Goal: Task Accomplishment & Management: Manage account settings

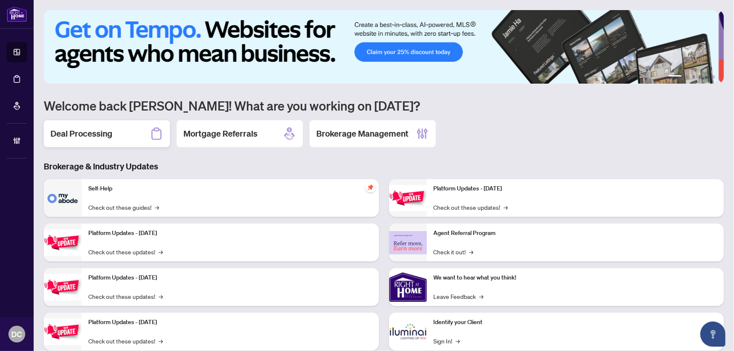
click at [101, 138] on h2 "Deal Processing" at bounding box center [81, 134] width 62 height 12
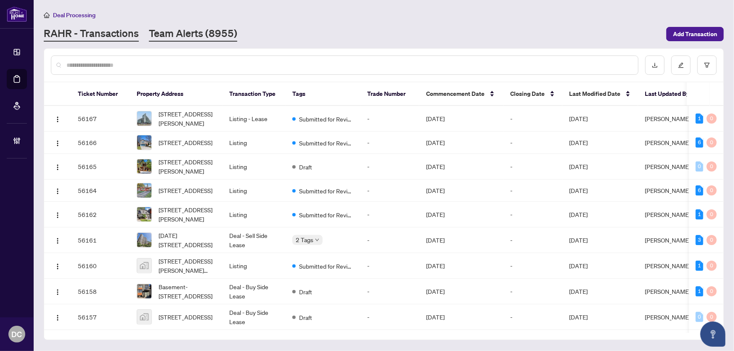
click at [213, 37] on link "Team Alerts (8955)" at bounding box center [193, 34] width 88 height 15
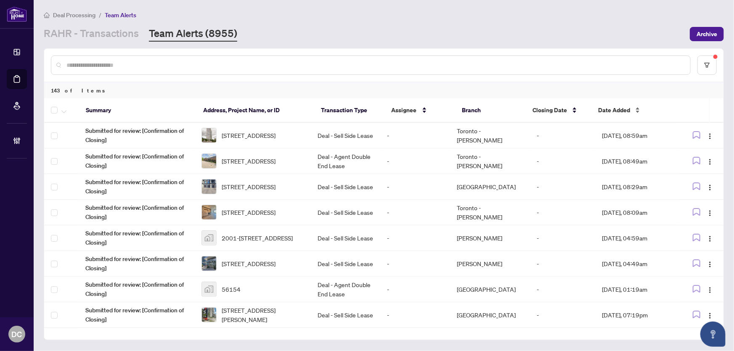
click at [609, 113] on span "Date Added" at bounding box center [614, 110] width 32 height 9
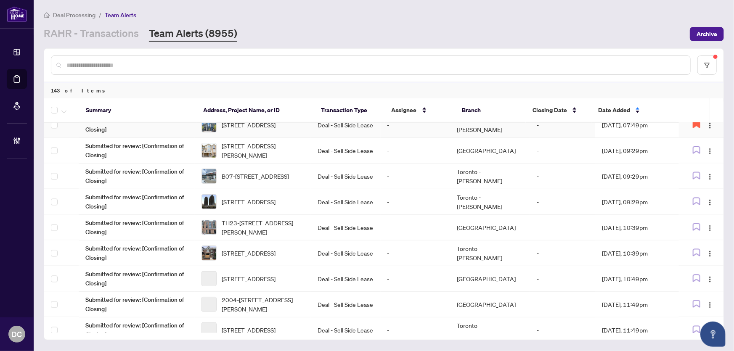
scroll to position [814, 0]
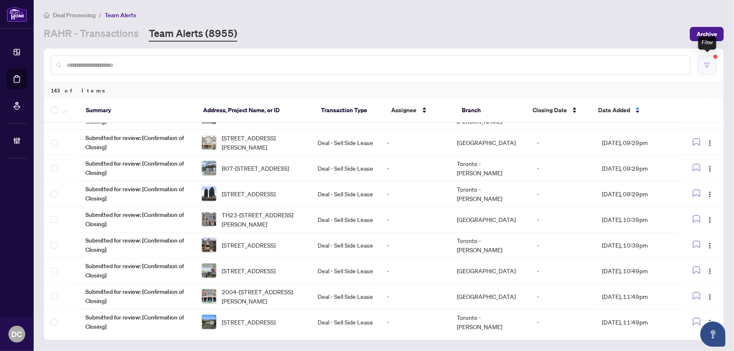
click at [700, 56] on button "button" at bounding box center [707, 65] width 19 height 19
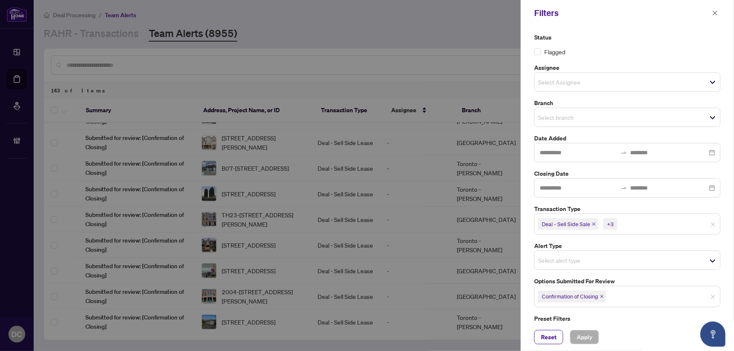
click at [603, 295] on icon "close" at bounding box center [602, 297] width 4 height 4
click at [631, 297] on span "Select options submitted for review" at bounding box center [628, 296] width 186 height 12
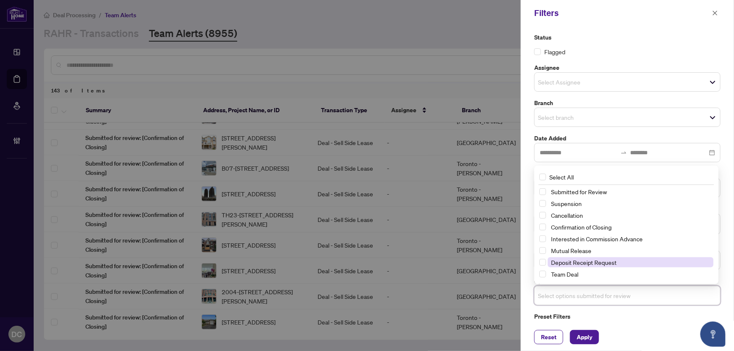
click at [609, 259] on span "Deposit Receipt Request" at bounding box center [584, 263] width 66 height 8
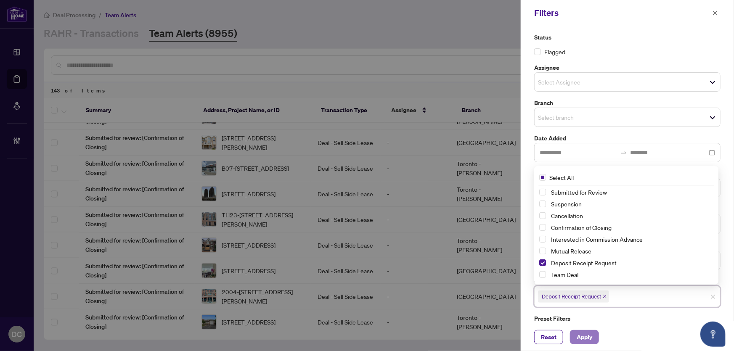
click at [584, 332] on span "Apply" at bounding box center [585, 337] width 16 height 13
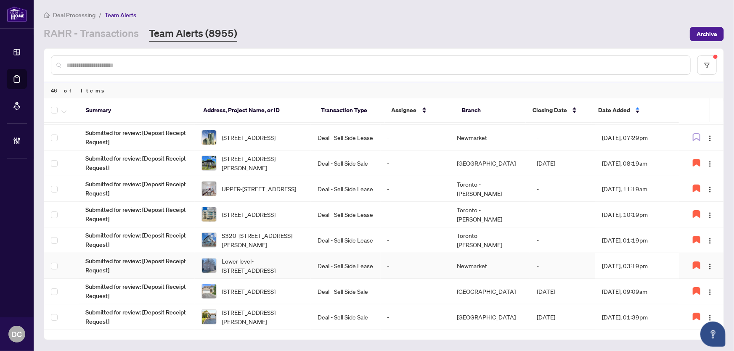
scroll to position [0, 0]
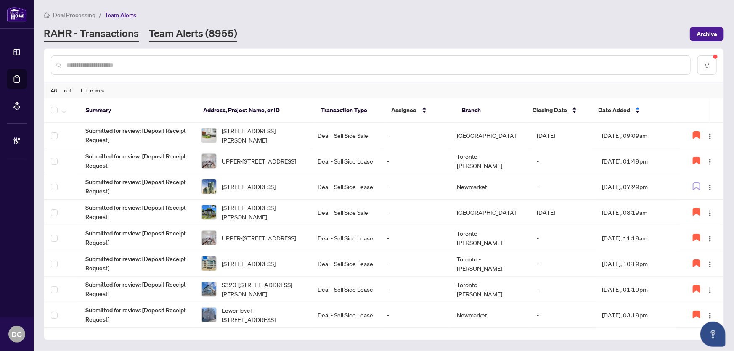
click at [109, 31] on link "RAHR - Transactions" at bounding box center [91, 34] width 95 height 15
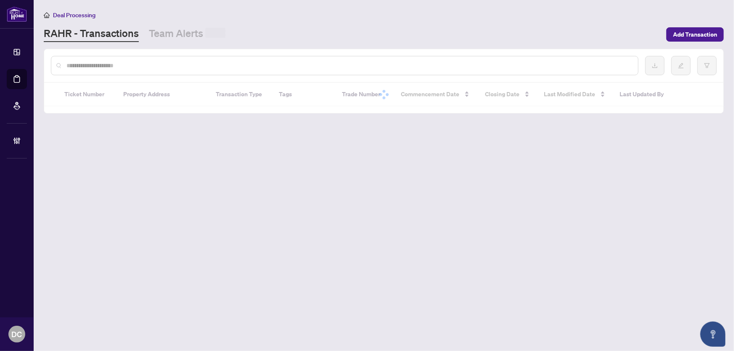
click at [109, 65] on input "text" at bounding box center [348, 65] width 565 height 9
paste input "*******"
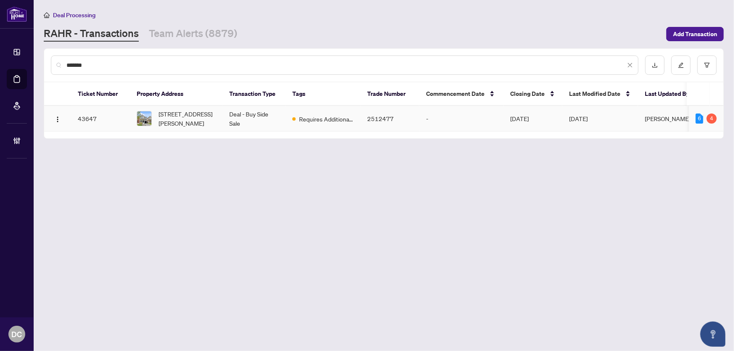
type input "*******"
click at [195, 120] on span "[STREET_ADDRESS][PERSON_NAME]" at bounding box center [187, 118] width 57 height 19
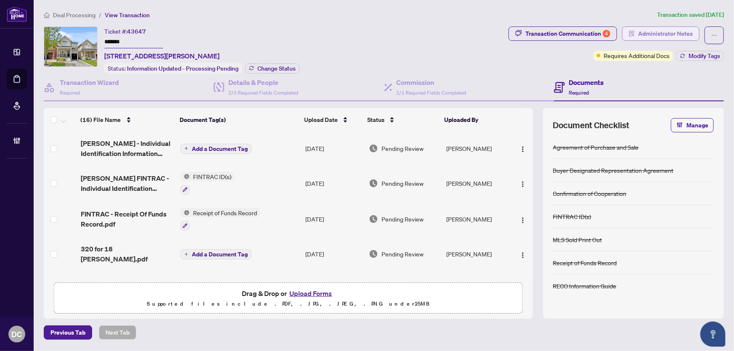
click at [640, 29] on span "Administrator Notes" at bounding box center [665, 33] width 55 height 13
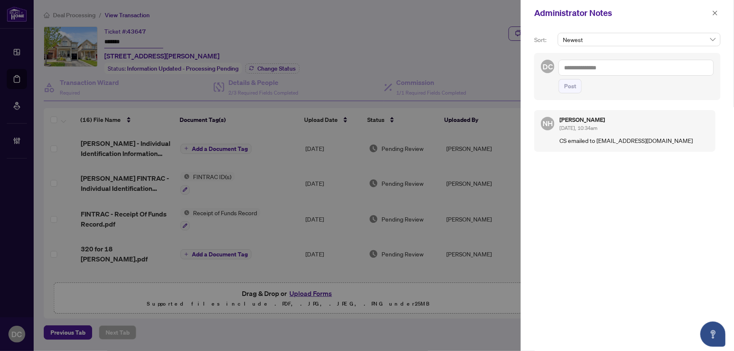
click at [610, 69] on textarea at bounding box center [636, 68] width 155 height 16
paste textarea "**********"
type textarea "**********"
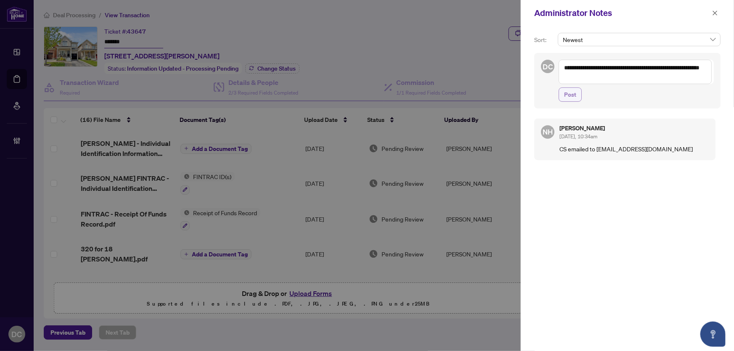
click at [567, 96] on span "Post" at bounding box center [570, 94] width 12 height 13
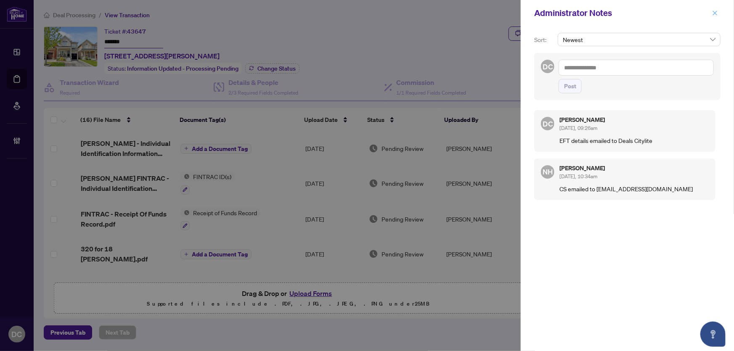
click at [717, 10] on icon "close" at bounding box center [715, 13] width 6 height 6
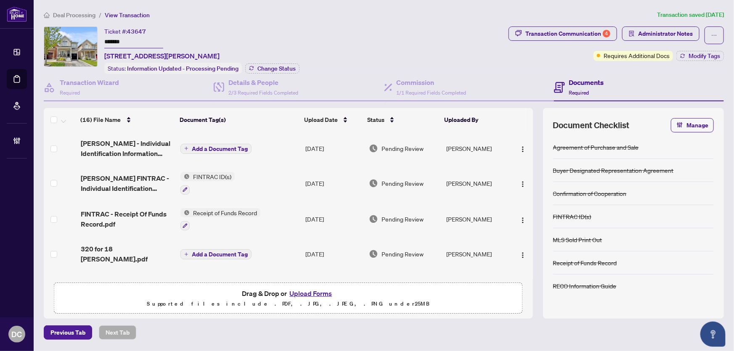
click at [557, 25] on div "Deal Processing / View Transaction Transaction saved [DATE] Ticket #: 43647 ***…" at bounding box center [383, 175] width 687 height 330
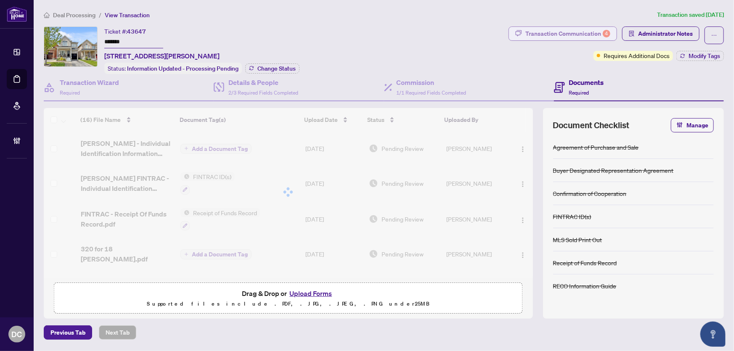
click at [552, 34] on div "Transaction Communication 4" at bounding box center [568, 33] width 85 height 13
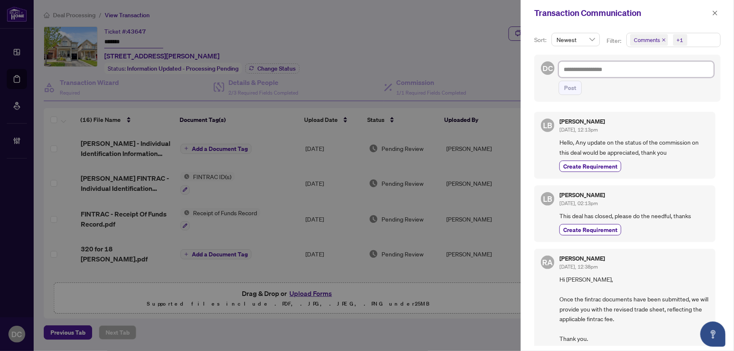
click at [639, 72] on textarea at bounding box center [636, 69] width 155 height 16
type textarea "*"
type textarea "**"
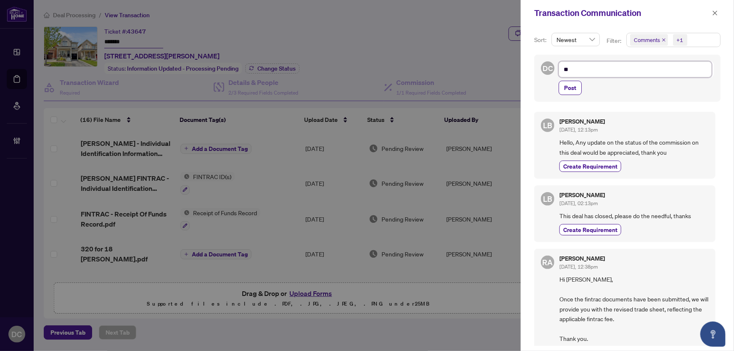
type textarea "**"
type textarea "****"
type textarea "*****"
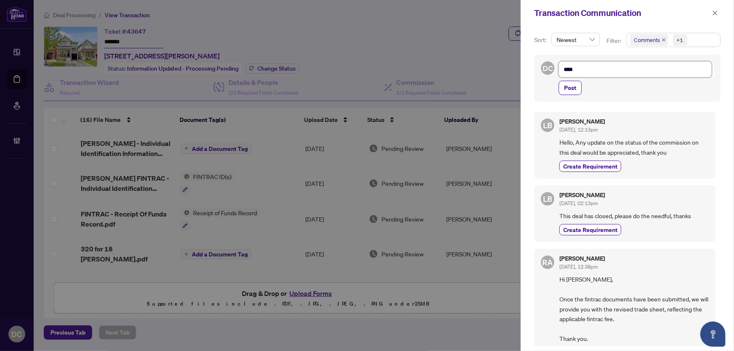
type textarea "*****"
type textarea "******"
type textarea "*******"
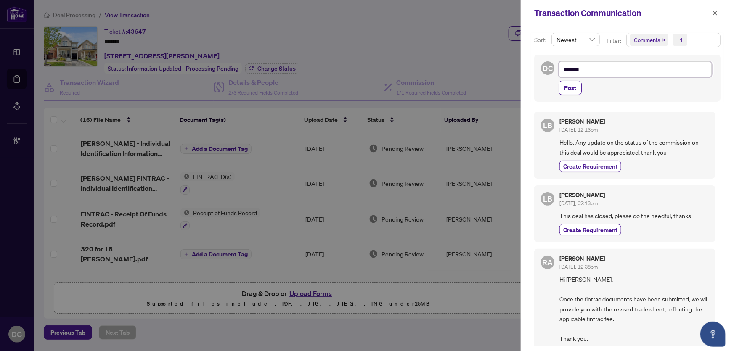
type textarea "********"
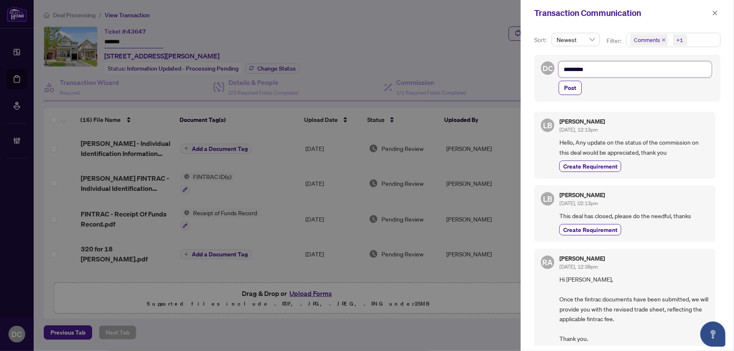
type textarea "********"
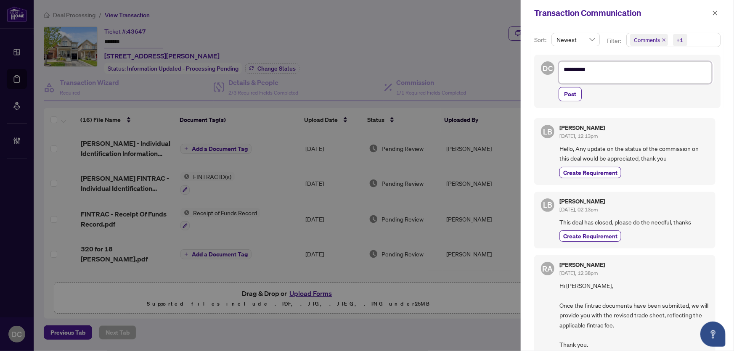
type textarea "********"
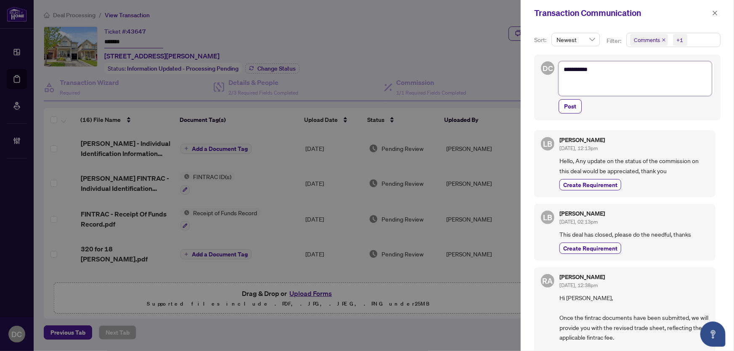
type textarea "********* *"
type textarea "********* **"
type textarea "********* ***"
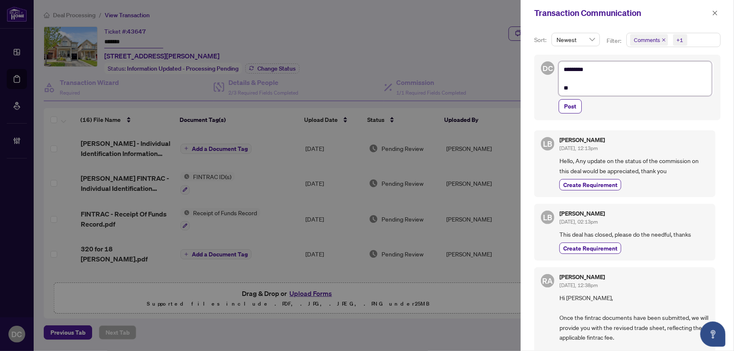
type textarea "********* ***"
type textarea "********* ****"
type textarea "********* *****"
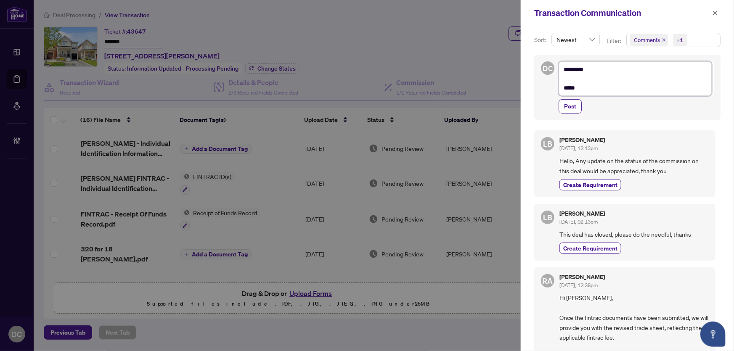
type textarea "********* *****"
type textarea "********* *******"
type textarea "********* ********"
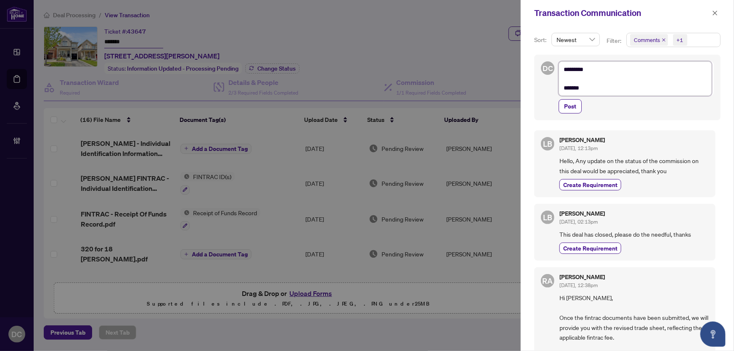
type textarea "********* ********"
type textarea "********* *********"
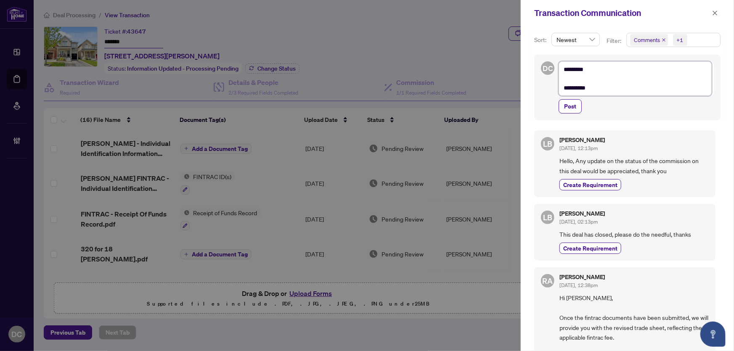
type textarea "**********"
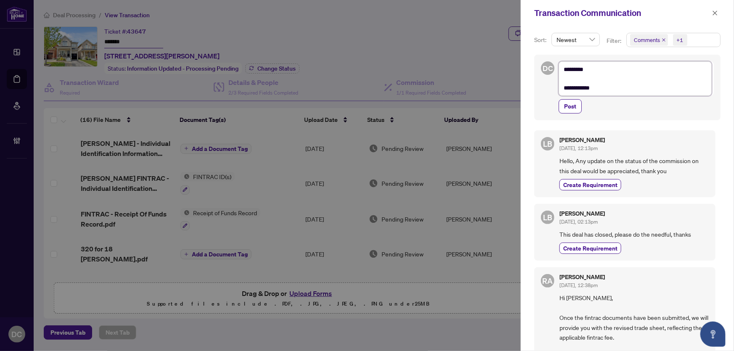
type textarea "**********"
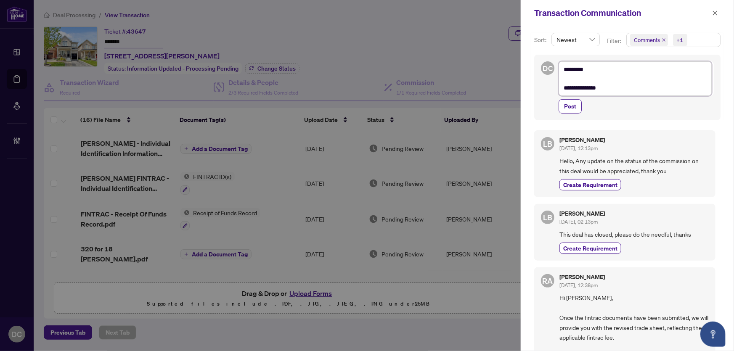
type textarea "**********"
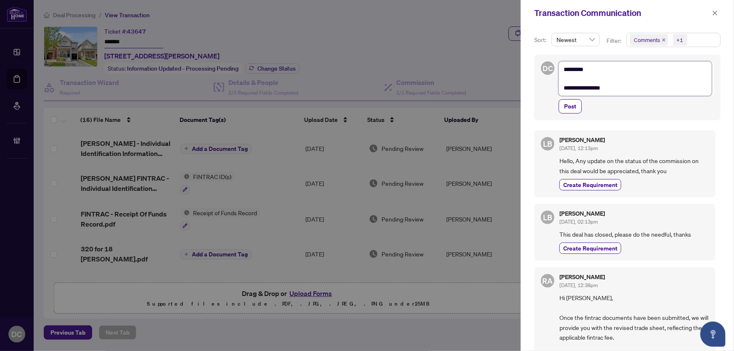
type textarea "**********"
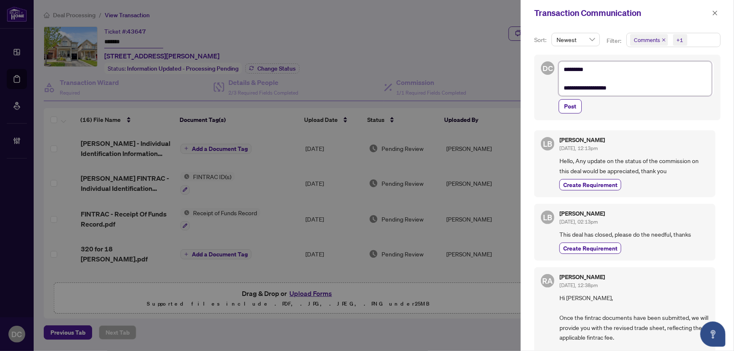
type textarea "**********"
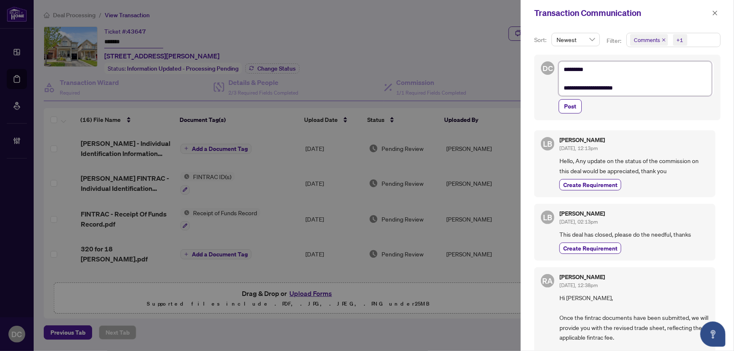
type textarea "**********"
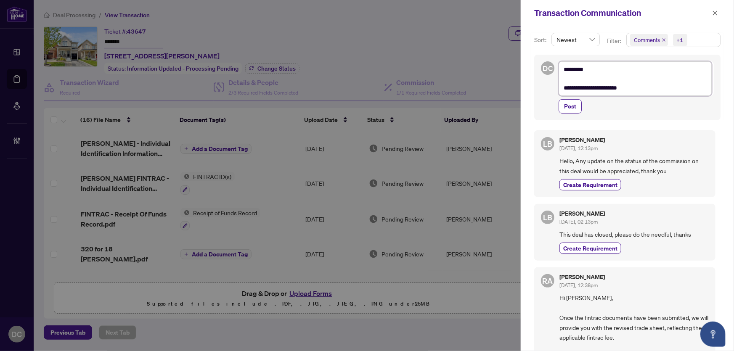
type textarea "**********"
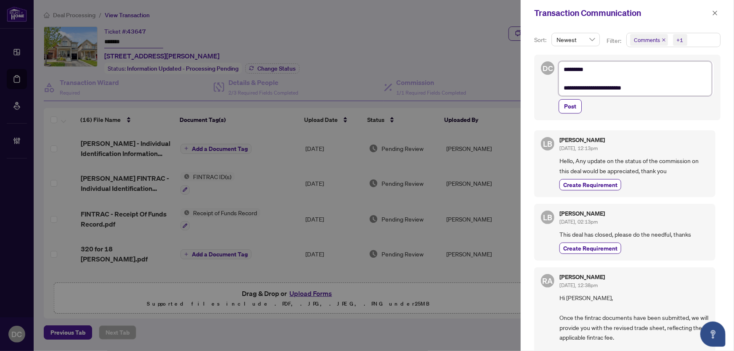
type textarea "**********"
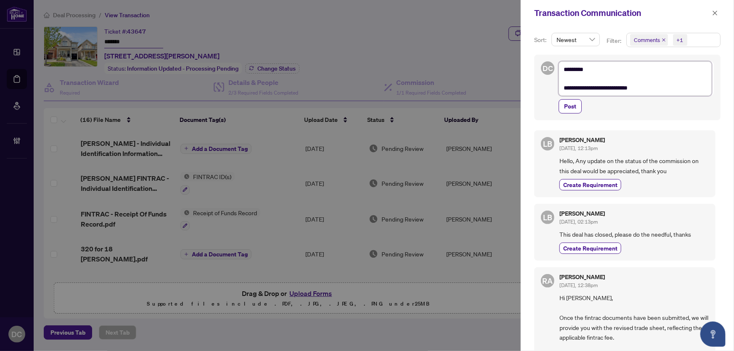
type textarea "**********"
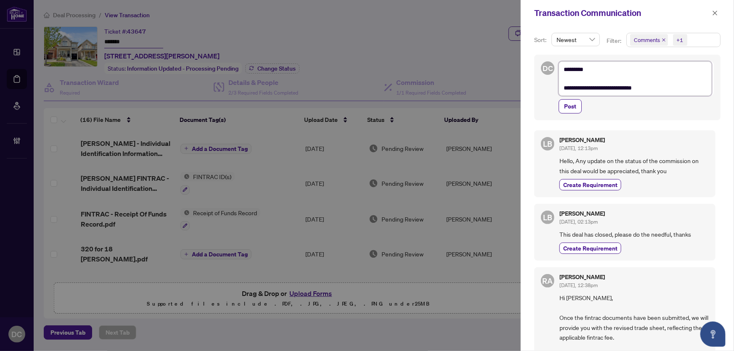
type textarea "**********"
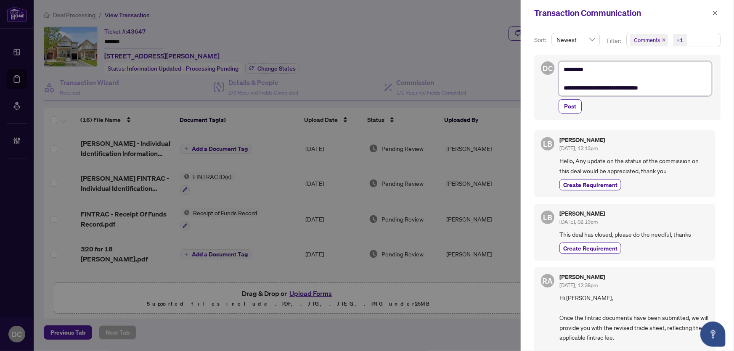
type textarea "**********"
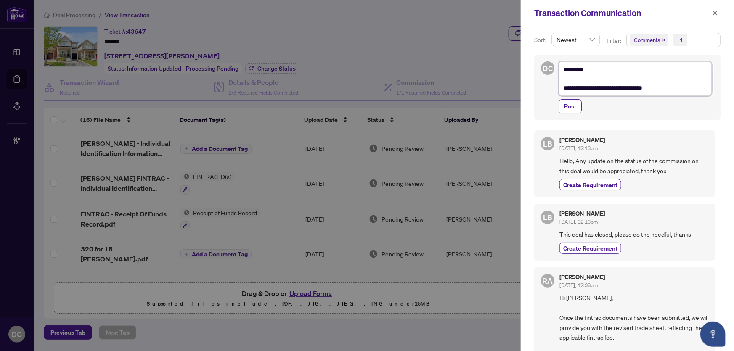
type textarea "**********"
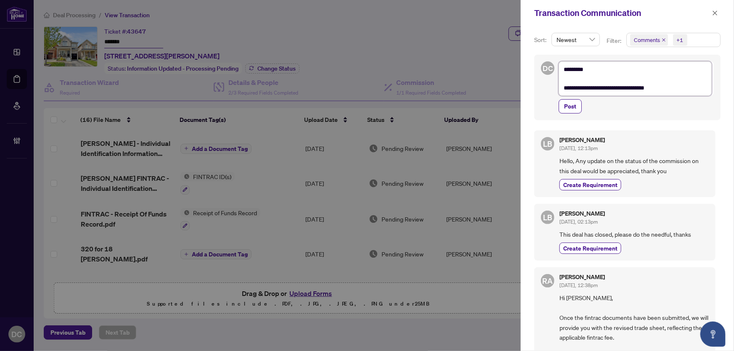
type textarea "**********"
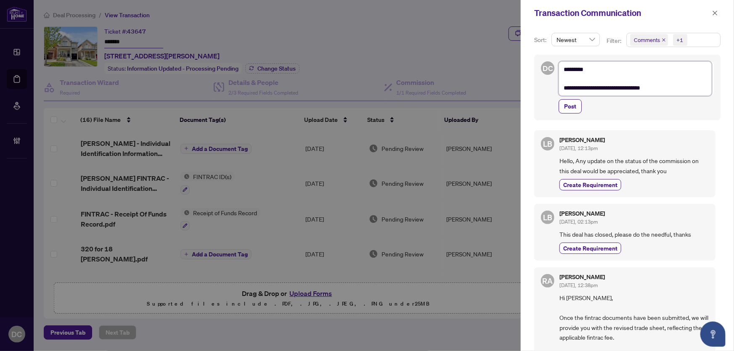
type textarea "**********"
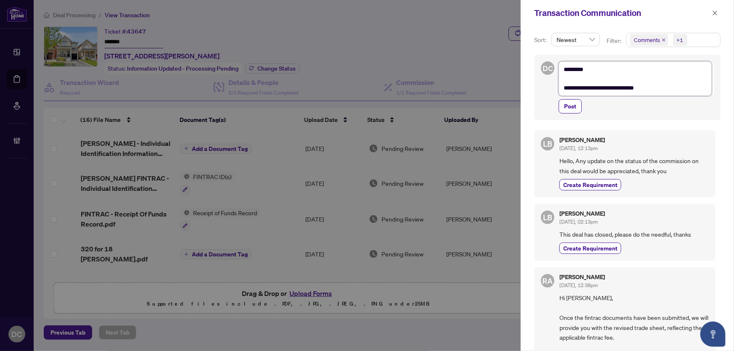
type textarea "**********"
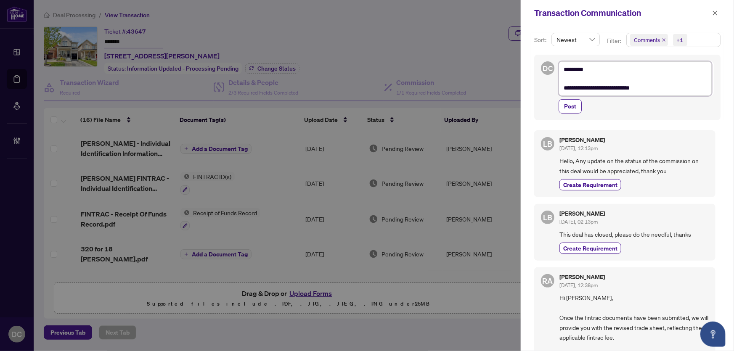
type textarea "**********"
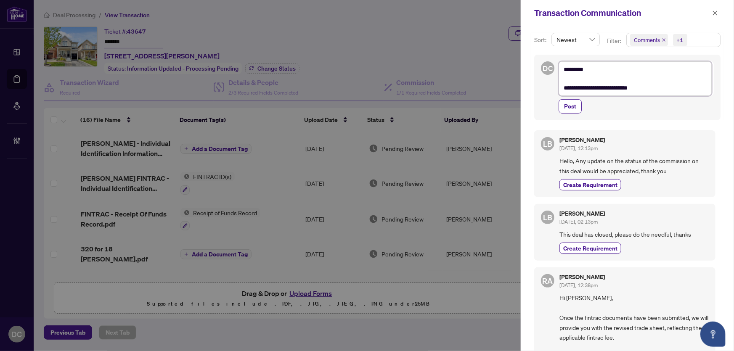
type textarea "**********"
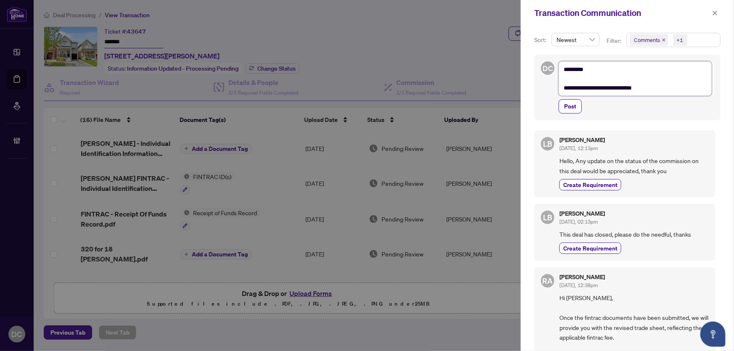
type textarea "**********"
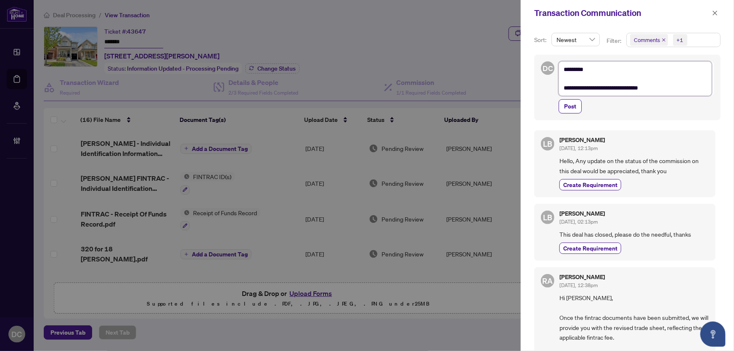
type textarea "**********"
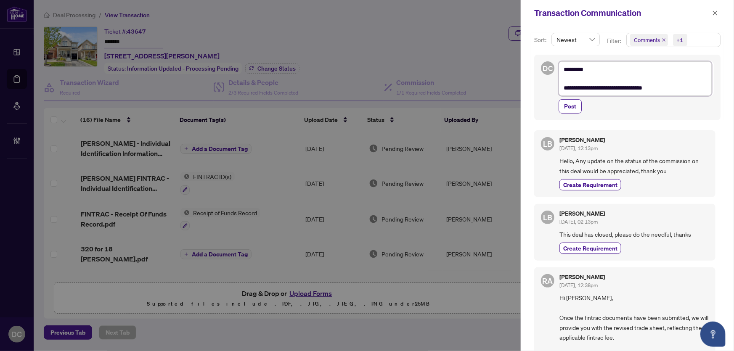
type textarea "**********"
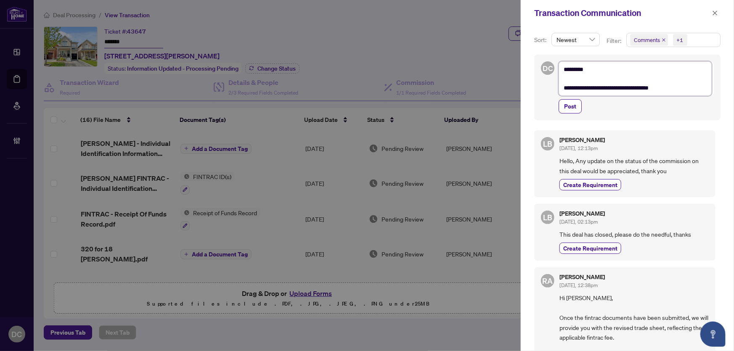
type textarea "**********"
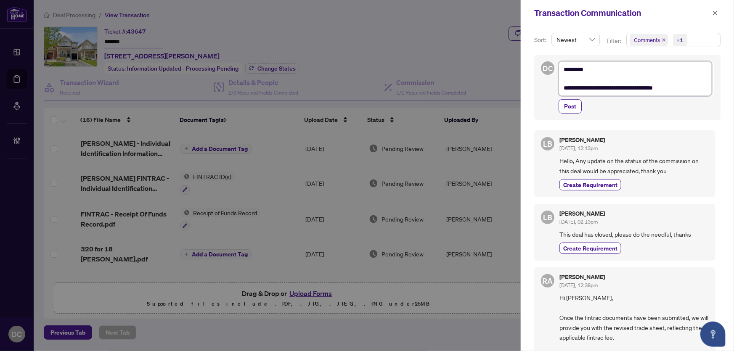
type textarea "**********"
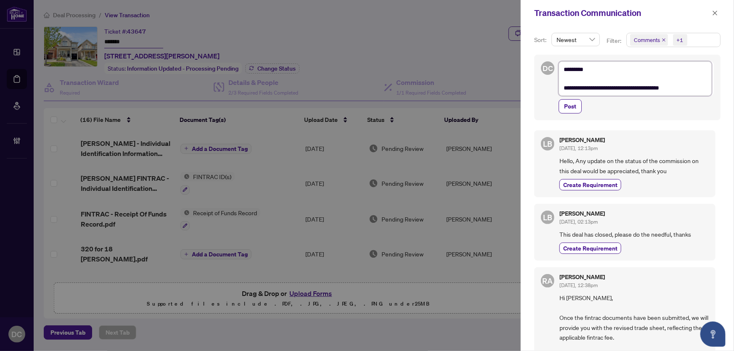
type textarea "**********"
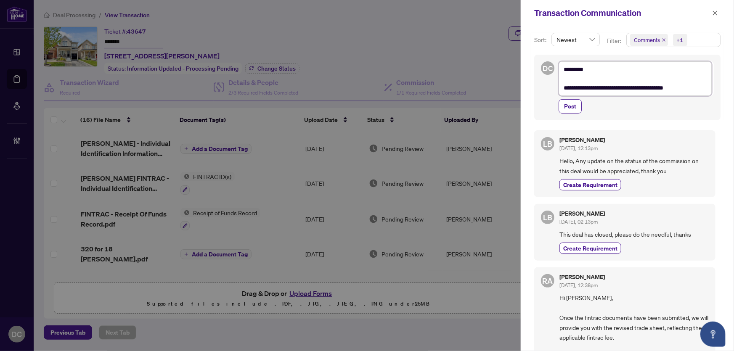
type textarea "**********"
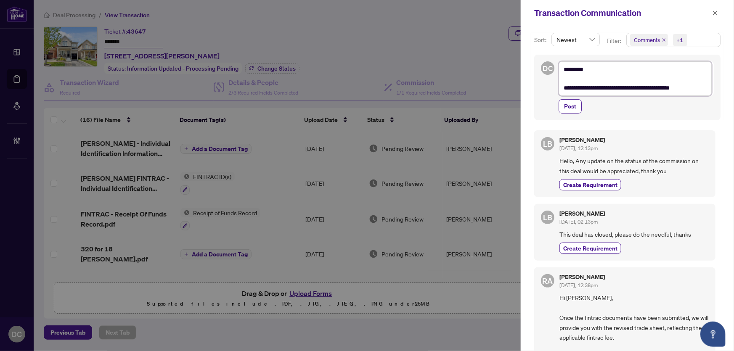
type textarea "**********"
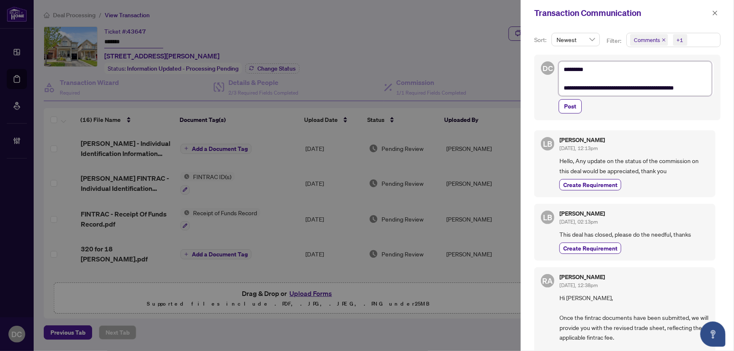
type textarea "**********"
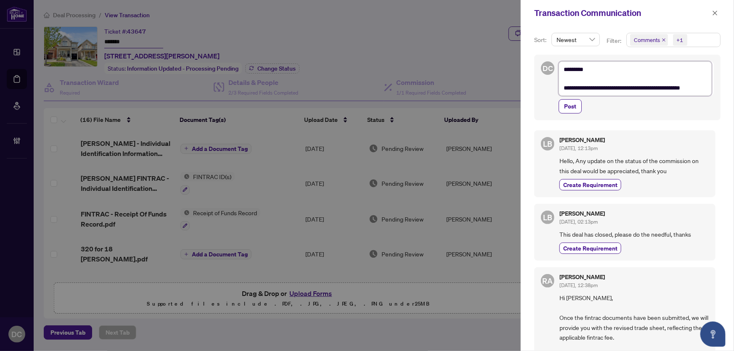
type textarea "**********"
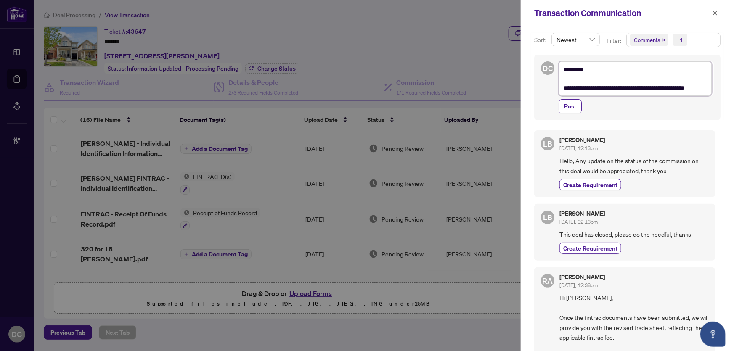
type textarea "**********"
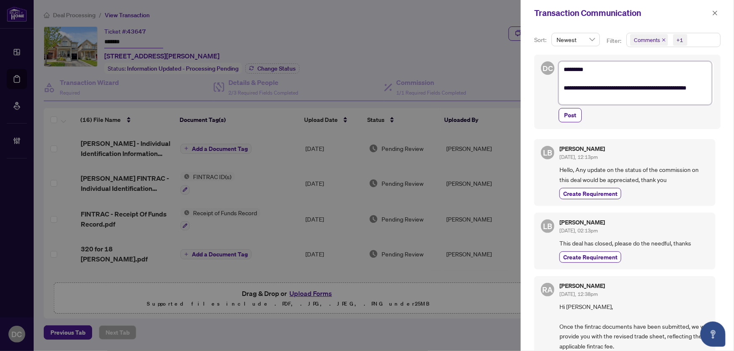
scroll to position [0, 0]
type textarea "**********"
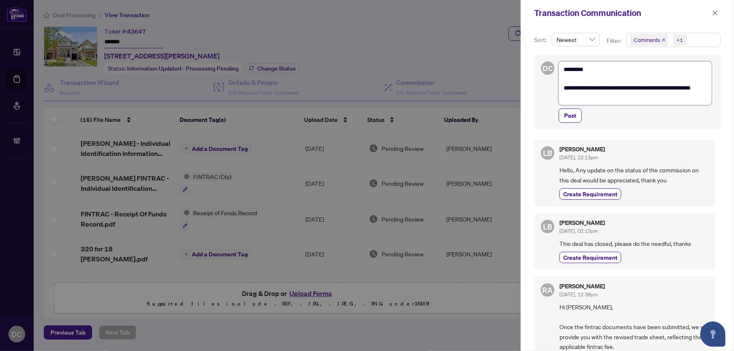
type textarea "**********"
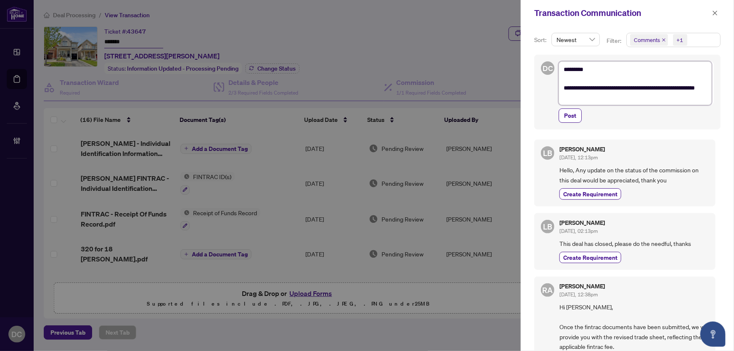
type textarea "**********"
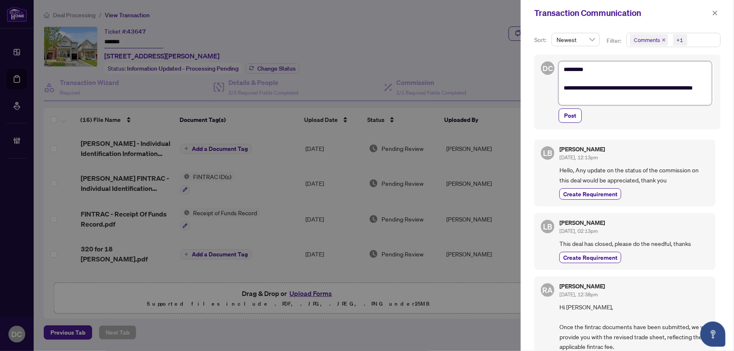
type textarea "**********"
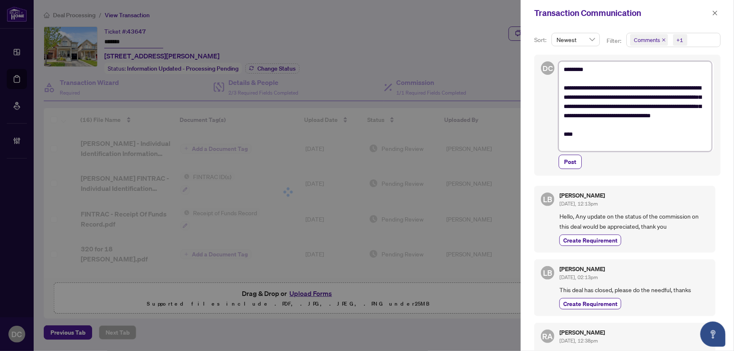
paste textarea "**********"
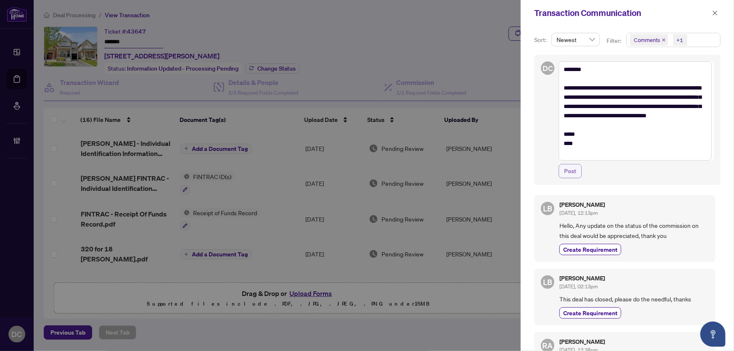
click at [571, 174] on span "Post" at bounding box center [570, 171] width 12 height 13
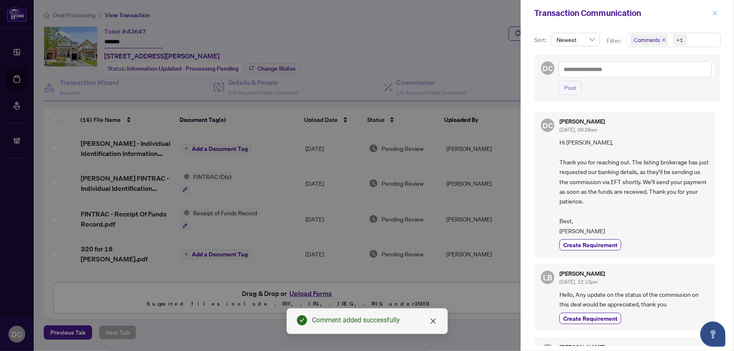
click at [717, 14] on icon "close" at bounding box center [715, 13] width 5 height 5
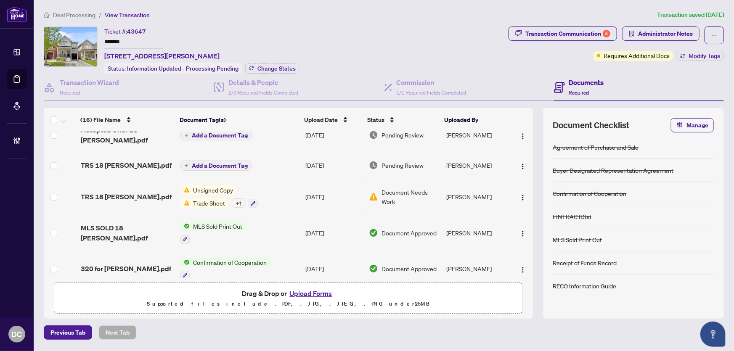
scroll to position [38, 0]
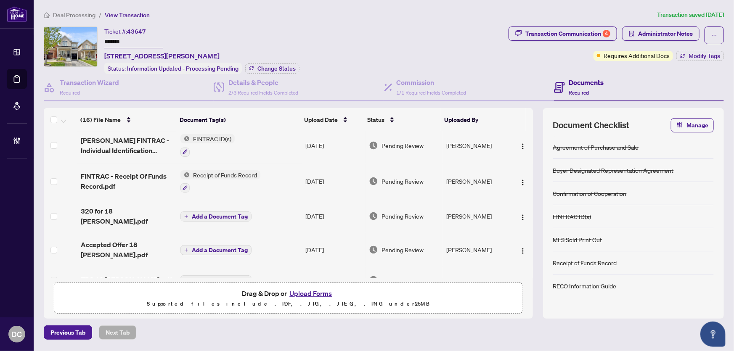
drag, startPoint x: 256, startPoint y: 67, endPoint x: 274, endPoint y: 29, distance: 42.0
click at [274, 29] on div "Ticket #: 43647 ******* 18 Barden Cres, Ajax, Ontario L1Z 2A8, Canada Status: I…" at bounding box center [201, 51] width 195 height 48
click at [67, 13] on span "Deal Processing" at bounding box center [74, 15] width 43 height 8
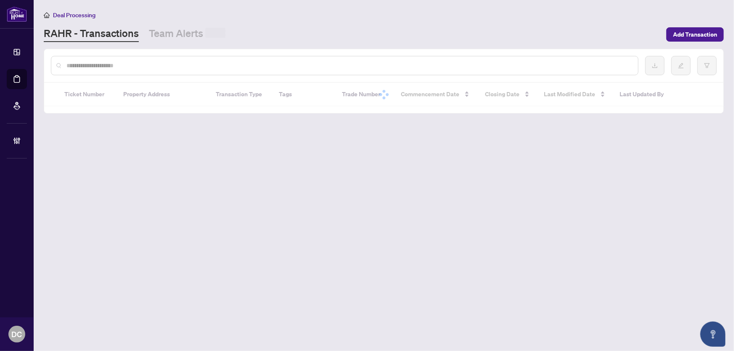
click at [154, 63] on input "text" at bounding box center [348, 65] width 565 height 9
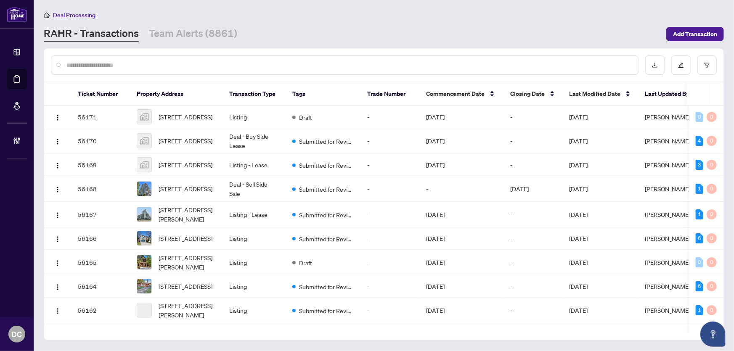
paste input "*******"
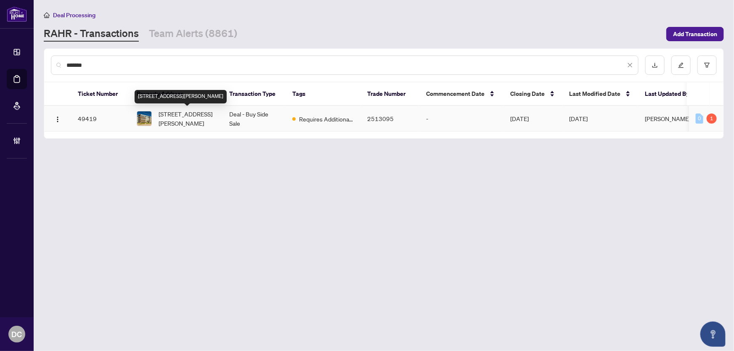
click at [189, 117] on span "204-280 Herzberg Rd, Ottawa, Ontario K2K 0N8, Canada" at bounding box center [187, 118] width 57 height 19
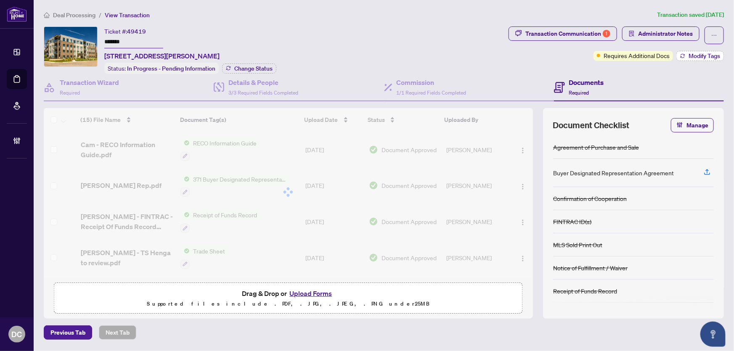
click at [697, 54] on span "Modify Tags" at bounding box center [705, 56] width 32 height 6
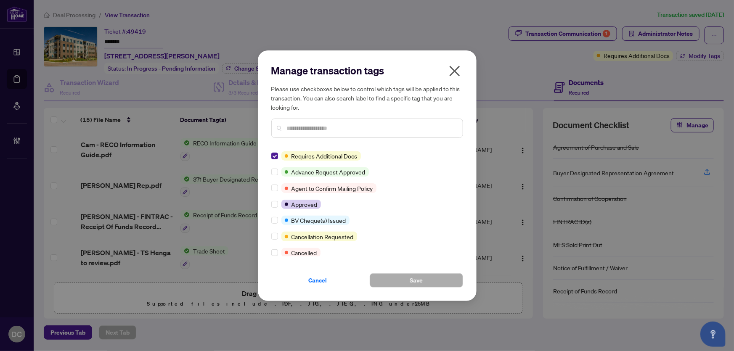
click at [279, 243] on div "Requires Additional Docs Advance Request Approved Agent to Confirm Mailing Poli…" at bounding box center [367, 203] width 192 height 105
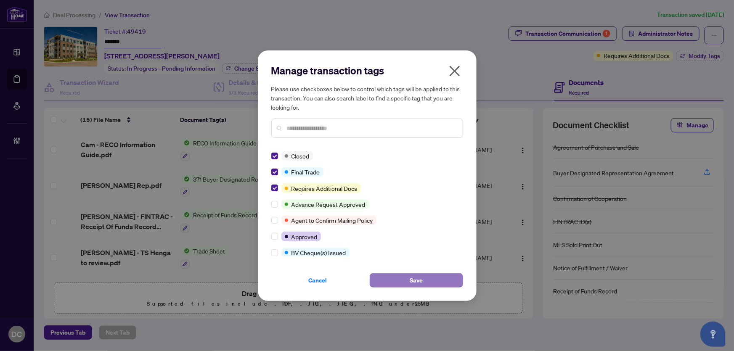
click at [415, 282] on span "Save" at bounding box center [416, 280] width 13 height 13
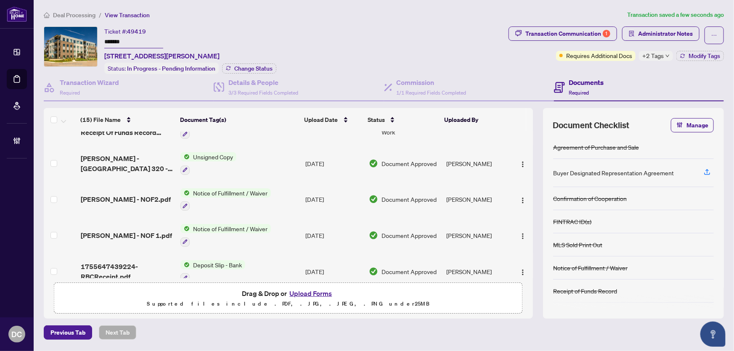
scroll to position [391, 0]
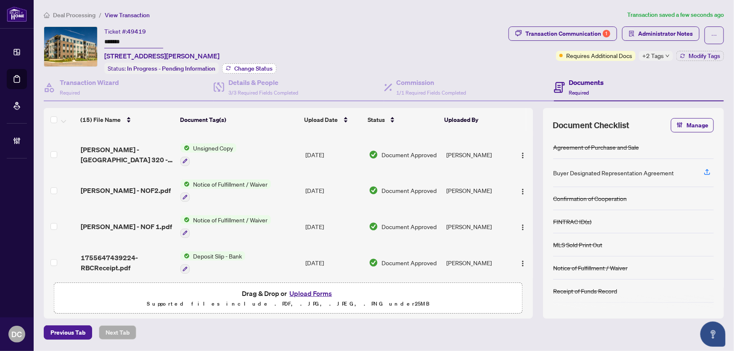
click at [270, 67] on span "Change Status" at bounding box center [253, 69] width 38 height 6
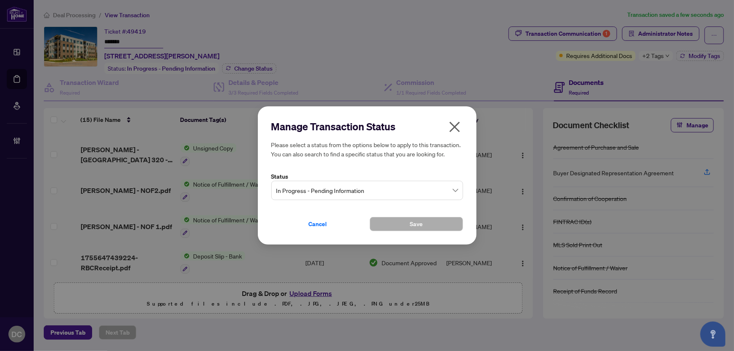
click at [344, 197] on span "In Progress - Pending Information" at bounding box center [367, 191] width 182 height 16
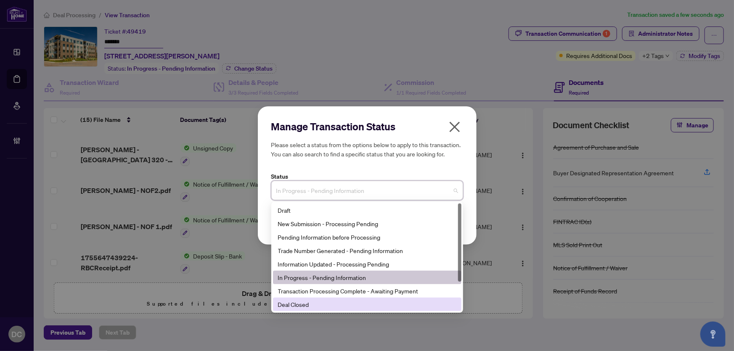
click at [304, 302] on div "Deal Closed" at bounding box center [367, 304] width 178 height 9
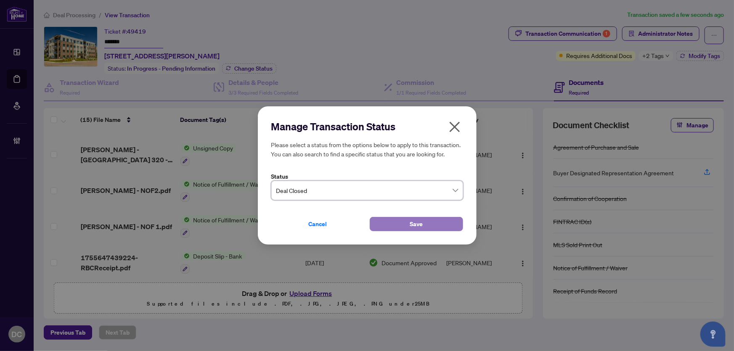
click at [397, 227] on button "Save" at bounding box center [416, 224] width 93 height 14
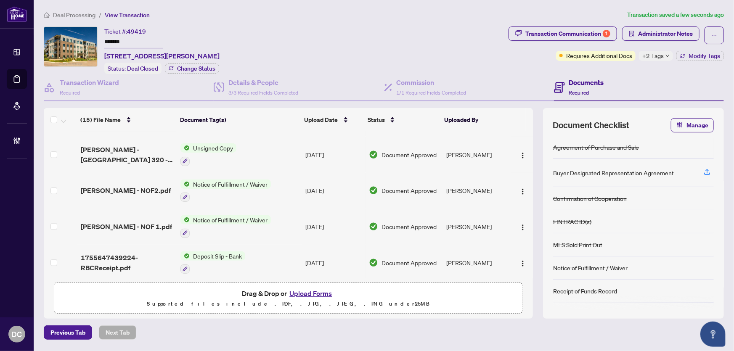
click at [530, 41] on span "Transaction Communication 1" at bounding box center [563, 36] width 109 height 18
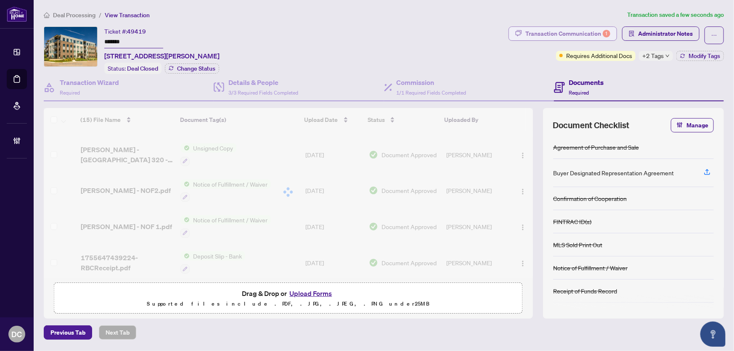
click at [532, 30] on div "Transaction Communication 1" at bounding box center [568, 33] width 85 height 13
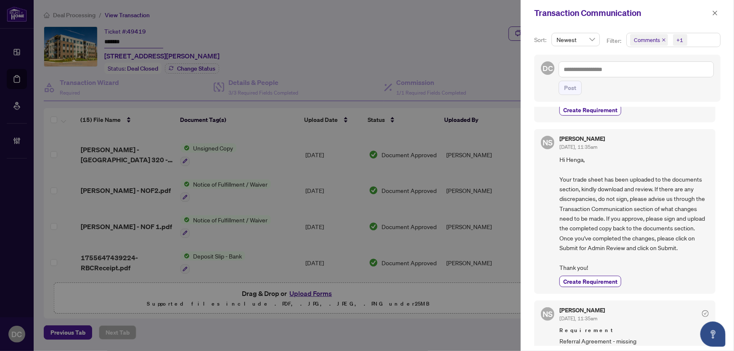
scroll to position [0, 0]
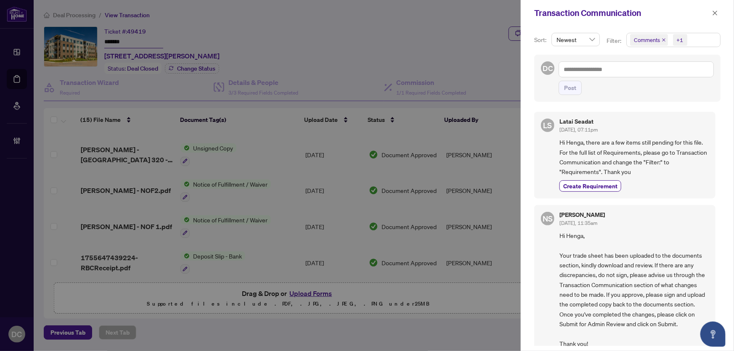
drag, startPoint x: 718, startPoint y: 14, endPoint x: 607, endPoint y: 34, distance: 112.8
click at [718, 14] on icon "close" at bounding box center [715, 13] width 6 height 6
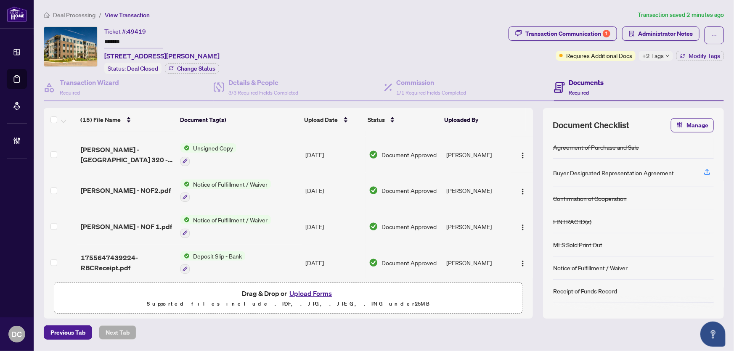
click at [317, 245] on td "[DATE]" at bounding box center [334, 263] width 64 height 36
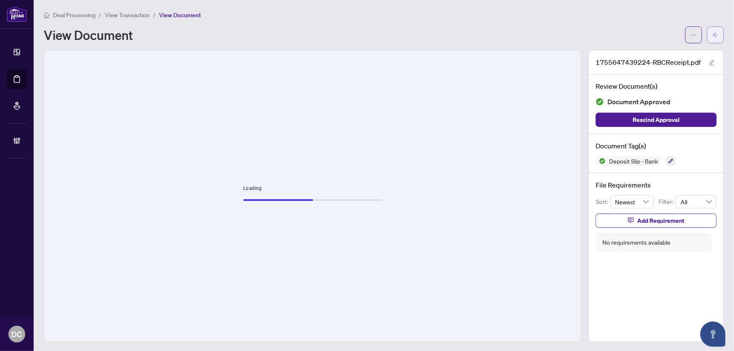
click at [707, 28] on button "button" at bounding box center [715, 35] width 17 height 17
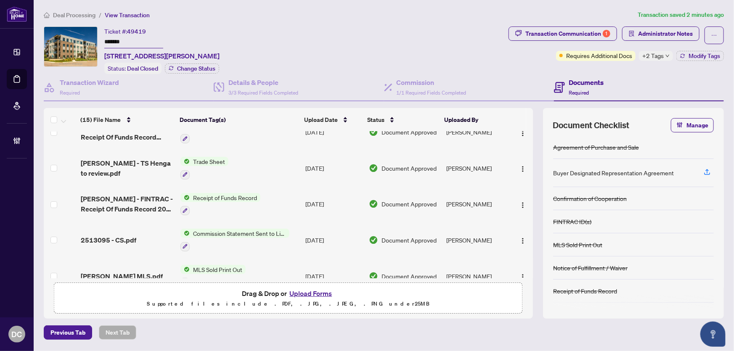
scroll to position [76, 0]
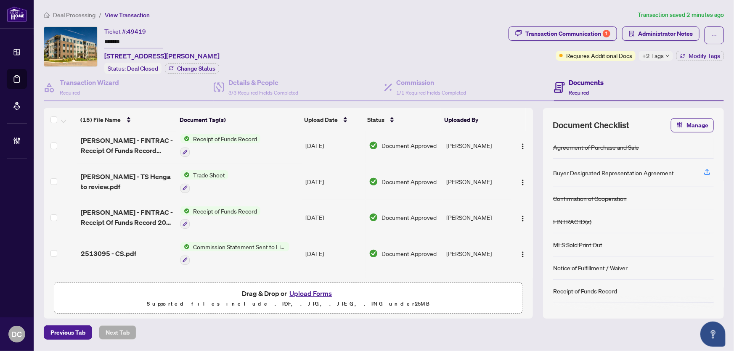
click at [274, 181] on td "Trade Sheet" at bounding box center [239, 182] width 125 height 36
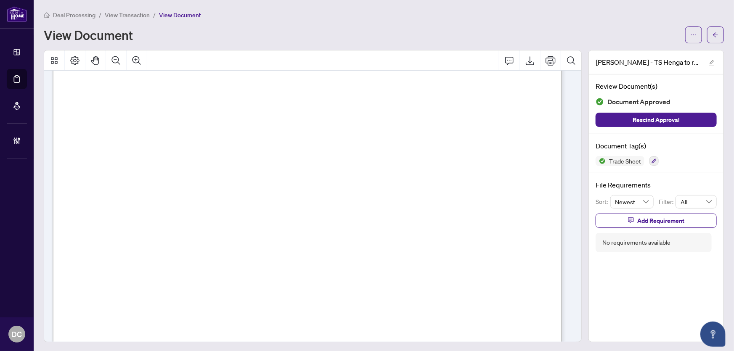
scroll to position [344, 0]
click at [719, 31] on main "Deal Processing / View Transaction / View Document View Document Herzberg - TS …" at bounding box center [384, 175] width 701 height 351
click at [713, 36] on icon "arrow-left" at bounding box center [715, 34] width 5 height 5
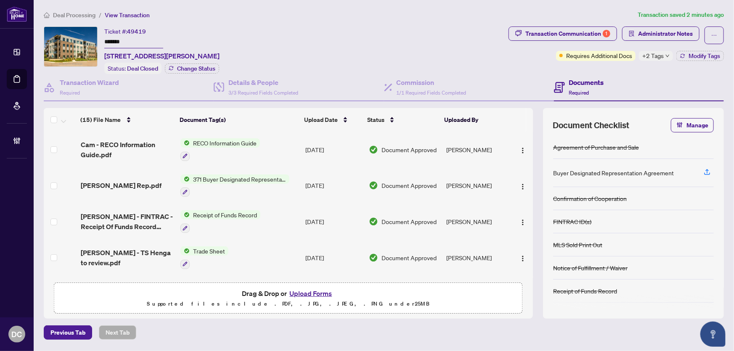
scroll to position [6, 0]
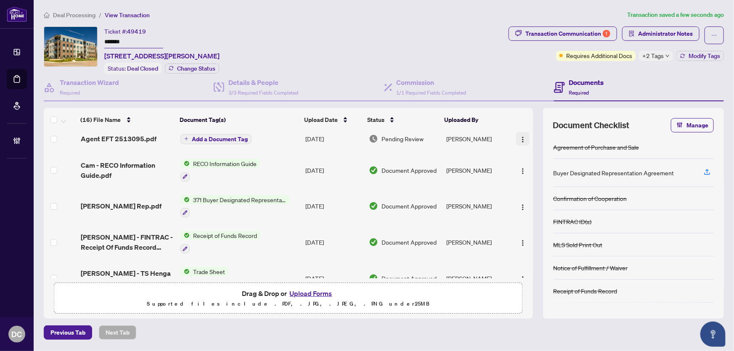
click at [524, 139] on button "button" at bounding box center [522, 138] width 13 height 13
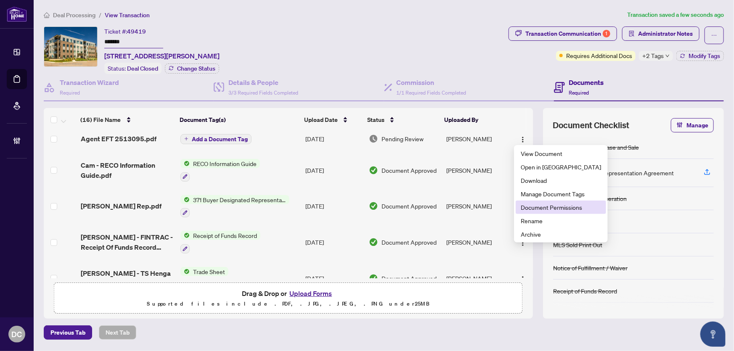
click at [539, 205] on span "Document Permissions" at bounding box center [561, 207] width 80 height 9
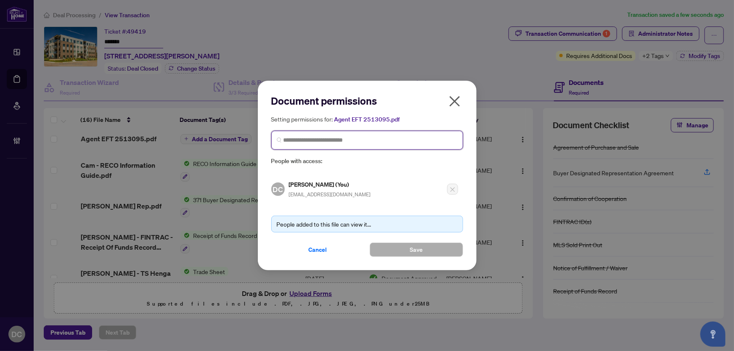
click at [358, 142] on input "search" at bounding box center [371, 140] width 174 height 9
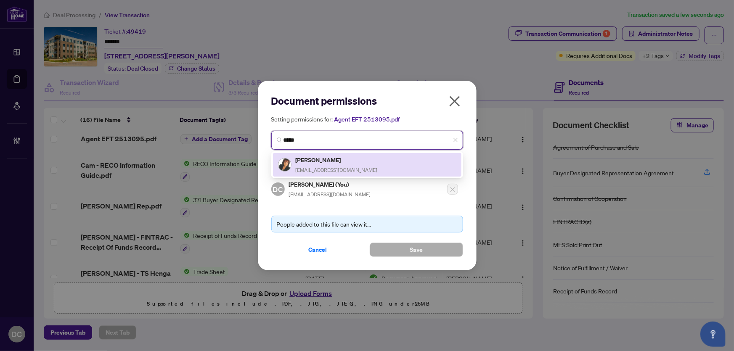
click at [387, 166] on div "Henga Nayeri henga00@yahoo.com" at bounding box center [367, 164] width 178 height 19
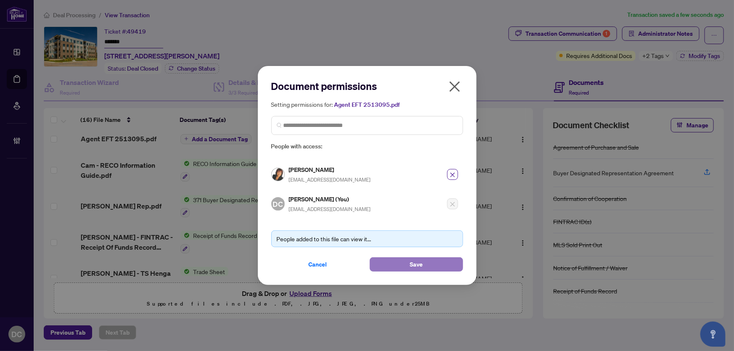
click at [395, 261] on button "Save" at bounding box center [416, 265] width 93 height 14
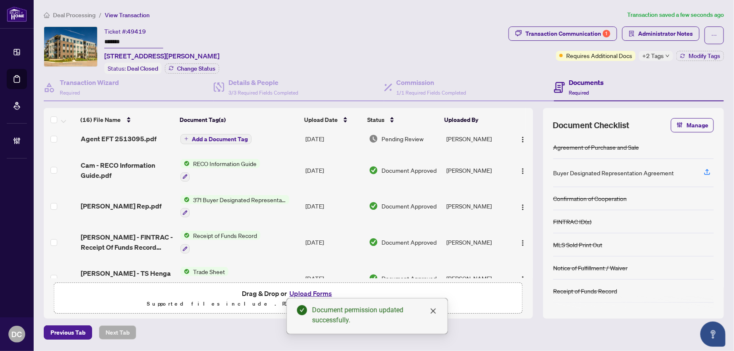
click at [652, 56] on span "+2 Tags" at bounding box center [653, 56] width 21 height 10
click at [628, 74] on div "Documents Required" at bounding box center [639, 87] width 170 height 27
click at [653, 34] on span "Administrator Notes" at bounding box center [665, 33] width 55 height 13
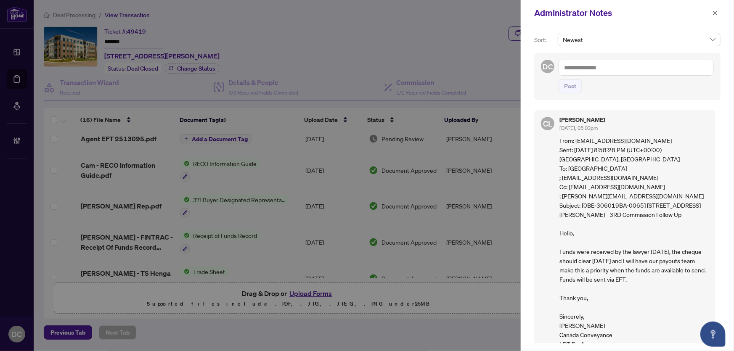
click at [596, 64] on textarea at bounding box center [636, 68] width 155 height 16
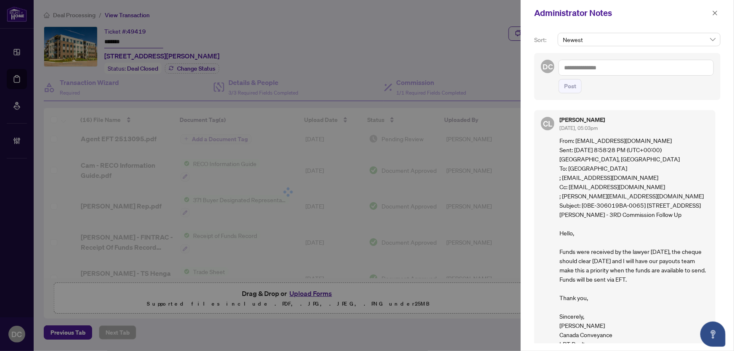
paste textarea "**********"
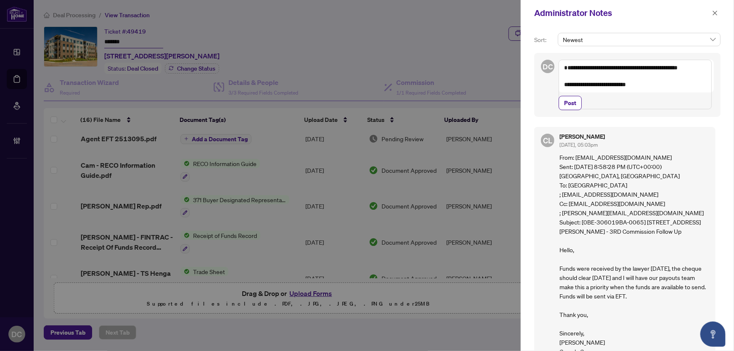
drag, startPoint x: 582, startPoint y: 69, endPoint x: 517, endPoint y: 68, distance: 64.8
click at [517, 68] on div "**********" at bounding box center [367, 175] width 734 height 351
click at [569, 110] on span "Post" at bounding box center [570, 102] width 12 height 13
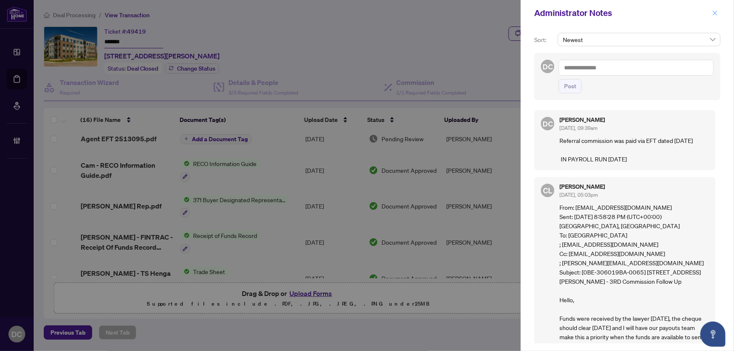
click at [718, 13] on icon "close" at bounding box center [715, 13] width 6 height 6
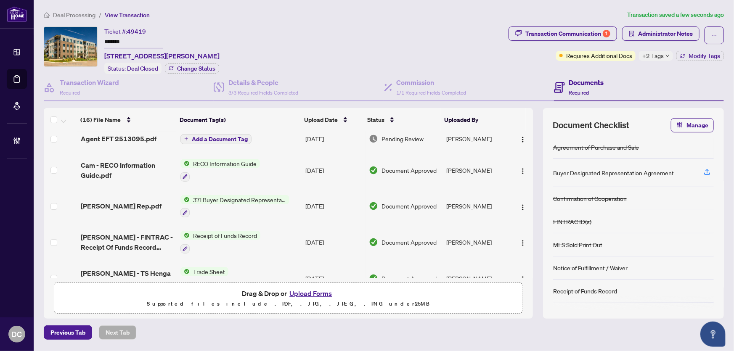
click at [77, 11] on span "Deal Processing" at bounding box center [74, 15] width 43 height 8
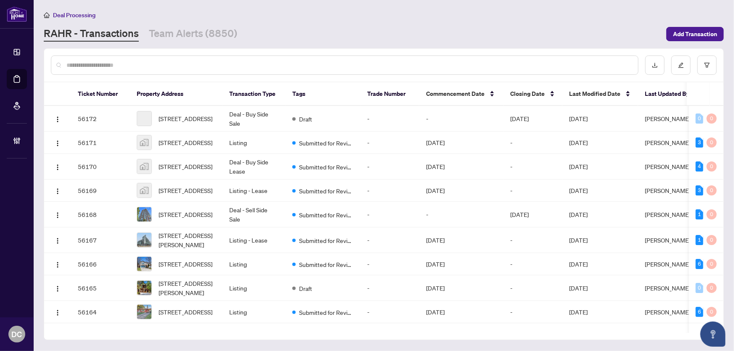
click at [118, 63] on input "text" at bounding box center [348, 65] width 565 height 9
paste input "**********"
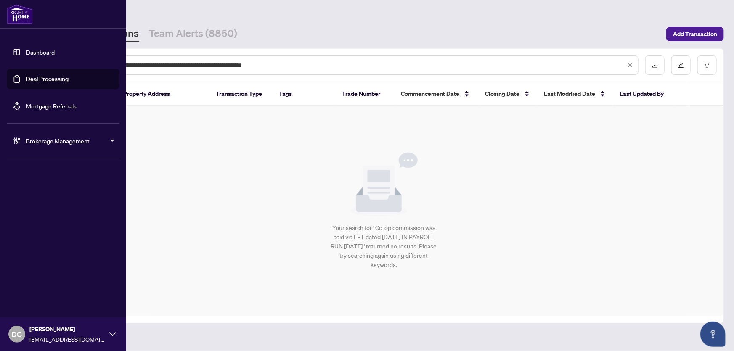
drag, startPoint x: 315, startPoint y: 67, endPoint x: 20, endPoint y: 58, distance: 295.1
click at [20, 58] on div "**********" at bounding box center [367, 175] width 734 height 351
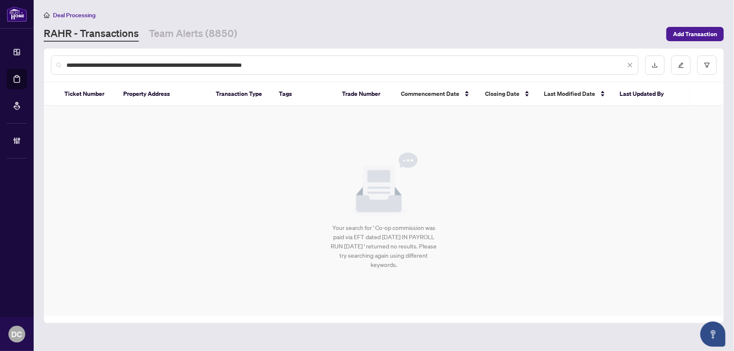
paste input "text"
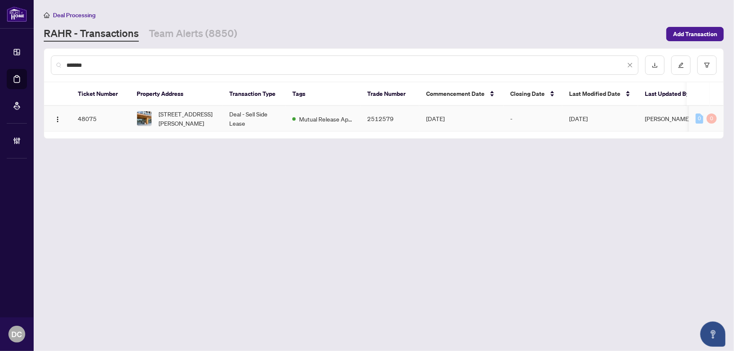
click at [197, 119] on span "2512-7950 Bathurst St, Vaughan, Ontario L4J 0L4, Canada" at bounding box center [187, 118] width 57 height 19
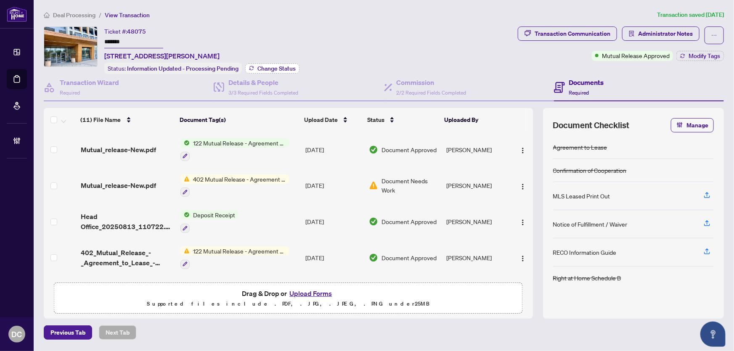
click at [287, 66] on span "Change Status" at bounding box center [277, 69] width 38 height 6
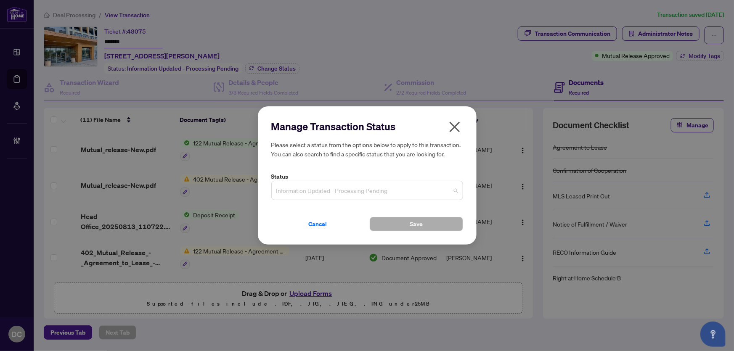
drag, startPoint x: 351, startPoint y: 187, endPoint x: 348, endPoint y: 207, distance: 19.5
click at [351, 187] on span "Information Updated - Processing Pending" at bounding box center [367, 191] width 182 height 16
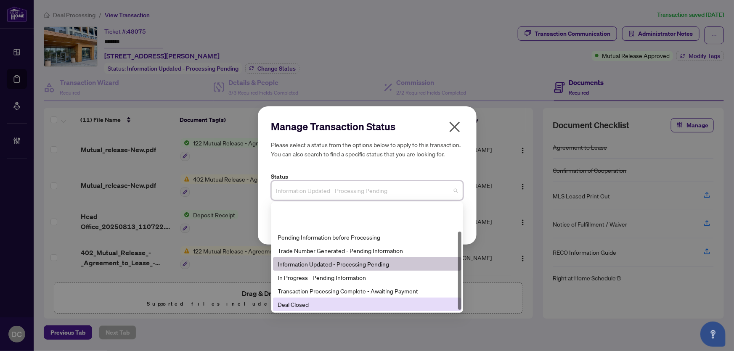
scroll to position [40, 0]
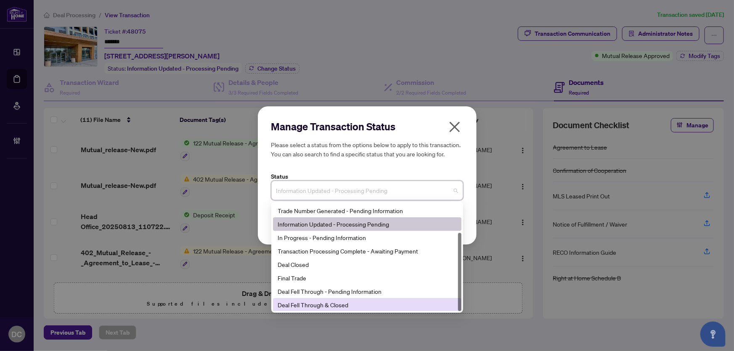
click at [315, 307] on div "Deal Fell Through & Closed" at bounding box center [367, 304] width 178 height 9
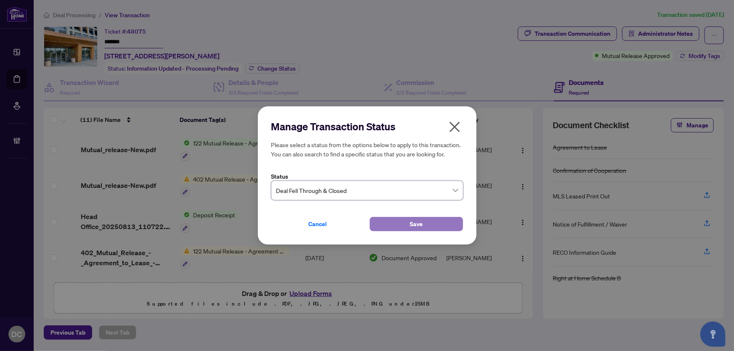
click at [395, 224] on button "Save" at bounding box center [416, 224] width 93 height 14
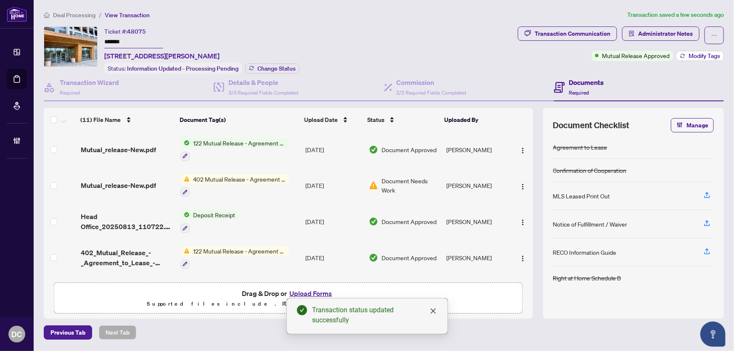
click at [693, 56] on span "Modify Tags" at bounding box center [705, 56] width 32 height 6
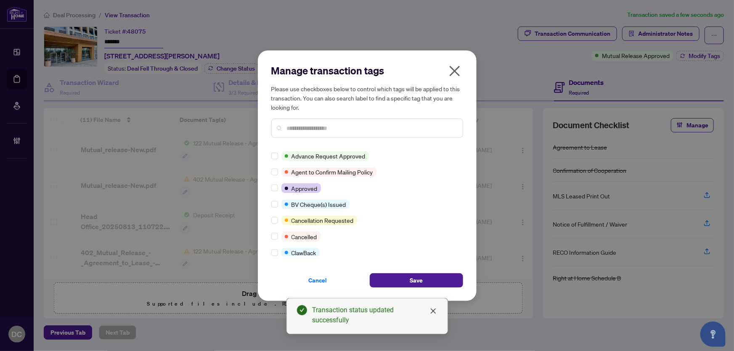
scroll to position [0, 0]
click at [321, 128] on input "text" at bounding box center [371, 128] width 169 height 9
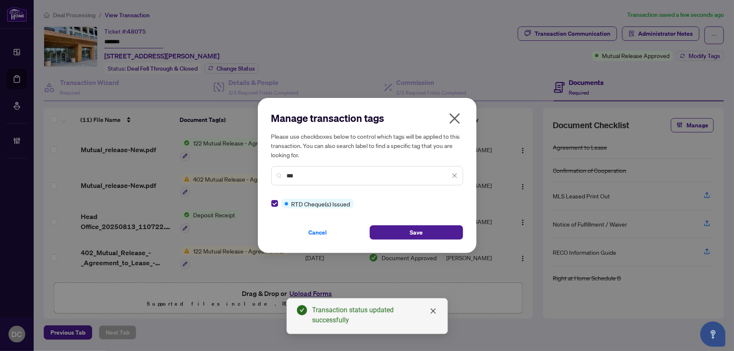
drag, startPoint x: 316, startPoint y: 181, endPoint x: 313, endPoint y: 173, distance: 8.5
click at [299, 174] on div "***" at bounding box center [367, 175] width 192 height 19
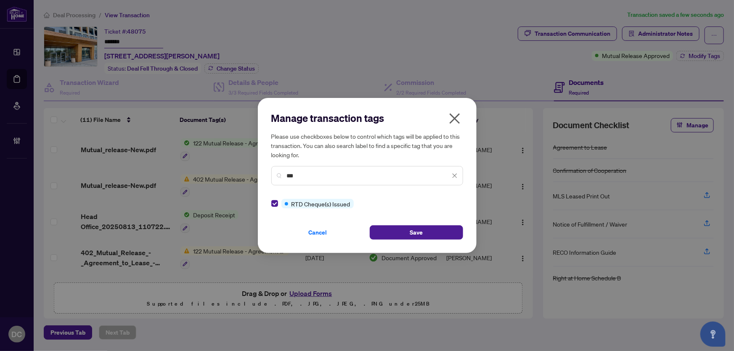
drag, startPoint x: 319, startPoint y: 173, endPoint x: 258, endPoint y: 166, distance: 61.4
click at [258, 166] on div "Manage transaction tags Please use checkboxes below to control which tags will …" at bounding box center [367, 175] width 219 height 155
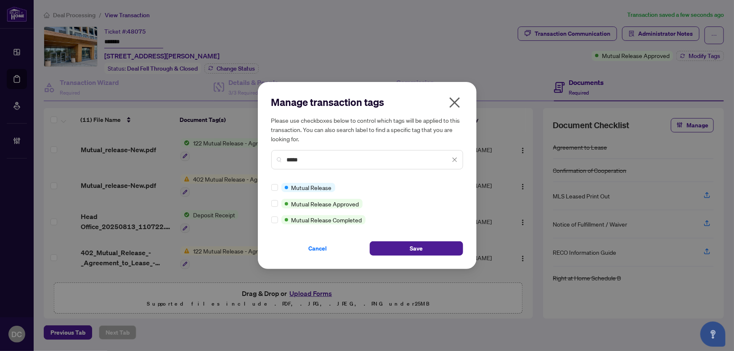
click at [278, 217] on div at bounding box center [276, 219] width 10 height 9
drag, startPoint x: 319, startPoint y: 160, endPoint x: 255, endPoint y: 159, distance: 63.1
click at [255, 159] on div "Manage transaction tags Please use checkboxes below to control which tags will …" at bounding box center [367, 175] width 734 height 351
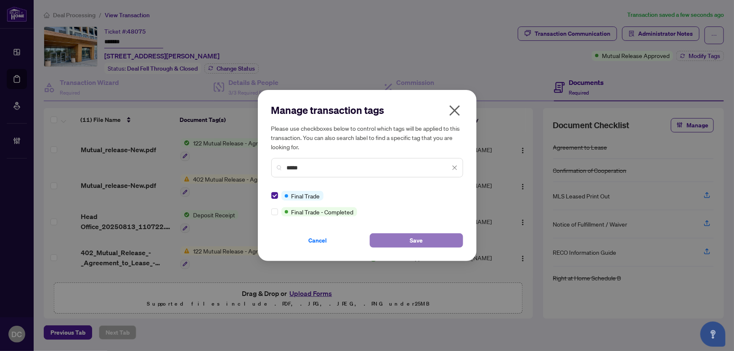
click at [406, 234] on button "Save" at bounding box center [416, 241] width 93 height 14
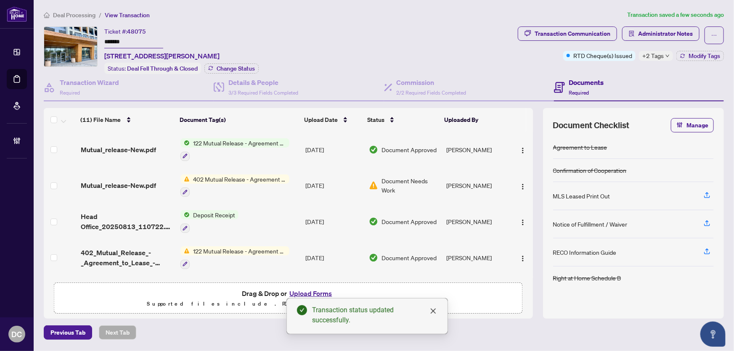
click at [291, 149] on td "122 Mutual Release - Agreement of Purchase and Sale" at bounding box center [239, 150] width 125 height 36
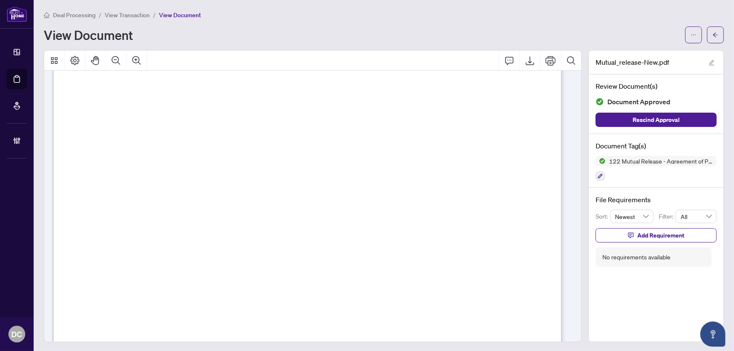
scroll to position [114, 0]
click at [713, 29] on span "button" at bounding box center [716, 34] width 6 height 13
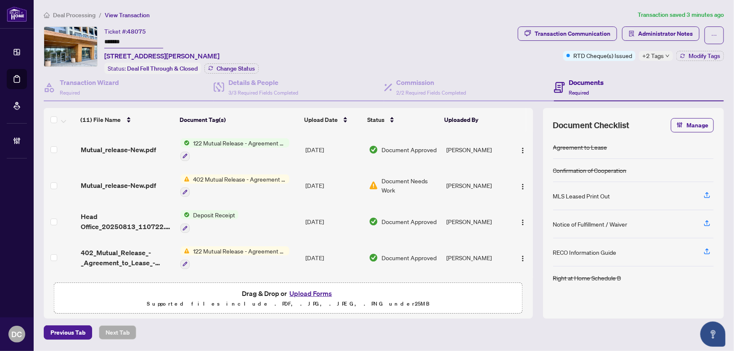
click at [654, 53] on span "+2 Tags" at bounding box center [653, 56] width 21 height 10
click at [70, 11] on span "Deal Processing" at bounding box center [74, 15] width 43 height 8
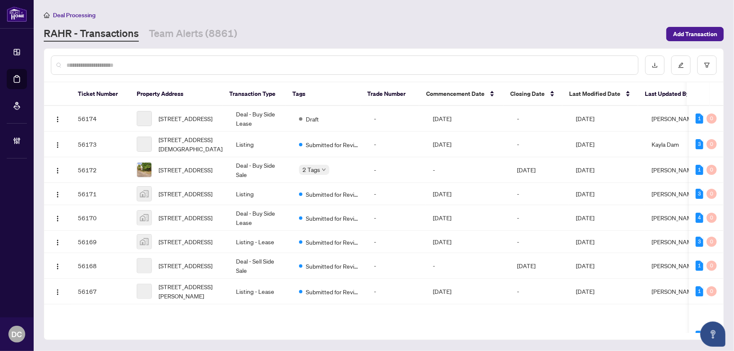
click at [120, 63] on input "text" at bounding box center [348, 65] width 565 height 9
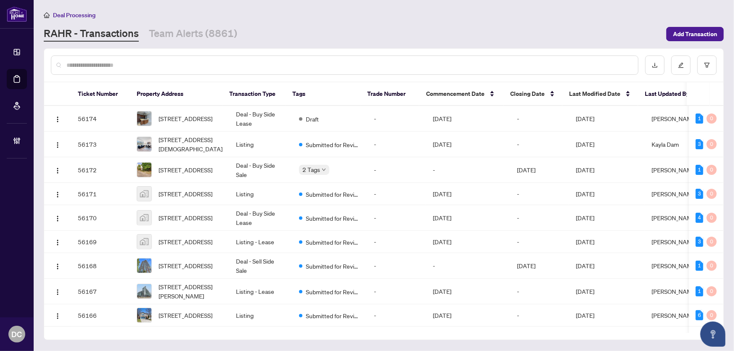
paste input "*******"
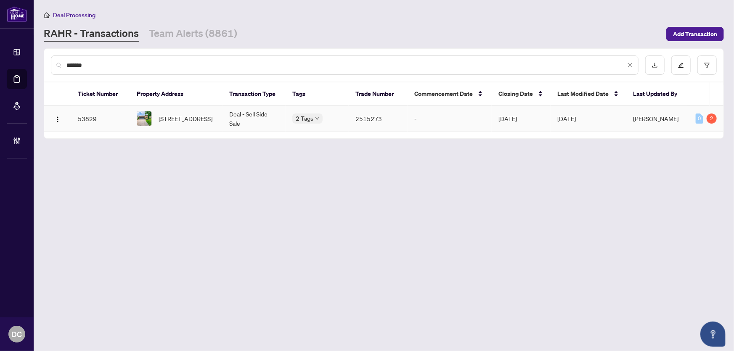
click at [173, 123] on span "25 Feltham Rd, Markham, Ontario L3P 6T3, Canada" at bounding box center [186, 118] width 54 height 9
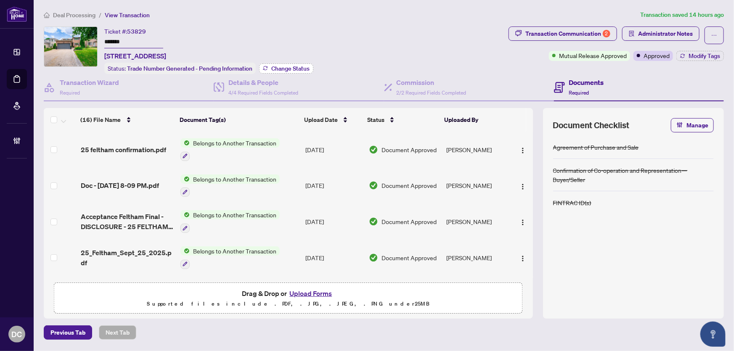
click at [274, 68] on span "Change Status" at bounding box center [290, 69] width 38 height 6
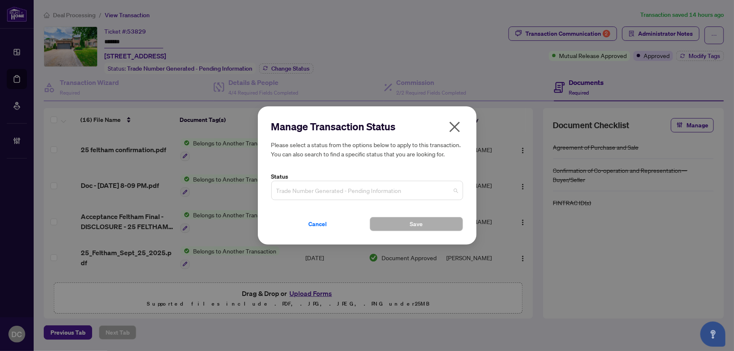
click at [399, 200] on input "search" at bounding box center [363, 192] width 174 height 19
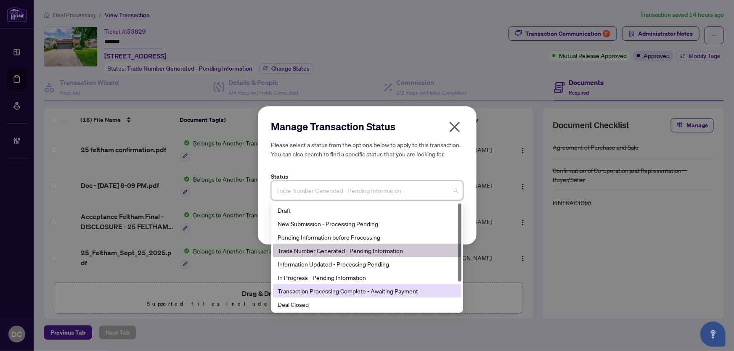
scroll to position [40, 0]
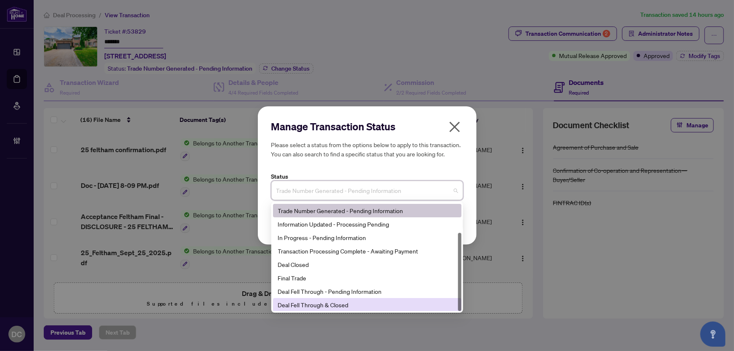
click at [337, 304] on div "Deal Fell Through & Closed" at bounding box center [367, 304] width 178 height 9
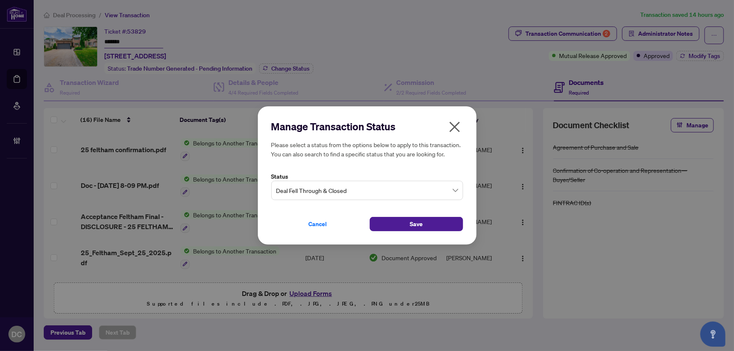
click at [405, 215] on div "Cancel Save" at bounding box center [367, 219] width 192 height 24
click at [409, 223] on button "Save" at bounding box center [416, 224] width 93 height 14
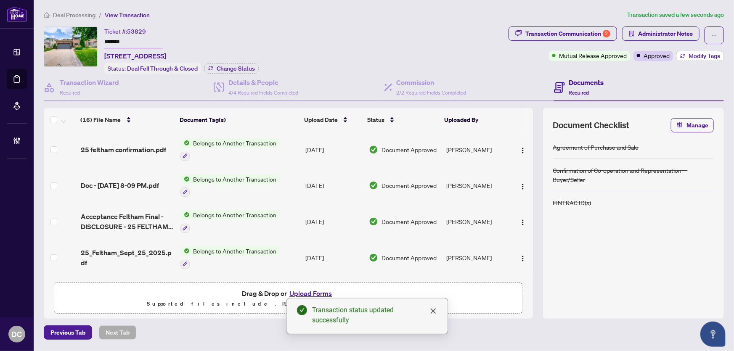
click at [691, 55] on span "Modify Tags" at bounding box center [705, 56] width 32 height 6
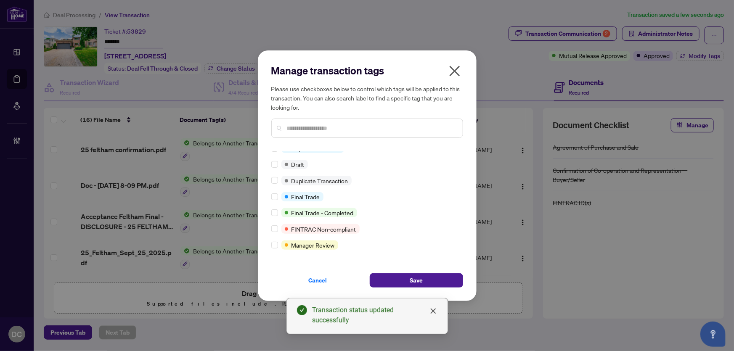
scroll to position [0, 0]
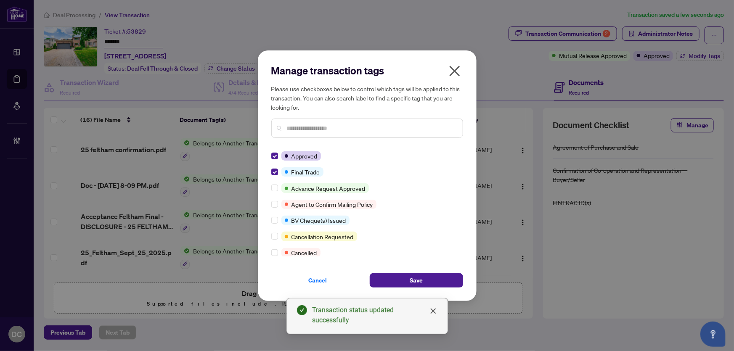
click at [318, 131] on input "text" at bounding box center [371, 128] width 169 height 9
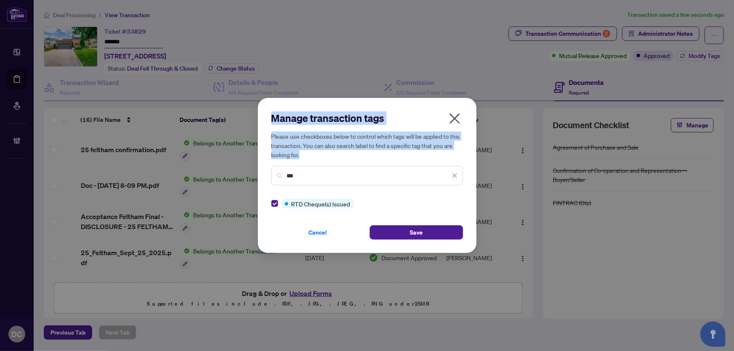
drag, startPoint x: 300, startPoint y: 181, endPoint x: 231, endPoint y: 172, distance: 70.0
click at [231, 172] on div "Manage transaction tags Please use checkboxes below to control which tags will …" at bounding box center [367, 175] width 734 height 351
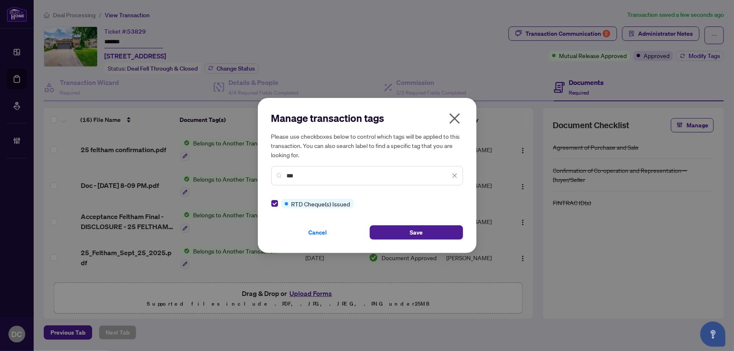
click at [310, 178] on input "***" at bounding box center [368, 175] width 163 height 9
drag, startPoint x: 266, startPoint y: 173, endPoint x: 209, endPoint y: 172, distance: 57.2
click at [209, 172] on div "Manage transaction tags Please use checkboxes below to control which tags will …" at bounding box center [367, 175] width 734 height 351
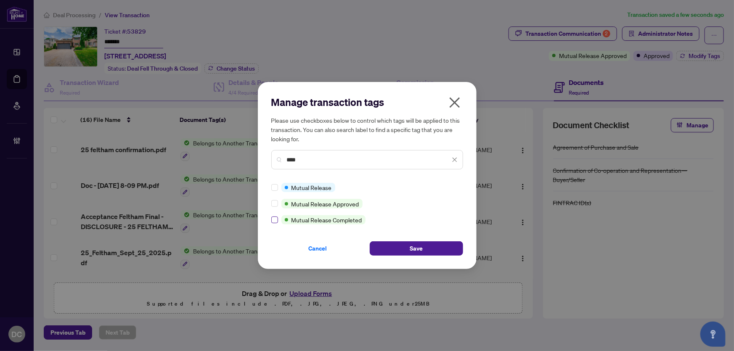
click at [274, 219] on div "Mutual Release Mutual Release Approved Mutual Release Completed" at bounding box center [367, 204] width 192 height 42
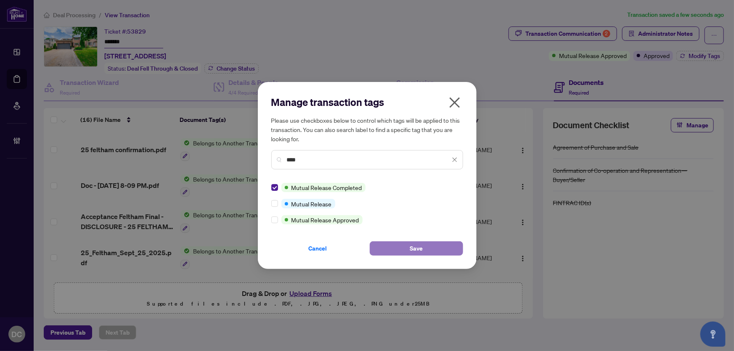
click at [391, 244] on button "Save" at bounding box center [416, 249] width 93 height 14
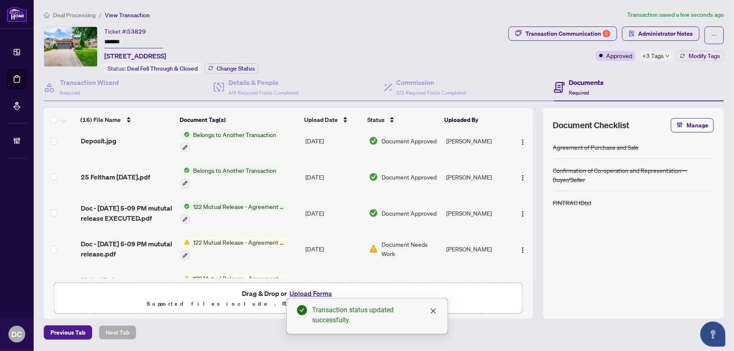
scroll to position [191, 0]
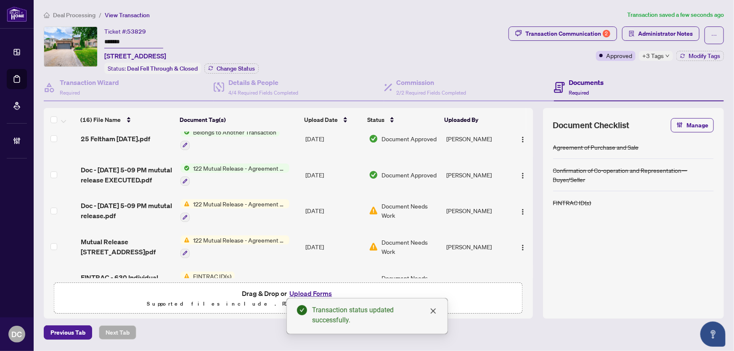
click at [300, 168] on td "122 Mutual Release - Agreement of Purchase and Sale" at bounding box center [239, 175] width 125 height 36
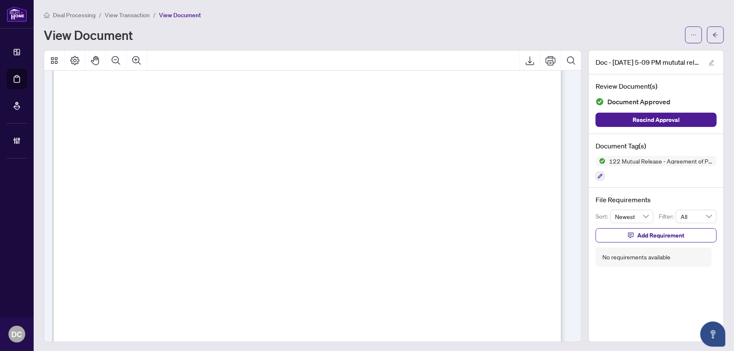
scroll to position [176, 0]
click at [707, 36] on button "button" at bounding box center [715, 35] width 17 height 17
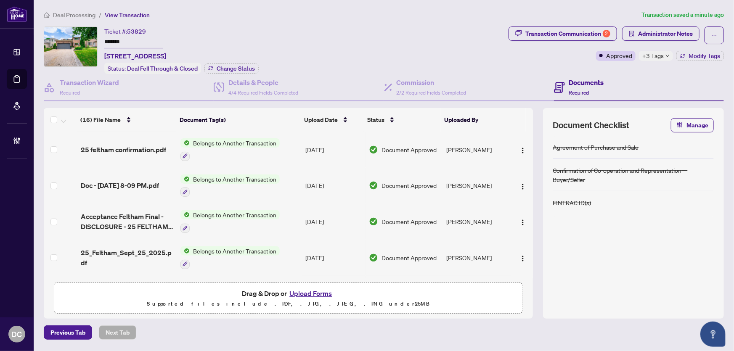
click at [666, 56] on icon "down" at bounding box center [668, 56] width 4 height 4
click at [630, 74] on div "Documents Required" at bounding box center [639, 87] width 170 height 27
click at [69, 15] on span "Deal Processing" at bounding box center [74, 15] width 43 height 8
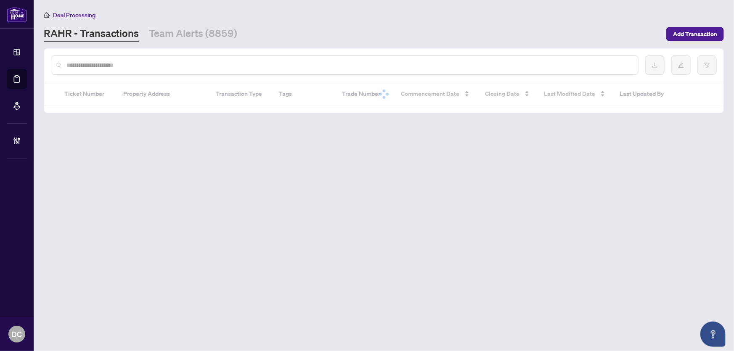
click at [104, 65] on input "text" at bounding box center [348, 65] width 565 height 9
paste input "*******"
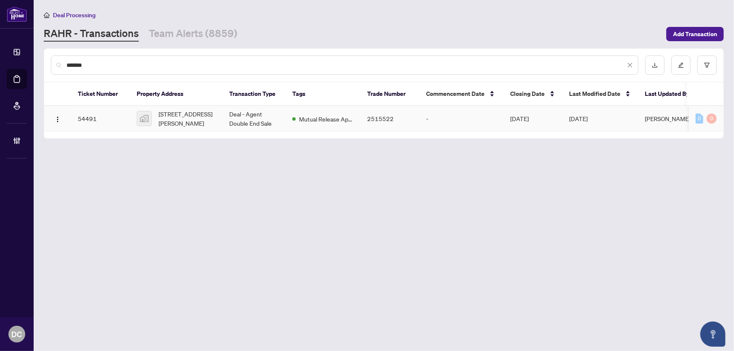
click at [185, 113] on span "137 Trillium Trail, Marmora, Trent Hills, ON, Canada" at bounding box center [187, 118] width 57 height 19
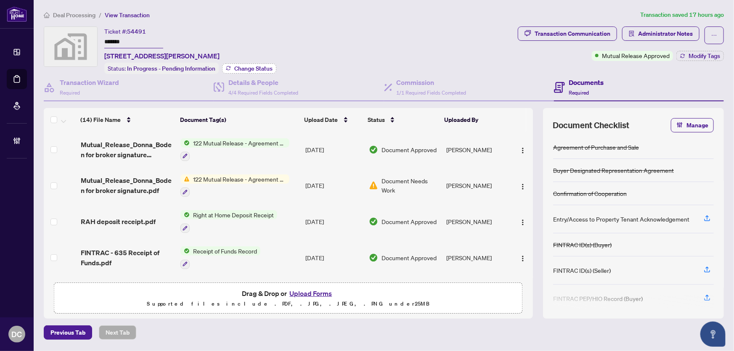
click at [244, 66] on span "Change Status" at bounding box center [253, 69] width 38 height 6
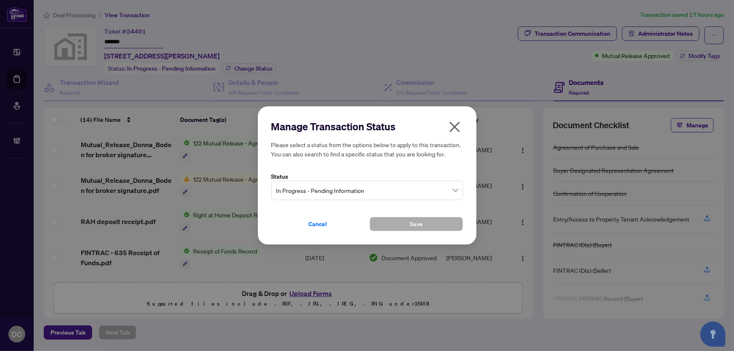
click at [357, 190] on span "In Progress - Pending Information" at bounding box center [367, 191] width 182 height 16
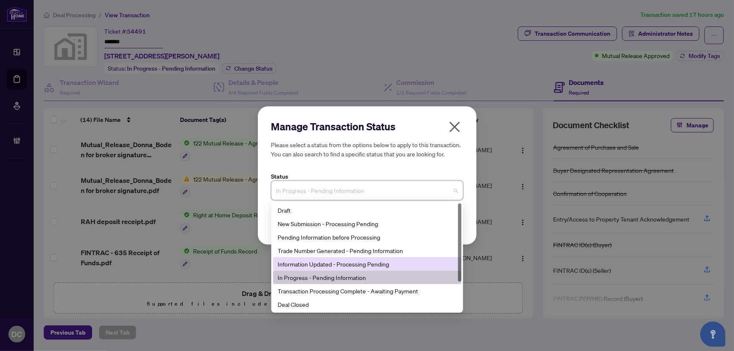
scroll to position [40, 0]
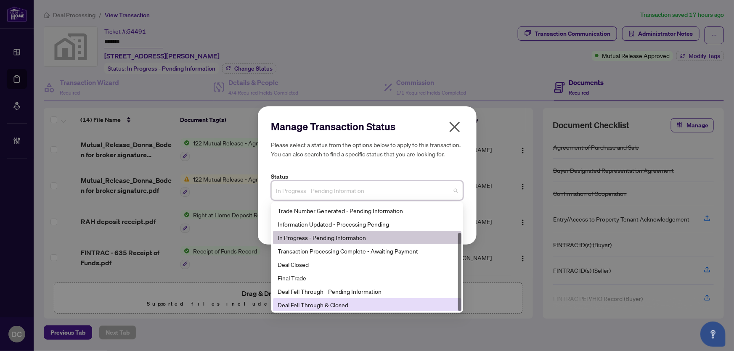
click at [317, 307] on div "Deal Fell Through & Closed" at bounding box center [367, 304] width 178 height 9
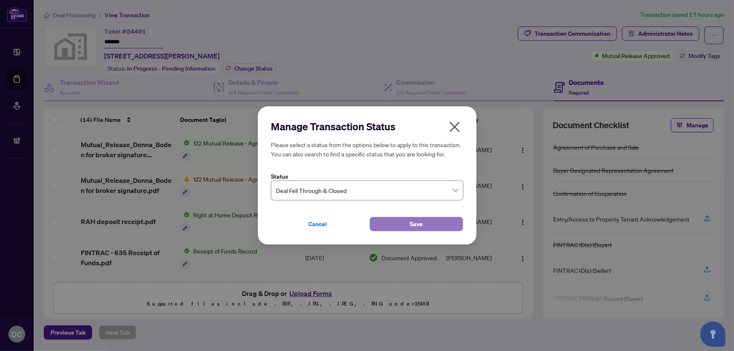
click at [395, 222] on button "Save" at bounding box center [416, 224] width 93 height 14
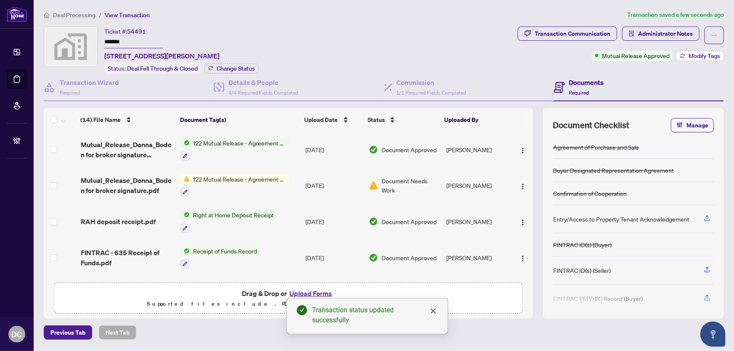
click at [703, 57] on span "Modify Tags" at bounding box center [705, 56] width 32 height 6
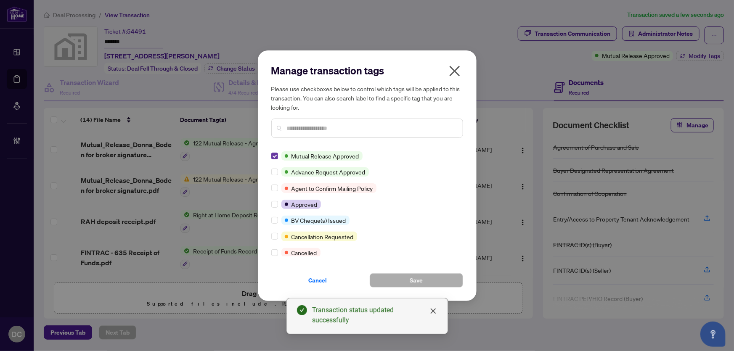
click at [275, 152] on label at bounding box center [274, 155] width 7 height 9
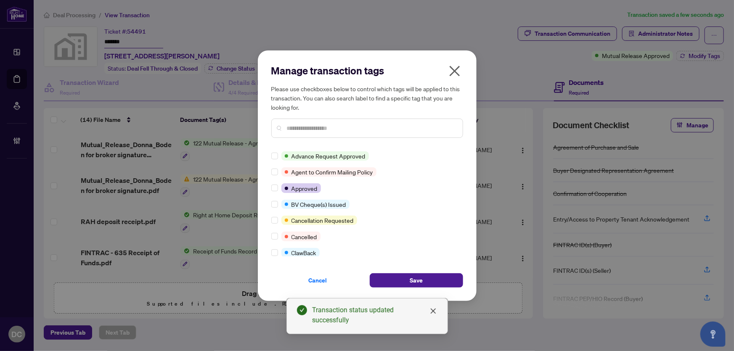
drag, startPoint x: 318, startPoint y: 122, endPoint x: 318, endPoint y: 129, distance: 7.2
click at [318, 122] on div at bounding box center [367, 128] width 192 height 19
click at [318, 129] on input "text" at bounding box center [371, 128] width 169 height 9
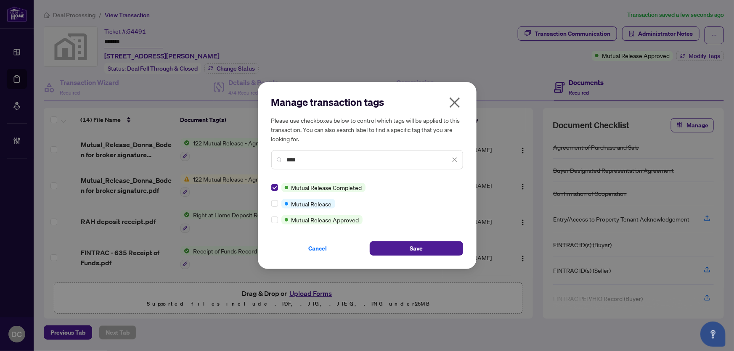
drag, startPoint x: 315, startPoint y: 159, endPoint x: 231, endPoint y: 156, distance: 83.8
click at [228, 155] on div "Manage transaction tags Please use checkboxes below to control which tags will …" at bounding box center [367, 175] width 734 height 351
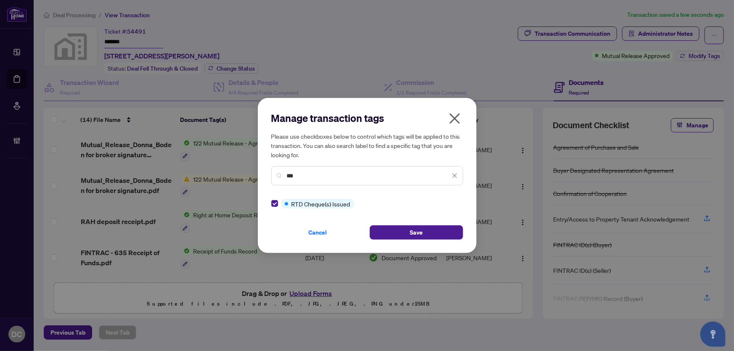
drag, startPoint x: 310, startPoint y: 175, endPoint x: 257, endPoint y: 173, distance: 53.1
click at [257, 173] on div "Manage transaction tags Please use checkboxes below to control which tags will …" at bounding box center [367, 175] width 734 height 351
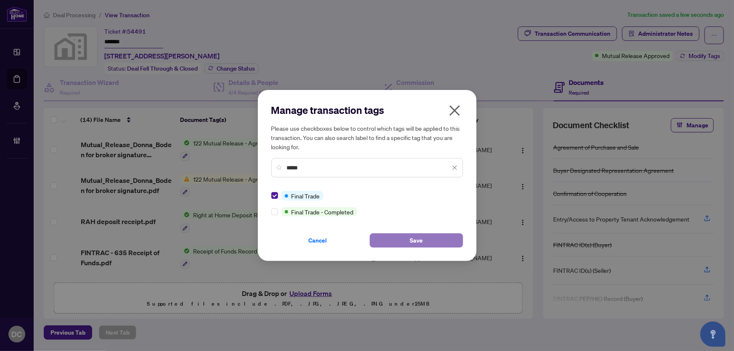
click at [431, 240] on button "Save" at bounding box center [416, 241] width 93 height 14
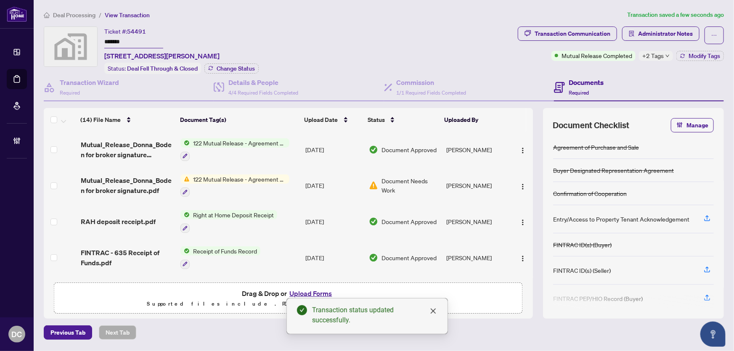
click at [295, 151] on td "122 Mutual Release - Agreement of Purchase and Sale" at bounding box center [239, 150] width 125 height 36
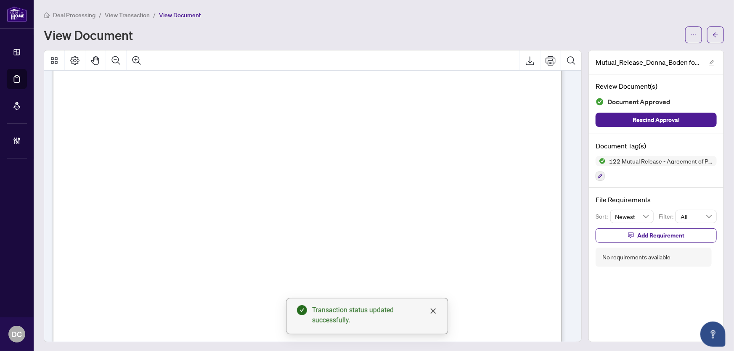
scroll to position [114, 0]
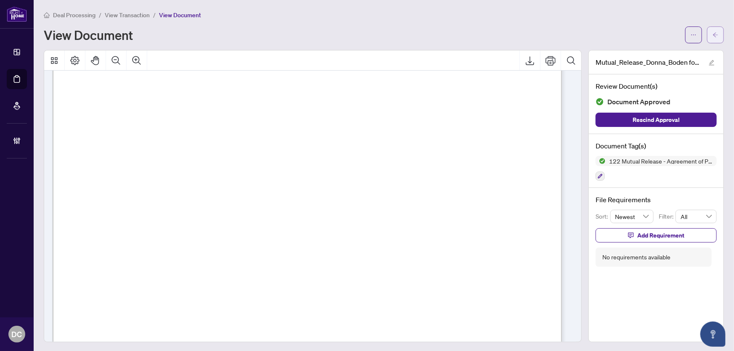
click at [707, 37] on button "button" at bounding box center [715, 35] width 17 height 17
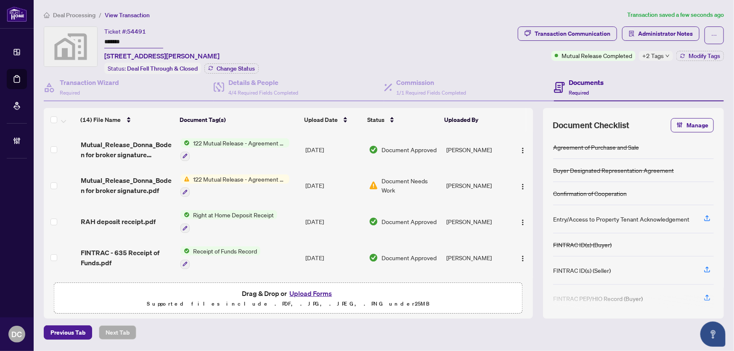
click at [658, 55] on span "+2 Tags" at bounding box center [653, 56] width 21 height 10
click at [83, 17] on span "Deal Processing" at bounding box center [74, 15] width 43 height 8
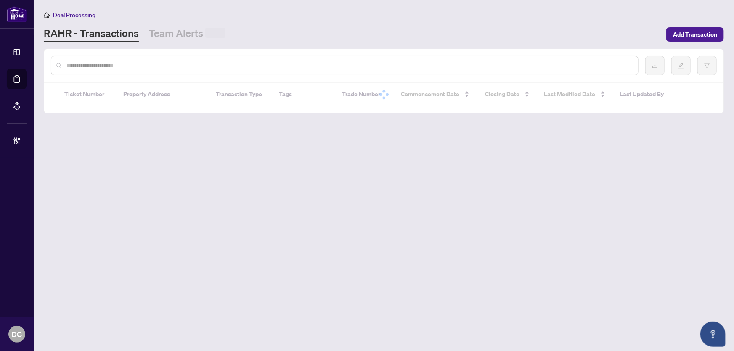
click at [145, 64] on input "text" at bounding box center [348, 65] width 565 height 9
paste input "*******"
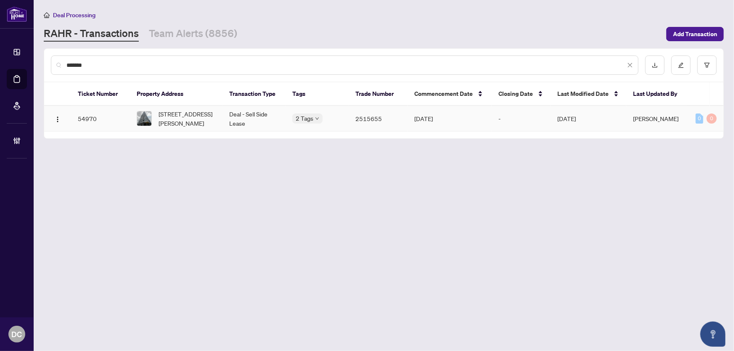
click at [218, 125] on td "803-15 Richardson St, Toronto, Ontario M5A 1B4, Canada" at bounding box center [176, 119] width 93 height 26
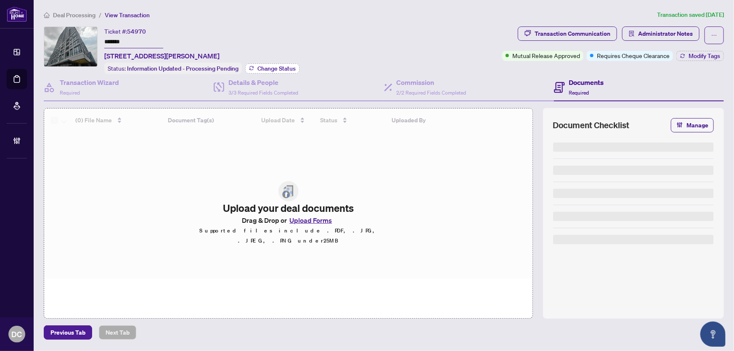
click at [285, 67] on span "Change Status" at bounding box center [277, 69] width 38 height 6
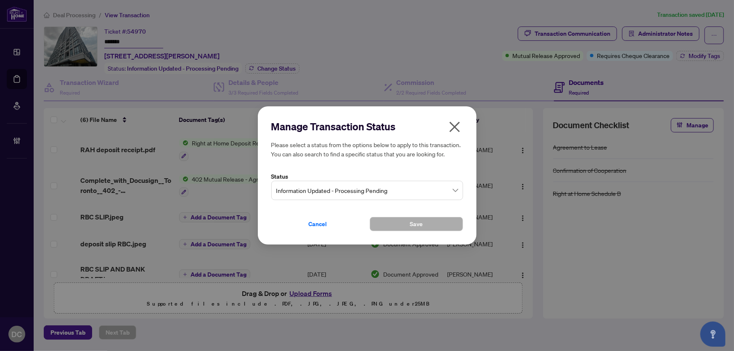
click at [399, 197] on span "Information Updated - Processing Pending" at bounding box center [367, 191] width 182 height 16
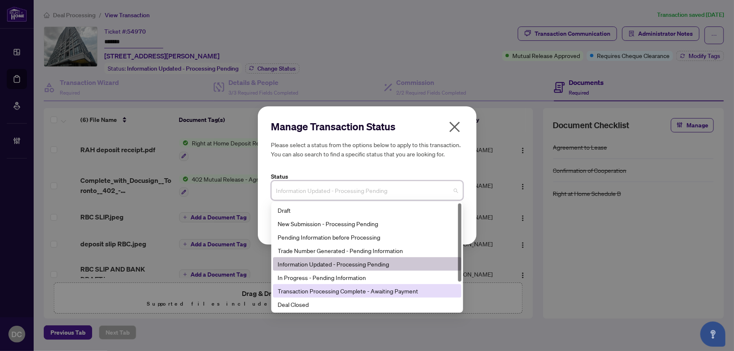
scroll to position [40, 0]
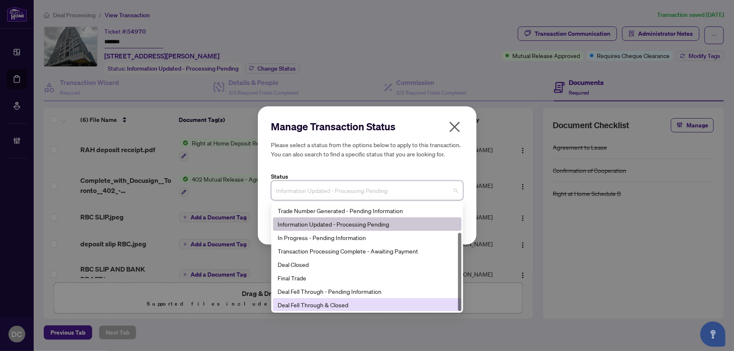
click at [329, 306] on div "Deal Fell Through & Closed" at bounding box center [367, 304] width 178 height 9
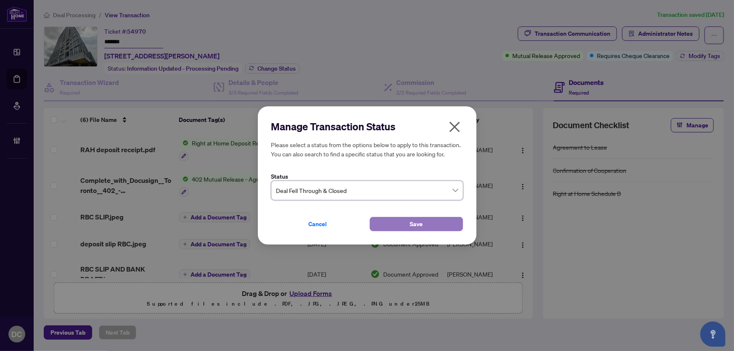
click at [405, 223] on button "Save" at bounding box center [416, 224] width 93 height 14
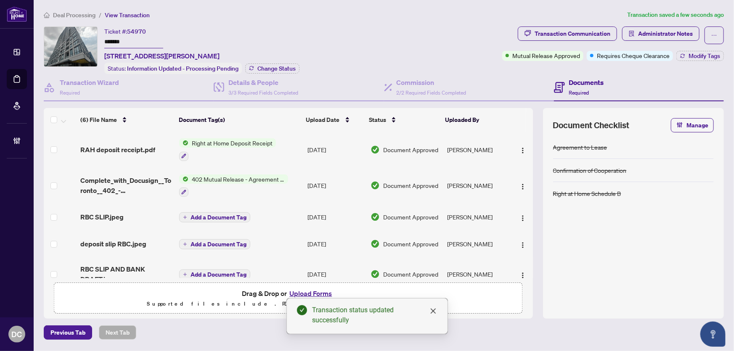
click at [293, 183] on td "402 Mutual Release - Agreement to Lease - Residential" at bounding box center [240, 186] width 128 height 36
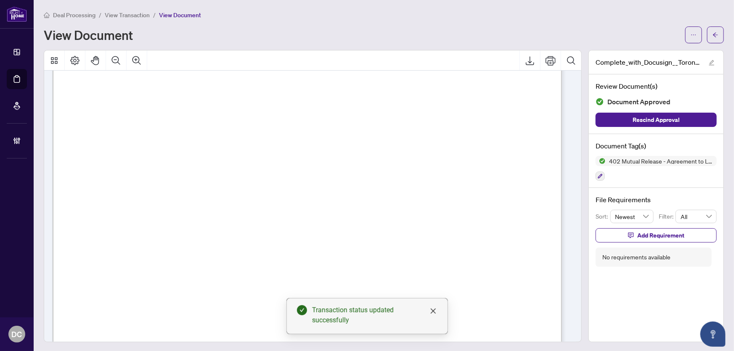
scroll to position [114, 0]
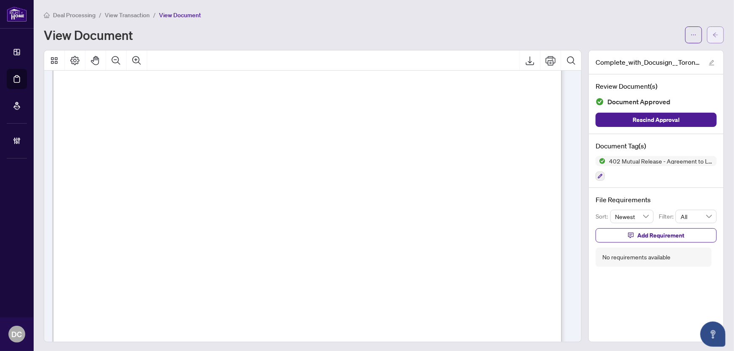
click at [713, 31] on span "button" at bounding box center [716, 34] width 6 height 13
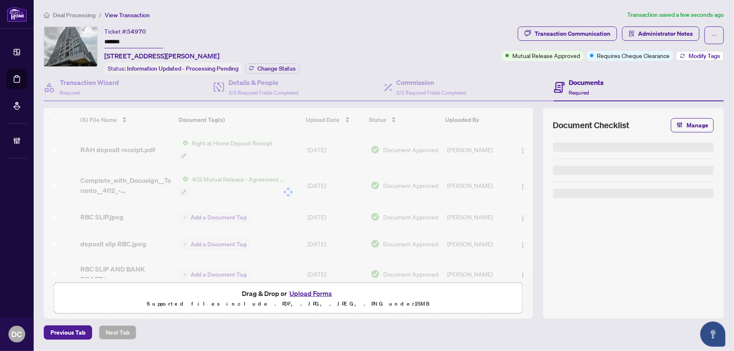
click at [696, 51] on button "Modify Tags" at bounding box center [701, 56] width 48 height 10
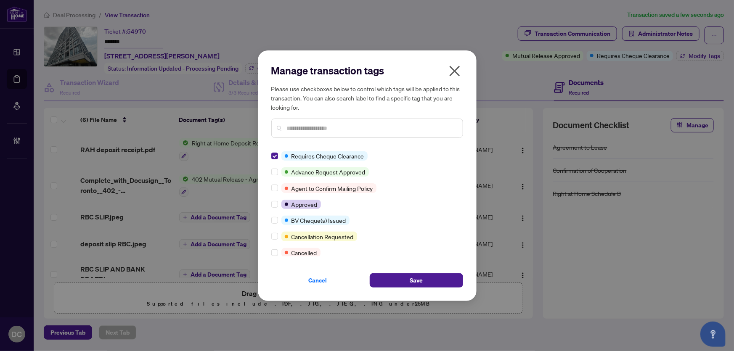
click at [307, 125] on input "text" at bounding box center [371, 128] width 169 height 9
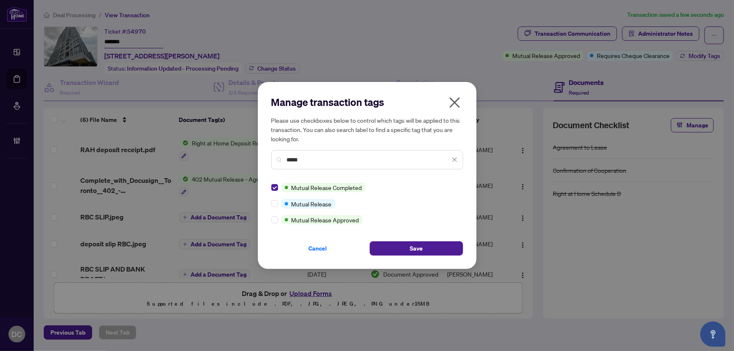
drag, startPoint x: 310, startPoint y: 162, endPoint x: 257, endPoint y: 159, distance: 53.1
click at [257, 159] on div "Manage transaction tags Please use checkboxes below to control which tags will …" at bounding box center [367, 175] width 734 height 351
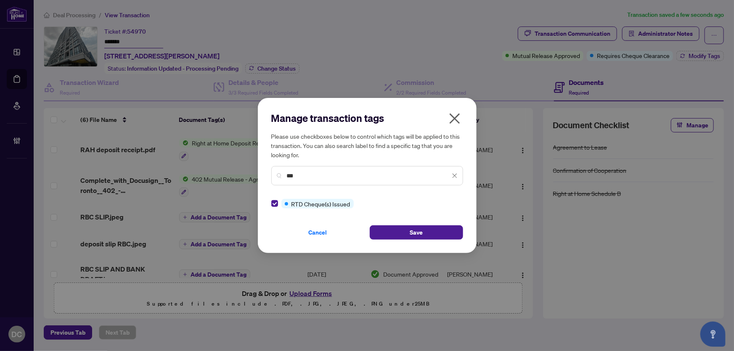
drag, startPoint x: 305, startPoint y: 174, endPoint x: 257, endPoint y: 171, distance: 48.0
click at [257, 171] on div "Manage transaction tags Please use checkboxes below to control which tags will …" at bounding box center [367, 175] width 734 height 351
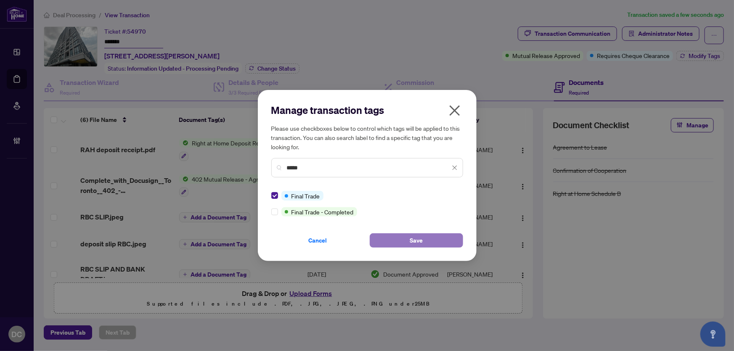
click at [436, 244] on button "Save" at bounding box center [416, 241] width 93 height 14
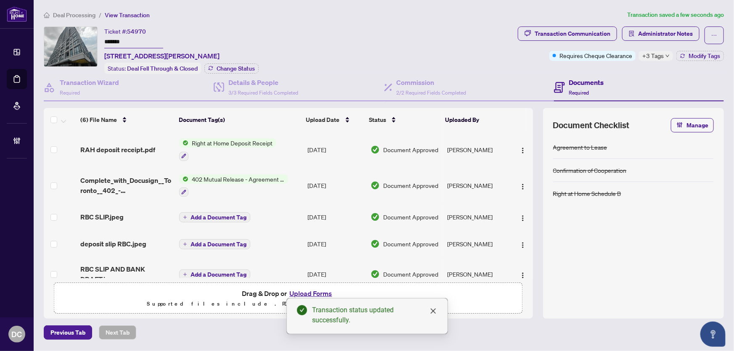
click at [652, 57] on span "+3 Tags" at bounding box center [653, 56] width 21 height 10
click at [75, 14] on span "Deal Processing" at bounding box center [74, 15] width 43 height 8
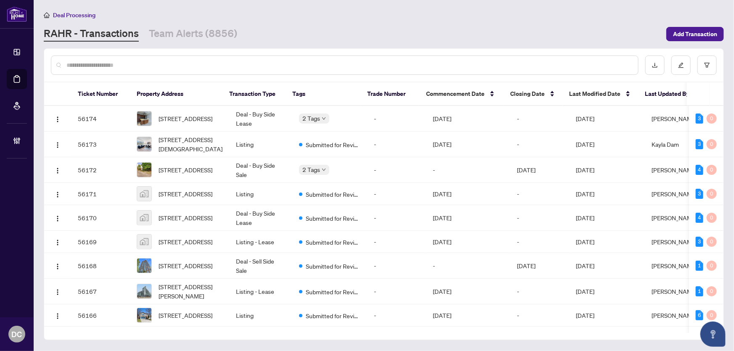
click at [128, 66] on input "text" at bounding box center [348, 65] width 565 height 9
paste input "*******"
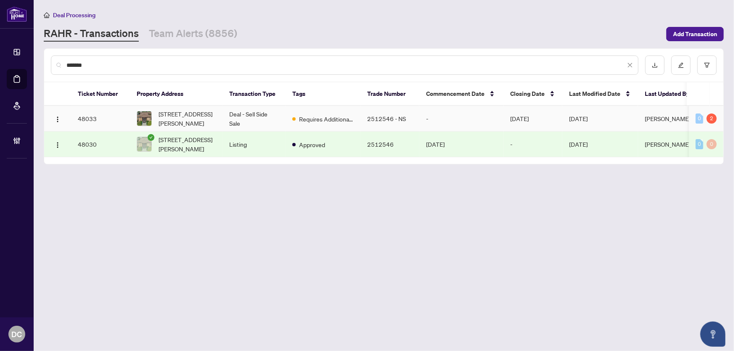
click at [224, 117] on td "Deal - Sell Side Sale" at bounding box center [254, 119] width 63 height 26
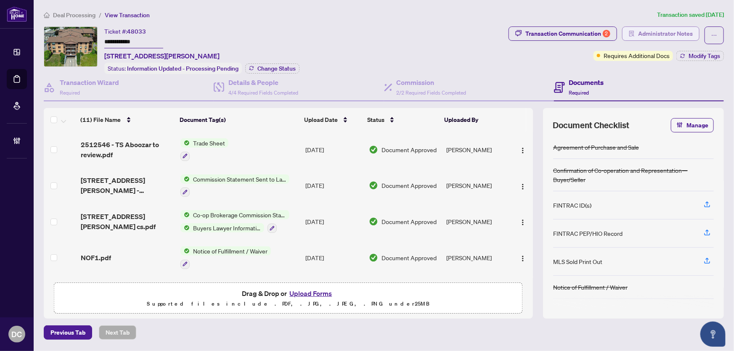
click at [694, 29] on button "Administrator Notes" at bounding box center [660, 34] width 77 height 14
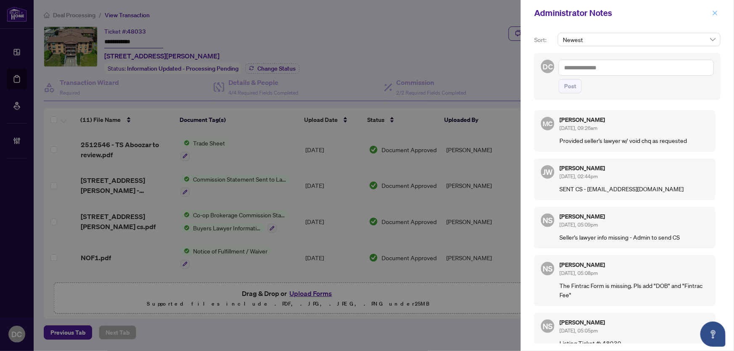
click at [716, 16] on span "button" at bounding box center [715, 12] width 6 height 13
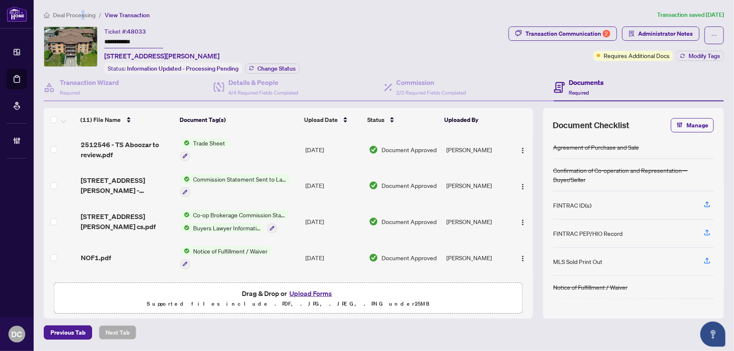
click at [82, 12] on span "Deal Processing" at bounding box center [74, 15] width 43 height 8
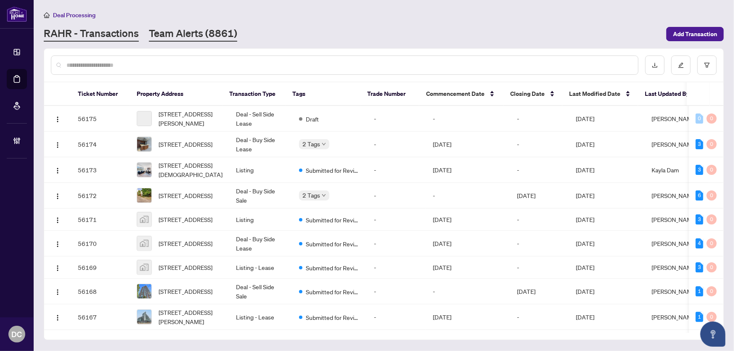
click at [188, 27] on link "Team Alerts (8861)" at bounding box center [193, 34] width 88 height 15
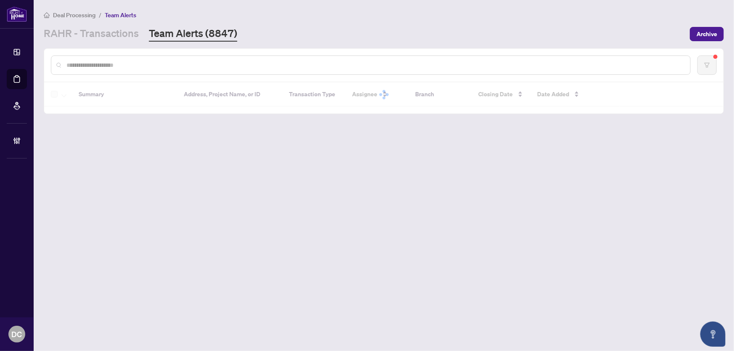
click at [175, 67] on input "text" at bounding box center [374, 65] width 617 height 9
paste input "*******"
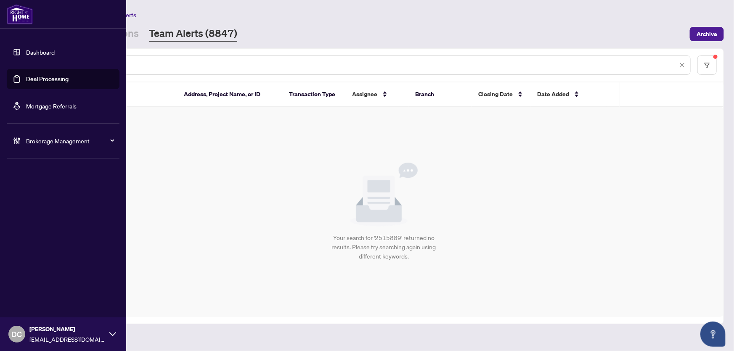
drag, startPoint x: 118, startPoint y: 64, endPoint x: 21, endPoint y: 59, distance: 96.9
click at [21, 59] on div "Dashboard Deal Processing Mortgage Referrals Brokerage Management DC Dawn Chan …" at bounding box center [367, 175] width 734 height 351
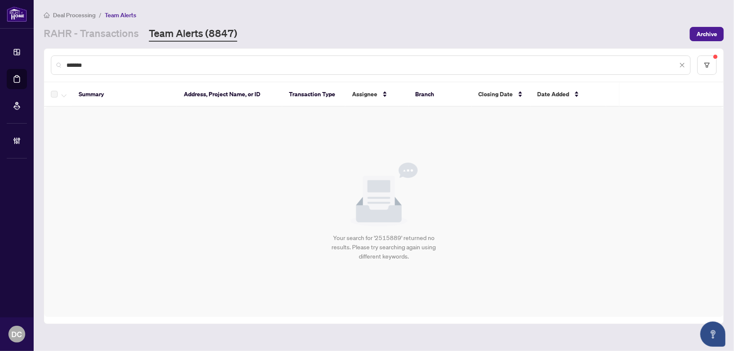
paste input "text"
drag, startPoint x: 166, startPoint y: 66, endPoint x: 92, endPoint y: 62, distance: 74.6
click at [92, 62] on input "*******" at bounding box center [371, 65] width 611 height 9
click at [120, 34] on link "RAHR - Transactions" at bounding box center [91, 34] width 95 height 15
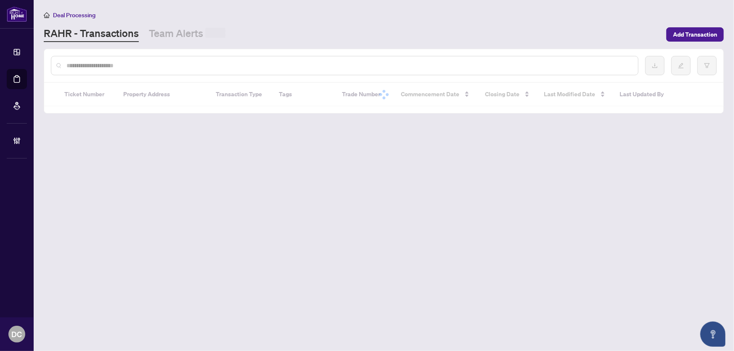
click at [120, 67] on input "text" at bounding box center [348, 65] width 565 height 9
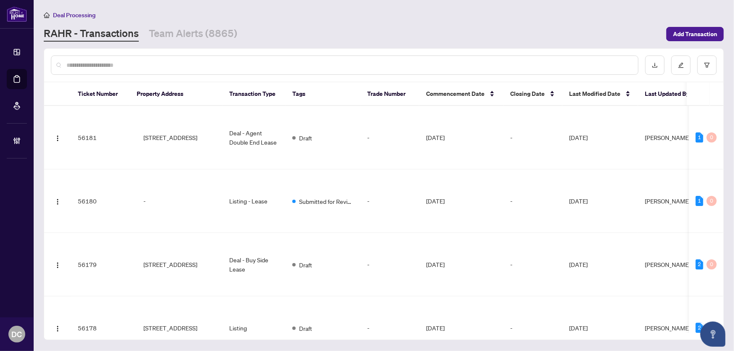
paste input "*******"
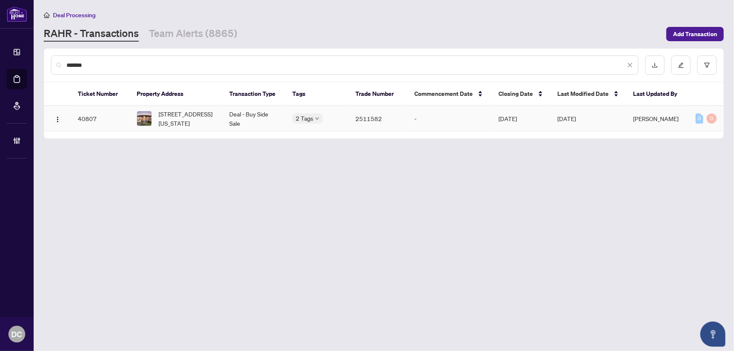
click at [195, 120] on span "35 Montana Ave, Toronto, Ontario M3M 1B7, Canada" at bounding box center [187, 118] width 57 height 19
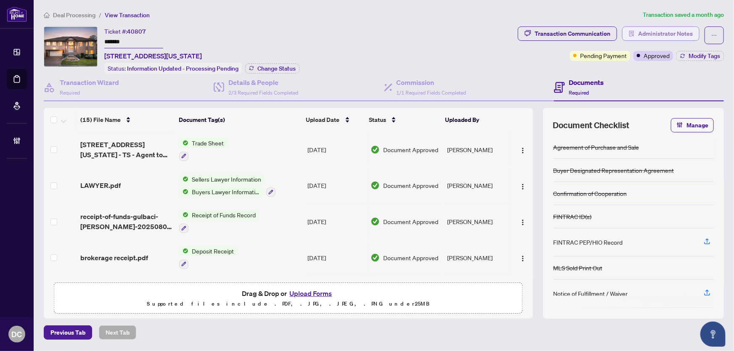
click at [649, 34] on span "Administrator Notes" at bounding box center [665, 33] width 55 height 13
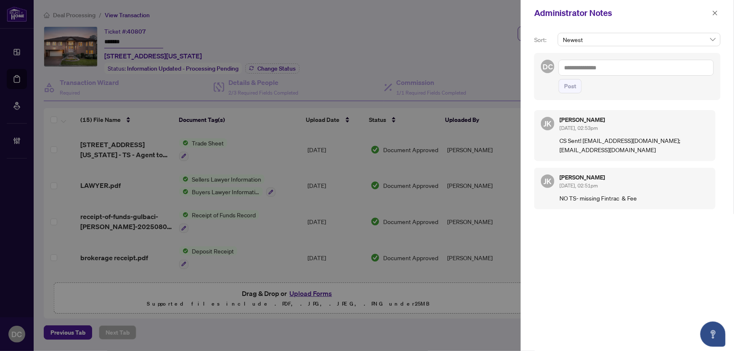
drag, startPoint x: 585, startPoint y: 164, endPoint x: 558, endPoint y: 150, distance: 30.9
click at [558, 150] on div "JK Jaye Khosravi Jul/30/2025, 02:53pm CS Sent! silviar@capitalnorthrealty.com;n…" at bounding box center [624, 135] width 181 height 51
copy p "silviar@capitalnorthrealty.com;nivesc@capitalnorthrealty.com"
click at [715, 16] on span "button" at bounding box center [715, 12] width 6 height 13
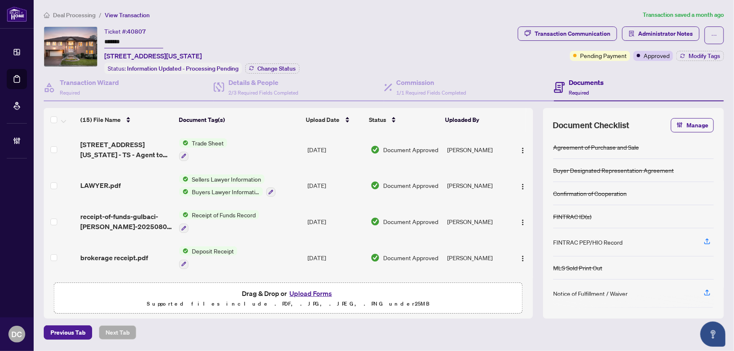
click at [79, 12] on span "Deal Processing" at bounding box center [74, 15] width 43 height 8
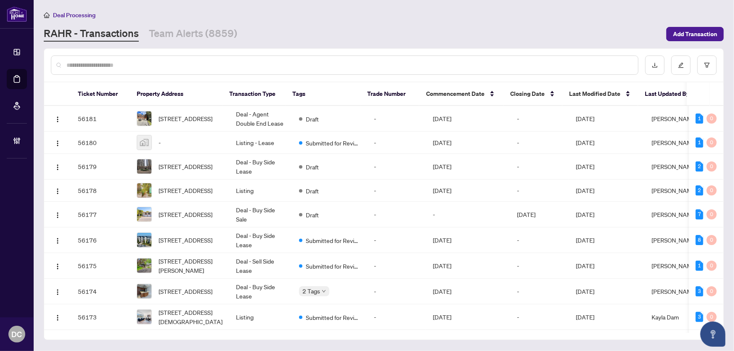
click at [145, 64] on input "text" at bounding box center [348, 65] width 565 height 9
click at [180, 33] on link "Team Alerts (8859)" at bounding box center [193, 34] width 88 height 15
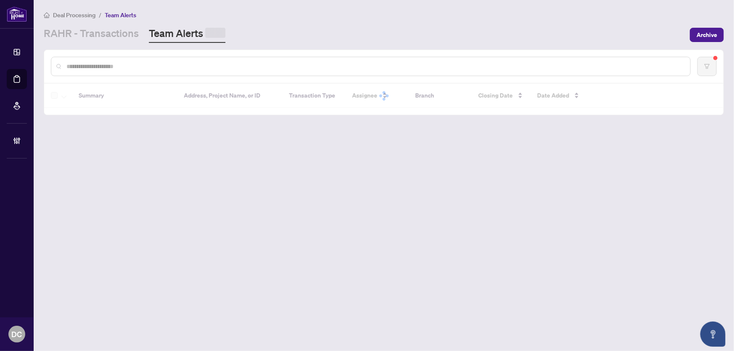
click at [181, 60] on div at bounding box center [371, 66] width 640 height 19
click at [185, 64] on input "text" at bounding box center [374, 65] width 617 height 9
paste input "*******"
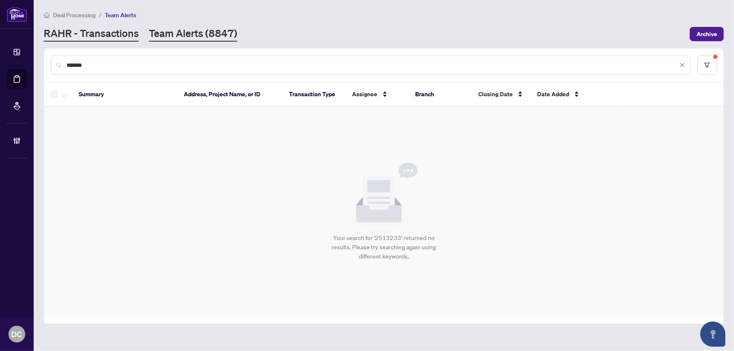
click at [75, 34] on link "RAHR - Transactions" at bounding box center [91, 34] width 95 height 15
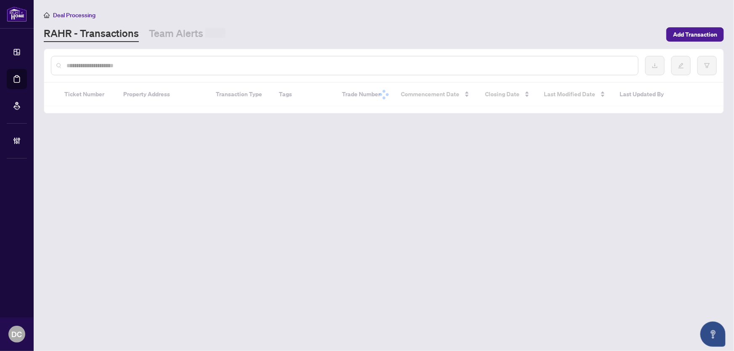
drag, startPoint x: 99, startPoint y: 60, endPoint x: 105, endPoint y: 66, distance: 8.3
click at [99, 61] on div at bounding box center [345, 65] width 588 height 19
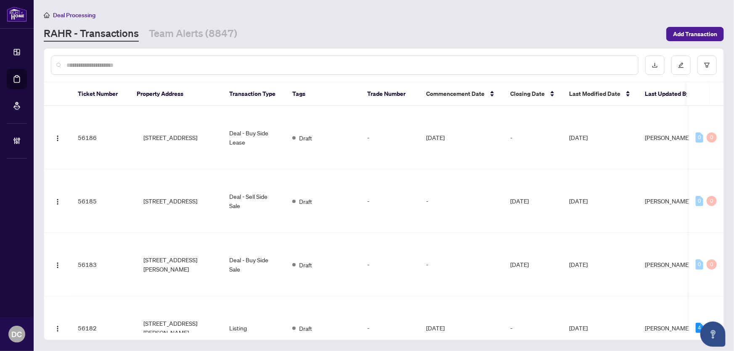
click at [105, 66] on input "text" at bounding box center [348, 65] width 565 height 9
paste input "*******"
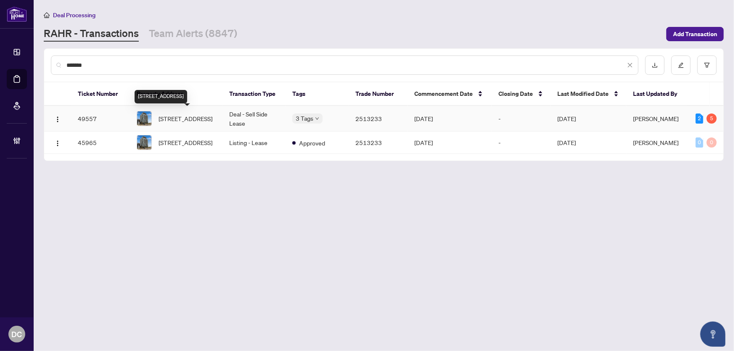
click at [184, 118] on span "108-52 forest manor Rd, Toronto, Ontario M2J 0E2, Canada" at bounding box center [186, 118] width 54 height 9
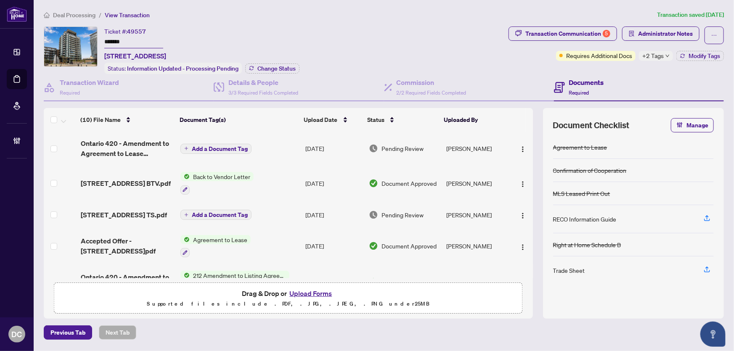
click at [671, 53] on div "+2 Tags" at bounding box center [656, 56] width 34 height 10
click at [667, 55] on div "Received Confirmation of Closing" at bounding box center [682, 60] width 74 height 10
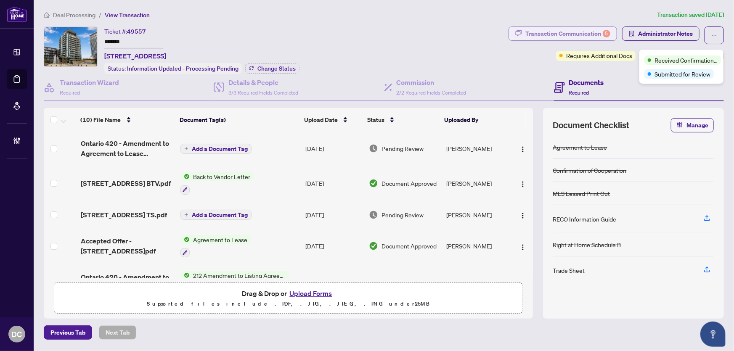
click at [604, 29] on div "Transaction Communication 5" at bounding box center [568, 33] width 85 height 13
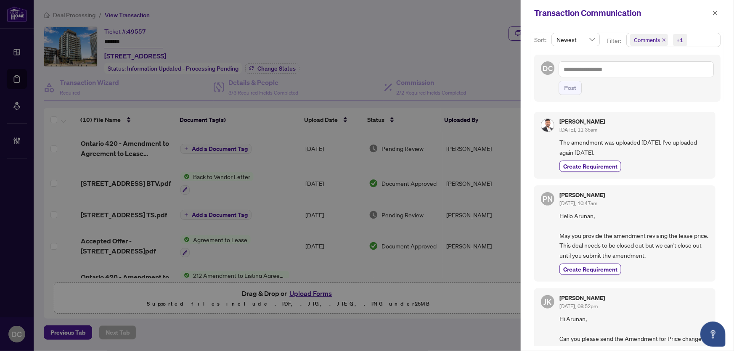
click at [691, 37] on span "Comments +1" at bounding box center [673, 39] width 93 height 13
click at [659, 96] on span "Activity History" at bounding box center [663, 99] width 40 height 8
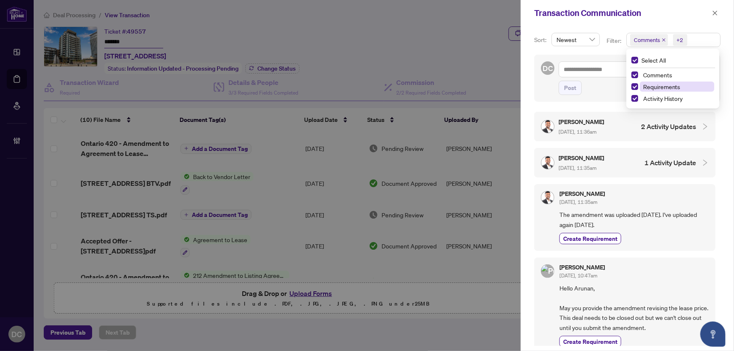
click at [664, 86] on span "Requirements" at bounding box center [661, 87] width 37 height 8
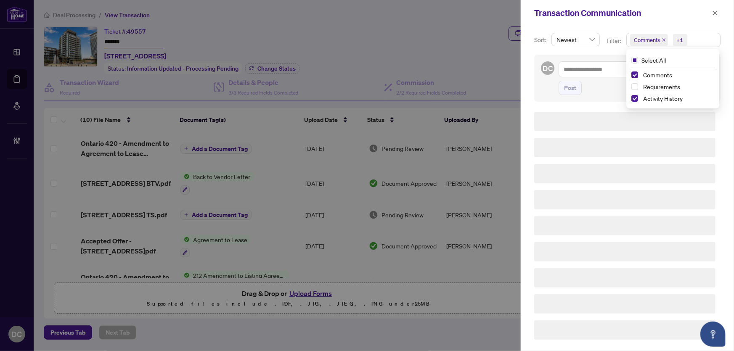
click at [665, 69] on div "Select All Comments Requirements Activity History" at bounding box center [673, 78] width 90 height 53
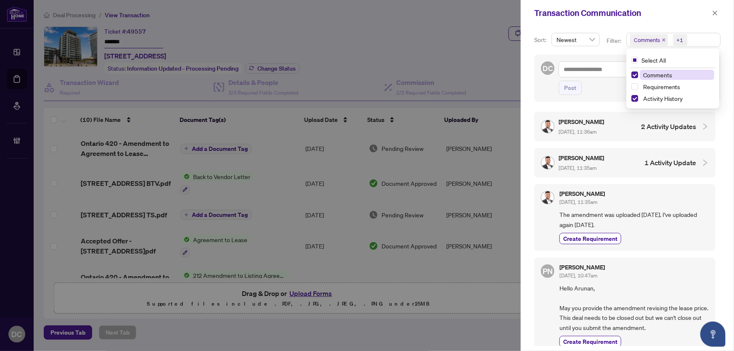
click at [665, 74] on span "Comments" at bounding box center [657, 75] width 29 height 8
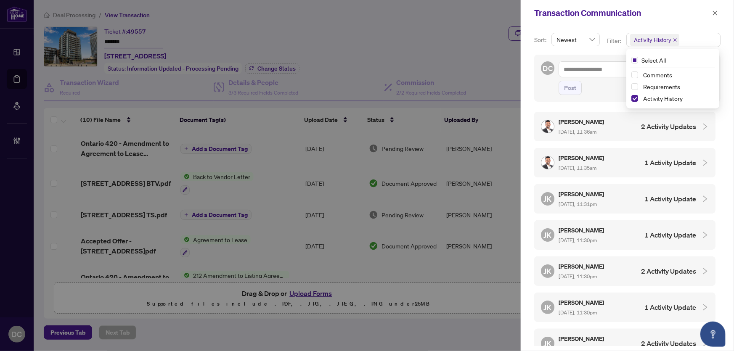
click at [669, 123] on h4 "2 Activity Updates" at bounding box center [668, 127] width 55 height 10
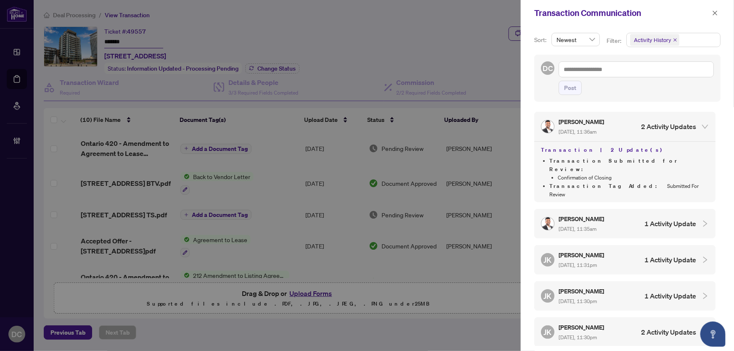
click at [645, 219] on h4 "1 Activity Update" at bounding box center [671, 224] width 52 height 10
drag, startPoint x: 714, startPoint y: 16, endPoint x: 199, endPoint y: 25, distance: 514.7
click at [712, 16] on span "button" at bounding box center [715, 12] width 6 height 13
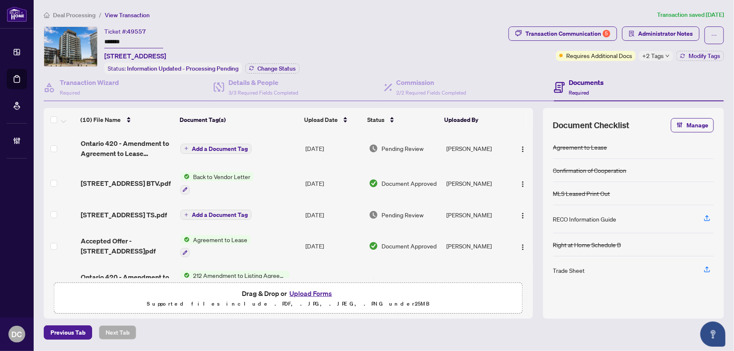
click at [79, 16] on span "Deal Processing" at bounding box center [74, 15] width 43 height 8
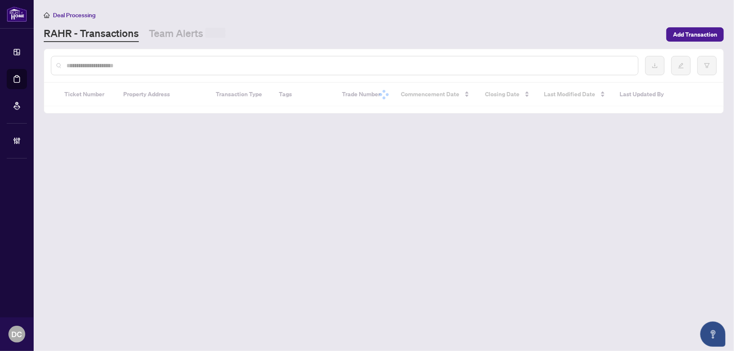
click at [157, 68] on input "text" at bounding box center [348, 65] width 565 height 9
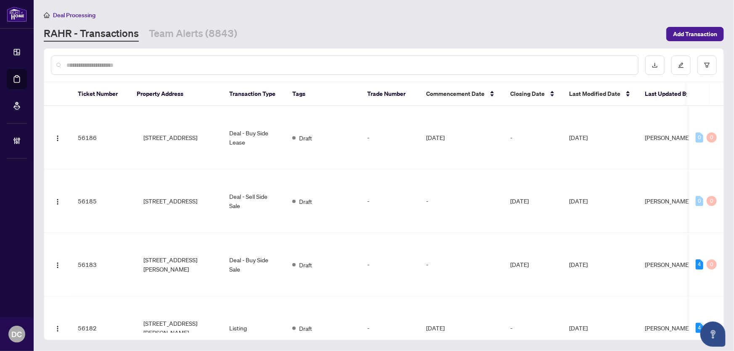
paste input "*******"
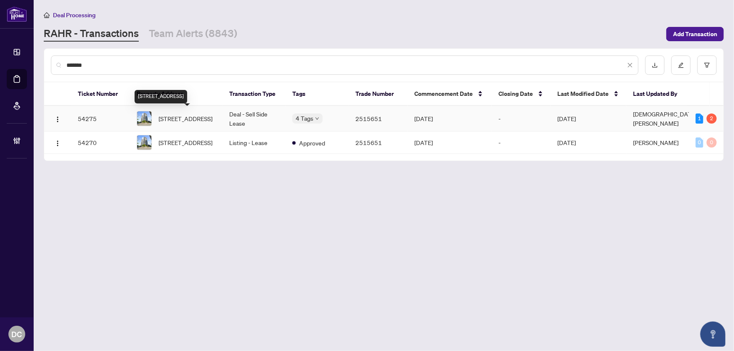
click at [201, 117] on span "1501-255 Village Green Sq, Toronto, Ontario M1S 0L7, Canada" at bounding box center [186, 118] width 54 height 9
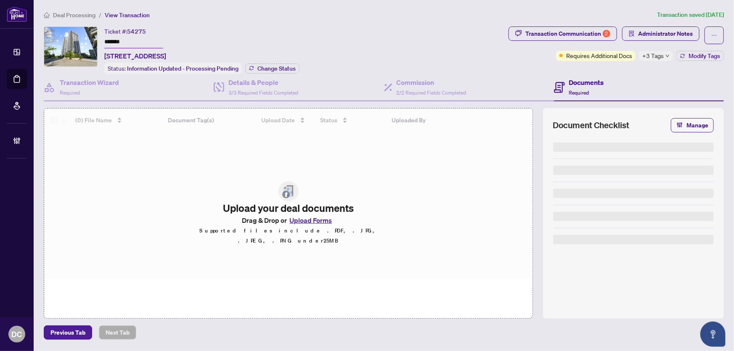
click at [656, 54] on span "+3 Tags" at bounding box center [653, 56] width 21 height 10
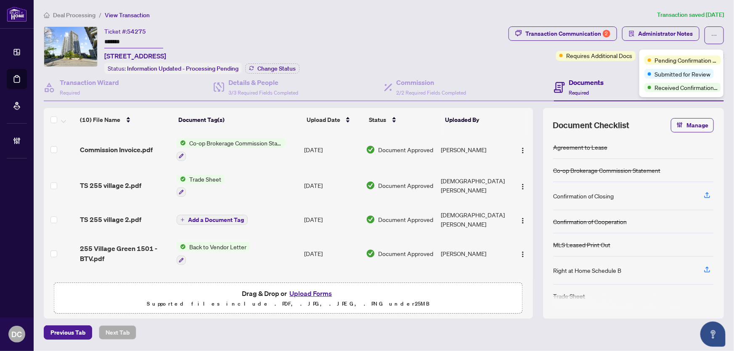
click at [614, 72] on div "Transaction Communication 2 Administrator Notes Requires Additional Docs +3 Tag…" at bounding box center [616, 51] width 219 height 48
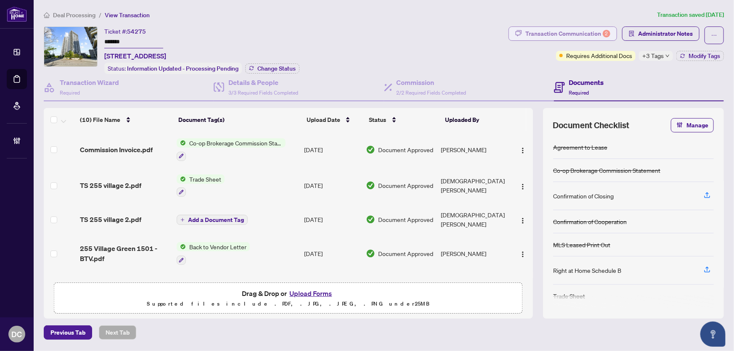
click at [604, 32] on div "2" at bounding box center [607, 34] width 8 height 8
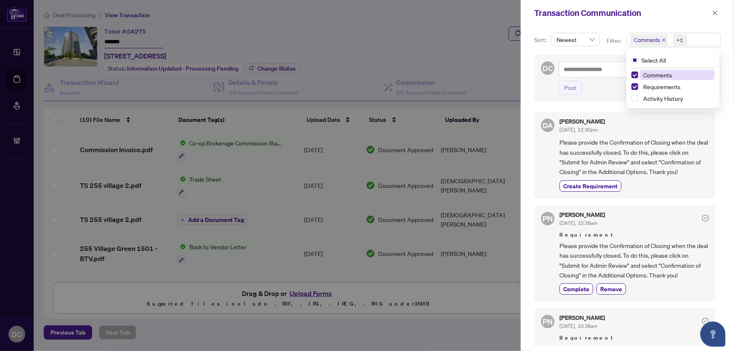
click at [694, 38] on span "Comments +1" at bounding box center [673, 39] width 93 height 13
click at [648, 101] on span "Activity History" at bounding box center [663, 99] width 40 height 8
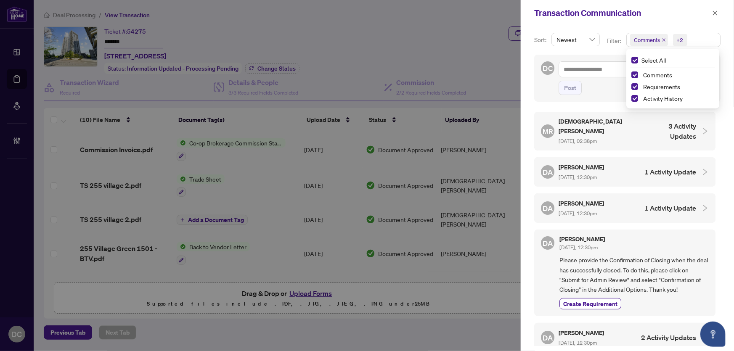
click at [629, 128] on div "MR Muhammad Rehman Oct/03/2025, 02:38pm 3 Activity Updates" at bounding box center [618, 131] width 155 height 29
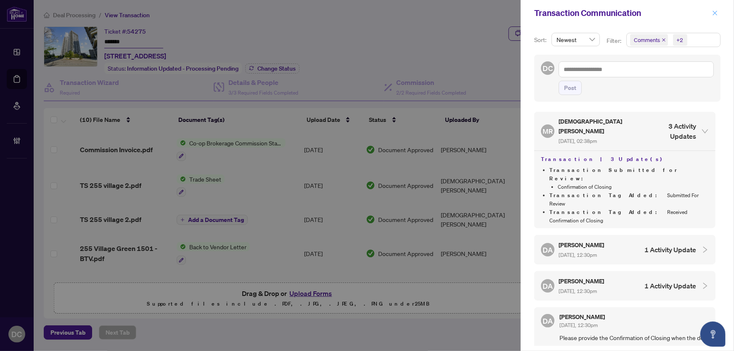
click at [713, 13] on icon "close" at bounding box center [715, 13] width 6 height 6
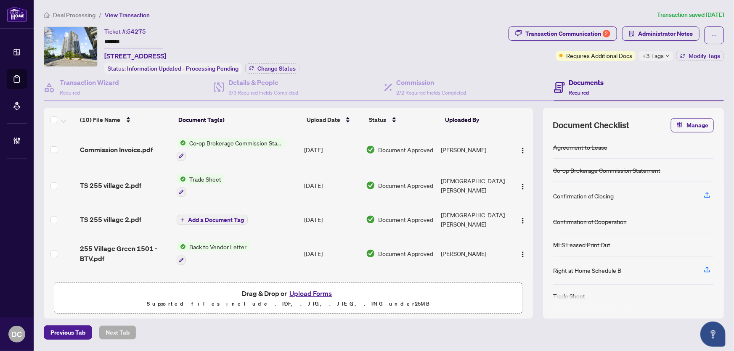
click at [65, 14] on span "Deal Processing" at bounding box center [74, 15] width 43 height 8
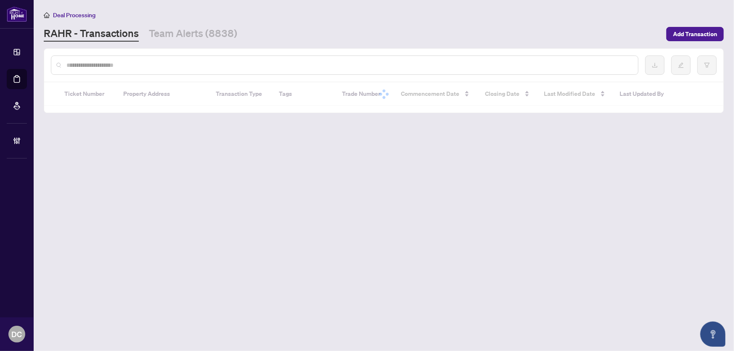
click at [92, 56] on div at bounding box center [345, 65] width 588 height 19
click at [98, 61] on input "text" at bounding box center [348, 65] width 565 height 9
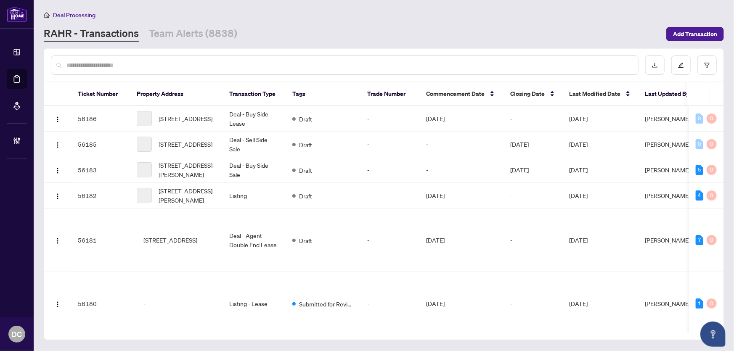
paste input "*******"
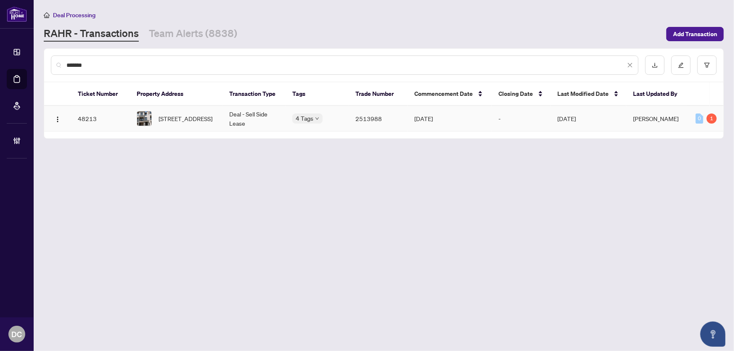
click at [246, 110] on td "Deal - Sell Side Lease" at bounding box center [254, 119] width 63 height 26
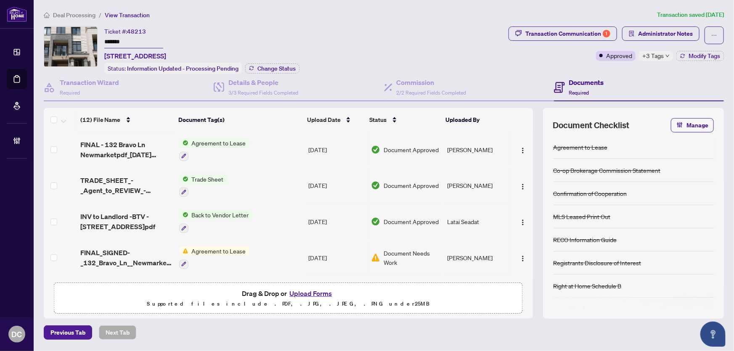
click at [654, 54] on span "+3 Tags" at bounding box center [653, 56] width 21 height 10
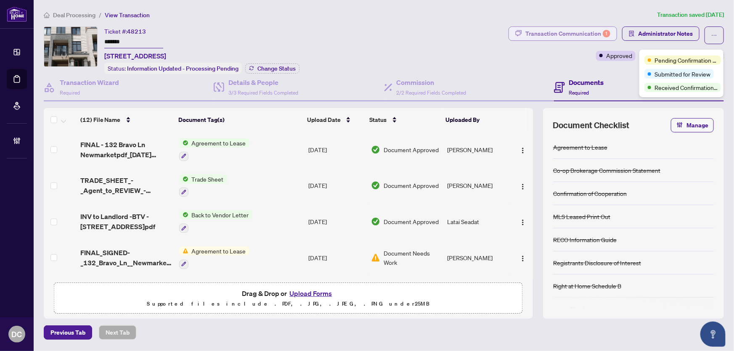
click at [602, 28] on div "Transaction Communication 1" at bounding box center [568, 33] width 85 height 13
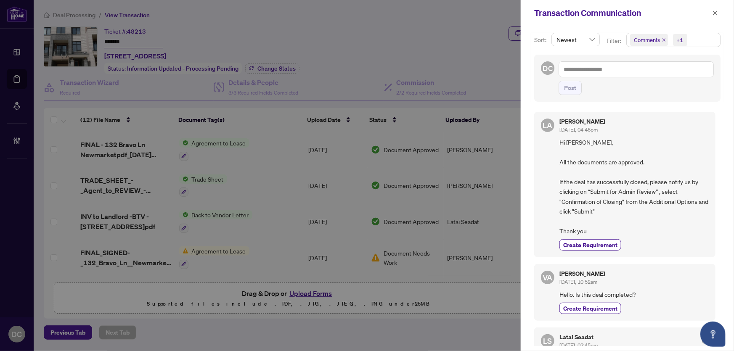
click at [699, 33] on span "Comments +1" at bounding box center [673, 39] width 93 height 13
click at [652, 98] on span "Activity History" at bounding box center [663, 99] width 40 height 8
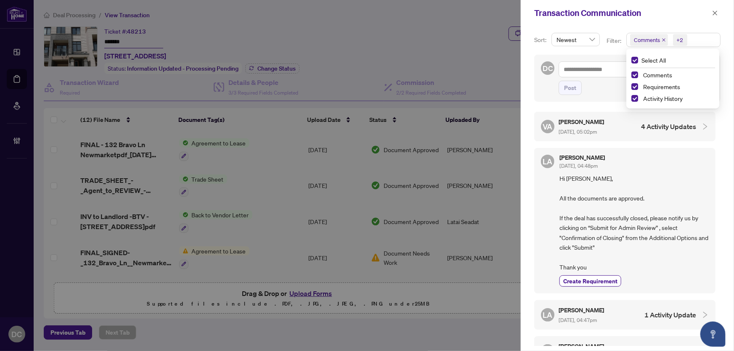
click at [643, 130] on h4 "4 Activity Updates" at bounding box center [668, 127] width 55 height 10
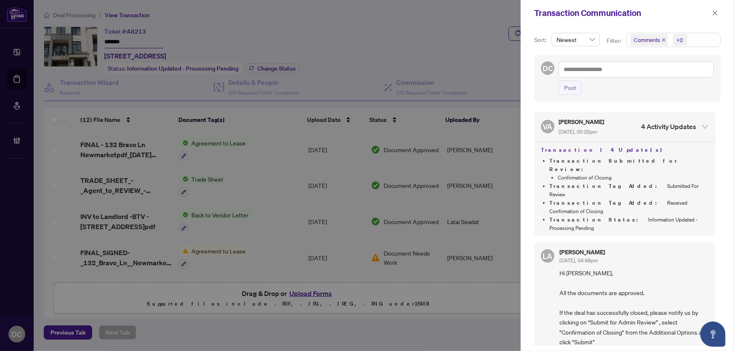
click at [717, 17] on span "button" at bounding box center [715, 12] width 6 height 13
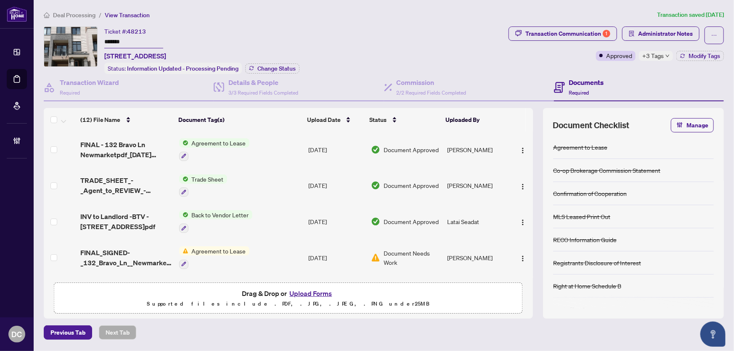
click at [61, 16] on span "Deal Processing" at bounding box center [74, 15] width 43 height 8
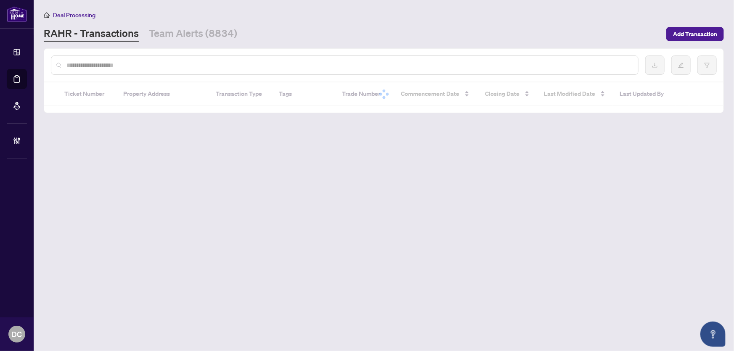
click at [117, 63] on input "text" at bounding box center [348, 65] width 565 height 9
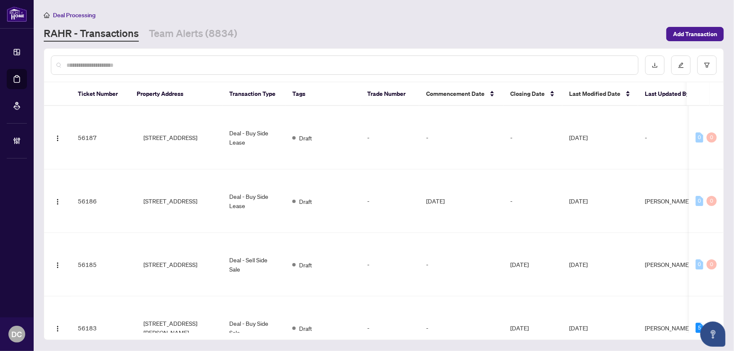
paste input "*******"
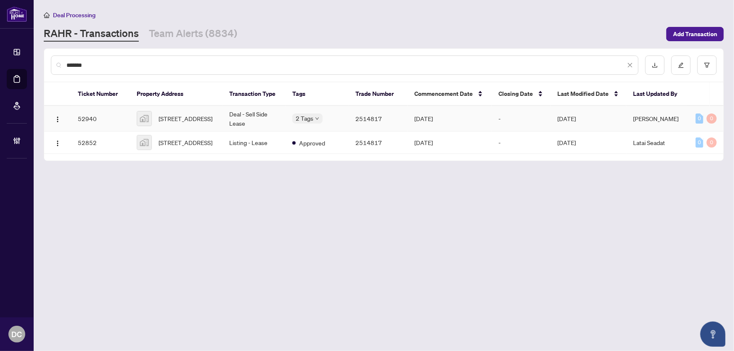
click at [224, 118] on td "Deal - Sell Side Lease" at bounding box center [254, 119] width 63 height 26
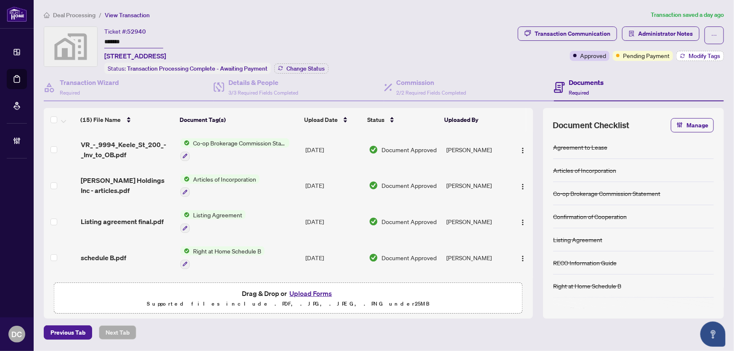
click at [691, 58] on span "Modify Tags" at bounding box center [705, 56] width 32 height 6
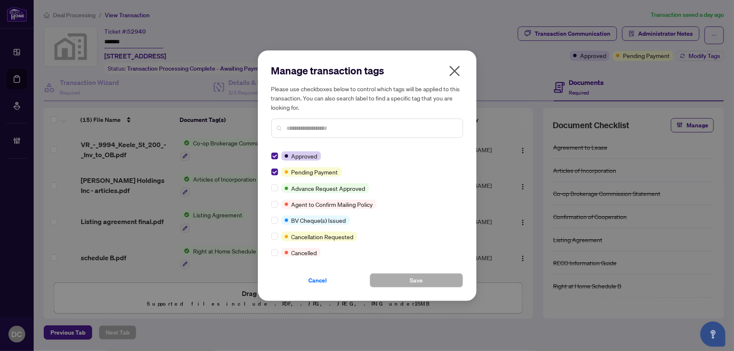
click at [459, 71] on icon "close" at bounding box center [454, 70] width 13 height 13
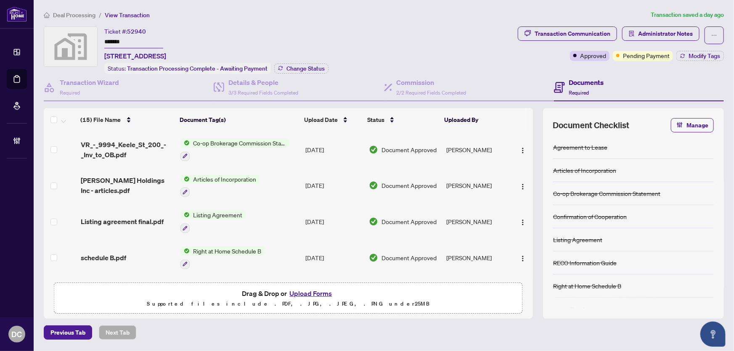
click at [85, 13] on span "Deal Processing" at bounding box center [74, 15] width 43 height 8
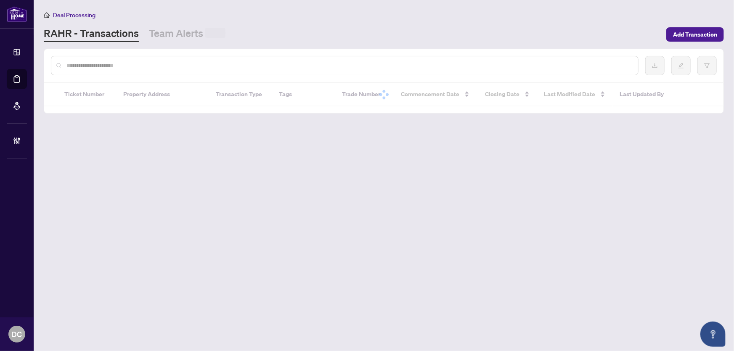
click at [134, 64] on input "text" at bounding box center [348, 65] width 565 height 9
paste input "*******"
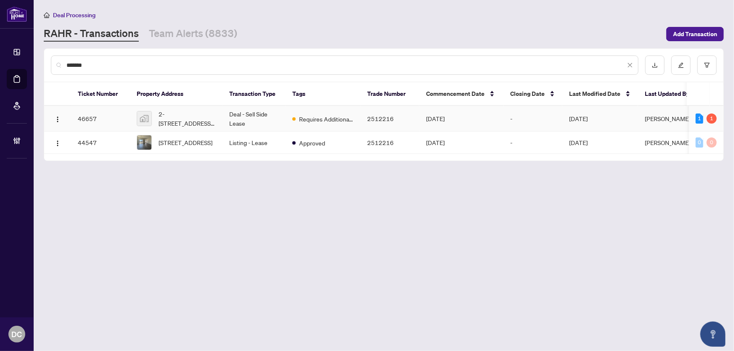
click at [353, 119] on span "Requires Additional Docs" at bounding box center [326, 118] width 55 height 9
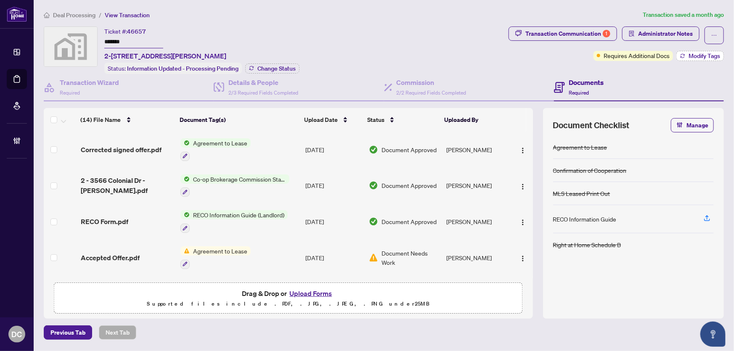
click at [680, 54] on icon "button" at bounding box center [682, 55] width 5 height 5
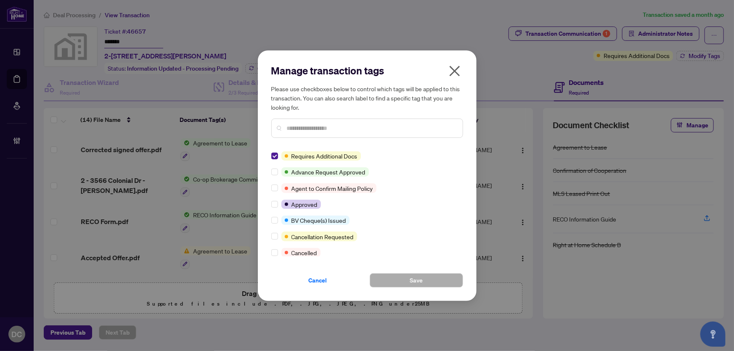
click at [454, 74] on icon "close" at bounding box center [454, 70] width 13 height 13
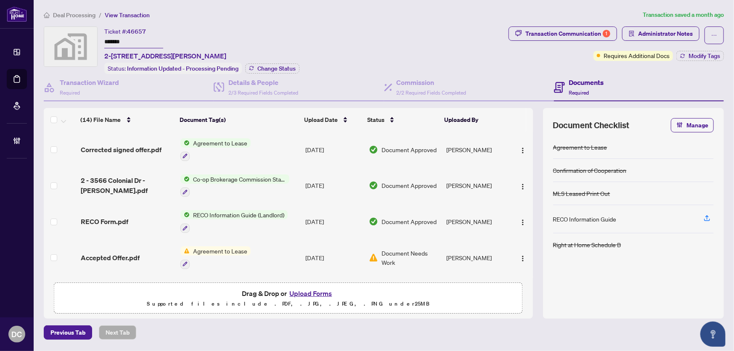
click at [336, 29] on div "Ticket #: 46657 ******* 2-3566 Colonial Dr #2, Erin Mills, Mississauga, Ontario…" at bounding box center [275, 51] width 462 height 48
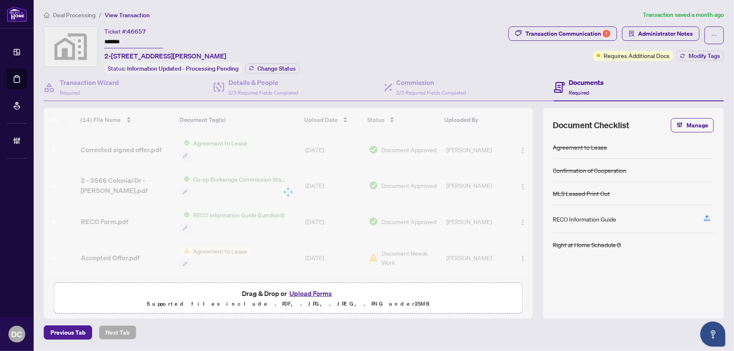
click at [62, 15] on span "Deal Processing" at bounding box center [74, 15] width 43 height 8
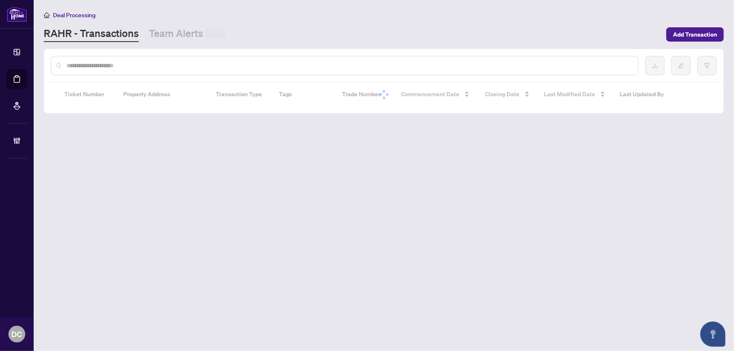
click at [81, 61] on input "text" at bounding box center [348, 65] width 565 height 9
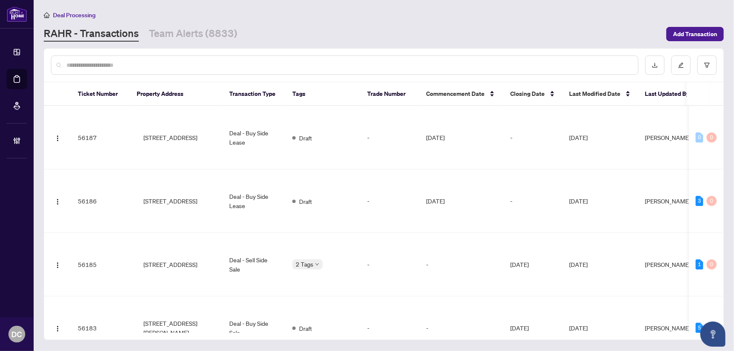
paste input "*******"
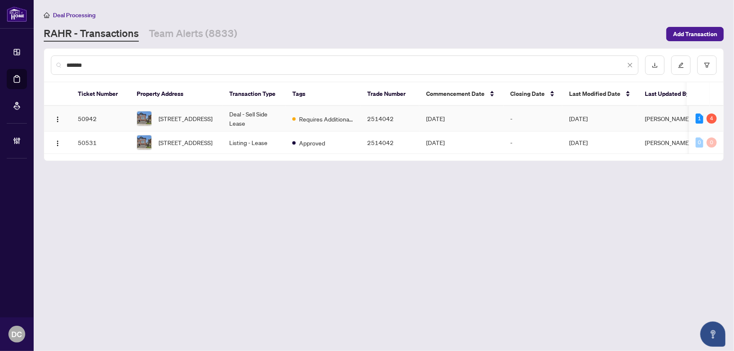
click at [489, 117] on td "Sep/14/2025" at bounding box center [462, 119] width 84 height 26
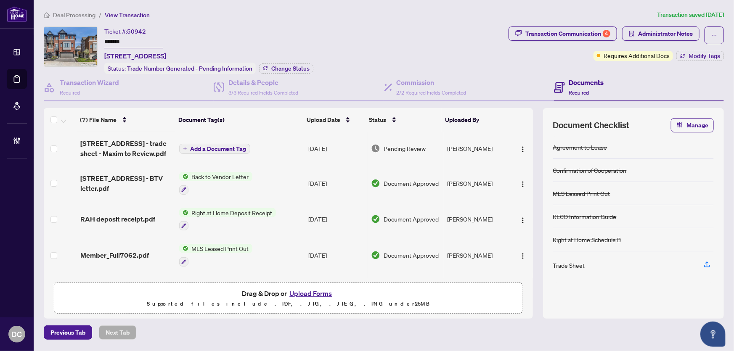
click at [680, 271] on div "Trade Sheet" at bounding box center [633, 266] width 161 height 28
click at [73, 15] on span "Deal Processing" at bounding box center [74, 15] width 43 height 8
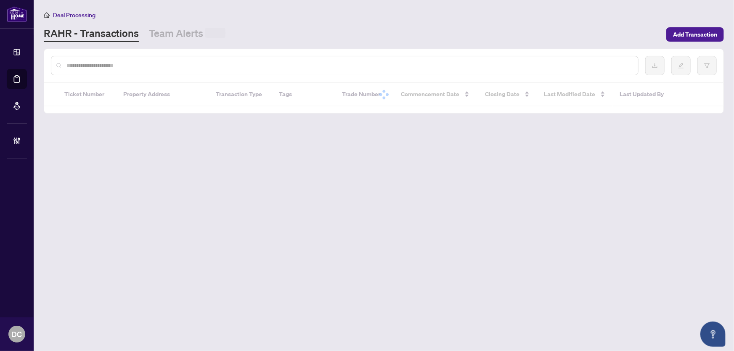
click at [105, 62] on input "text" at bounding box center [348, 65] width 565 height 9
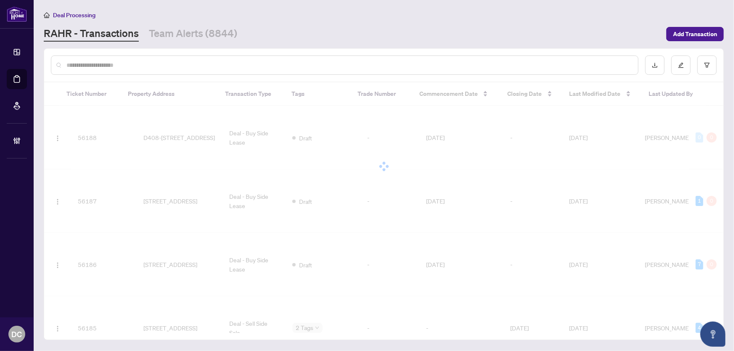
paste input "*******"
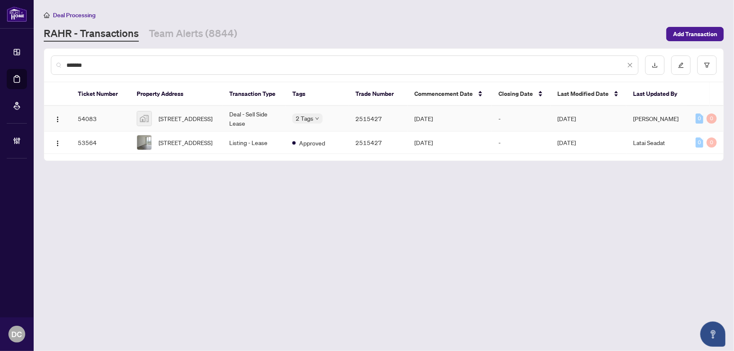
click at [257, 127] on td "Deal - Sell Side Lease" at bounding box center [254, 119] width 63 height 26
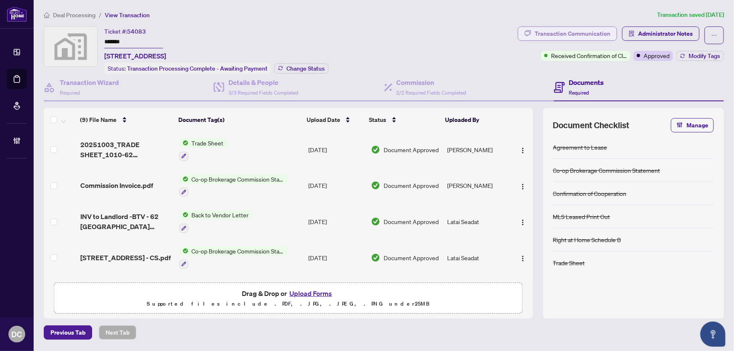
click at [590, 32] on div "Transaction Communication" at bounding box center [573, 33] width 76 height 13
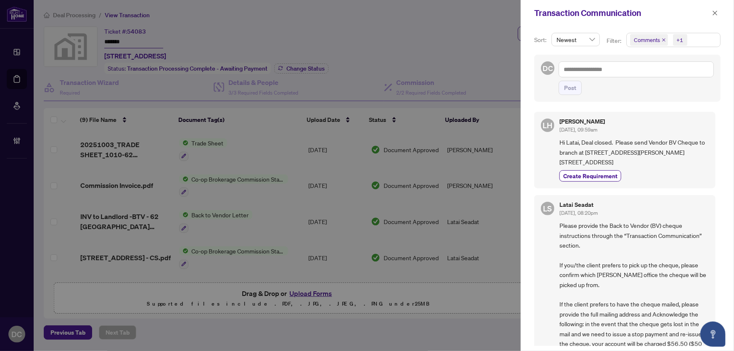
drag, startPoint x: 718, startPoint y: 14, endPoint x: 619, endPoint y: 8, distance: 99.1
click at [718, 14] on icon "close" at bounding box center [715, 13] width 6 height 6
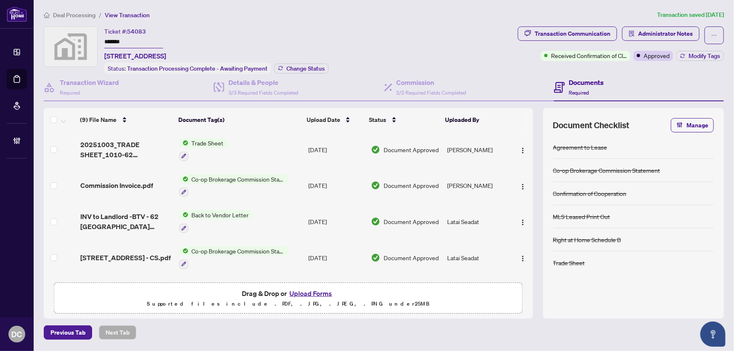
click at [91, 20] on div "Deal Processing / View Transaction Transaction saved 2 days ago Ticket #: 54083…" at bounding box center [383, 175] width 687 height 330
click at [88, 17] on span "Deal Processing" at bounding box center [74, 15] width 43 height 8
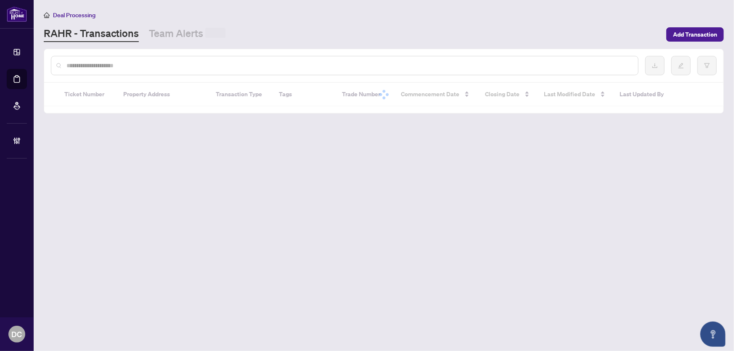
click at [97, 61] on input "text" at bounding box center [348, 65] width 565 height 9
paste input "*******"
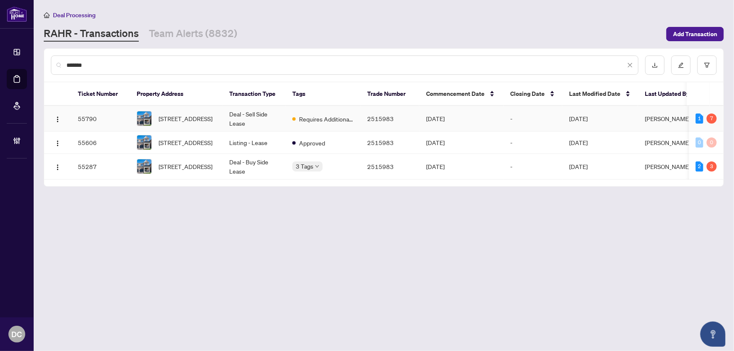
click at [226, 118] on td "Deal - Sell Side Lease" at bounding box center [254, 119] width 63 height 26
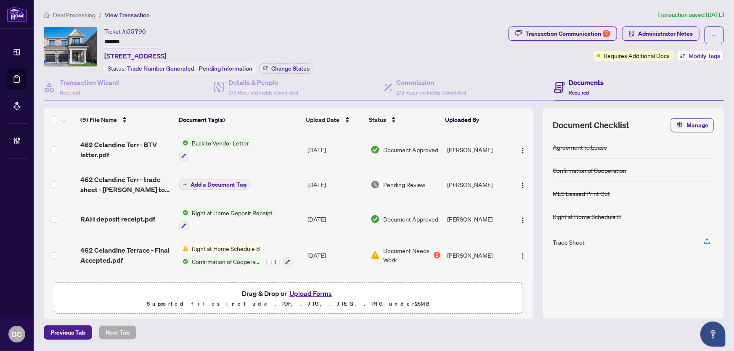
click at [678, 54] on button "Modify Tags" at bounding box center [701, 56] width 48 height 10
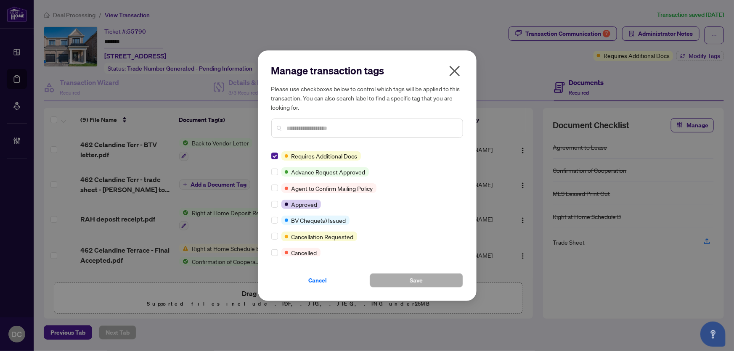
click at [456, 69] on icon "close" at bounding box center [454, 71] width 11 height 11
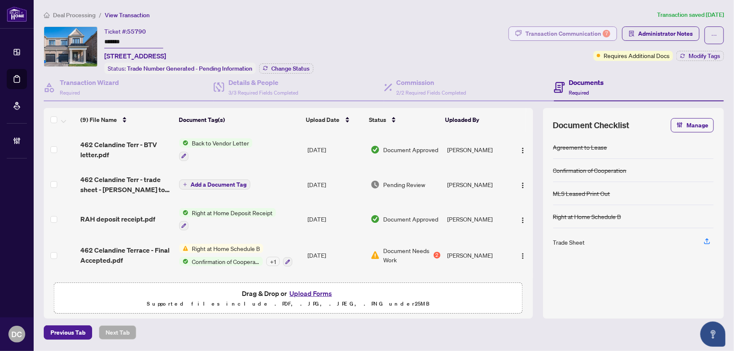
click at [566, 35] on div "Transaction Communication 7" at bounding box center [568, 33] width 85 height 13
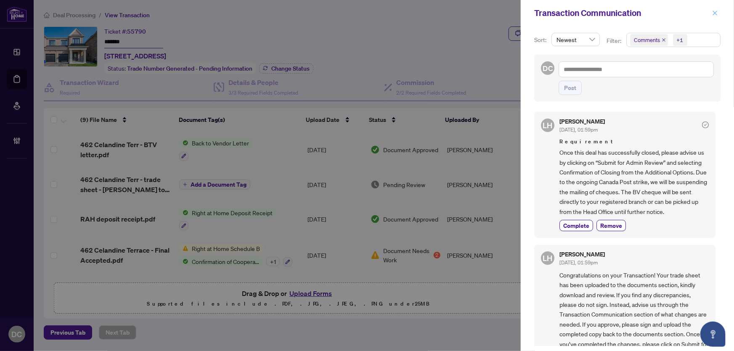
drag, startPoint x: 717, startPoint y: 12, endPoint x: 434, endPoint y: 165, distance: 321.4
click at [716, 12] on icon "close" at bounding box center [715, 13] width 5 height 5
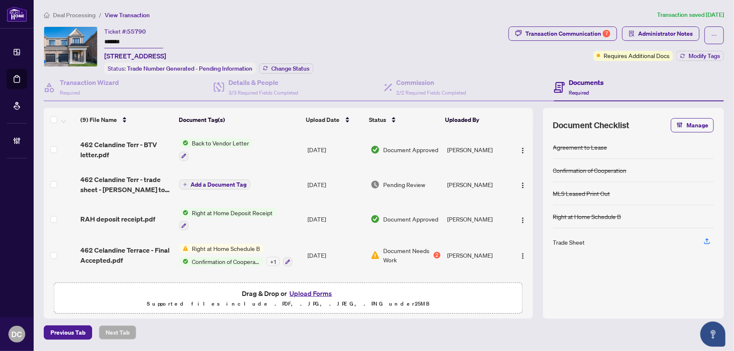
click at [81, 13] on span "Deal Processing" at bounding box center [74, 15] width 43 height 8
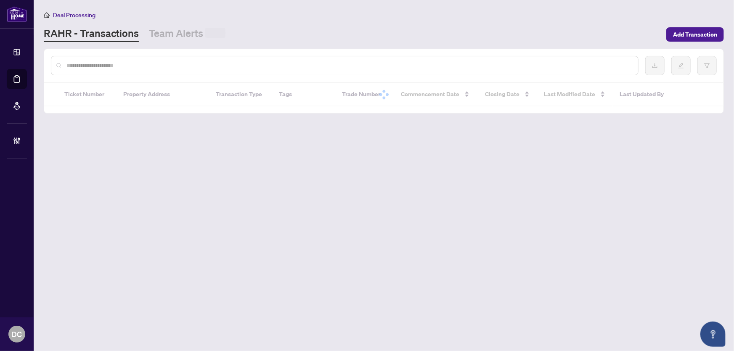
click at [150, 66] on input "text" at bounding box center [348, 65] width 565 height 9
paste input "*******"
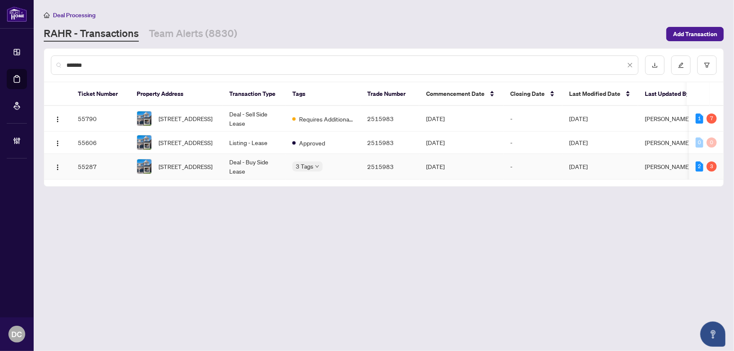
click at [277, 168] on td "Deal - Buy Side Lease" at bounding box center [254, 167] width 63 height 26
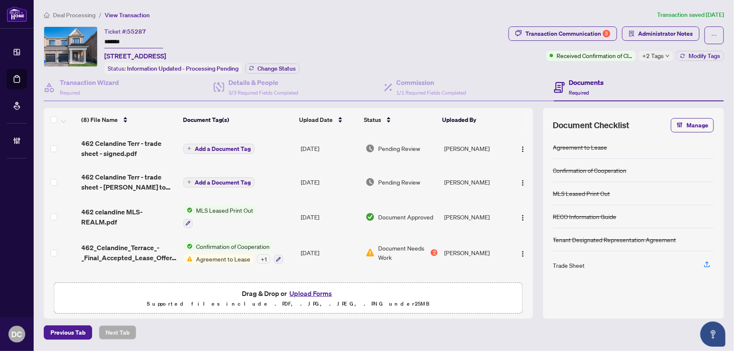
click at [76, 14] on span "Deal Processing" at bounding box center [74, 15] width 43 height 8
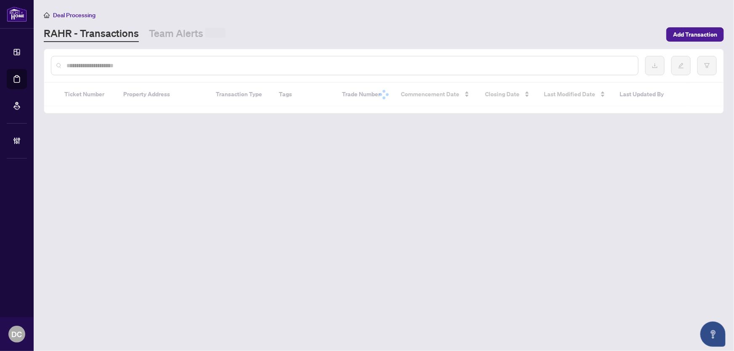
click at [132, 65] on input "text" at bounding box center [348, 65] width 565 height 9
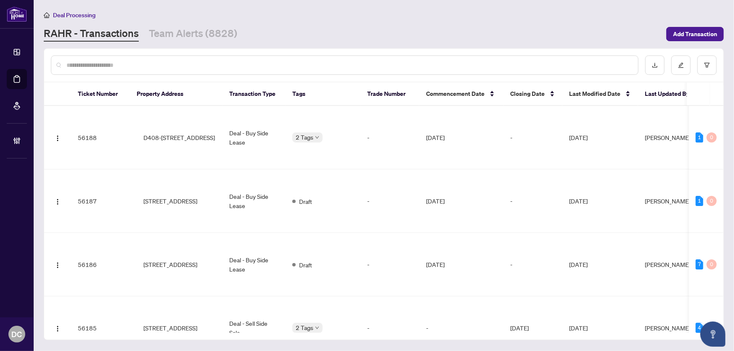
paste input "*******"
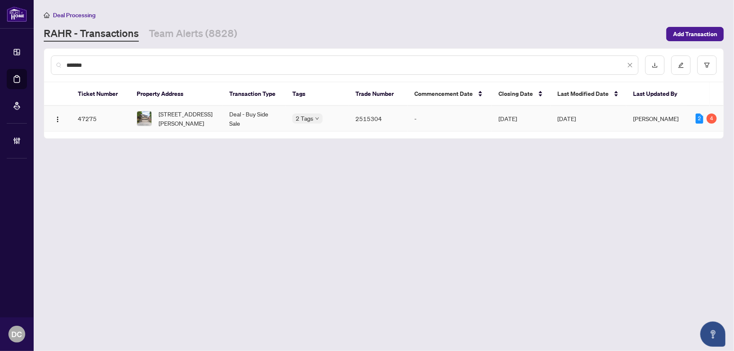
click at [497, 118] on td "Sep/30/2025" at bounding box center [521, 119] width 59 height 26
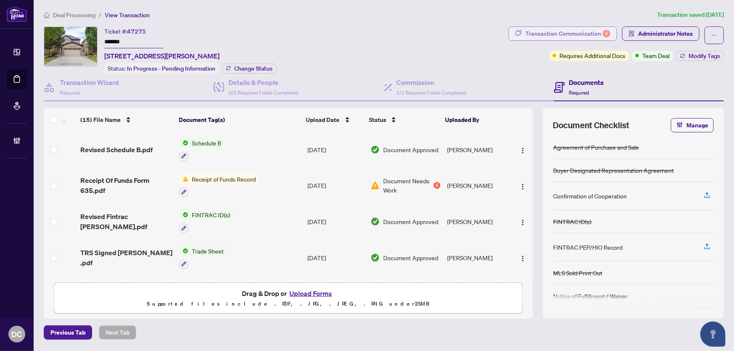
click at [590, 33] on div "Transaction Communication 4" at bounding box center [568, 33] width 85 height 13
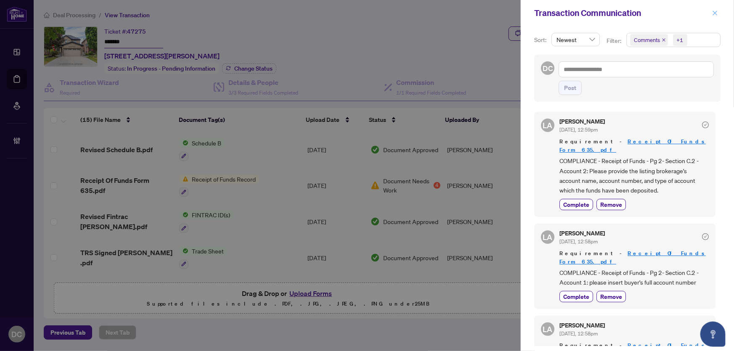
click at [716, 11] on icon "close" at bounding box center [715, 13] width 6 height 6
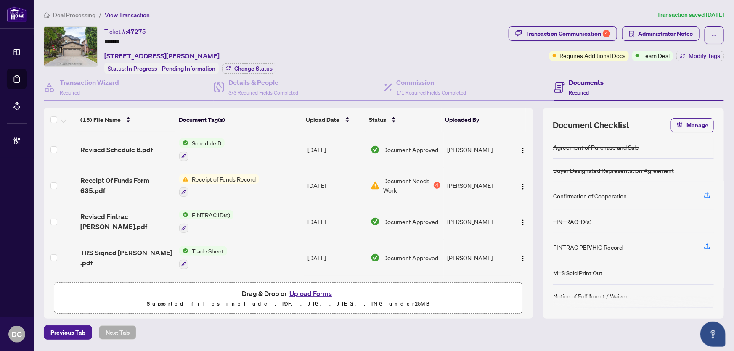
click at [77, 13] on span "Deal Processing" at bounding box center [74, 15] width 43 height 8
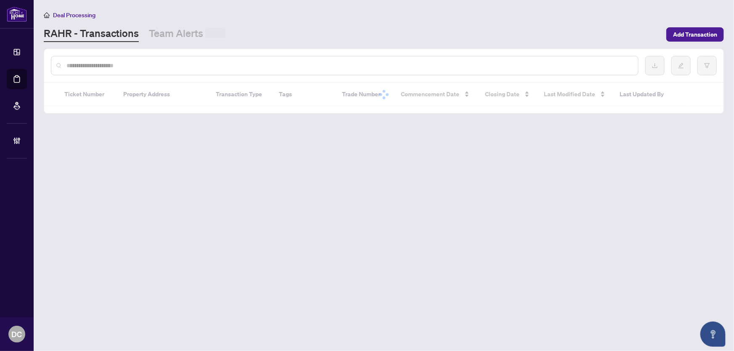
click at [118, 66] on input "text" at bounding box center [348, 65] width 565 height 9
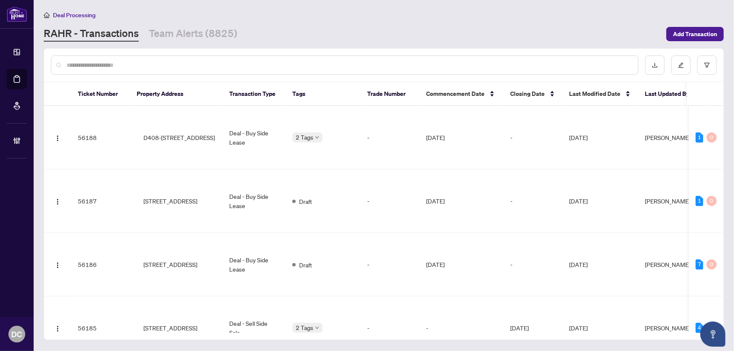
paste input "*******"
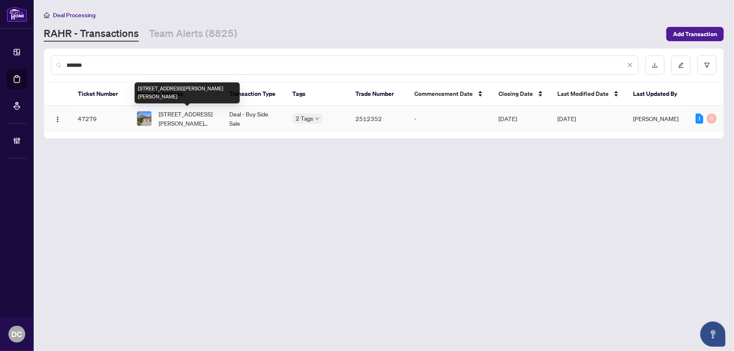
click at [182, 117] on span "52 Dolores Cres, Vaughan, Ontario L4H 1E2, Canada" at bounding box center [187, 118] width 57 height 19
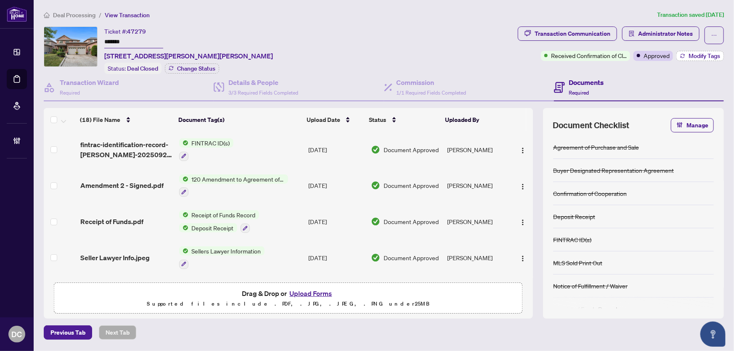
click at [691, 56] on span "Modify Tags" at bounding box center [705, 56] width 32 height 6
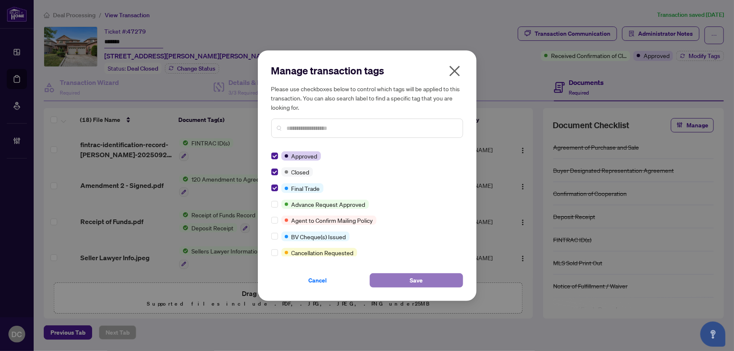
click at [401, 279] on button "Save" at bounding box center [416, 281] width 93 height 14
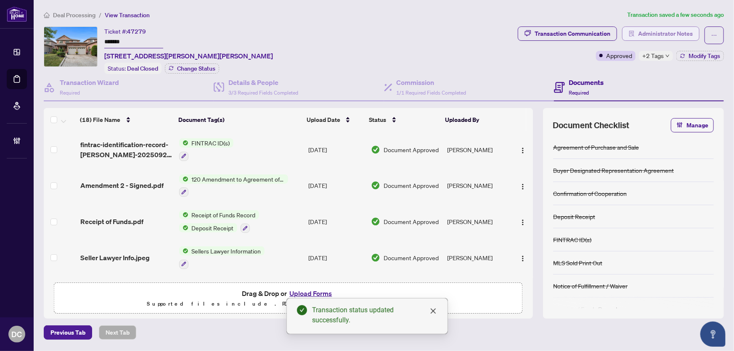
click at [672, 31] on span "Administrator Notes" at bounding box center [665, 33] width 55 height 13
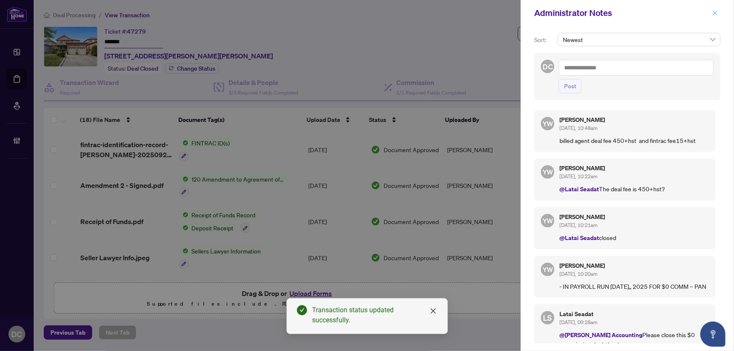
click at [716, 12] on icon "close" at bounding box center [715, 13] width 6 height 6
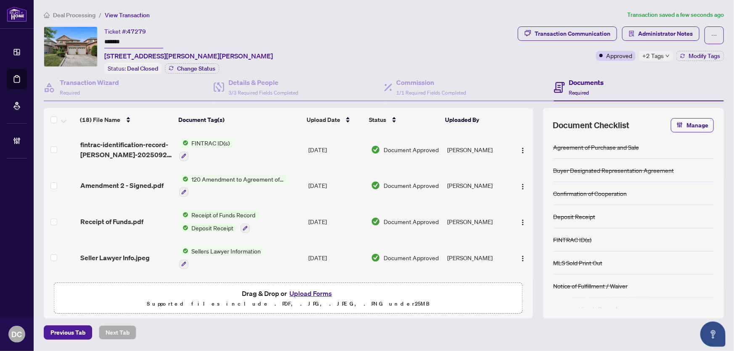
click at [63, 11] on span "Deal Processing" at bounding box center [74, 15] width 43 height 8
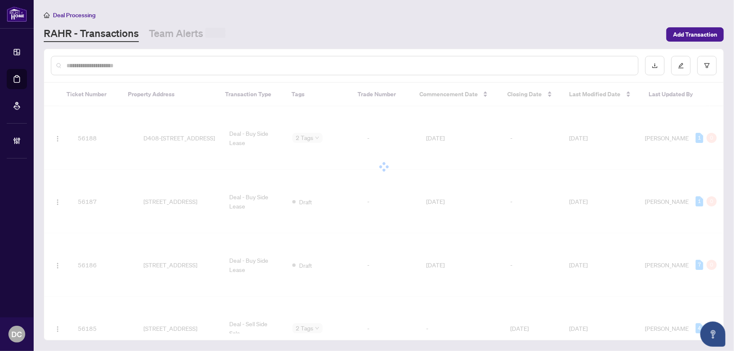
click at [133, 64] on input "text" at bounding box center [348, 65] width 565 height 9
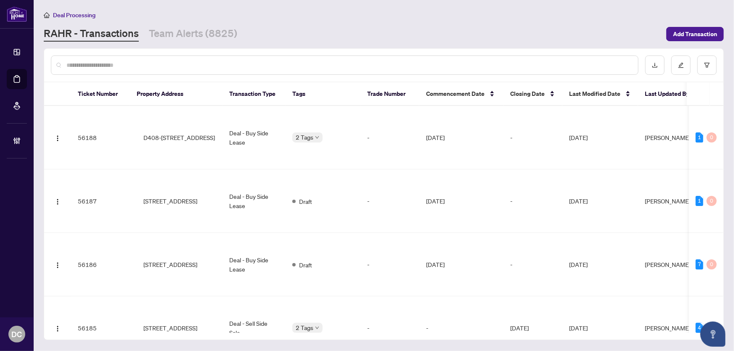
paste input "*******"
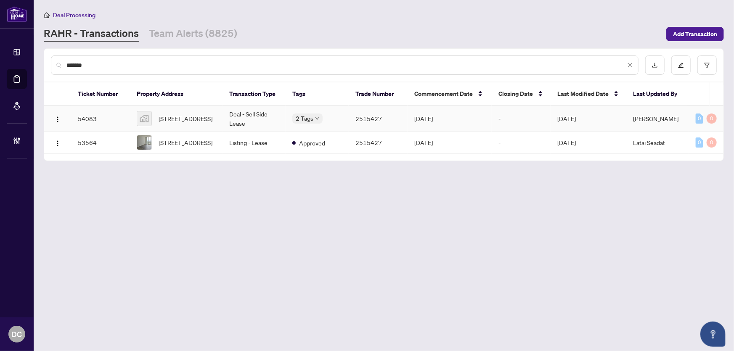
click at [379, 117] on td "2515427" at bounding box center [378, 119] width 59 height 26
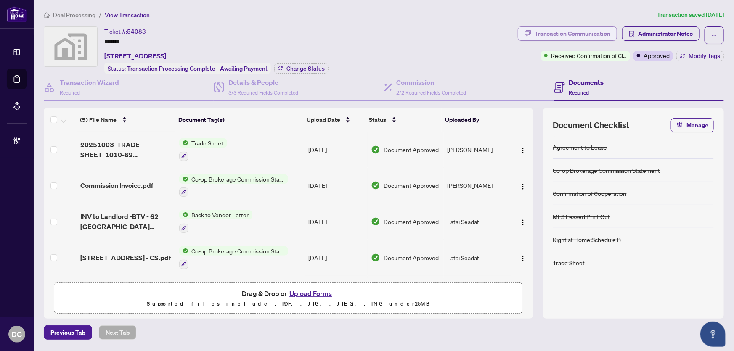
click at [604, 32] on div "Transaction Communication" at bounding box center [573, 33] width 76 height 13
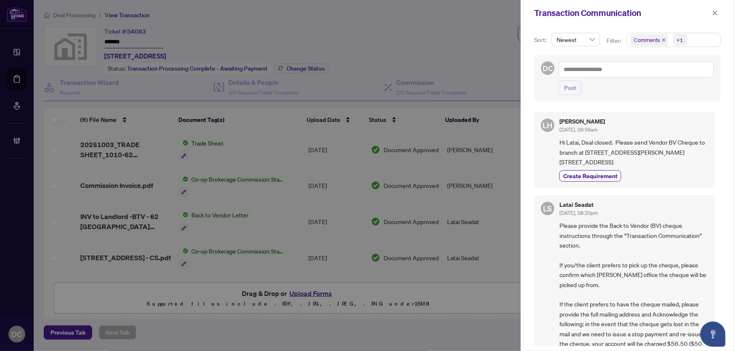
click at [703, 41] on span "Comments +1" at bounding box center [673, 39] width 93 height 13
click at [656, 96] on span "Activity History" at bounding box center [663, 99] width 40 height 8
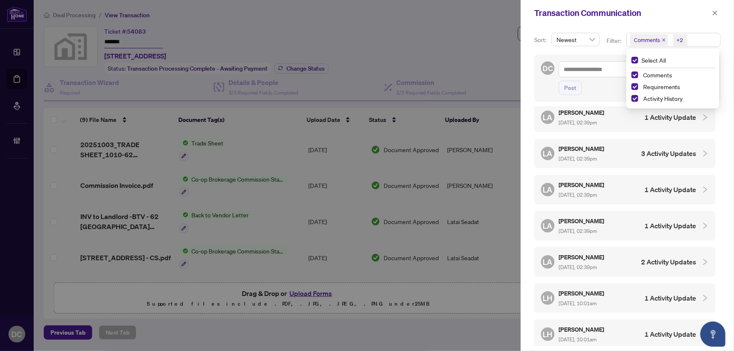
scroll to position [153, 0]
click at [624, 186] on div "LH Linda H. Wong Oct/03/2025, 10:01am 1 Activity Update" at bounding box center [618, 190] width 155 height 19
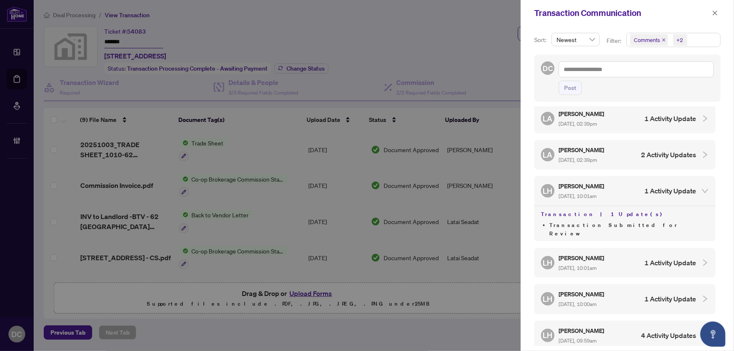
click at [633, 260] on div "LH Linda H. Wong Oct/03/2025, 10:01am 1 Activity Update" at bounding box center [624, 262] width 181 height 29
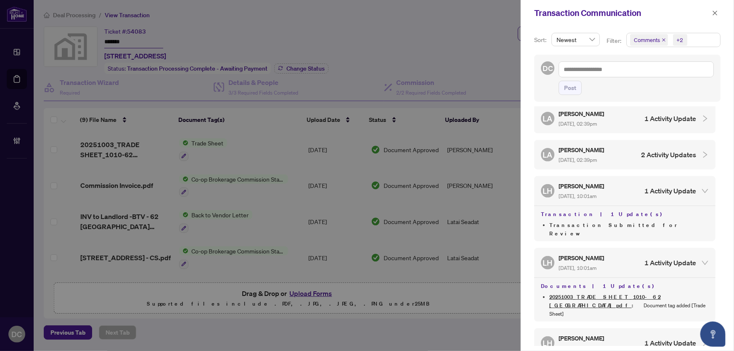
click at [629, 334] on div "LH Linda H. Wong Oct/03/2025, 10:00am 1 Activity Update" at bounding box center [618, 343] width 155 height 19
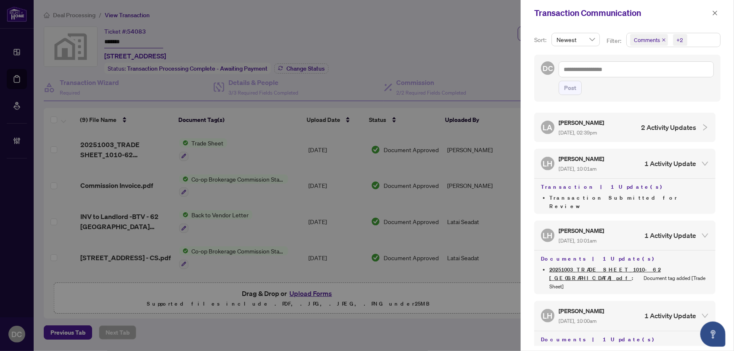
scroll to position [306, 0]
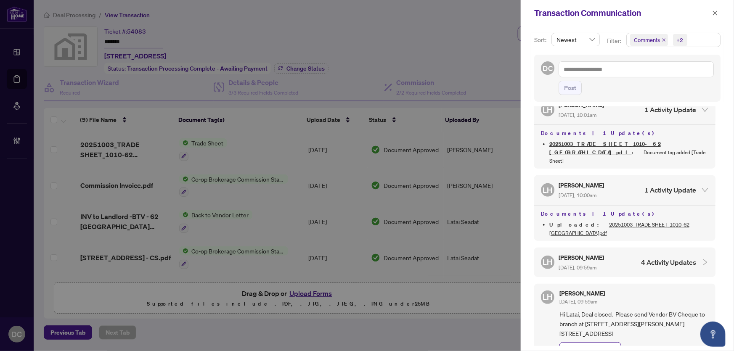
click at [651, 258] on h4 "4 Activity Updates" at bounding box center [668, 263] width 55 height 10
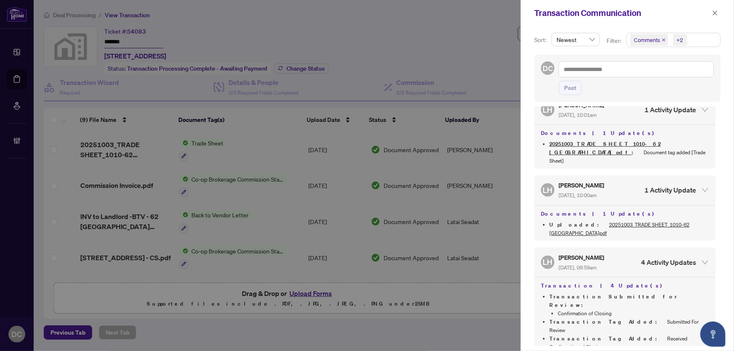
drag, startPoint x: 717, startPoint y: 16, endPoint x: 582, endPoint y: 3, distance: 135.3
click at [717, 16] on span "button" at bounding box center [715, 12] width 6 height 13
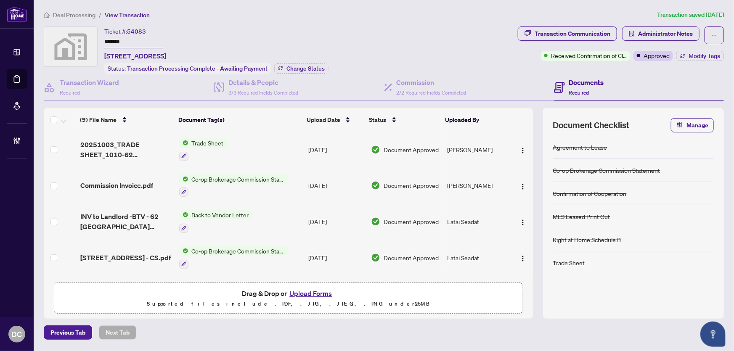
click at [77, 10] on li "Deal Processing" at bounding box center [70, 15] width 52 height 10
click at [78, 16] on span "Deal Processing" at bounding box center [74, 15] width 43 height 8
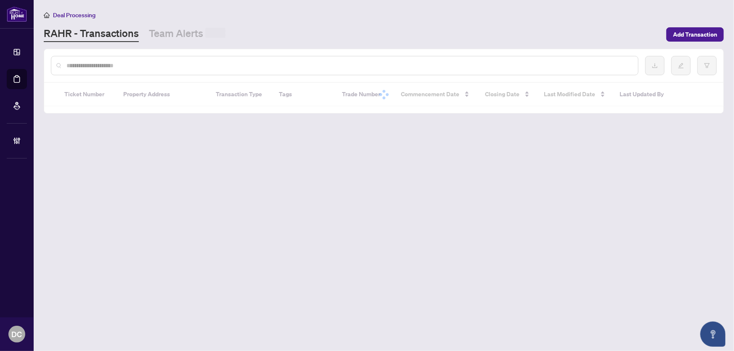
click at [129, 66] on input "text" at bounding box center [348, 65] width 565 height 9
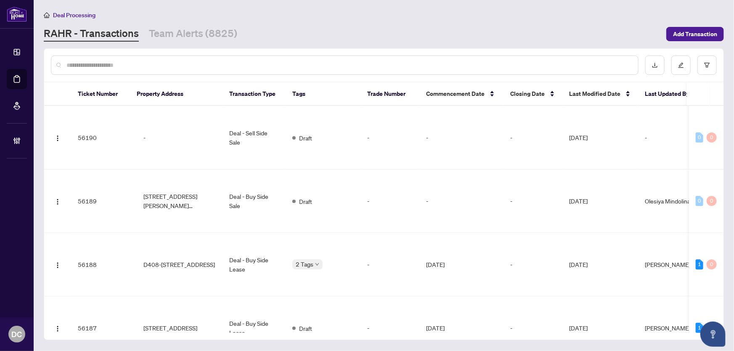
paste input "*******"
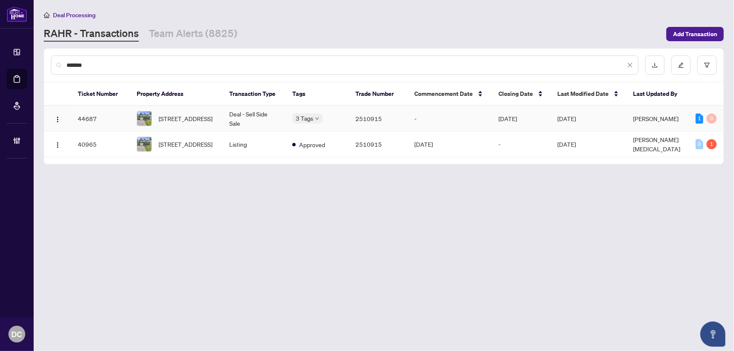
click at [257, 122] on td "Deal - Sell Side Sale" at bounding box center [254, 119] width 63 height 26
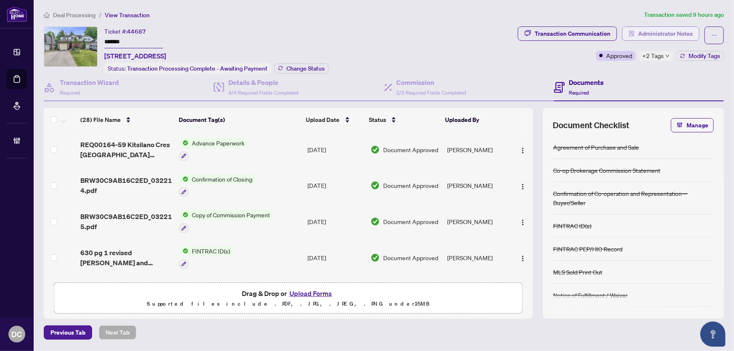
click at [673, 36] on span "Administrator Notes" at bounding box center [665, 33] width 55 height 13
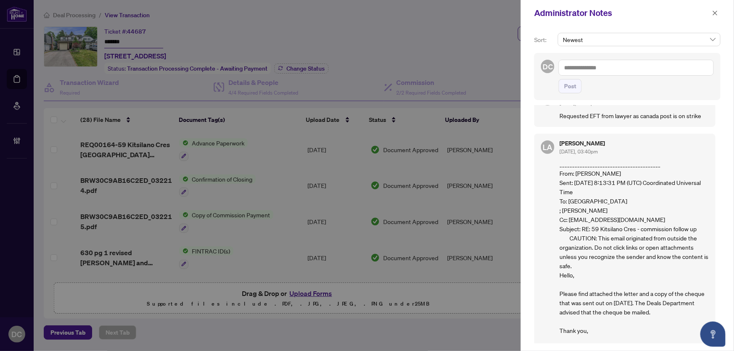
scroll to position [38, 0]
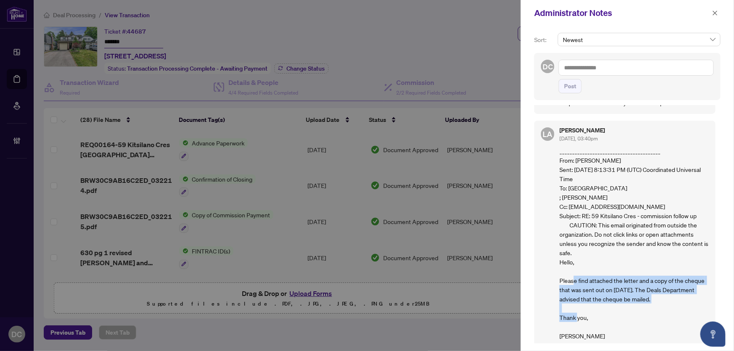
drag, startPoint x: 570, startPoint y: 271, endPoint x: 691, endPoint y: 287, distance: 122.2
click at [691, 287] on p "________________________________________ From: Lola Davidov Sent: Tuesday, Sept…" at bounding box center [634, 243] width 149 height 194
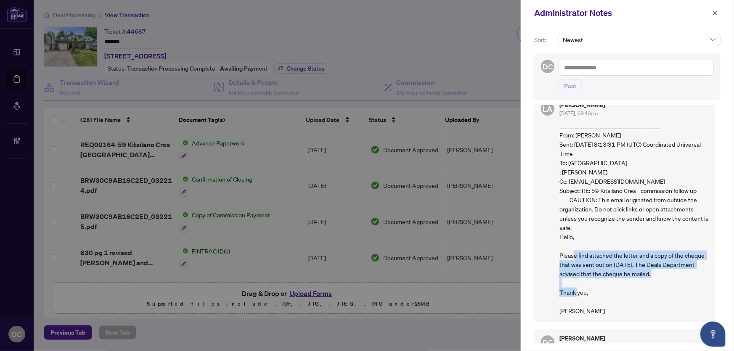
scroll to position [76, 0]
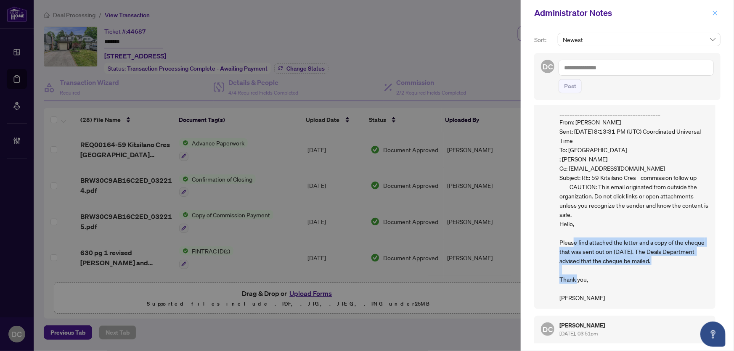
click at [714, 13] on icon "close" at bounding box center [715, 13] width 6 height 6
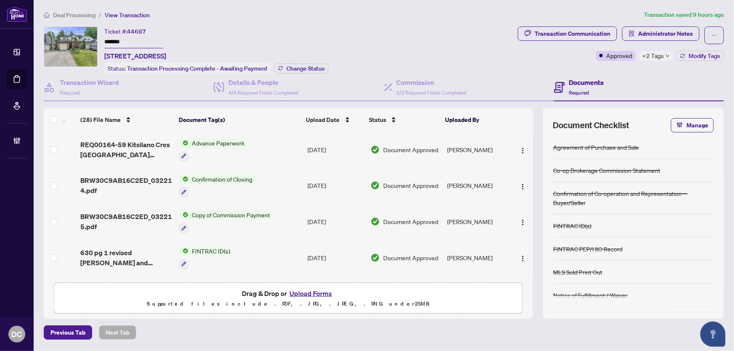
click at [80, 13] on span "Deal Processing" at bounding box center [74, 15] width 43 height 8
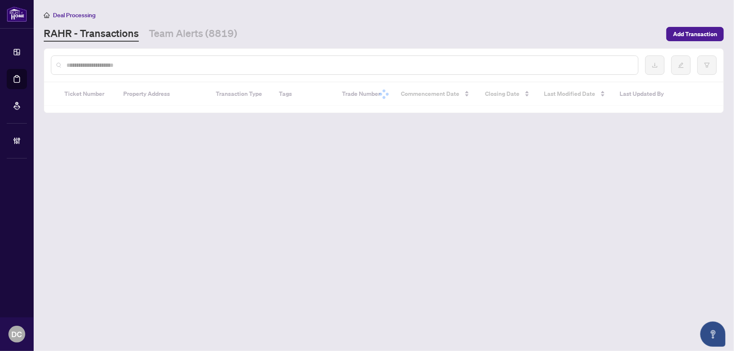
click at [101, 64] on input "text" at bounding box center [348, 65] width 565 height 9
paste input "*******"
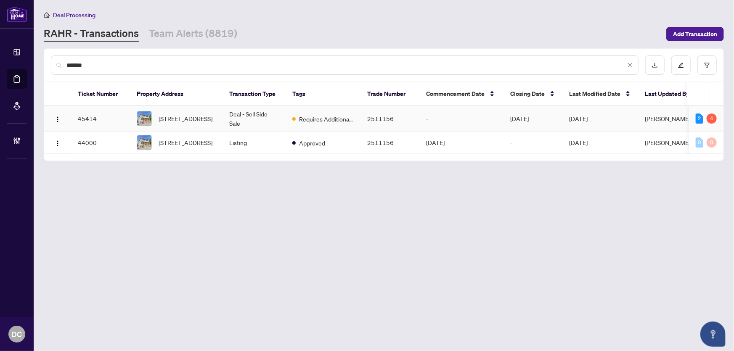
click at [286, 124] on td "Requires Additional Docs" at bounding box center [323, 119] width 75 height 26
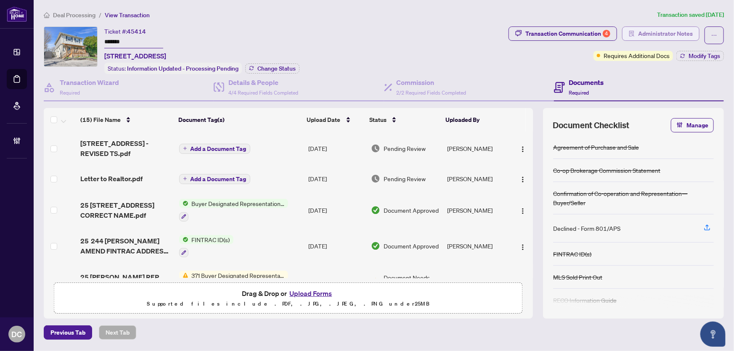
click at [658, 35] on span "Administrator Notes" at bounding box center [665, 33] width 55 height 13
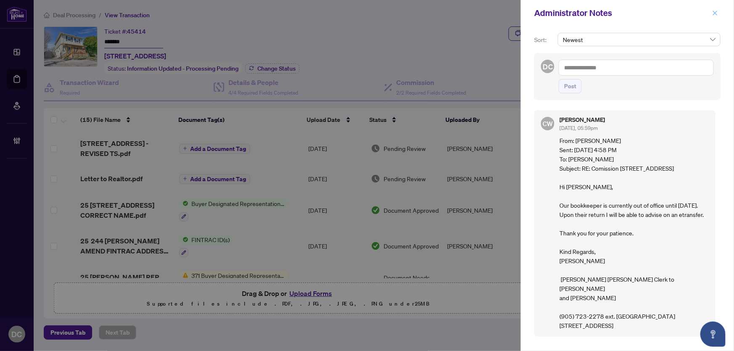
click at [717, 11] on icon "close" at bounding box center [715, 13] width 6 height 6
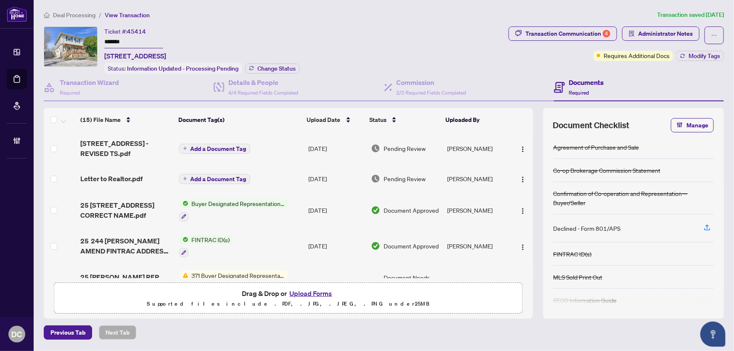
click at [74, 12] on span "Deal Processing" at bounding box center [74, 15] width 43 height 8
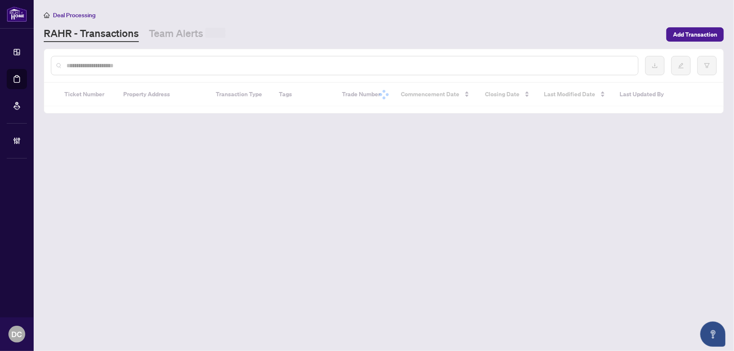
click at [100, 69] on input "text" at bounding box center [348, 65] width 565 height 9
paste input "*******"
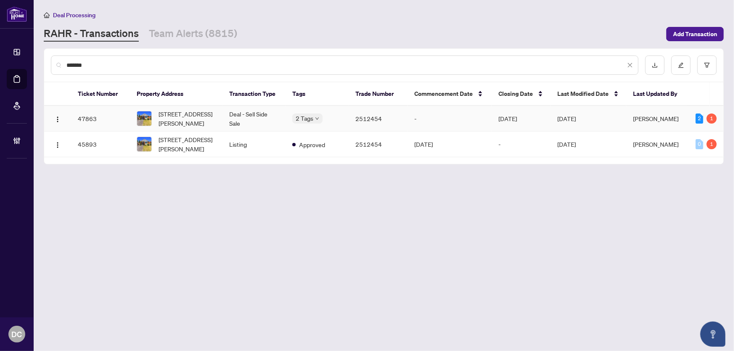
click at [215, 119] on span "14 Frey Cres, Toronto, Ontario M1R 2C4, Canada" at bounding box center [187, 118] width 57 height 19
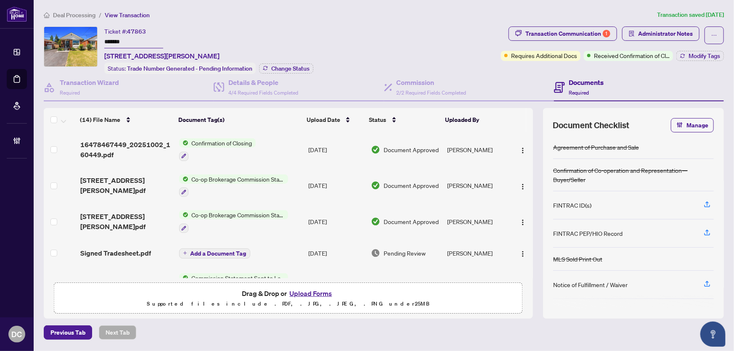
click at [76, 16] on span "Deal Processing" at bounding box center [74, 15] width 43 height 8
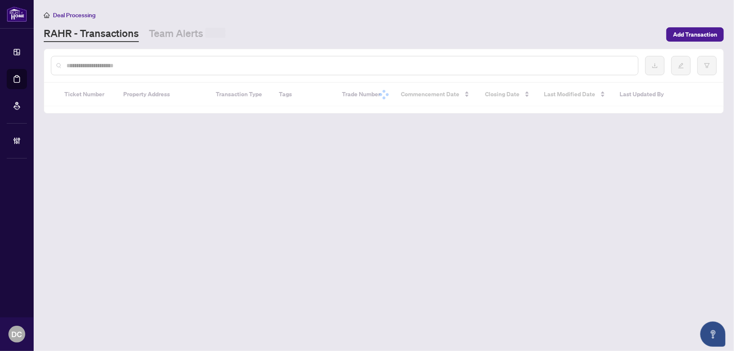
click at [112, 64] on input "text" at bounding box center [348, 65] width 565 height 9
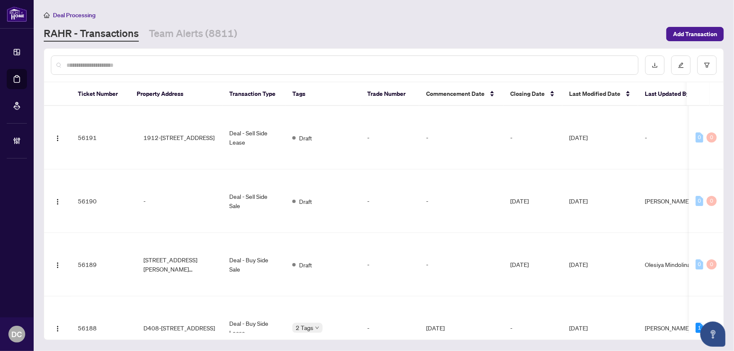
paste input "*******"
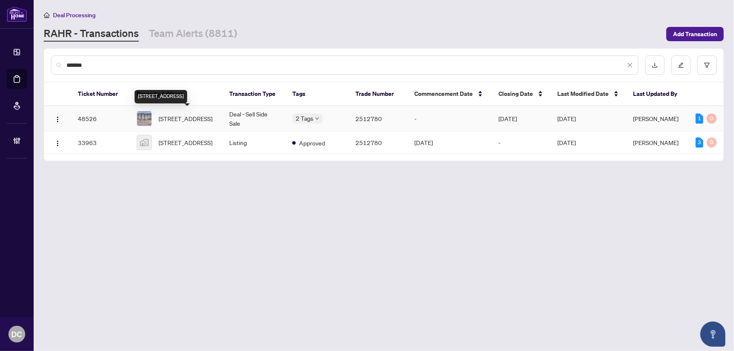
click at [196, 117] on span "417-2 Raymerville Dr, Markham, Ontario L3P 7N7, Canada" at bounding box center [186, 118] width 54 height 9
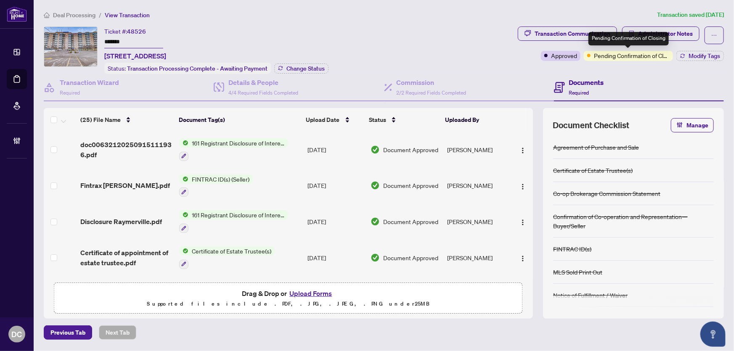
click at [665, 36] on div "Pending Confirmation of Closing" at bounding box center [629, 38] width 80 height 13
click at [685, 40] on button "Administrator Notes" at bounding box center [660, 34] width 77 height 14
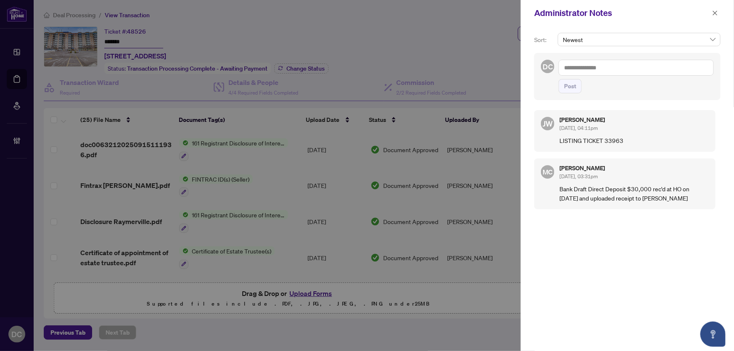
drag, startPoint x: 716, startPoint y: 12, endPoint x: 189, endPoint y: 7, distance: 526.4
click at [714, 12] on icon "close" at bounding box center [715, 13] width 6 height 6
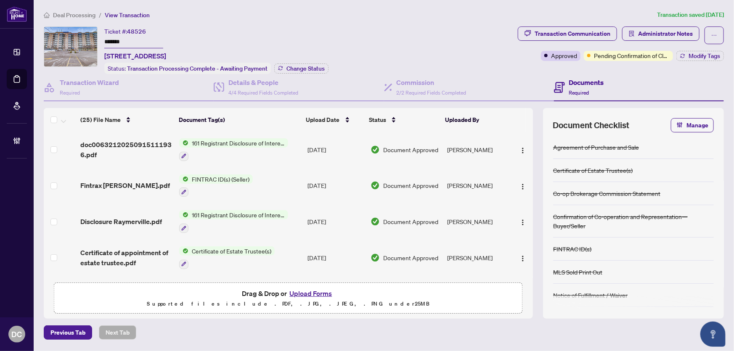
click at [77, 14] on span "Deal Processing" at bounding box center [74, 15] width 43 height 8
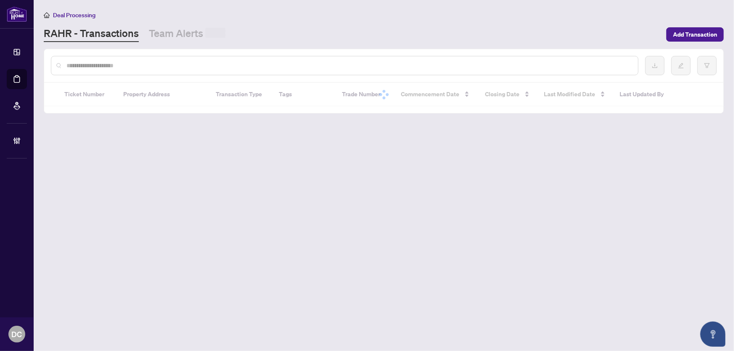
click at [133, 68] on input "text" at bounding box center [348, 65] width 565 height 9
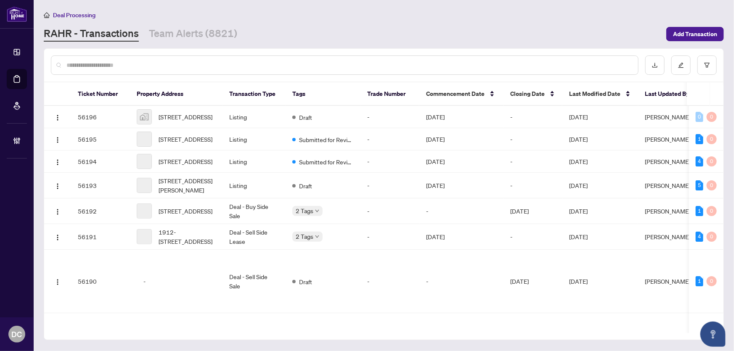
paste input "*******"
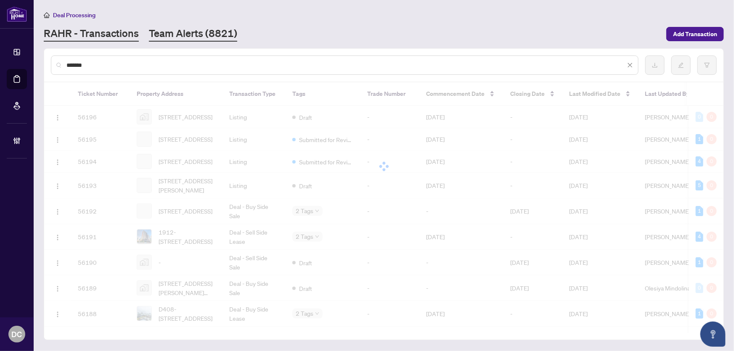
drag, startPoint x: 169, startPoint y: 13, endPoint x: 173, endPoint y: 27, distance: 14.4
click at [170, 17] on div "Deal Processing" at bounding box center [384, 15] width 680 height 10
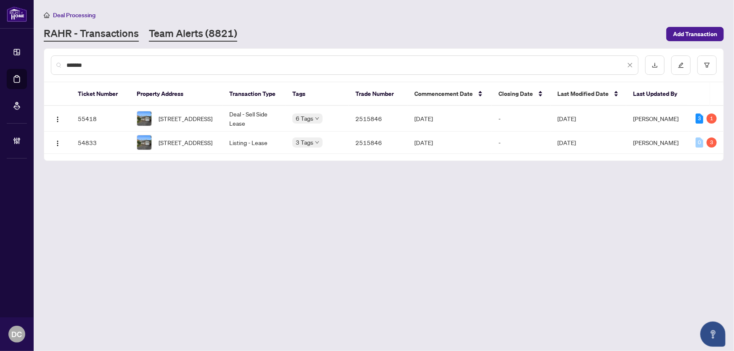
click at [177, 30] on link "Team Alerts (8821)" at bounding box center [193, 34] width 88 height 15
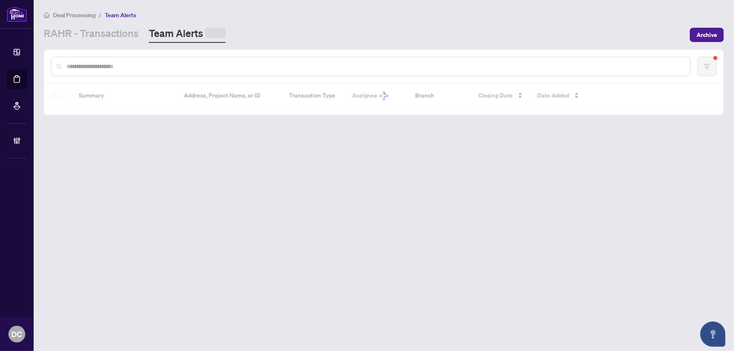
click at [202, 58] on div at bounding box center [371, 66] width 640 height 19
click at [204, 67] on input "text" at bounding box center [374, 65] width 617 height 9
paste input "*******"
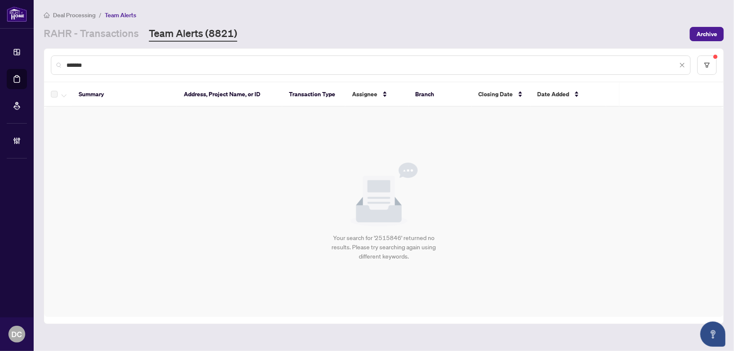
drag, startPoint x: 115, startPoint y: 65, endPoint x: 41, endPoint y: 60, distance: 74.2
click at [41, 60] on main "Deal Processing / Team Alerts RAHR - Transactions Team Alerts (8821) Archive **…" at bounding box center [384, 175] width 701 height 351
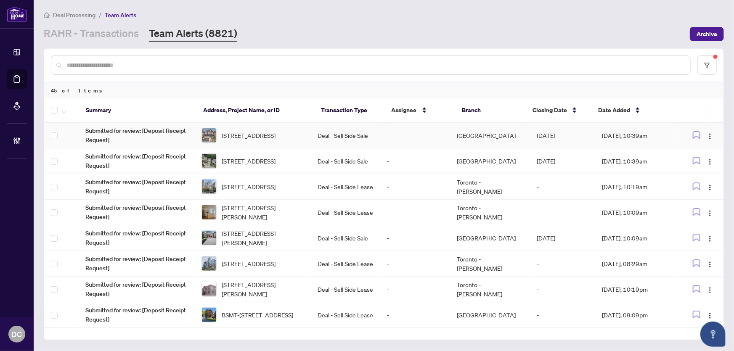
click at [146, 64] on input "text" at bounding box center [374, 65] width 617 height 9
click at [135, 28] on link "RAHR - Transactions" at bounding box center [91, 34] width 95 height 15
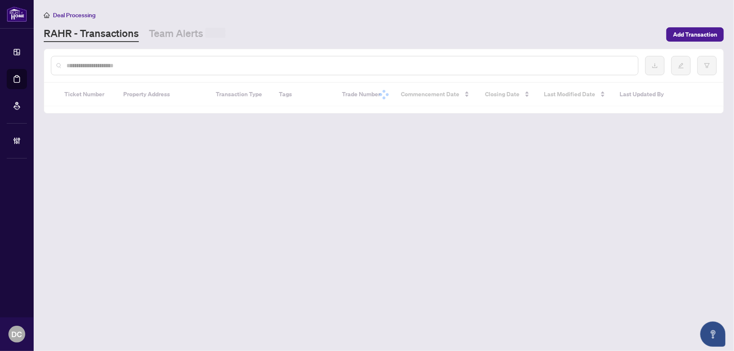
click at [136, 64] on input "text" at bounding box center [348, 65] width 565 height 9
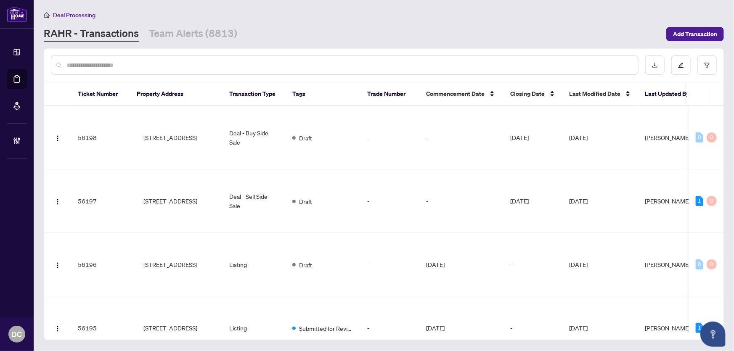
paste input "*******"
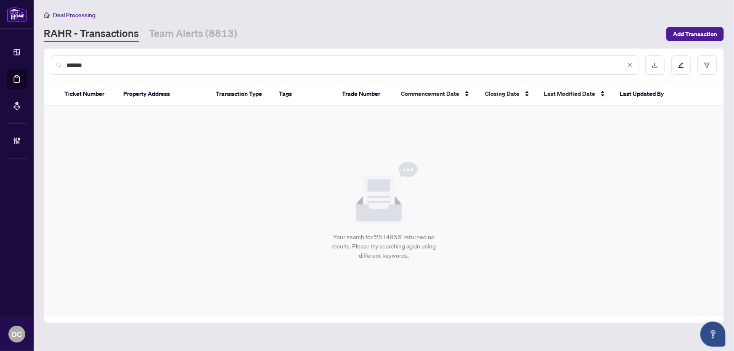
drag, startPoint x: 155, startPoint y: 66, endPoint x: -21, endPoint y: 63, distance: 176.3
click at [0, 63] on html "Dashboard Deal Processing Mortgage Referrals Brokerage Management DC Dawn Chan …" at bounding box center [367, 175] width 734 height 351
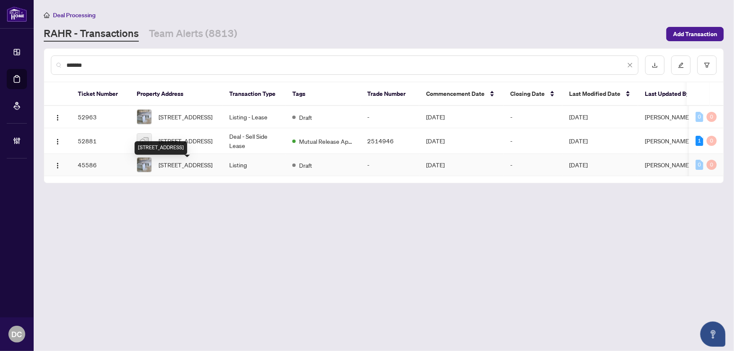
click at [187, 143] on div "116-52 Scarsdale Rd, Toronto, Ontario M3B 2R7, Canada" at bounding box center [161, 147] width 53 height 13
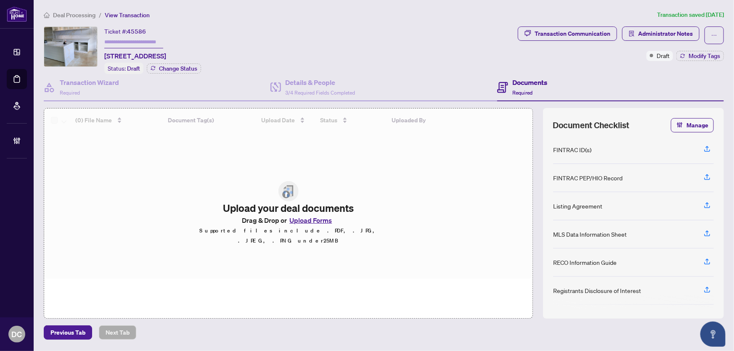
click at [59, 13] on span "Deal Processing" at bounding box center [74, 15] width 43 height 8
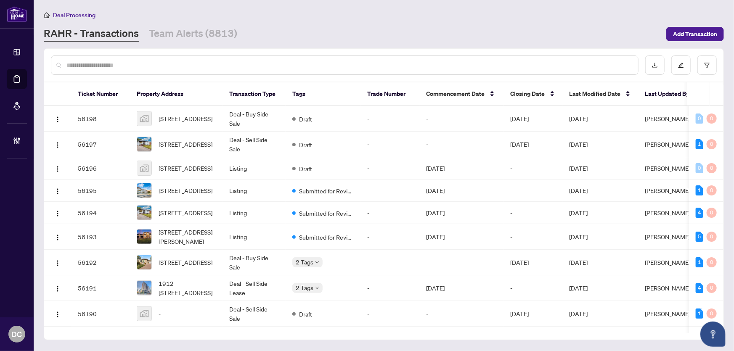
click at [108, 63] on input "text" at bounding box center [348, 65] width 565 height 9
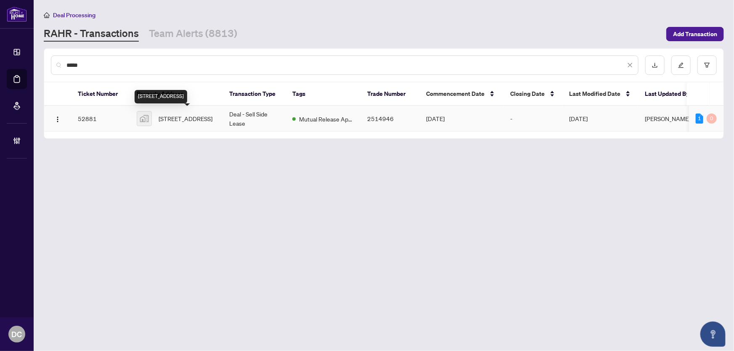
click at [191, 116] on span "116-52 Scarsdale Rd suite 116, North York, Toronto, Ontario M3B 2R7, Canada" at bounding box center [186, 118] width 54 height 9
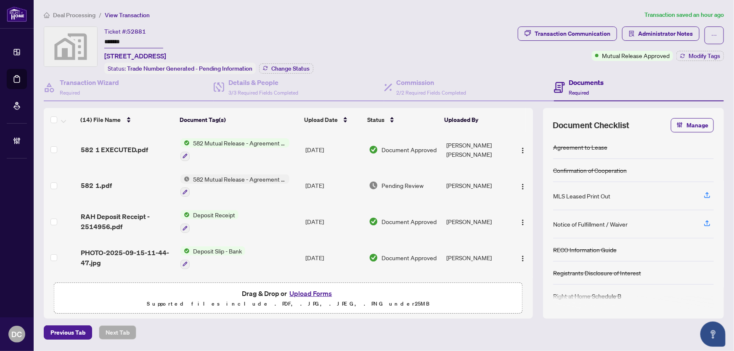
drag, startPoint x: 137, startPoint y: 40, endPoint x: 72, endPoint y: 41, distance: 64.8
click at [72, 41] on div "Ticket #: 52881 ******* 116-52 Scarsdale Rd suite 116, North York, Toronto, Ont…" at bounding box center [279, 51] width 471 height 48
click at [299, 68] on span "Change Status" at bounding box center [290, 69] width 38 height 6
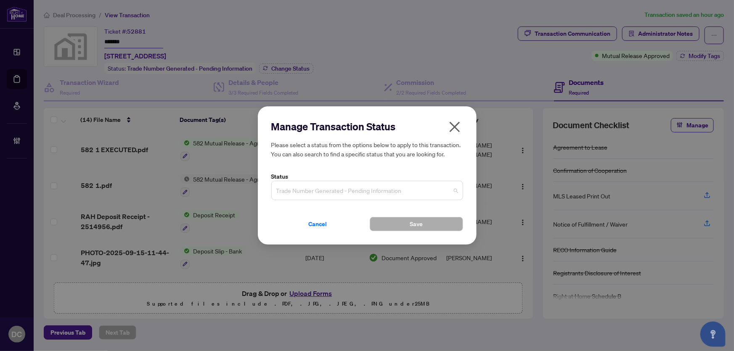
click at [341, 189] on span "Trade Number Generated - Pending Information" at bounding box center [367, 191] width 182 height 16
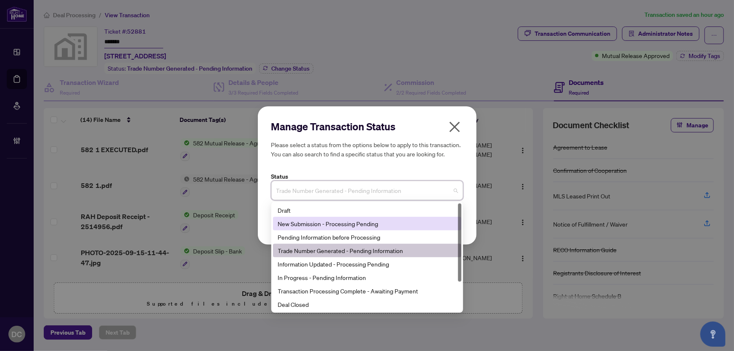
scroll to position [40, 0]
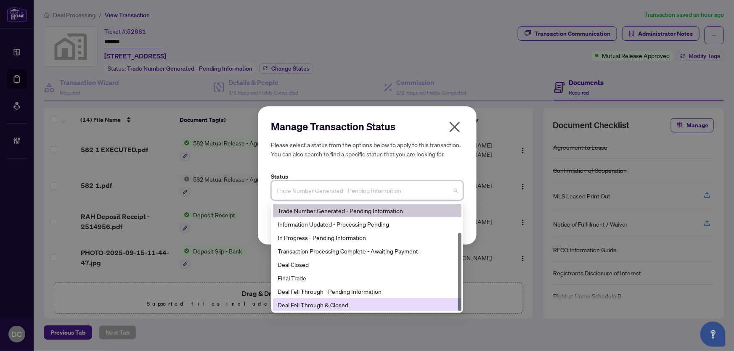
click at [337, 304] on div "Deal Fell Through & Closed" at bounding box center [367, 304] width 178 height 9
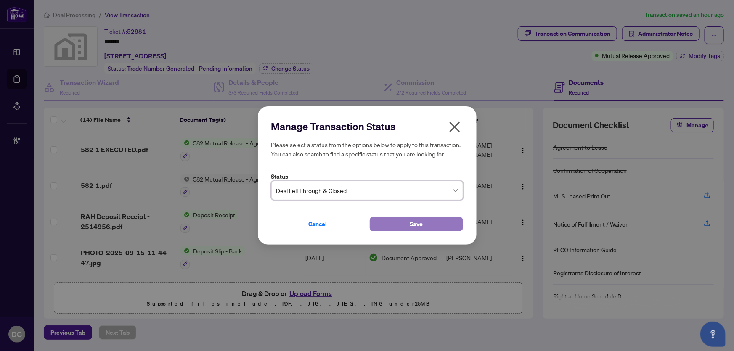
click at [387, 221] on button "Save" at bounding box center [416, 224] width 93 height 14
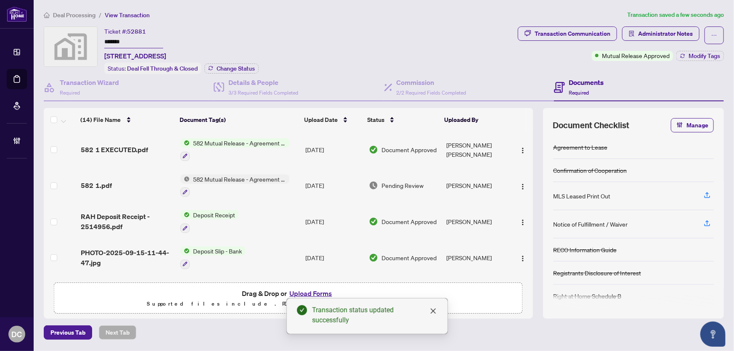
click at [299, 147] on div "(14) File Name Document Tag(s) Upload Date Status Uploaded By (14) File Name Do…" at bounding box center [288, 193] width 489 height 170
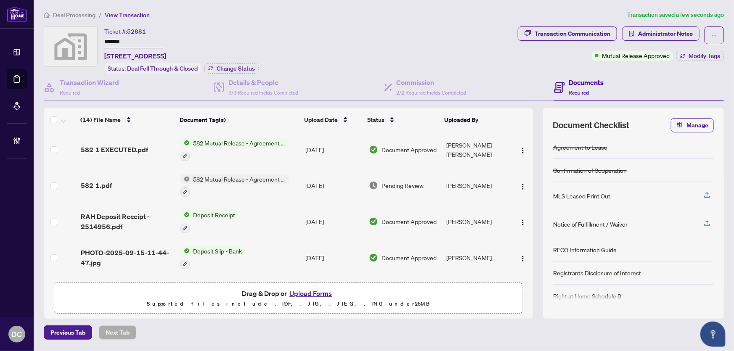
click at [122, 39] on input "*******" at bounding box center [133, 42] width 59 height 12
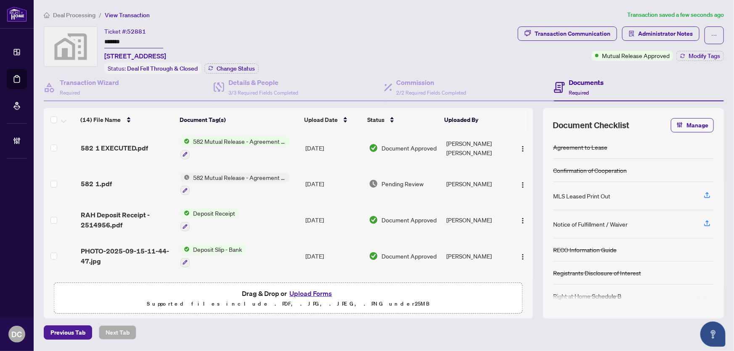
scroll to position [0, 0]
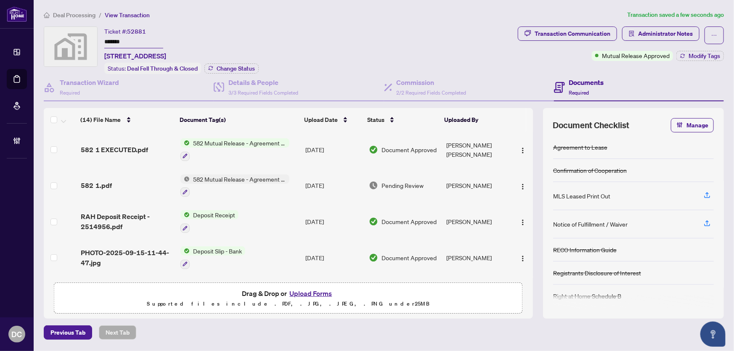
click at [295, 145] on td "582 Mutual Release - Agreement to Lease - Commercial" at bounding box center [239, 150] width 125 height 36
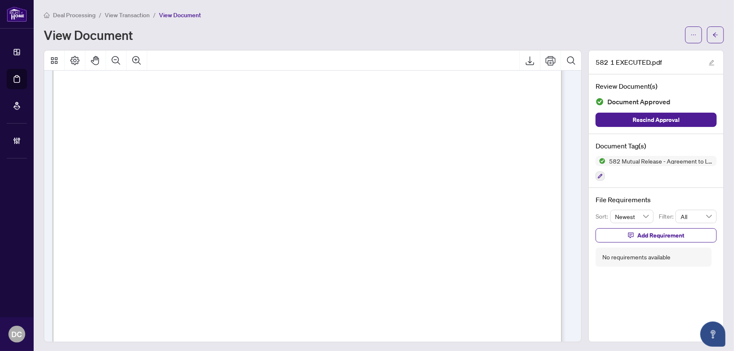
scroll to position [114, 0]
drag, startPoint x: 711, startPoint y: 33, endPoint x: 555, endPoint y: 5, distance: 158.6
click at [713, 33] on icon "arrow-left" at bounding box center [716, 35] width 6 height 6
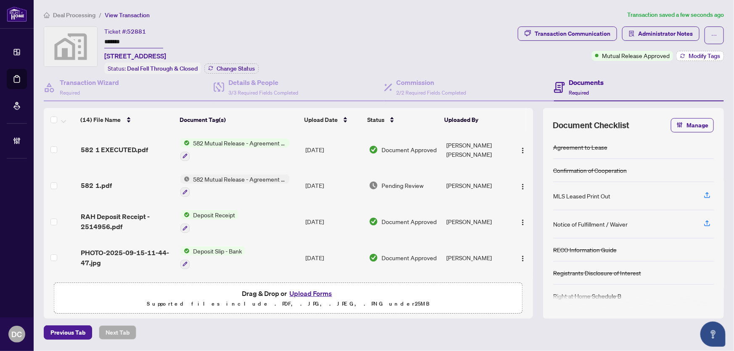
click at [703, 55] on span "Modify Tags" at bounding box center [705, 56] width 32 height 6
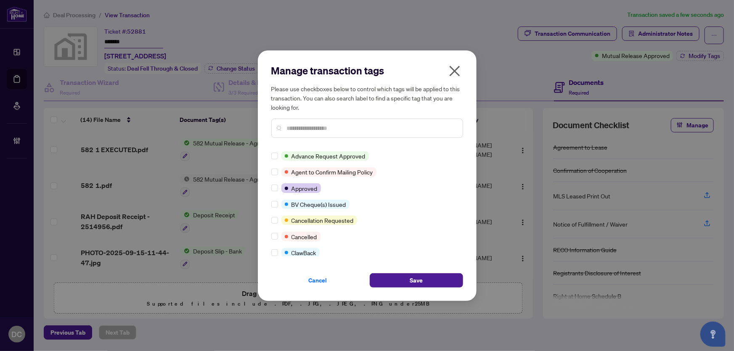
click at [300, 130] on input "text" at bounding box center [371, 128] width 169 height 9
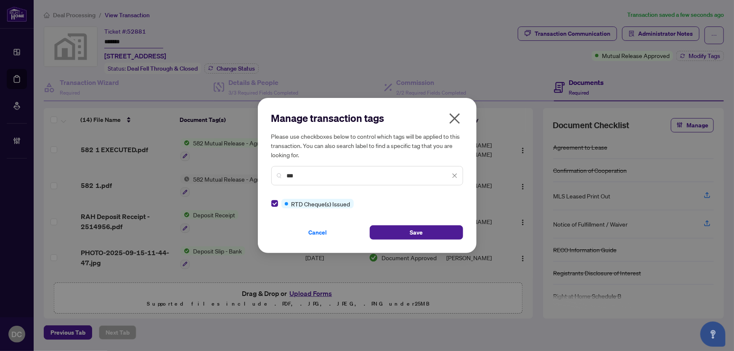
drag, startPoint x: 308, startPoint y: 178, endPoint x: 234, endPoint y: 177, distance: 74.1
click at [234, 177] on div "Manage transaction tags Please use checkboxes below to control which tags will …" at bounding box center [367, 175] width 734 height 351
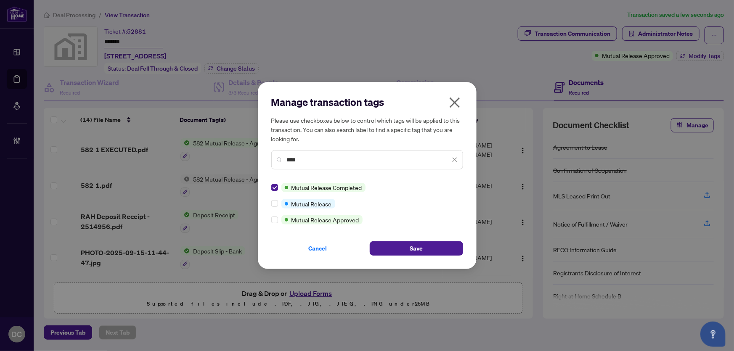
drag, startPoint x: 301, startPoint y: 158, endPoint x: 261, endPoint y: 157, distance: 39.6
click at [261, 157] on div "Manage transaction tags Please use checkboxes below to control which tags will …" at bounding box center [367, 175] width 219 height 187
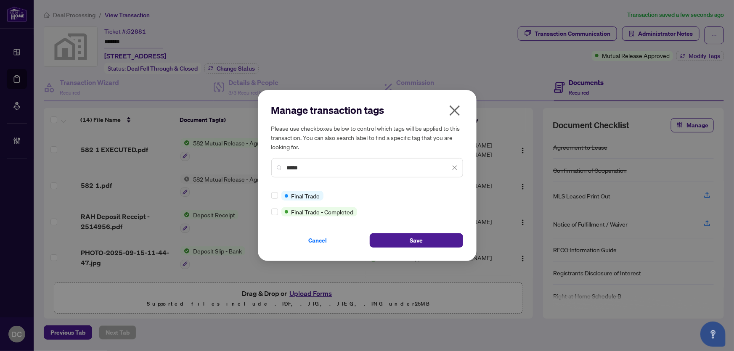
click at [273, 201] on div "Final Trade Final Trade - Completed" at bounding box center [367, 204] width 192 height 26
click at [415, 239] on span "Save" at bounding box center [416, 240] width 13 height 13
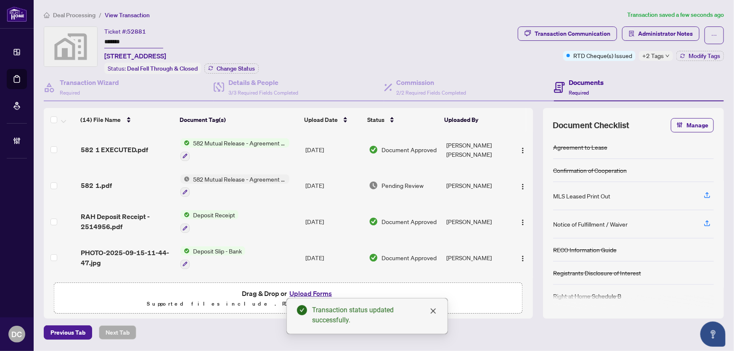
click at [657, 59] on span "+2 Tags" at bounding box center [653, 56] width 21 height 10
click at [595, 69] on div "Transaction Communication Administrator Notes RTD Cheque(s) Issued +2 Tags Modi…" at bounding box center [621, 51] width 210 height 48
click at [292, 150] on td "582 Mutual Release - Agreement to Lease - Commercial" at bounding box center [239, 150] width 125 height 36
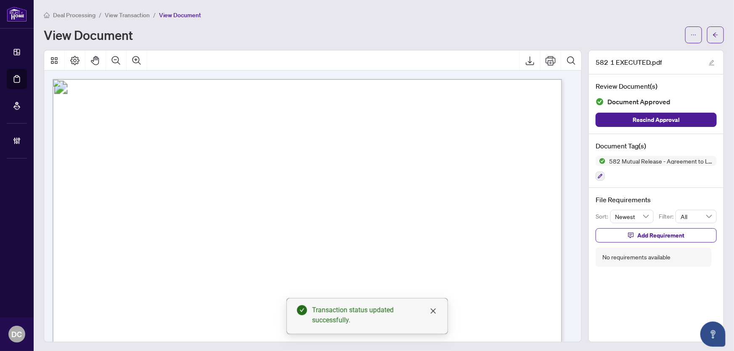
scroll to position [38, 0]
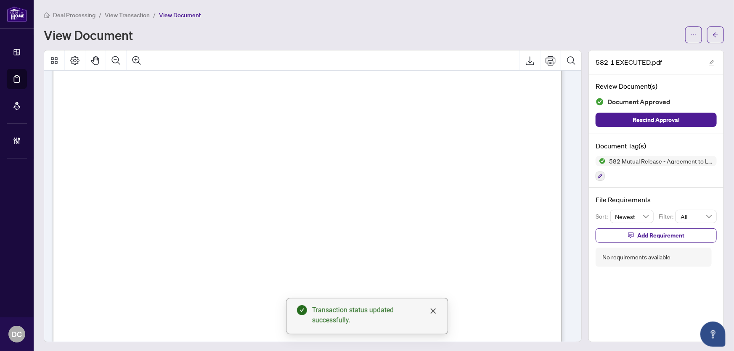
drag, startPoint x: 704, startPoint y: 40, endPoint x: 437, endPoint y: 0, distance: 270.5
click at [707, 40] on button "button" at bounding box center [715, 35] width 17 height 17
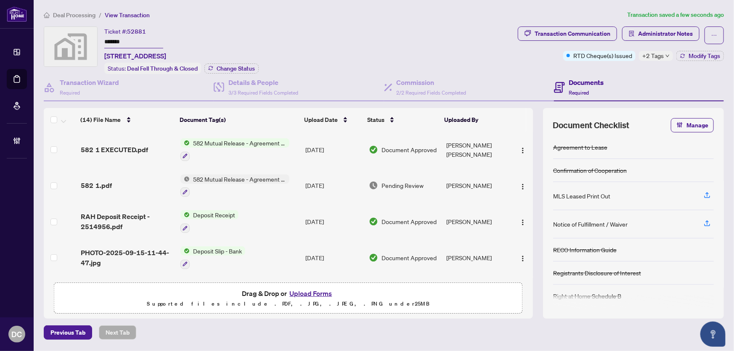
click at [83, 14] on span "Deal Processing" at bounding box center [74, 15] width 43 height 8
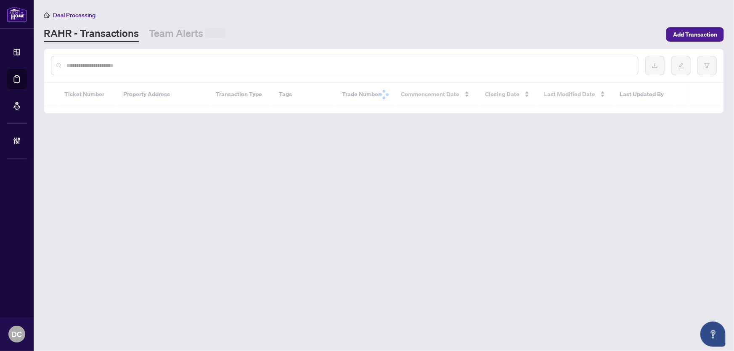
click at [110, 67] on input "text" at bounding box center [348, 65] width 565 height 9
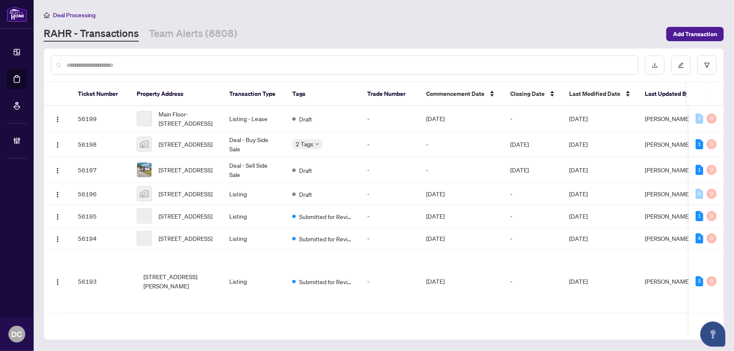
paste input "*******"
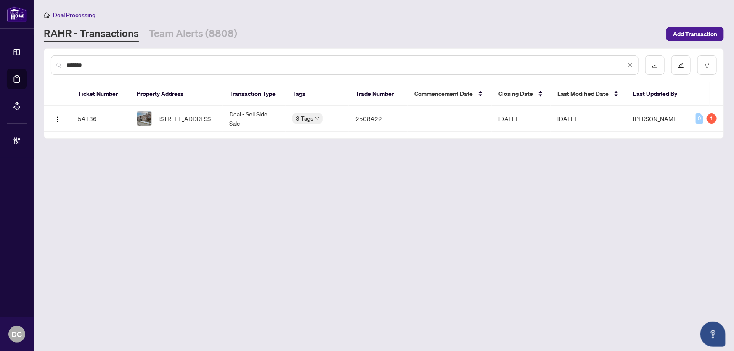
click at [178, 114] on span "208-795 Sherbrooke St, Peterborough, Ontario K9J 2R2, Canada" at bounding box center [186, 118] width 54 height 9
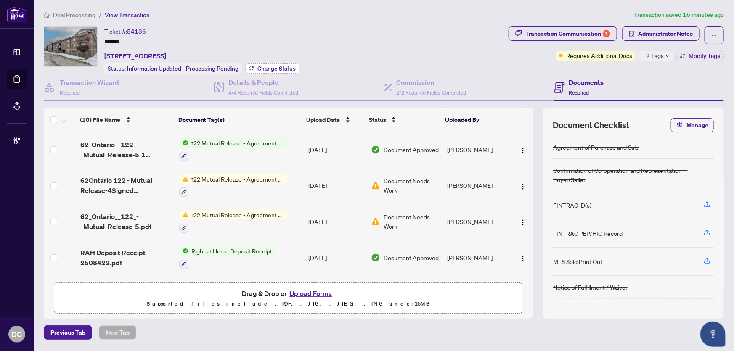
click at [278, 66] on span "Change Status" at bounding box center [277, 69] width 38 height 6
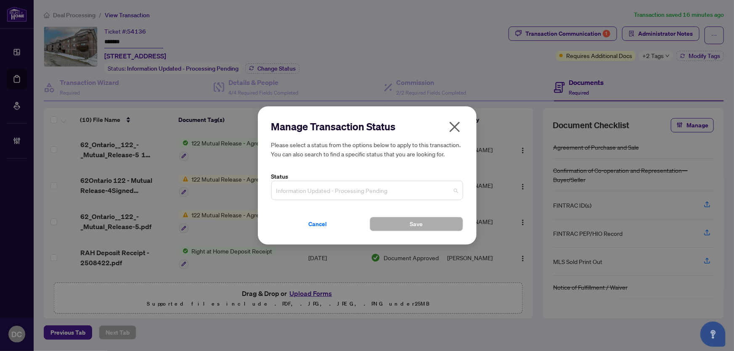
click at [418, 189] on span "Information Updated - Processing Pending" at bounding box center [367, 191] width 182 height 16
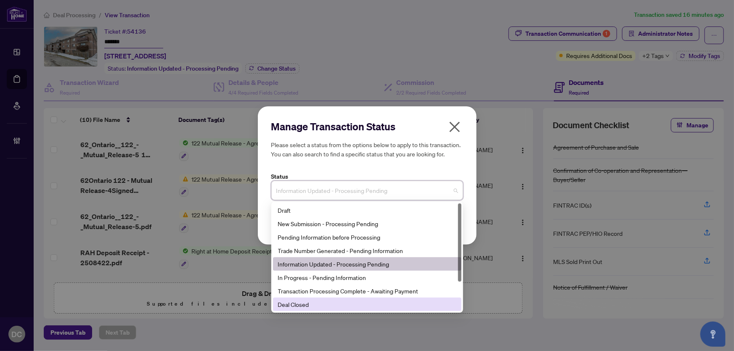
scroll to position [38, 0]
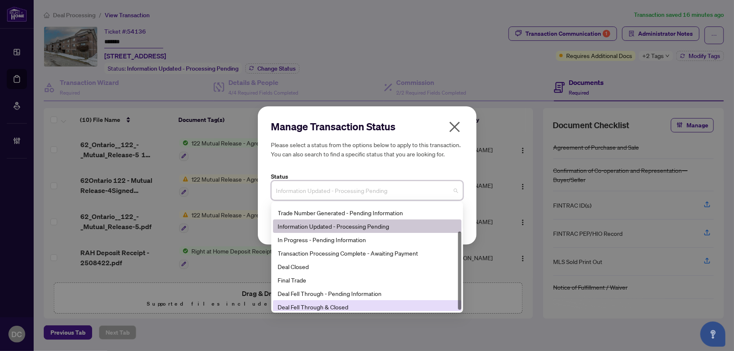
click at [340, 309] on div "Deal Fell Through & Closed" at bounding box center [367, 307] width 178 height 9
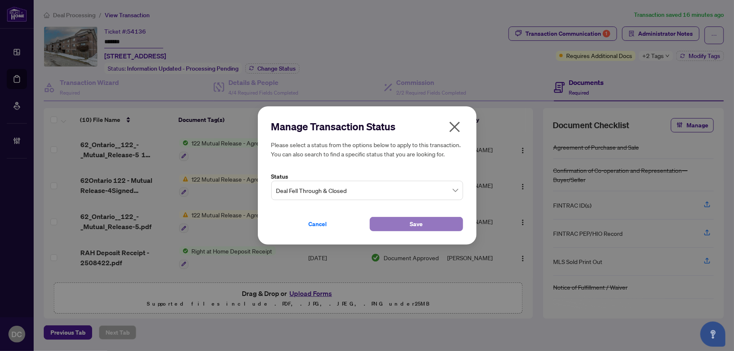
click at [384, 230] on button "Save" at bounding box center [416, 224] width 93 height 14
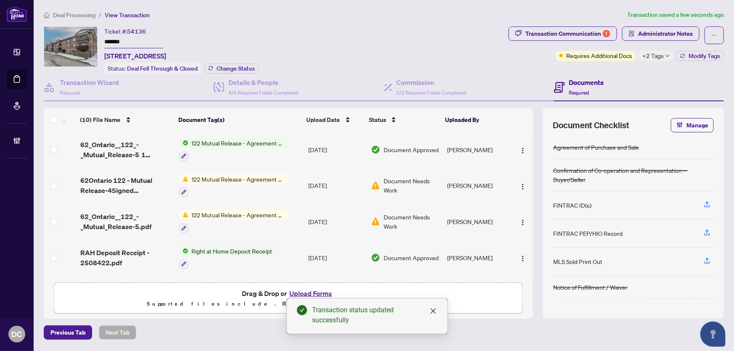
click at [288, 151] on div "(10) File Name Document Tag(s) Upload Date Status Uploaded By (10) File Name Do…" at bounding box center [288, 193] width 489 height 170
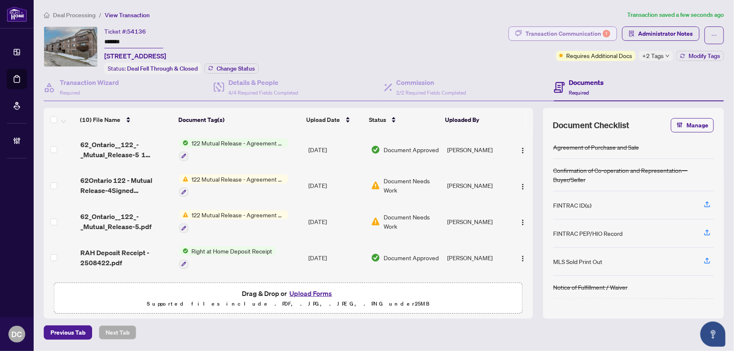
click at [558, 34] on div "Transaction Communication 1" at bounding box center [568, 33] width 85 height 13
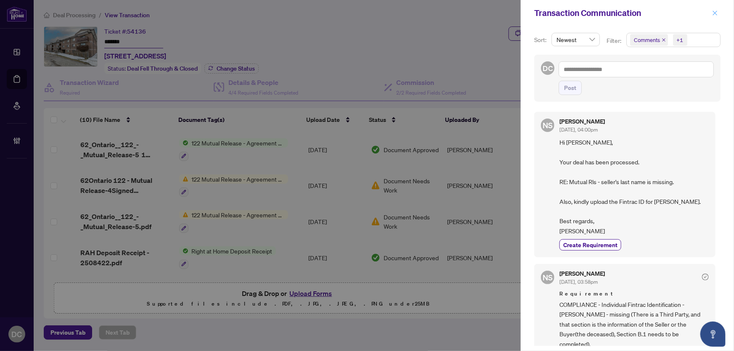
click at [717, 14] on icon "close" at bounding box center [715, 13] width 6 height 6
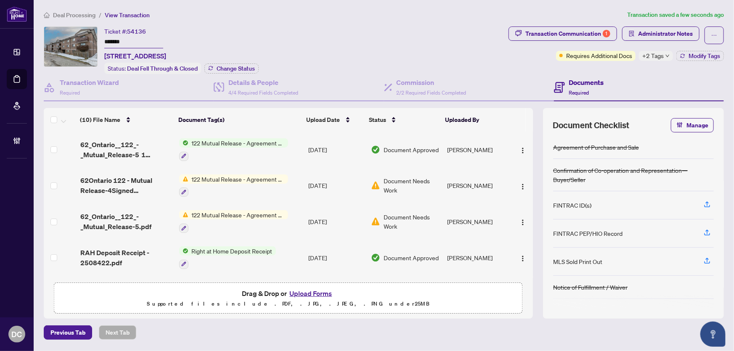
click at [305, 151] on td "[DATE]" at bounding box center [336, 150] width 63 height 36
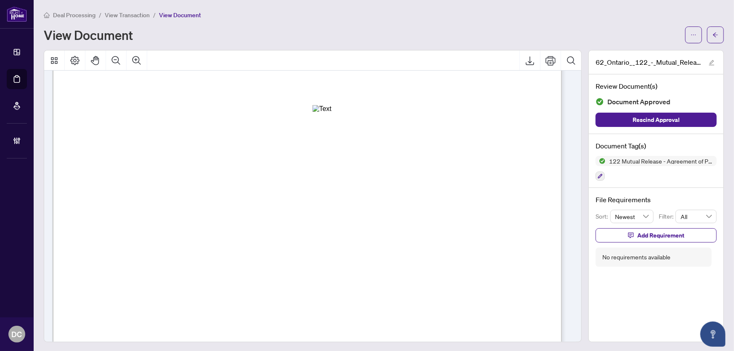
scroll to position [76, 0]
click at [713, 39] on button "button" at bounding box center [715, 35] width 17 height 17
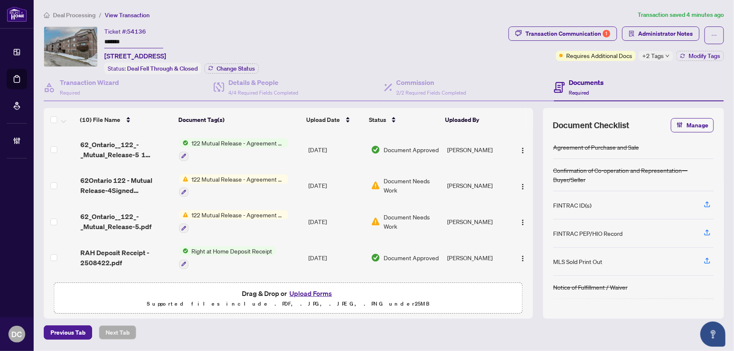
click at [651, 55] on span "+2 Tags" at bounding box center [653, 56] width 21 height 10
click at [632, 69] on div "Transaction Communication 1 Administrator Notes Requires Additional Docs +2 Tag…" at bounding box center [616, 51] width 219 height 48
click at [691, 53] on span "Modify Tags" at bounding box center [705, 56] width 32 height 6
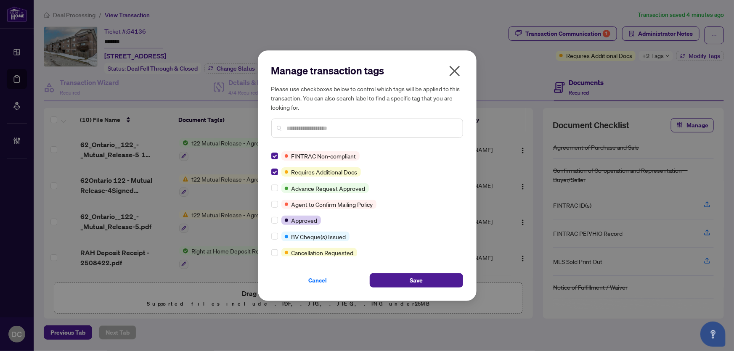
click at [312, 129] on input "text" at bounding box center [371, 128] width 169 height 9
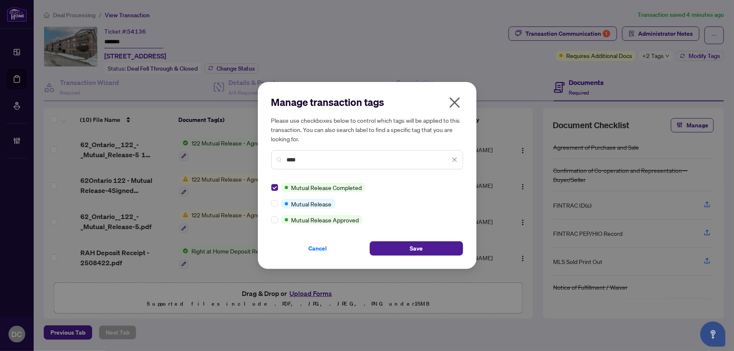
drag, startPoint x: 307, startPoint y: 158, endPoint x: 267, endPoint y: 159, distance: 40.0
click at [267, 159] on div "Manage transaction tags Please use checkboxes below to control which tags will …" at bounding box center [367, 175] width 219 height 187
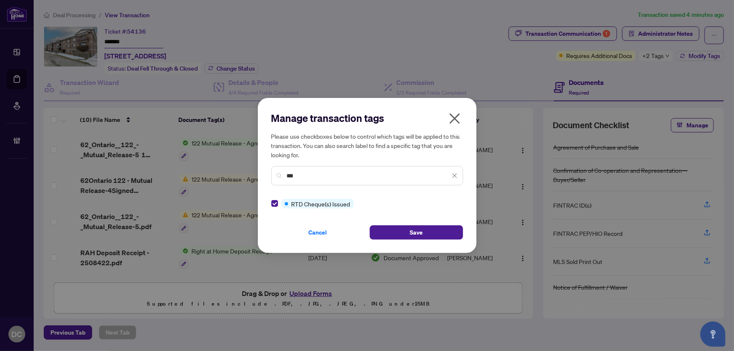
drag, startPoint x: 301, startPoint y: 174, endPoint x: 265, endPoint y: 173, distance: 36.2
click at [265, 173] on div "Manage transaction tags Please use checkboxes below to control which tags will …" at bounding box center [367, 175] width 219 height 155
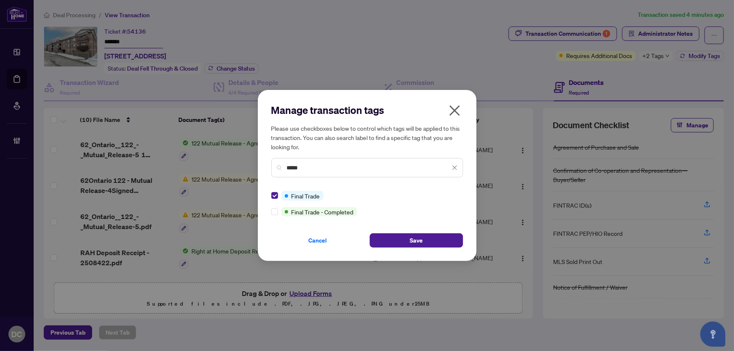
drag, startPoint x: 308, startPoint y: 170, endPoint x: 282, endPoint y: 168, distance: 27.0
click at [282, 168] on div "*****" at bounding box center [367, 167] width 192 height 19
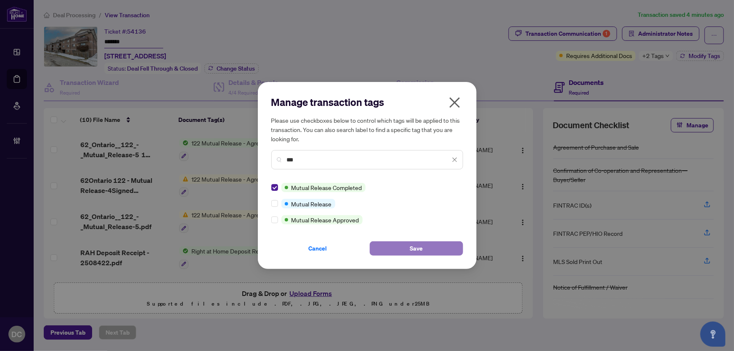
click at [383, 246] on button "Save" at bounding box center [416, 249] width 93 height 14
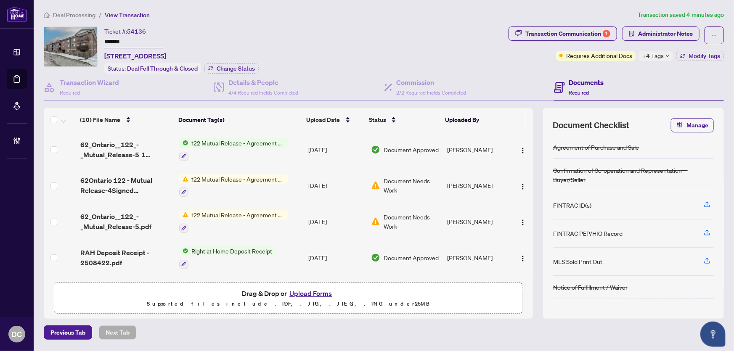
click at [81, 12] on span "Deal Processing" at bounding box center [74, 15] width 43 height 8
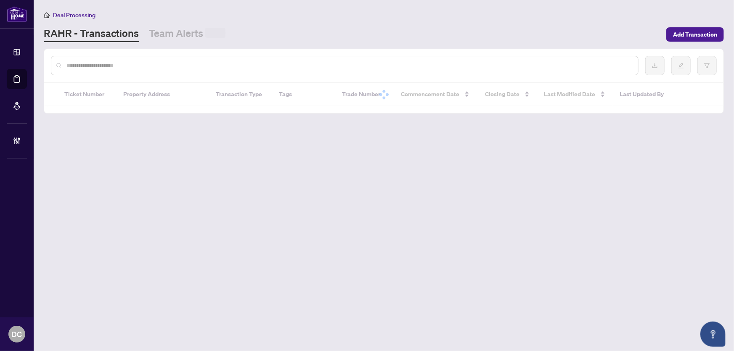
click at [122, 66] on input "text" at bounding box center [348, 65] width 565 height 9
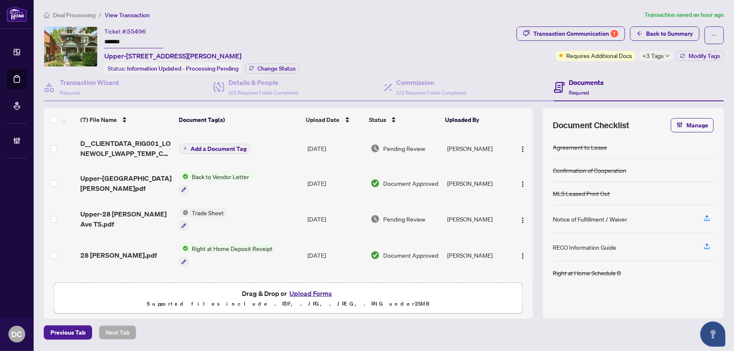
click at [130, 37] on input "*******" at bounding box center [133, 42] width 59 height 12
drag, startPoint x: 130, startPoint y: 37, endPoint x: 71, endPoint y: 43, distance: 59.2
click at [71, 43] on div "Ticket #: 55496 ******* Upper-28 Pearson Ave, Toronto, Ontario M6R 1G1, Canada …" at bounding box center [279, 51] width 470 height 48
click at [292, 69] on span "Change Status" at bounding box center [277, 69] width 38 height 6
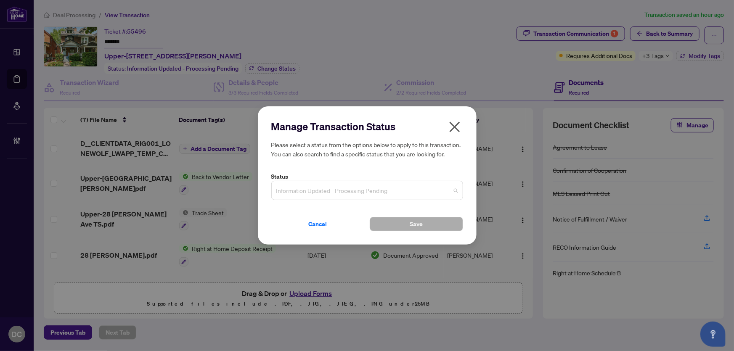
click at [378, 189] on span "Information Updated - Processing Pending" at bounding box center [367, 191] width 182 height 16
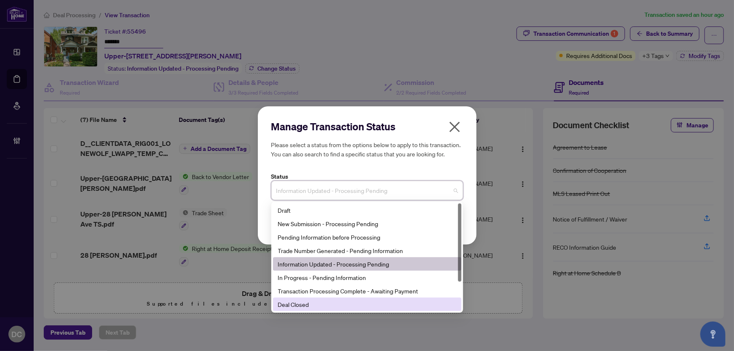
click at [318, 306] on div "Deal Closed" at bounding box center [367, 304] width 178 height 9
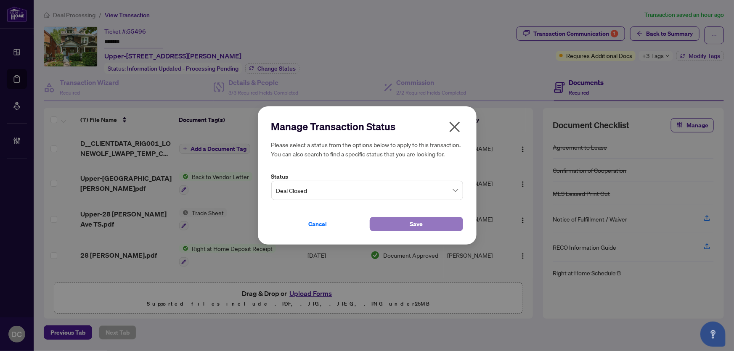
click at [387, 224] on button "Save" at bounding box center [416, 224] width 93 height 14
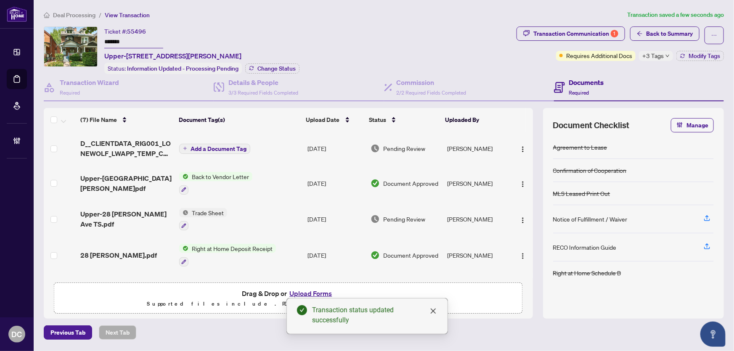
click at [658, 59] on span "+3 Tags" at bounding box center [653, 56] width 21 height 10
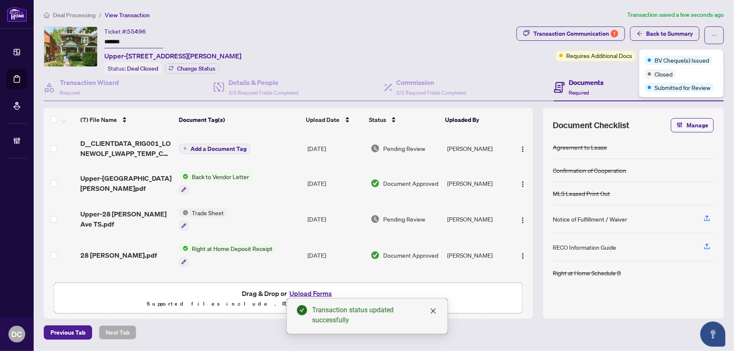
click at [603, 68] on div "Transaction Communication 1 Back to Summary Requires Additional Docs +3 Tags Mo…" at bounding box center [620, 51] width 211 height 48
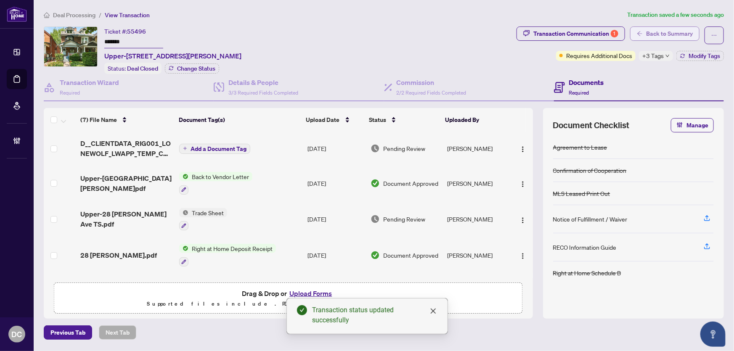
click at [671, 38] on span "Back to Summary" at bounding box center [669, 33] width 47 height 13
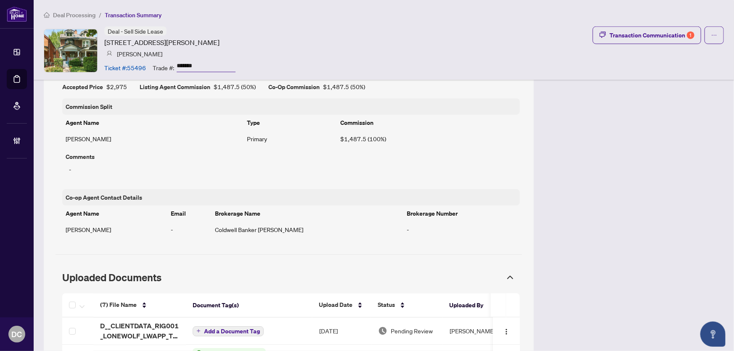
scroll to position [650, 0]
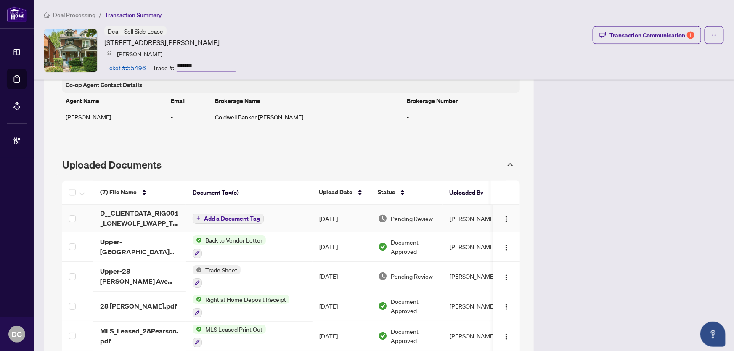
click at [285, 219] on td "Add a Document Tag" at bounding box center [249, 218] width 127 height 27
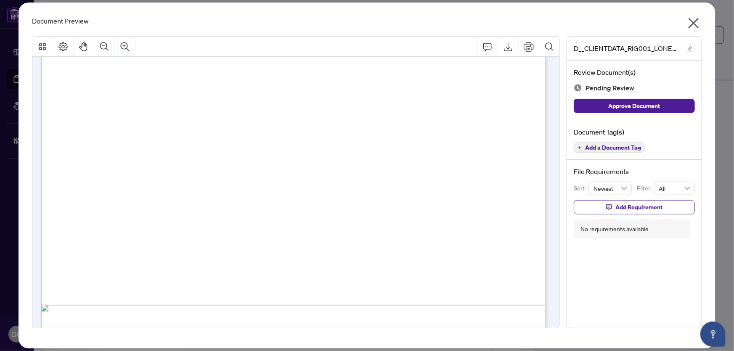
scroll to position [245, 0]
click at [689, 24] on icon "close" at bounding box center [693, 22] width 13 height 13
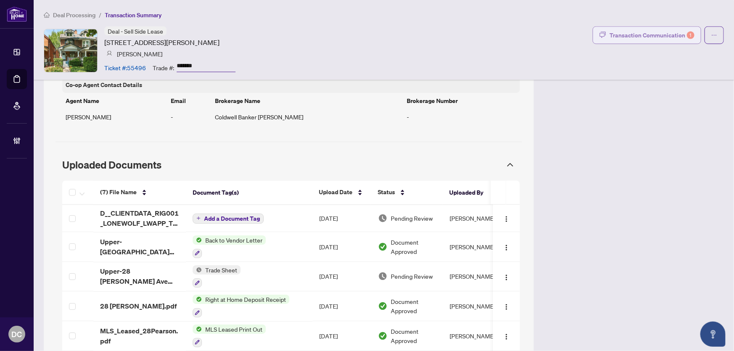
click at [648, 37] on div "Transaction Communication 1" at bounding box center [652, 35] width 85 height 13
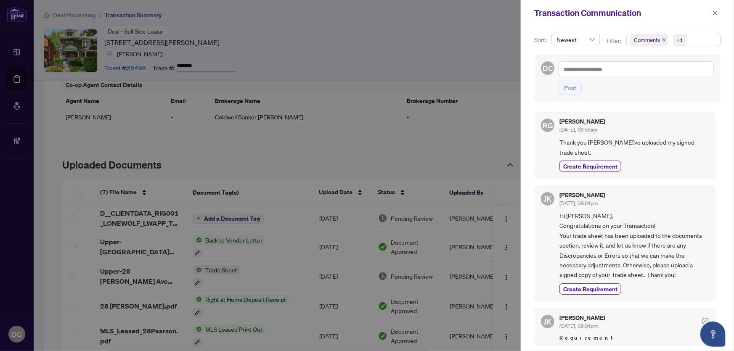
click at [716, 41] on span "Comments +1" at bounding box center [673, 39] width 93 height 13
click at [671, 75] on span "Comments" at bounding box center [677, 75] width 75 height 10
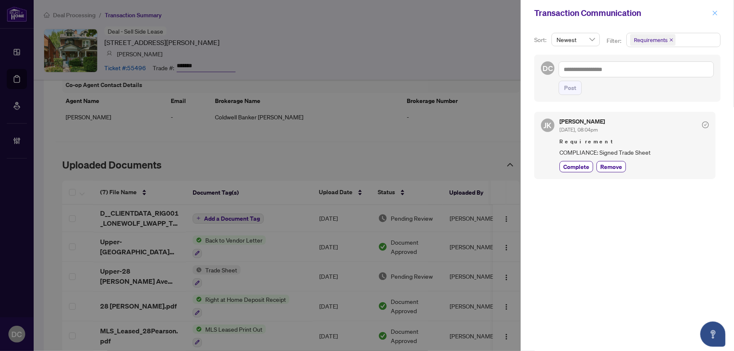
click at [715, 16] on span "button" at bounding box center [715, 12] width 6 height 13
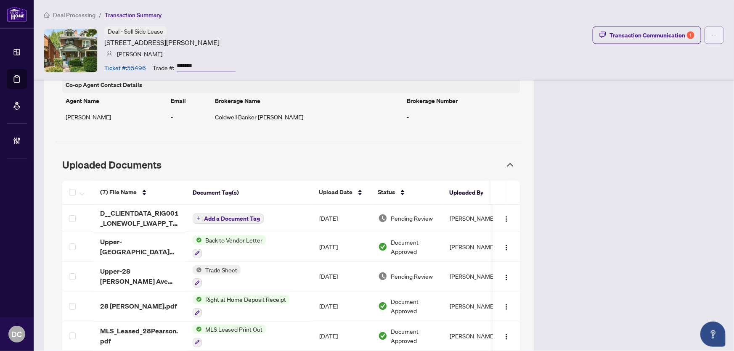
click at [712, 33] on icon "ellipsis" at bounding box center [715, 35] width 6 height 6
click at [616, 67] on div "Deal - Sell Side Lease 28 Pearson Ave, Toronto, Ontario M6R 1G1, Canada Rose Go…" at bounding box center [384, 51] width 680 height 48
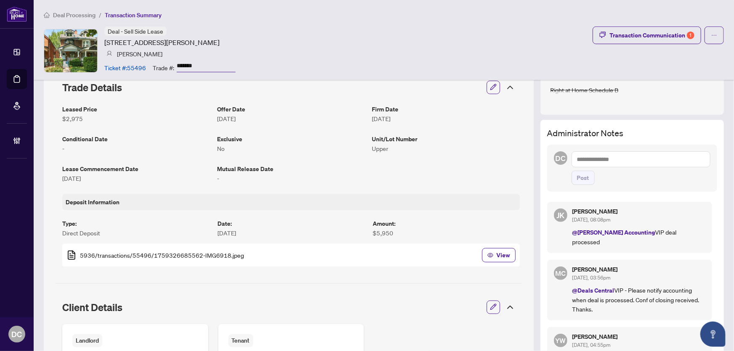
scroll to position [114, 0]
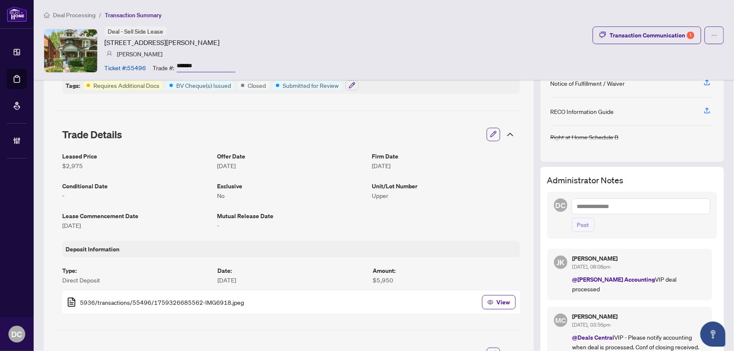
click at [642, 209] on textarea at bounding box center [641, 207] width 139 height 16
paste textarea "**********"
type textarea "**********"
click at [572, 227] on button "Post" at bounding box center [583, 225] width 23 height 14
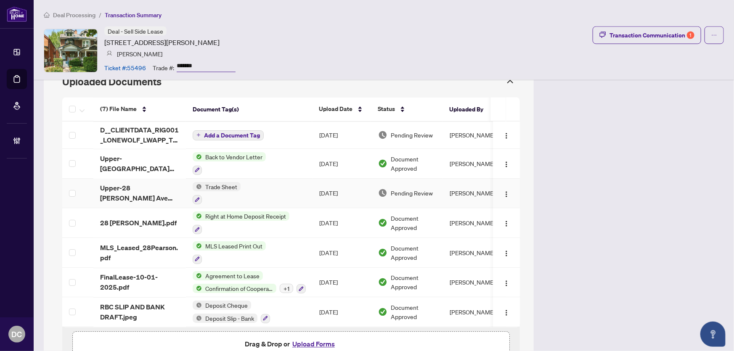
scroll to position [776, 0]
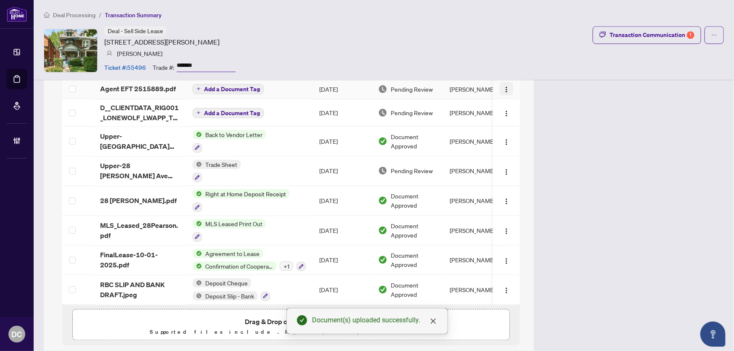
click at [502, 93] on button "button" at bounding box center [506, 88] width 13 height 13
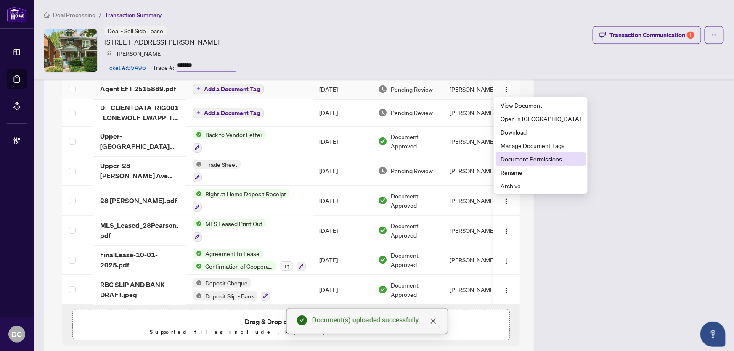
click at [512, 159] on span "Document Permissions" at bounding box center [541, 158] width 80 height 9
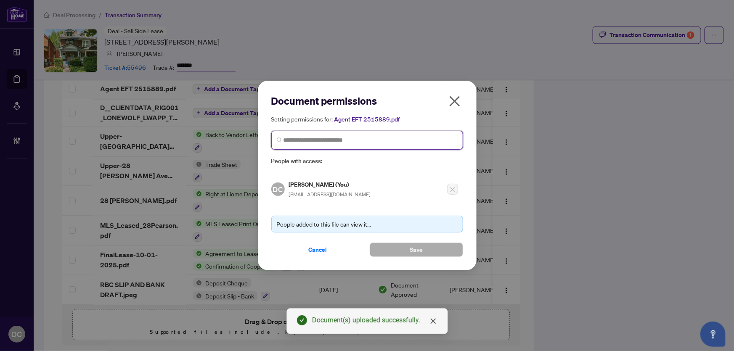
click at [420, 143] on input "search" at bounding box center [371, 140] width 174 height 9
type input "**********"
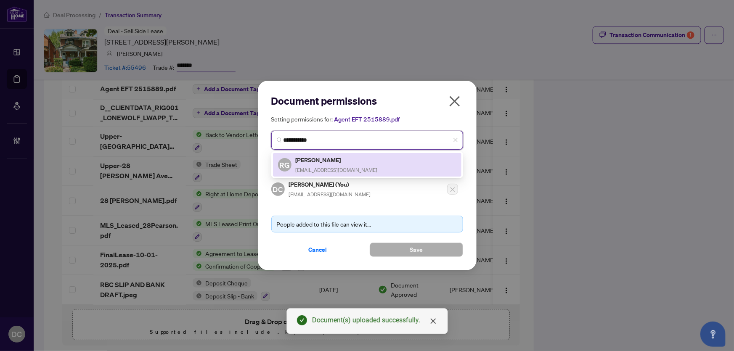
click at [393, 167] on div "RG Rose Goring rose.goring918@gmail.com" at bounding box center [367, 164] width 178 height 19
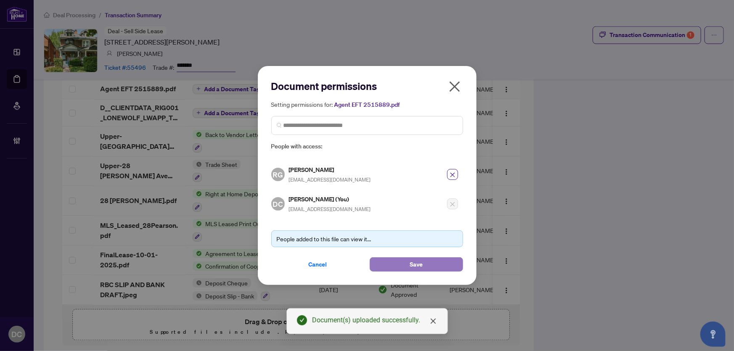
click at [401, 261] on button "Save" at bounding box center [416, 265] width 93 height 14
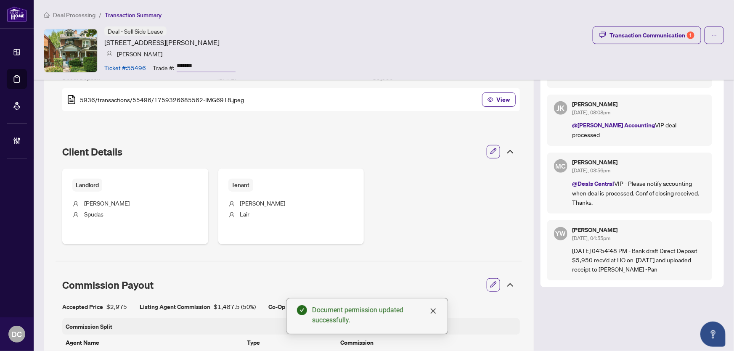
scroll to position [126, 0]
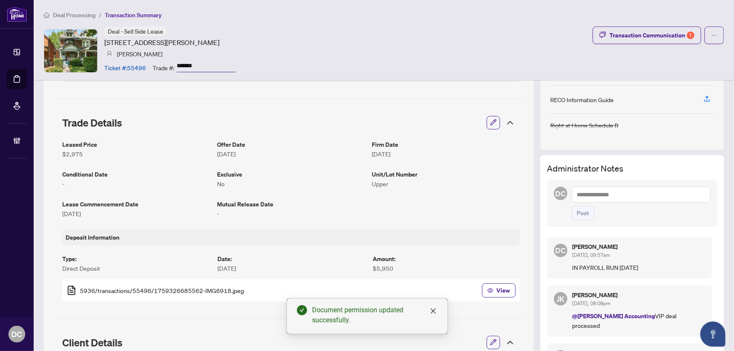
drag, startPoint x: 507, startPoint y: 118, endPoint x: 643, endPoint y: 122, distance: 136.0
click at [507, 119] on icon at bounding box center [510, 123] width 10 height 10
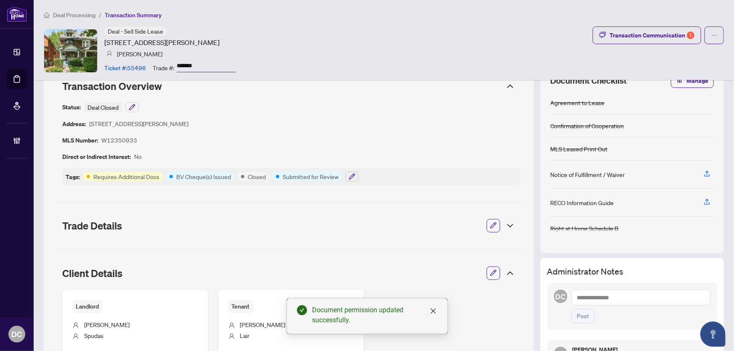
scroll to position [0, 0]
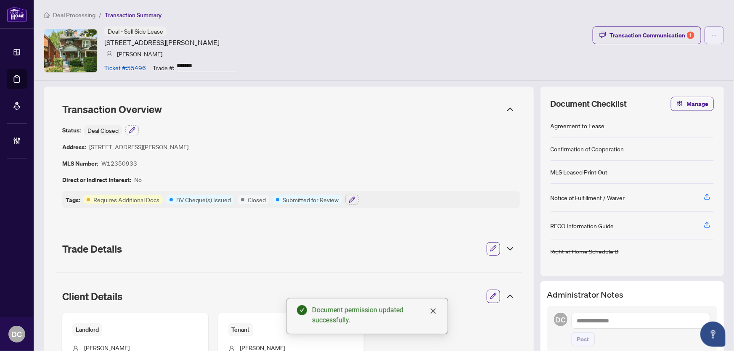
drag, startPoint x: 677, startPoint y: 36, endPoint x: 709, endPoint y: 32, distance: 32.3
click at [709, 32] on div "Transaction Communication 1" at bounding box center [658, 36] width 131 height 18
click at [669, 32] on div "Transaction Communication 1" at bounding box center [652, 35] width 85 height 13
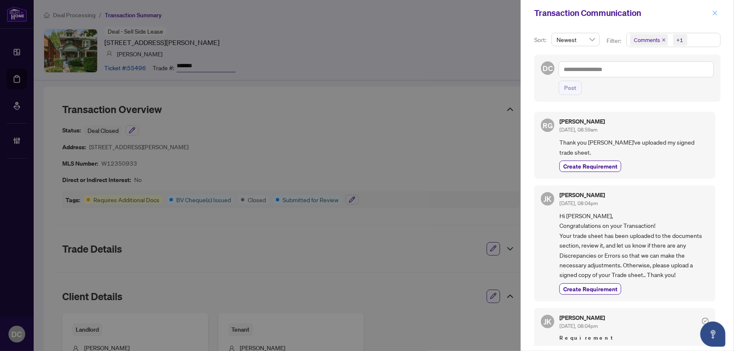
click at [715, 14] on icon "close" at bounding box center [715, 13] width 6 height 6
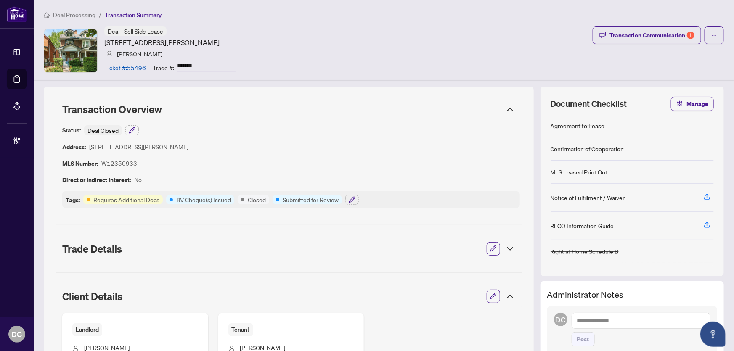
click at [359, 202] on div "Tags: Requires Additional Docs BV Cheque(s) Issued Closed Submitted for Review" at bounding box center [291, 199] width 458 height 17
click at [354, 198] on icon "button" at bounding box center [351, 199] width 5 height 5
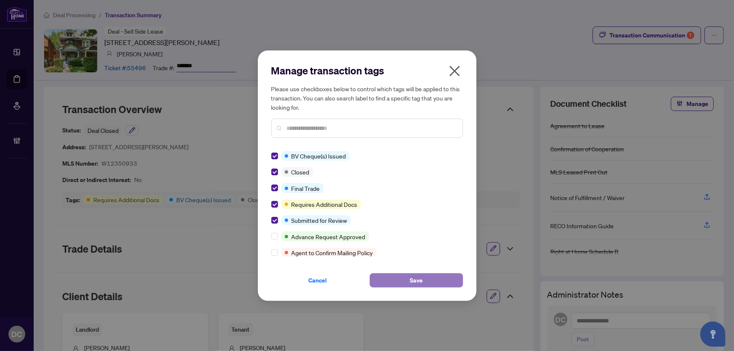
click at [390, 279] on button "Save" at bounding box center [416, 281] width 93 height 14
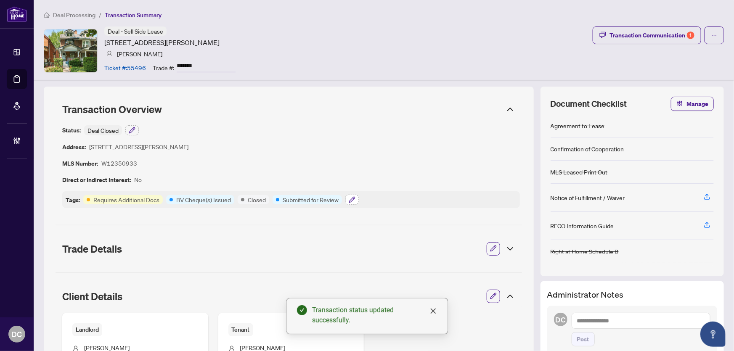
click at [355, 201] on icon "button" at bounding box center [352, 200] width 7 height 7
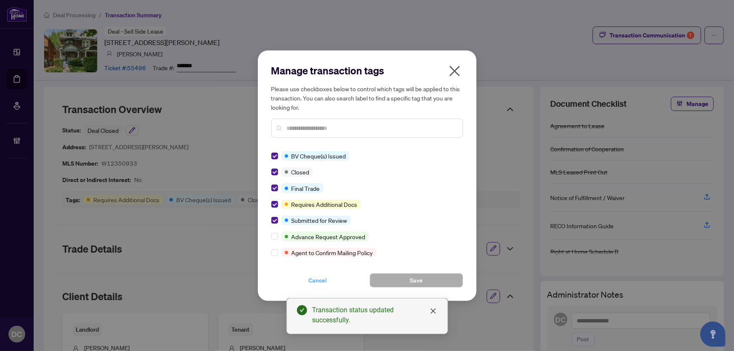
click at [320, 280] on span "Cancel" at bounding box center [318, 280] width 19 height 13
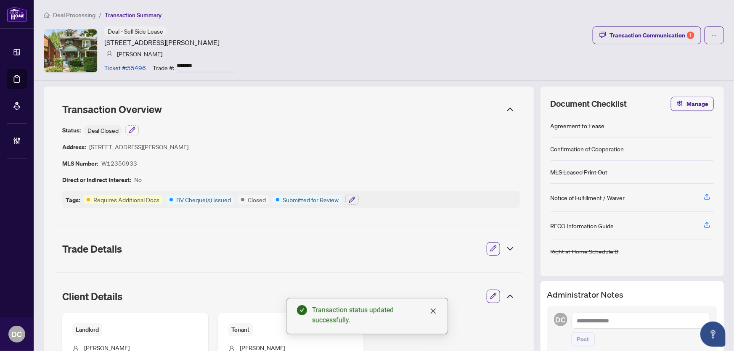
drag, startPoint x: 211, startPoint y: 62, endPoint x: 158, endPoint y: 63, distance: 53.0
click at [158, 63] on div "Trade #: *******" at bounding box center [194, 67] width 83 height 15
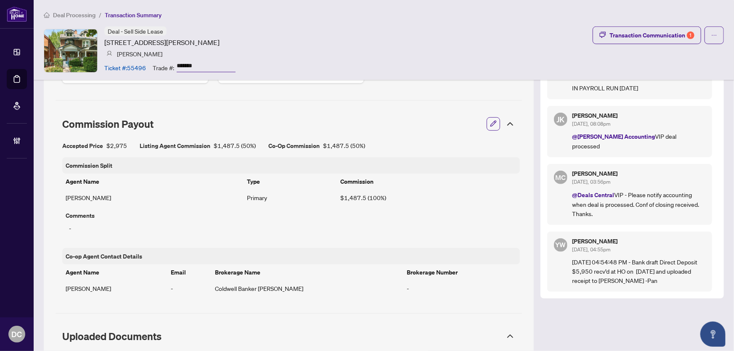
scroll to position [497, 0]
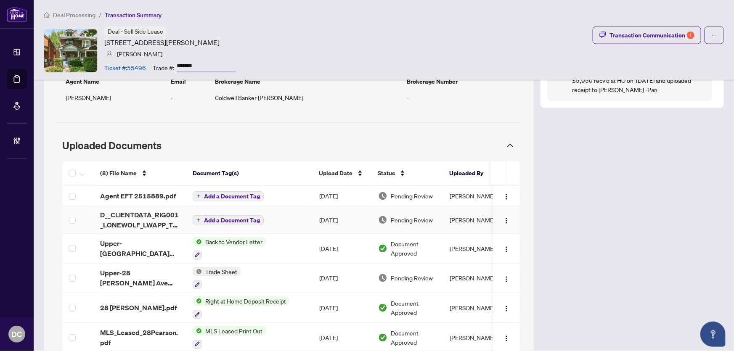
click at [289, 227] on td "Add a Document Tag" at bounding box center [249, 220] width 127 height 27
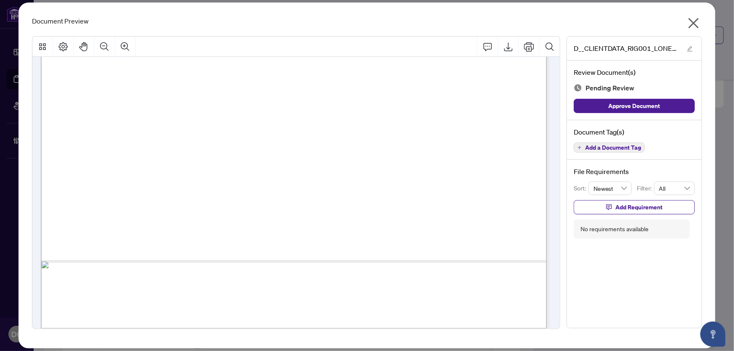
scroll to position [398, 0]
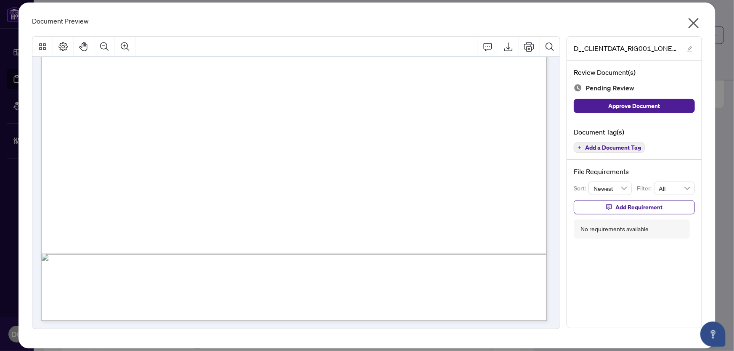
click at [690, 26] on icon "close" at bounding box center [693, 22] width 13 height 13
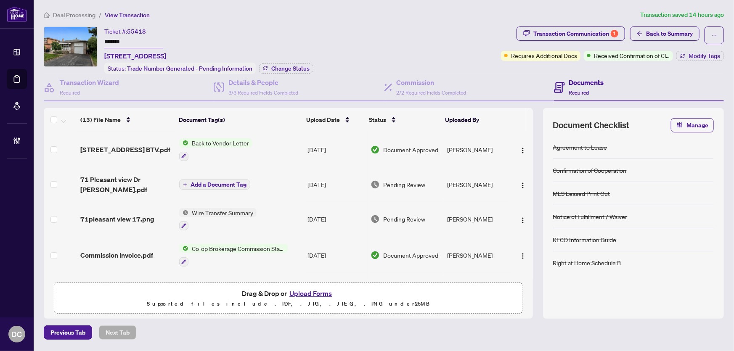
drag, startPoint x: 154, startPoint y: 41, endPoint x: 89, endPoint y: 40, distance: 65.2
click at [84, 38] on div "Ticket #: 55418 ******* 71 Pleasant view Dr, Toronto, Ontario M2J 3R2, Canada S…" at bounding box center [271, 51] width 454 height 48
click at [293, 66] on span "Change Status" at bounding box center [290, 69] width 38 height 6
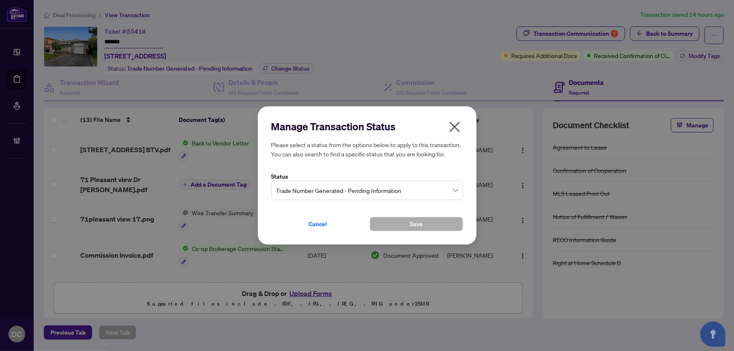
click at [346, 192] on span "Trade Number Generated - Pending Information" at bounding box center [367, 191] width 182 height 16
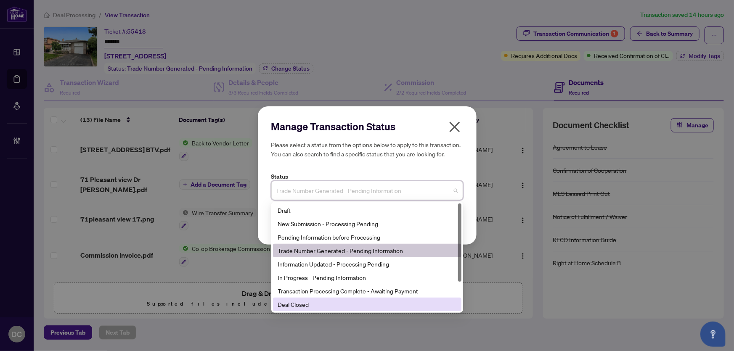
click at [294, 303] on div "Deal Closed" at bounding box center [367, 304] width 178 height 9
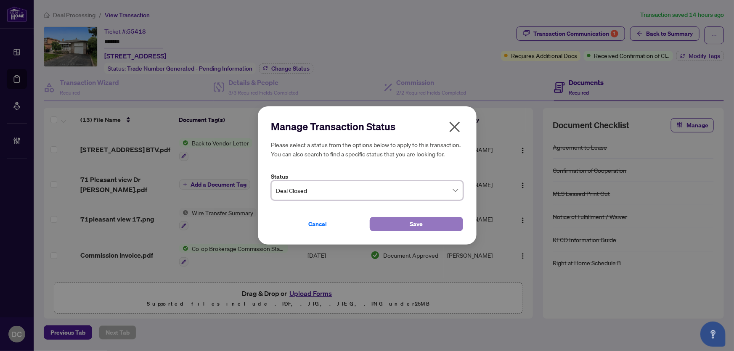
click at [398, 225] on button "Save" at bounding box center [416, 224] width 93 height 14
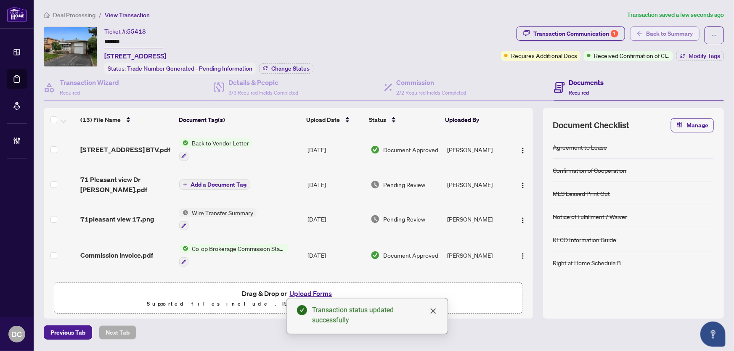
click at [654, 32] on span "Back to Summary" at bounding box center [669, 33] width 47 height 13
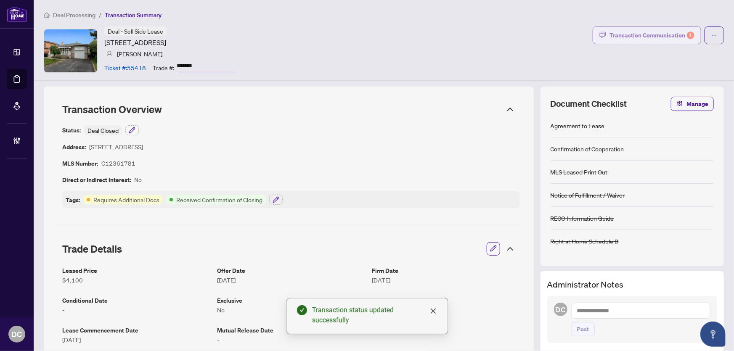
click at [667, 36] on div "Transaction Communication 1" at bounding box center [652, 35] width 85 height 13
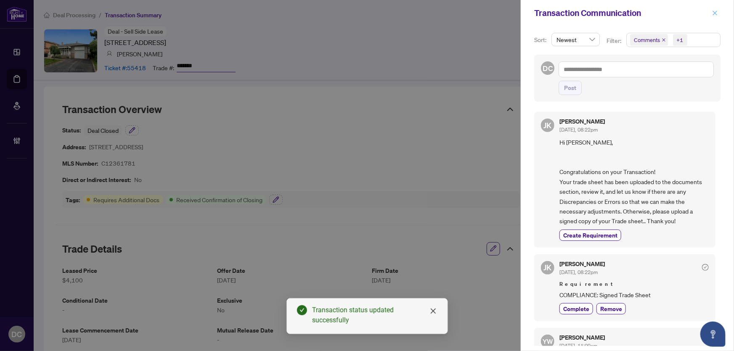
click at [713, 12] on icon "close" at bounding box center [715, 13] width 6 height 6
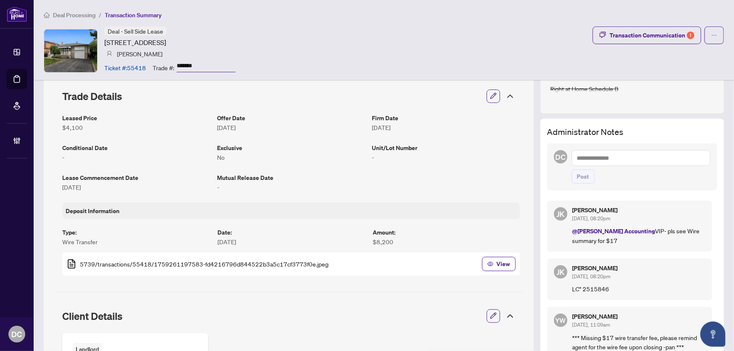
scroll to position [38, 0]
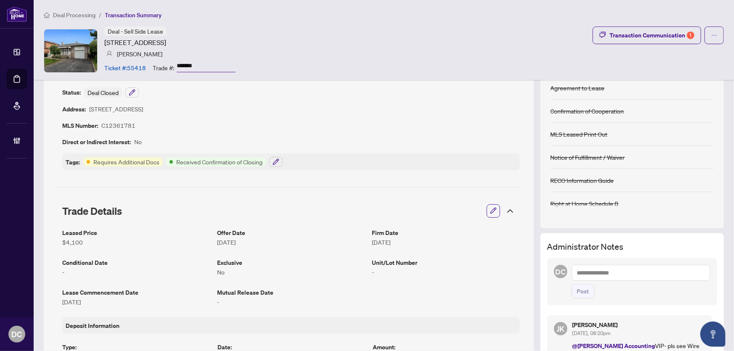
click at [509, 211] on icon at bounding box center [510, 211] width 10 height 10
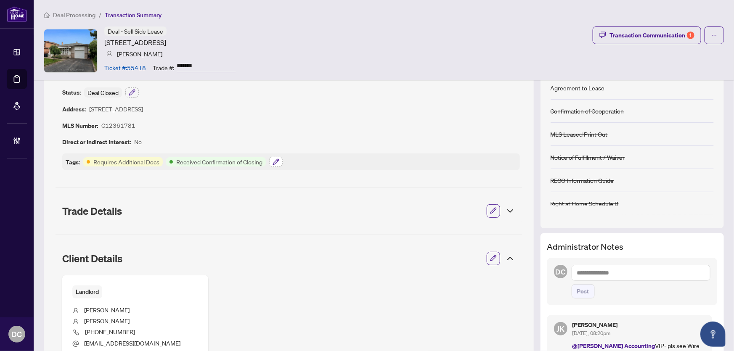
click at [276, 159] on icon "button" at bounding box center [276, 162] width 7 height 7
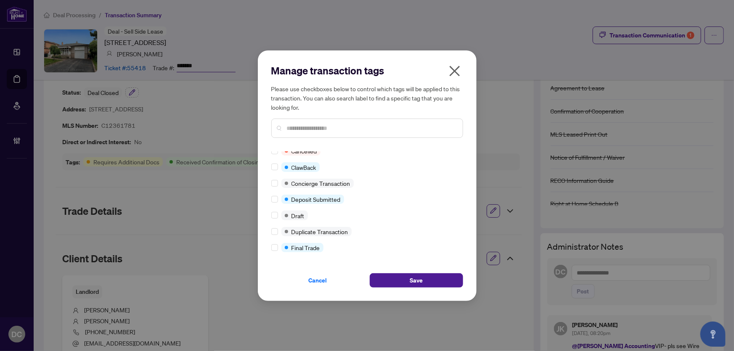
scroll to position [0, 0]
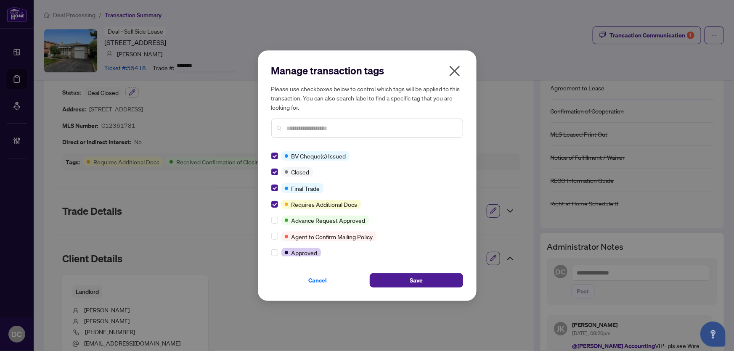
drag, startPoint x: 401, startPoint y: 278, endPoint x: 364, endPoint y: 265, distance: 39.7
click at [401, 278] on button "Save" at bounding box center [416, 281] width 93 height 14
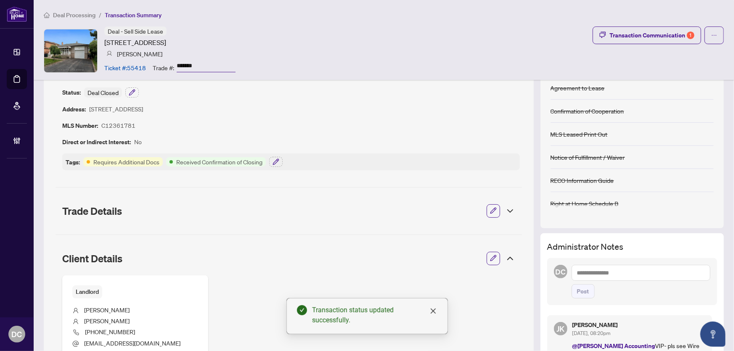
click at [134, 93] on icon "button" at bounding box center [132, 92] width 7 height 7
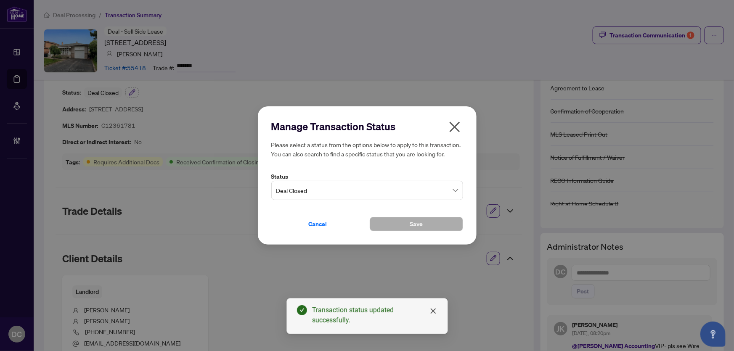
click at [134, 93] on div "Manage Transaction Status Please select a status from the options below to appl…" at bounding box center [367, 175] width 734 height 351
click at [451, 125] on icon "close" at bounding box center [454, 126] width 13 height 13
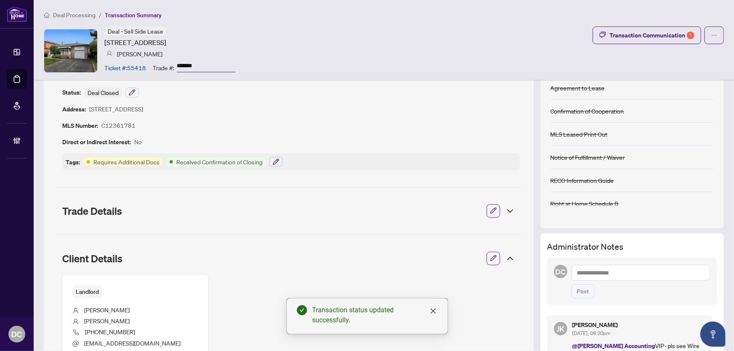
click at [505, 262] on icon at bounding box center [510, 259] width 10 height 10
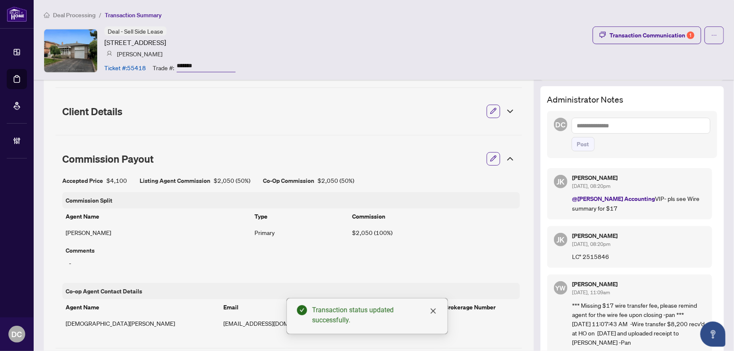
scroll to position [191, 0]
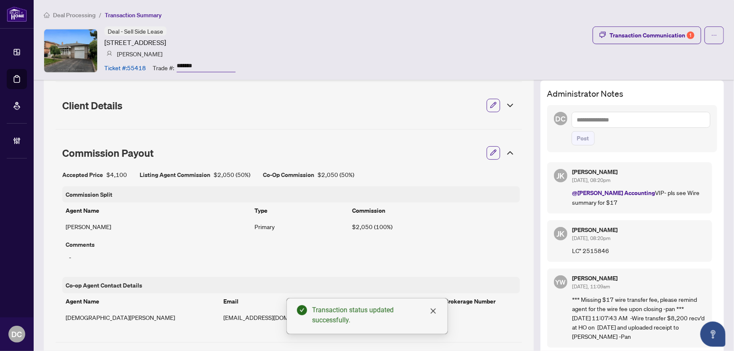
click at [505, 154] on icon at bounding box center [510, 153] width 10 height 10
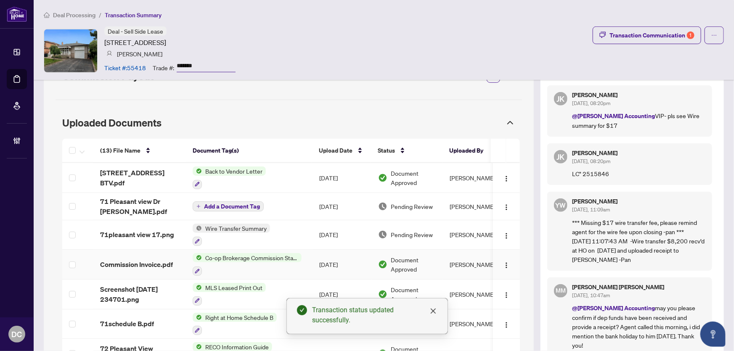
scroll to position [268, 0]
click at [650, 41] on div "Transaction Communication 1" at bounding box center [652, 35] width 85 height 13
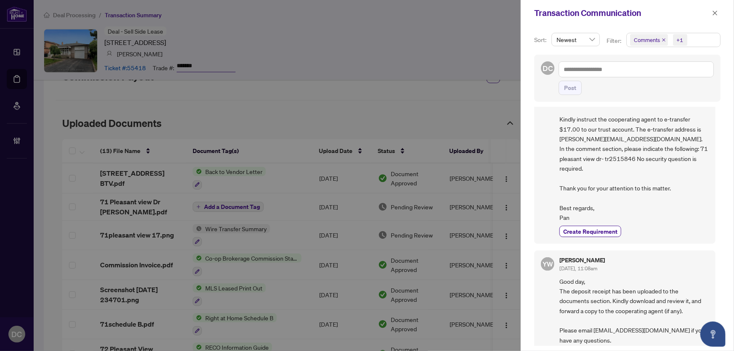
scroll to position [553, 0]
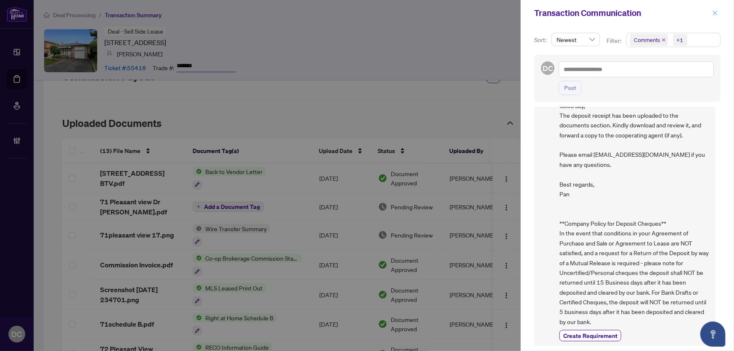
click at [714, 13] on icon "close" at bounding box center [715, 13] width 6 height 6
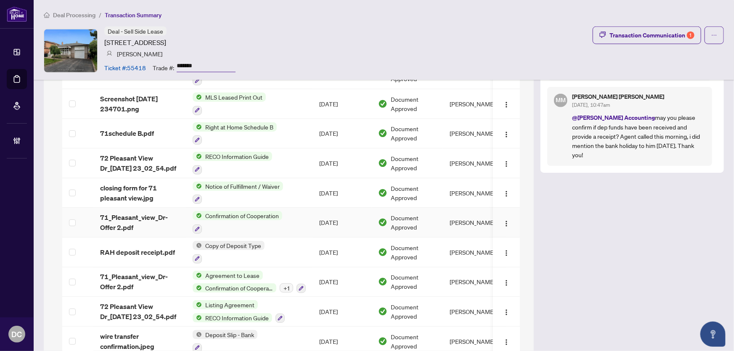
scroll to position [344, 0]
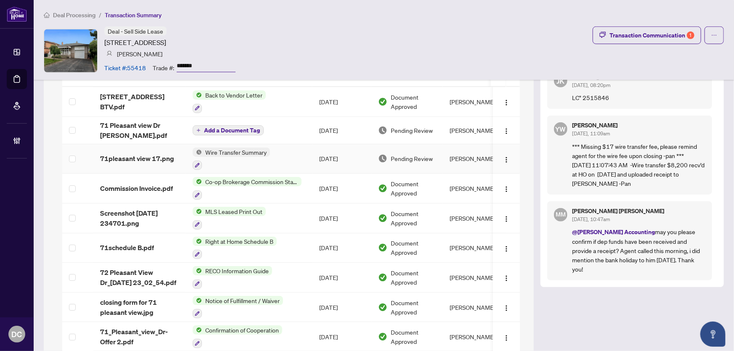
click at [307, 159] on td "Wire Transfer Summary" at bounding box center [249, 159] width 127 height 30
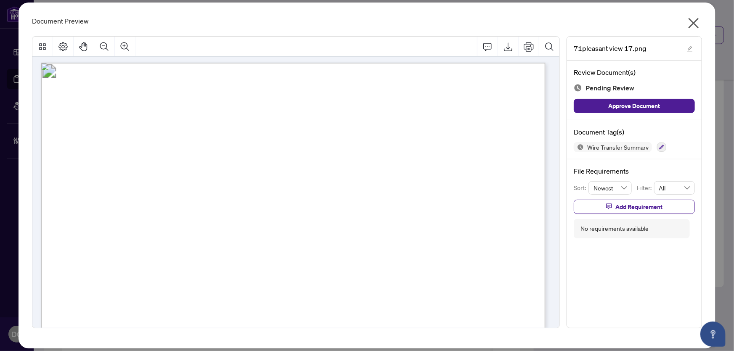
scroll to position [0, 0]
drag, startPoint x: 690, startPoint y: 20, endPoint x: 436, endPoint y: 116, distance: 271.3
click at [443, 114] on div "71pleasant view 17.png Review Document(s) Pending Review Approve Document Docum…" at bounding box center [367, 182] width 671 height 306
click at [692, 23] on icon "close" at bounding box center [693, 22] width 13 height 13
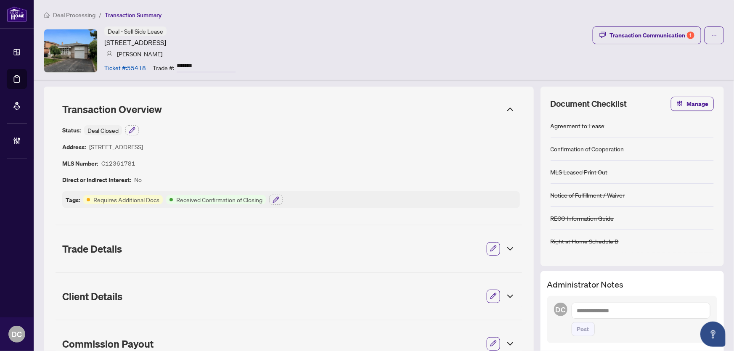
drag, startPoint x: 212, startPoint y: 65, endPoint x: 143, endPoint y: 66, distance: 68.6
click at [143, 66] on div "Ticket #: 55418 Trade #: *******" at bounding box center [169, 67] width 131 height 15
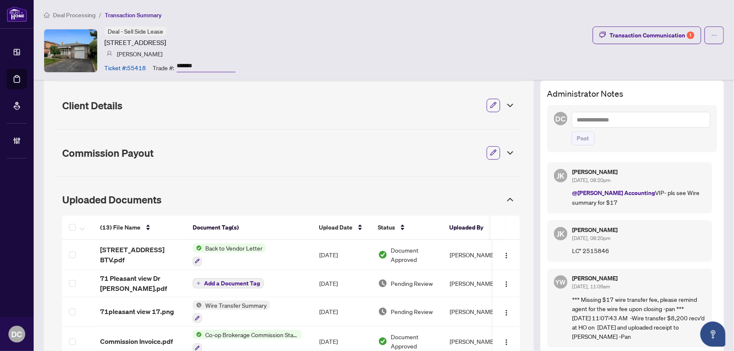
scroll to position [344, 0]
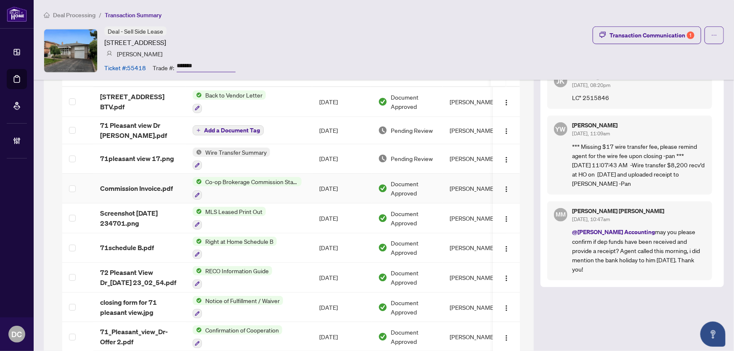
drag, startPoint x: 309, startPoint y: 181, endPoint x: 29, endPoint y: 150, distance: 282.4
click at [309, 181] on td "Co-op Brokerage Commission Statement" at bounding box center [249, 189] width 127 height 30
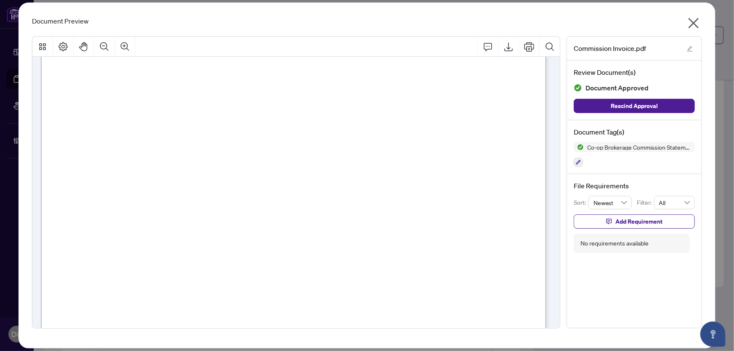
scroll to position [191, 0]
click at [696, 24] on icon "close" at bounding box center [693, 22] width 13 height 13
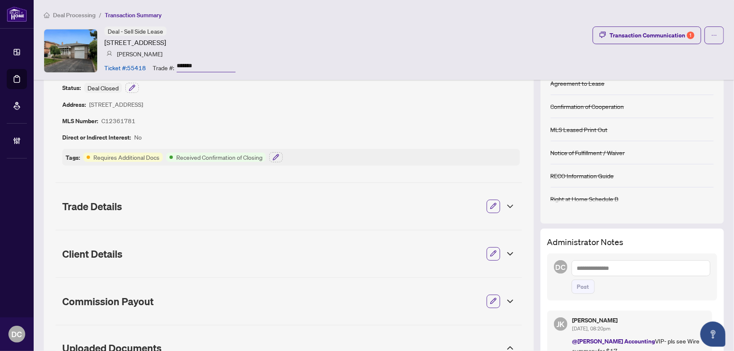
scroll to position [38, 0]
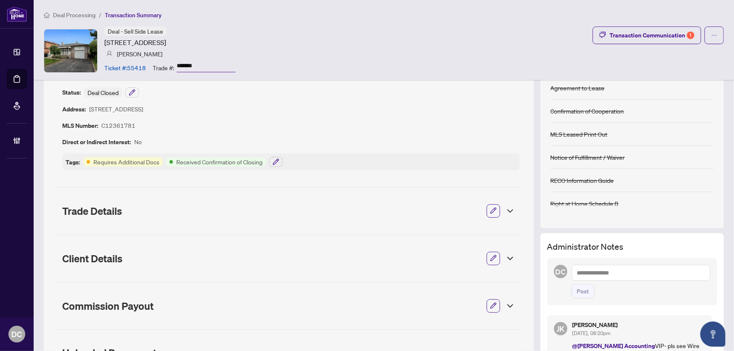
click at [602, 270] on textarea at bounding box center [641, 273] width 139 height 16
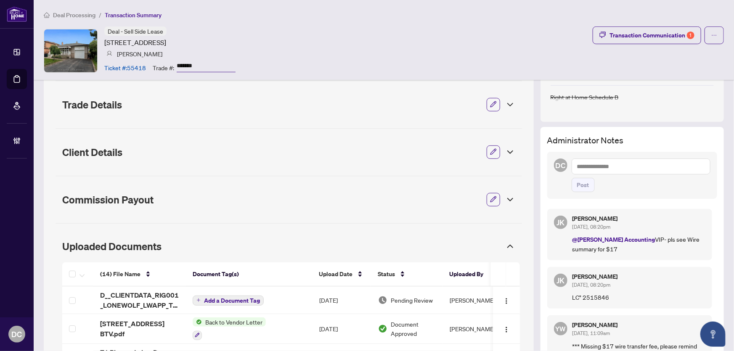
scroll to position [153, 0]
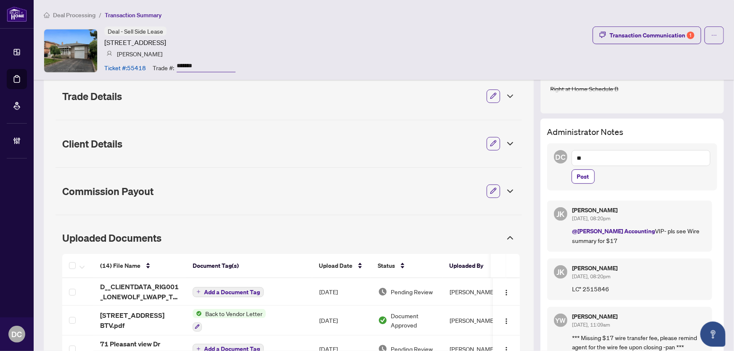
click at [603, 159] on textarea "**" at bounding box center [641, 158] width 139 height 16
type textarea "**********"
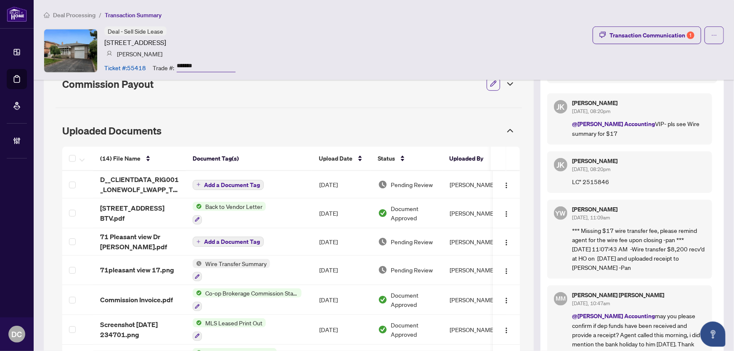
scroll to position [268, 0]
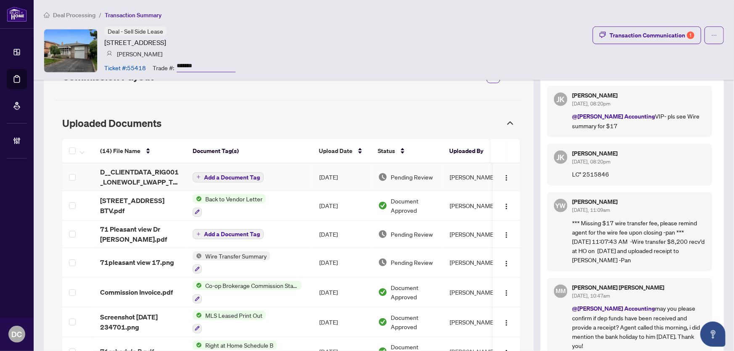
click at [284, 174] on td "Add a Document Tag" at bounding box center [249, 177] width 127 height 27
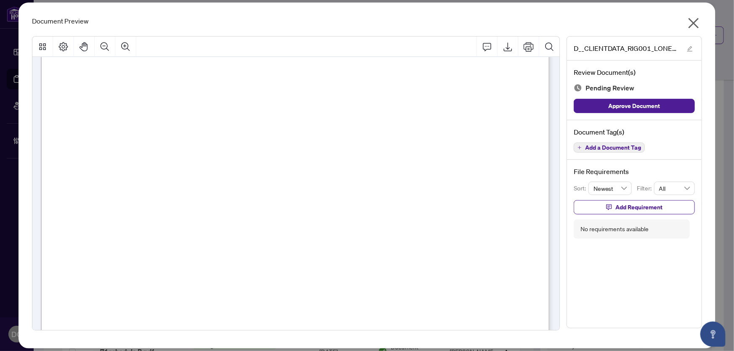
scroll to position [306, 0]
click at [691, 28] on icon "close" at bounding box center [693, 22] width 13 height 13
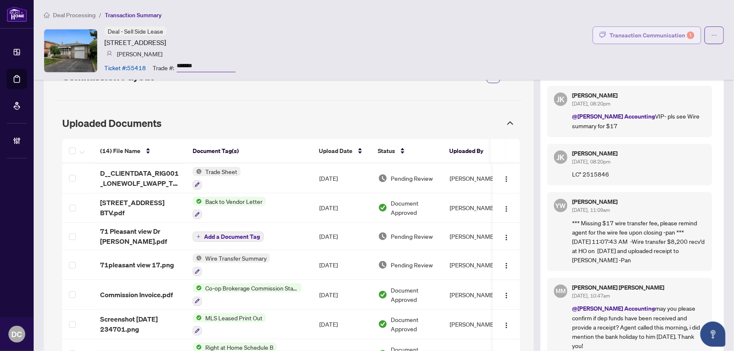
click at [643, 32] on div "Transaction Communication 1" at bounding box center [652, 35] width 85 height 13
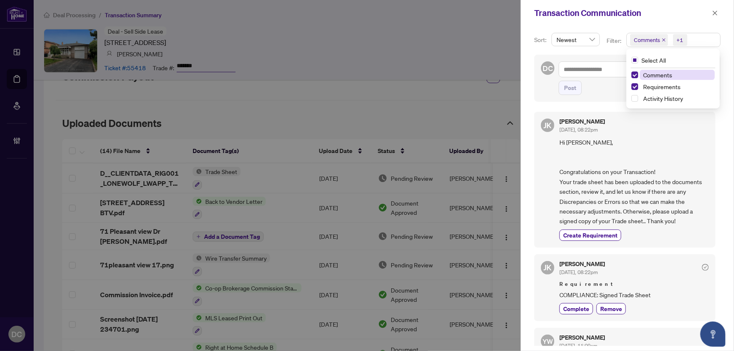
click at [703, 42] on span "Comments +1" at bounding box center [673, 39] width 93 height 13
drag, startPoint x: 666, startPoint y: 71, endPoint x: 614, endPoint y: 71, distance: 51.8
click at [666, 72] on span "Comments" at bounding box center [657, 75] width 29 height 8
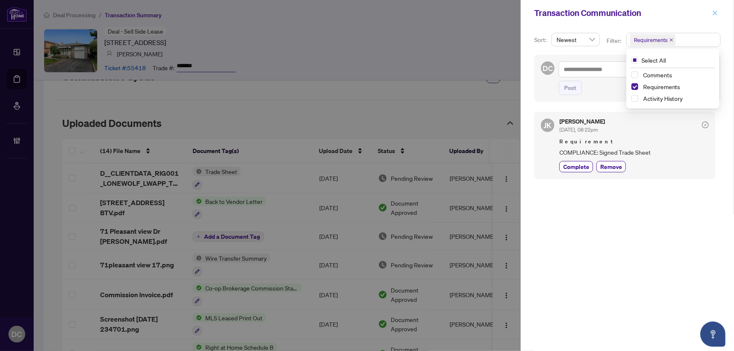
click at [714, 9] on span "button" at bounding box center [715, 12] width 6 height 13
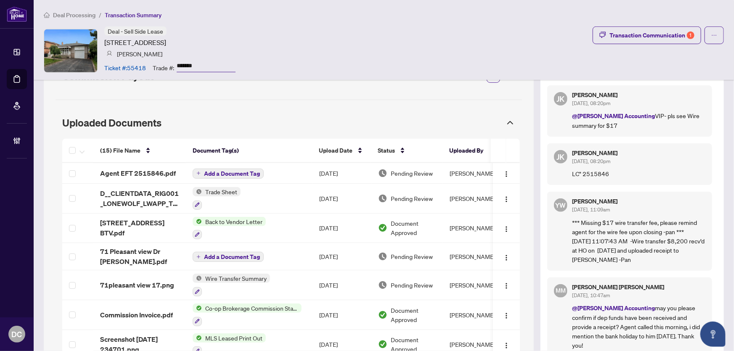
scroll to position [252, 0]
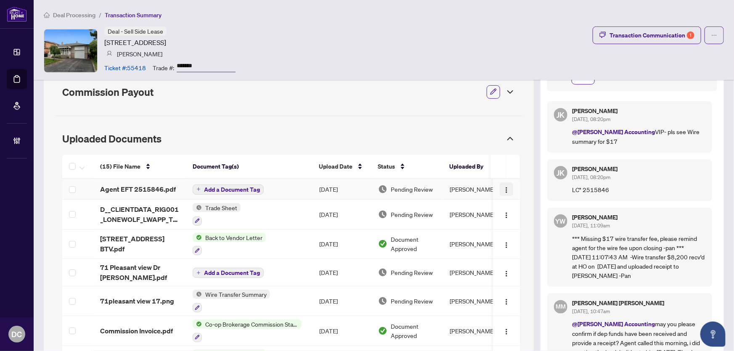
click at [503, 191] on img "button" at bounding box center [506, 190] width 7 height 7
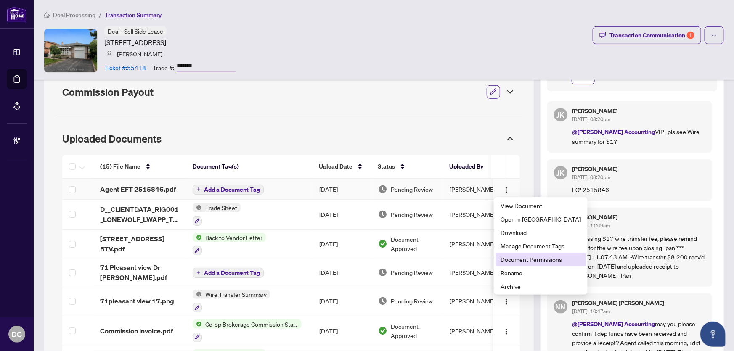
click at [515, 259] on span "Document Permissions" at bounding box center [541, 259] width 80 height 9
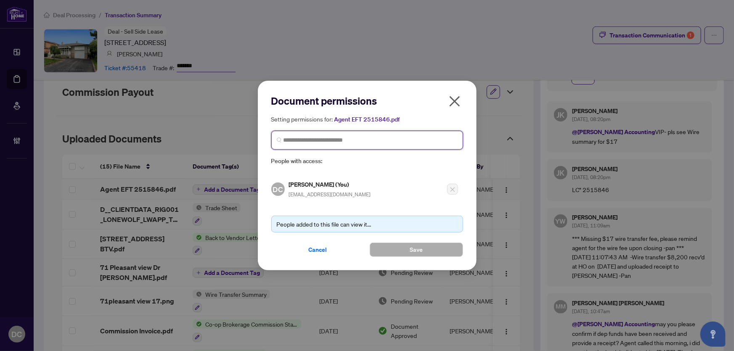
click at [392, 139] on input "search" at bounding box center [371, 140] width 174 height 9
click at [353, 146] on span at bounding box center [367, 140] width 192 height 19
click at [316, 138] on input "search" at bounding box center [371, 140] width 174 height 9
type input "*******"
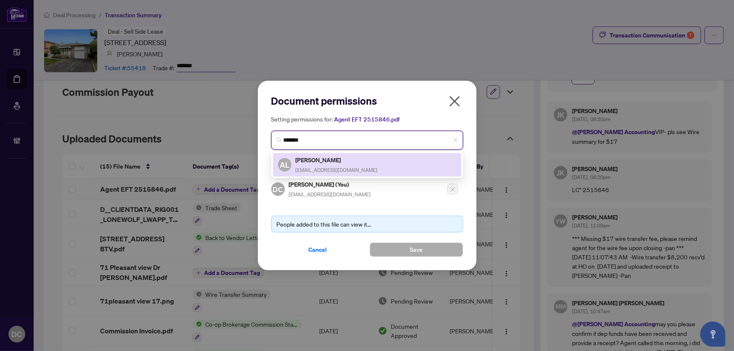
click at [315, 164] on h5 "Alan Li" at bounding box center [337, 160] width 82 height 10
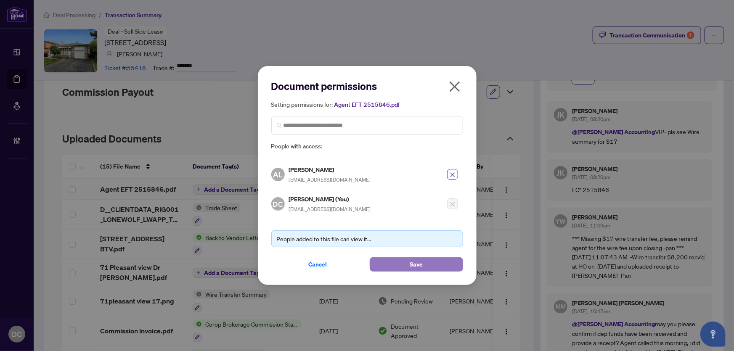
click at [407, 260] on button "Save" at bounding box center [416, 265] width 93 height 14
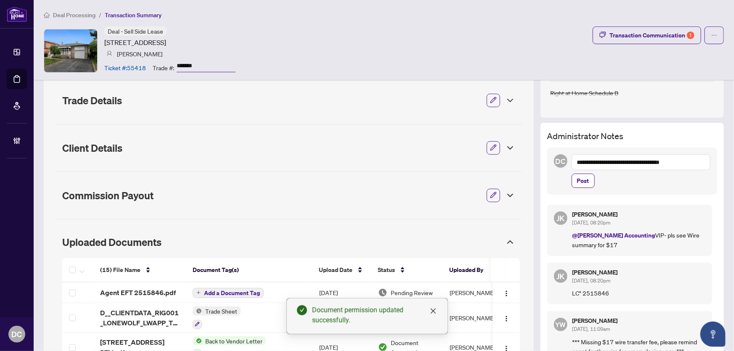
scroll to position [153, 0]
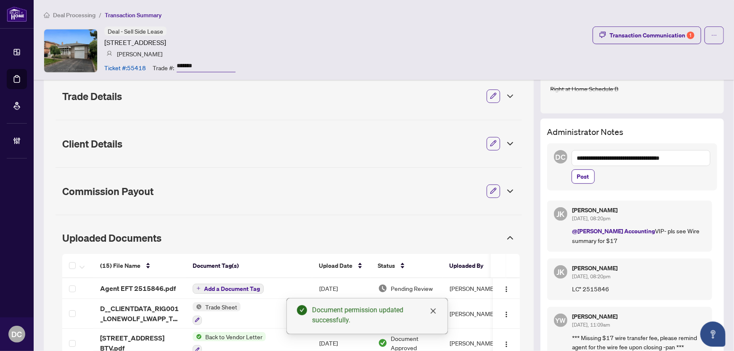
click at [673, 157] on textarea "**********" at bounding box center [641, 158] width 139 height 16
click at [675, 158] on textarea "**********" at bounding box center [641, 158] width 139 height 16
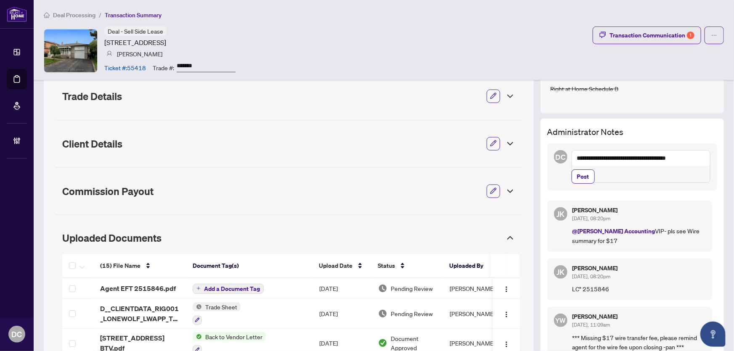
paste textarea "**********"
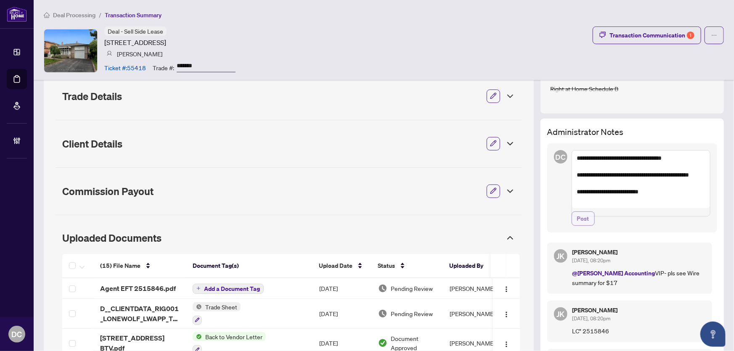
type textarea "**********"
click at [578, 226] on span "Post" at bounding box center [583, 218] width 12 height 13
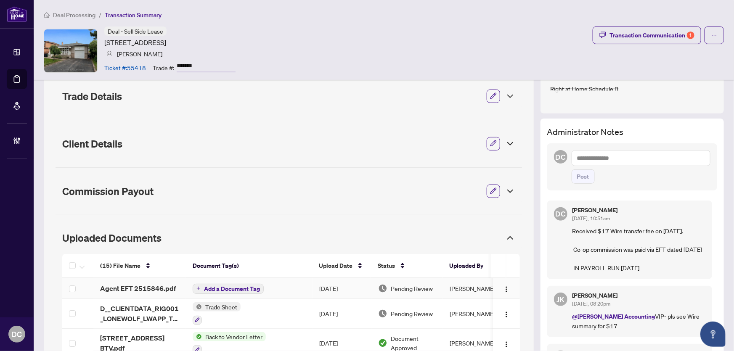
click at [249, 289] on span "Add a Document Tag" at bounding box center [232, 289] width 56 height 6
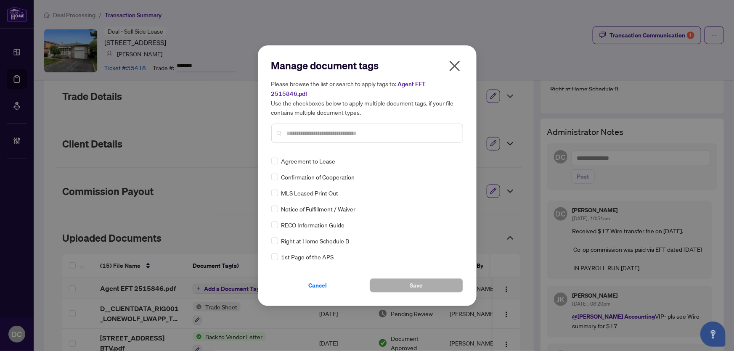
click at [328, 143] on div "Manage document tags Please browse the list or search to apply tags to: Agent E…" at bounding box center [367, 104] width 192 height 91
click at [337, 129] on input "text" at bounding box center [371, 133] width 169 height 9
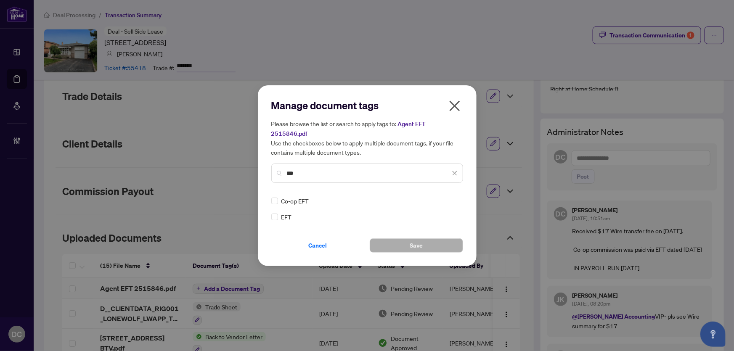
type input "***"
click at [455, 197] on div at bounding box center [450, 201] width 16 height 8
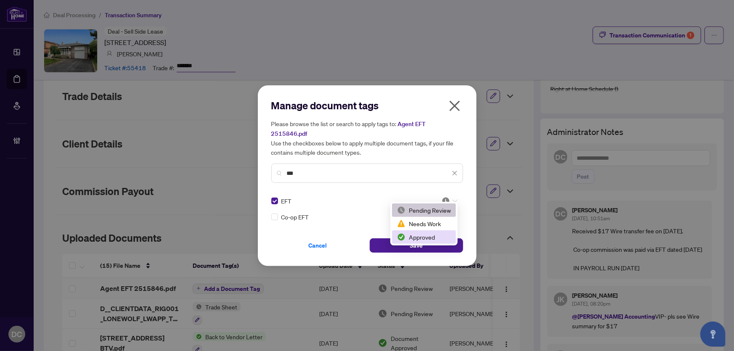
click at [428, 238] on div "Approved" at bounding box center [424, 237] width 54 height 9
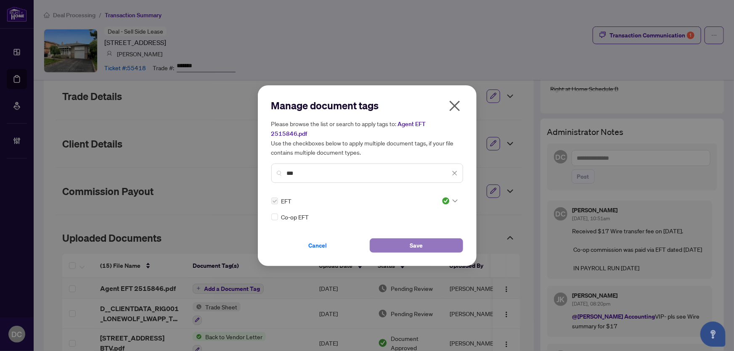
click at [426, 241] on button "Save" at bounding box center [416, 246] width 93 height 14
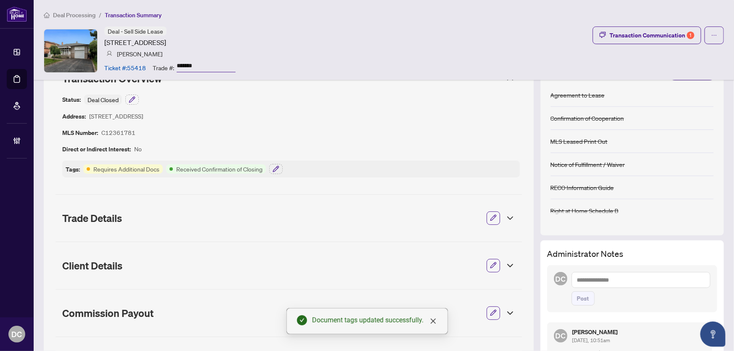
scroll to position [0, 0]
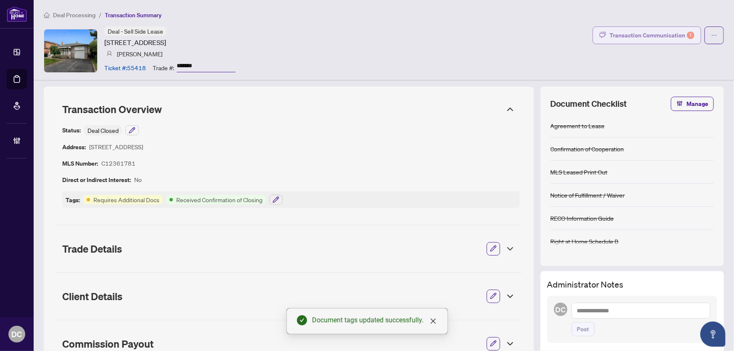
click at [658, 30] on div "Transaction Communication 1" at bounding box center [652, 35] width 85 height 13
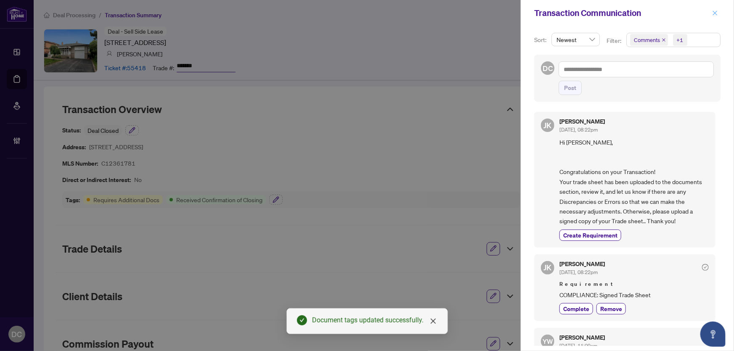
click at [716, 14] on icon "close" at bounding box center [715, 13] width 5 height 5
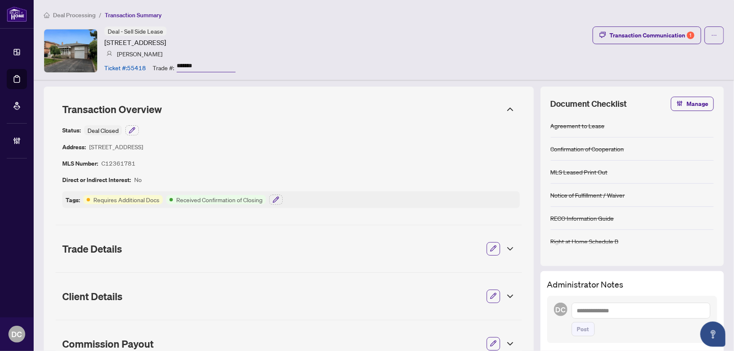
click at [82, 8] on div "Deal Processing / Transaction Summary Deal - Sell Side Lease 71 Pleasant view D…" at bounding box center [384, 40] width 701 height 80
click at [80, 15] on span "Deal Processing" at bounding box center [74, 15] width 43 height 8
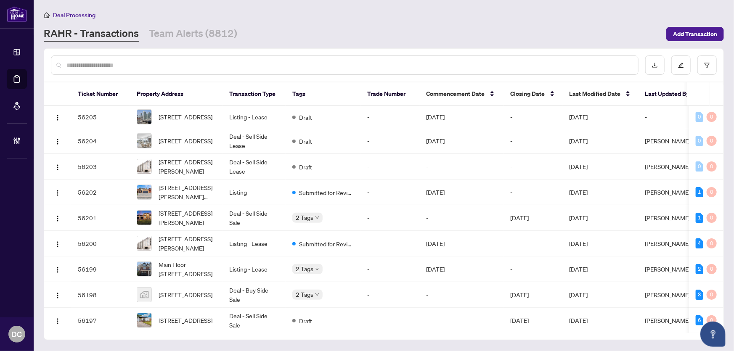
click at [151, 66] on input "text" at bounding box center [348, 65] width 565 height 9
paste input "*******"
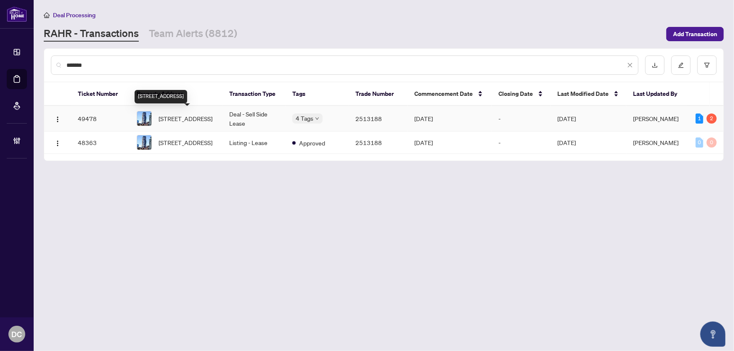
click at [186, 114] on span "4004-318 Richmond St, Toronto, Ontario M5V 1X2, Canada" at bounding box center [186, 118] width 54 height 9
drag, startPoint x: 130, startPoint y: 66, endPoint x: -12, endPoint y: 62, distance: 142.3
click at [0, 62] on html "Dashboard Deal Processing Mortgage Referrals Brokerage Management DC Dawn Chan …" at bounding box center [367, 175] width 734 height 351
click at [366, 118] on td "2515846" at bounding box center [378, 119] width 59 height 26
drag, startPoint x: 72, startPoint y: 60, endPoint x: 45, endPoint y: 60, distance: 27.8
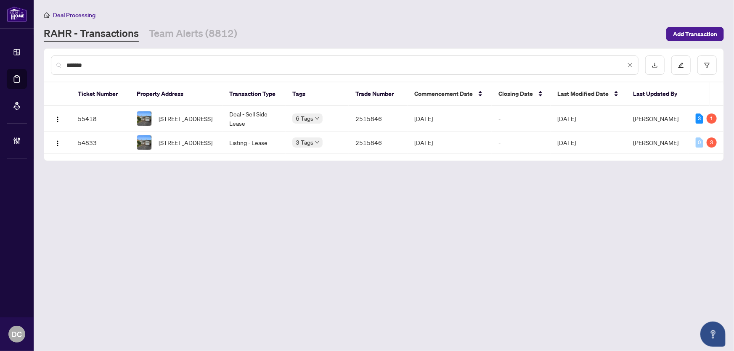
click at [45, 60] on div "*******" at bounding box center [384, 65] width 680 height 33
paste input "text"
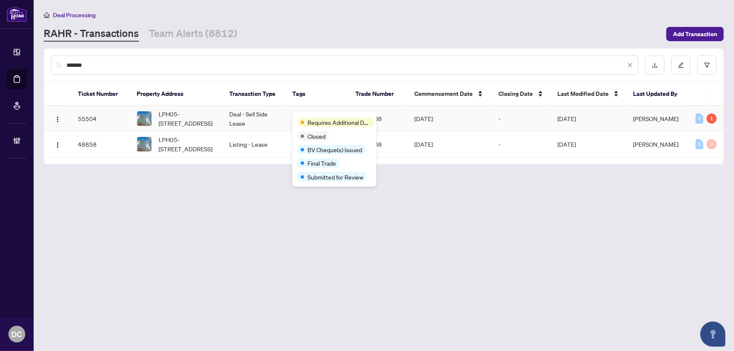
type input "*******"
click at [314, 119] on span "Requires Additional Docs" at bounding box center [339, 122] width 63 height 9
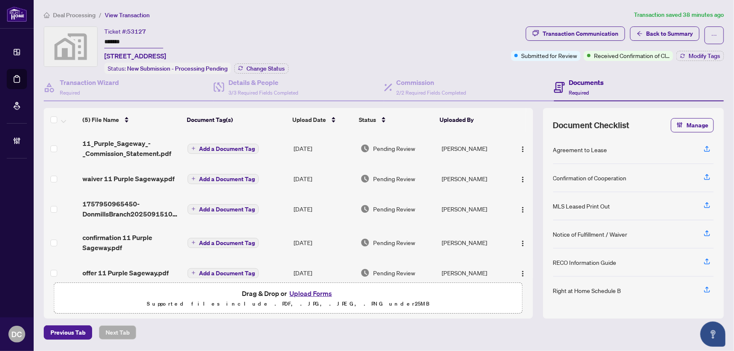
drag, startPoint x: 141, startPoint y: 42, endPoint x: 57, endPoint y: 40, distance: 83.8
click at [57, 40] on div "Ticket #: 53127 ******* 11 Purple Sageway, North York, ON, Canada Status: New S…" at bounding box center [276, 51] width 464 height 48
click at [656, 36] on span "Back to Summary" at bounding box center [669, 33] width 47 height 13
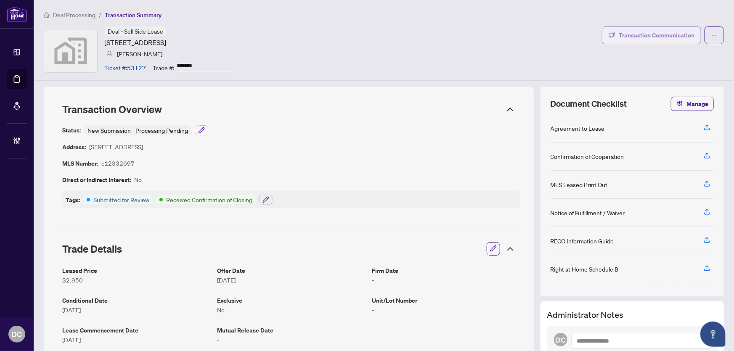
click at [661, 35] on div "Transaction Communication" at bounding box center [657, 35] width 76 height 13
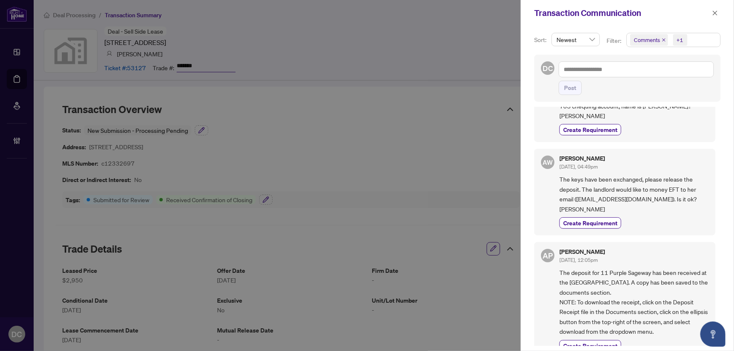
scroll to position [1, 0]
click at [716, 12] on icon "close" at bounding box center [715, 13] width 6 height 6
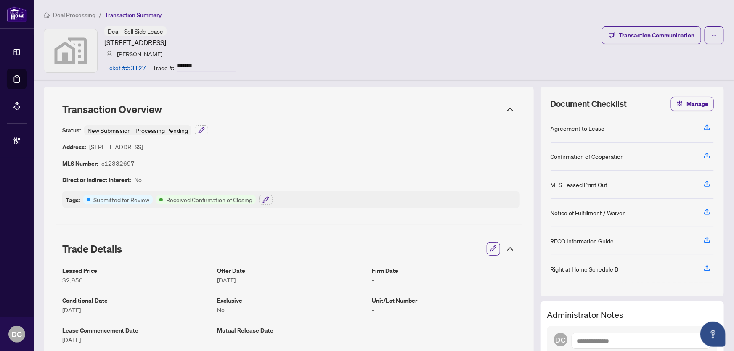
click at [505, 252] on icon at bounding box center [510, 249] width 10 height 10
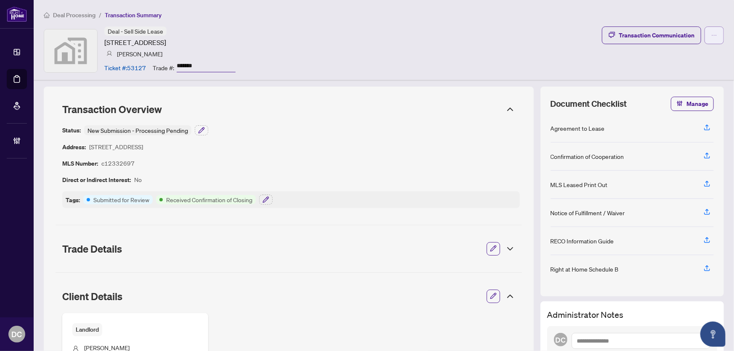
click at [705, 33] on button "button" at bounding box center [714, 36] width 19 height 18
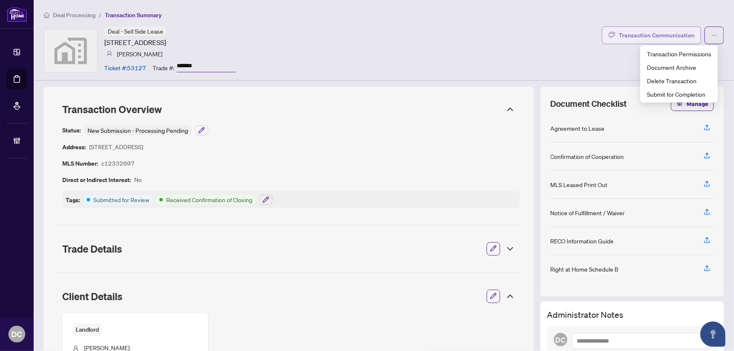
click at [631, 41] on div "Transaction Communication" at bounding box center [657, 35] width 76 height 13
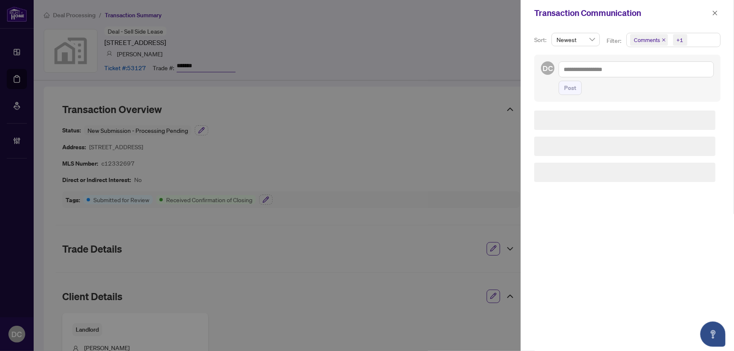
scroll to position [0, 0]
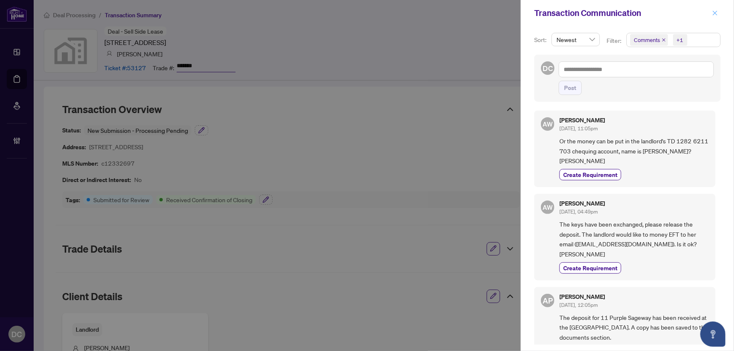
click at [717, 9] on span "button" at bounding box center [715, 12] width 6 height 13
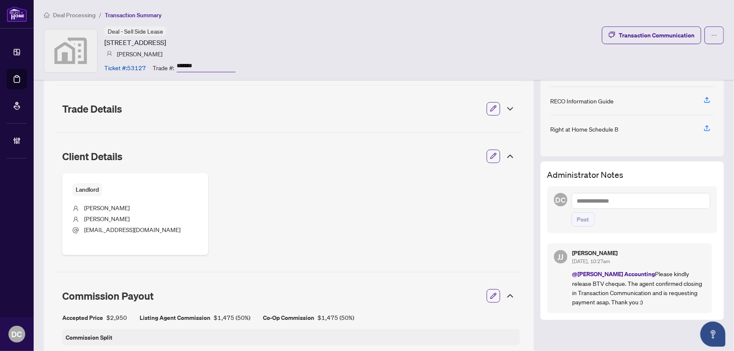
scroll to position [191, 0]
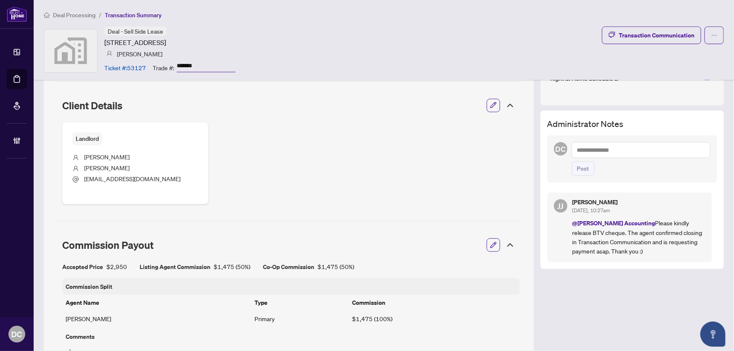
click at [616, 150] on textarea at bounding box center [641, 150] width 139 height 16
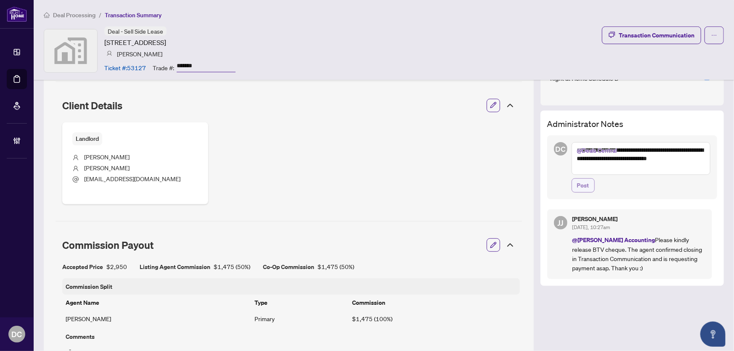
type textarea "**********"
click at [580, 185] on span "Post" at bounding box center [583, 185] width 12 height 13
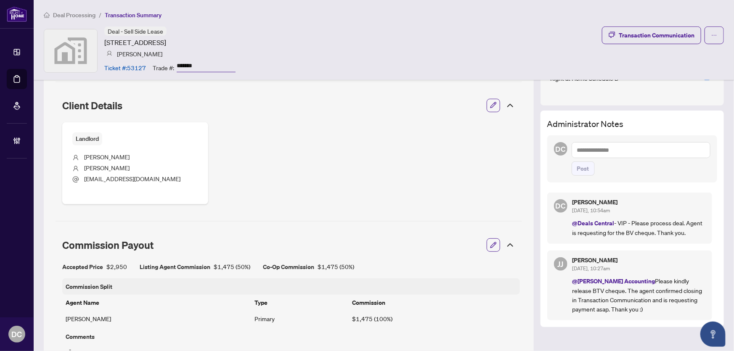
click at [646, 150] on textarea at bounding box center [641, 150] width 139 height 16
type textarea "*"
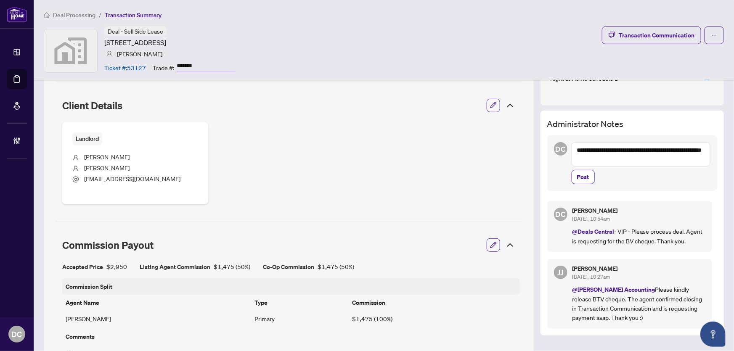
click at [584, 151] on textarea "**********" at bounding box center [641, 154] width 139 height 24
type textarea "**********"
click at [577, 177] on span "Post" at bounding box center [583, 176] width 12 height 13
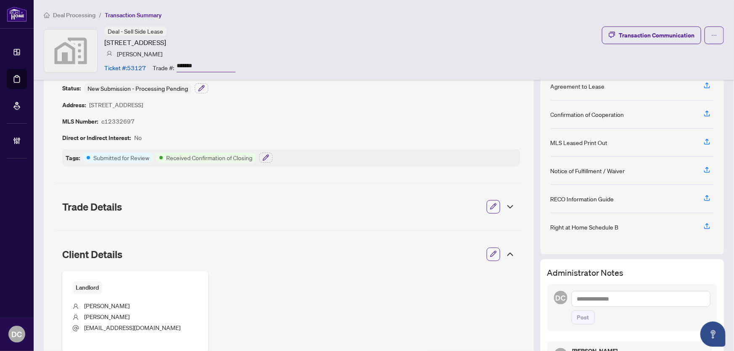
scroll to position [0, 0]
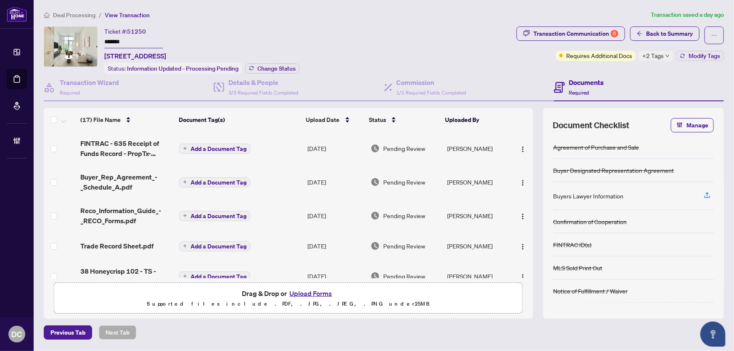
drag, startPoint x: 140, startPoint y: 42, endPoint x: 89, endPoint y: 42, distance: 51.3
click at [89, 42] on div "Ticket #: 51250 ******* 102-38 Honeycrisp Cres, Vaughan, Ontario L4K 0M8, Canad…" at bounding box center [279, 51] width 470 height 48
click at [277, 66] on span "Change Status" at bounding box center [277, 69] width 38 height 6
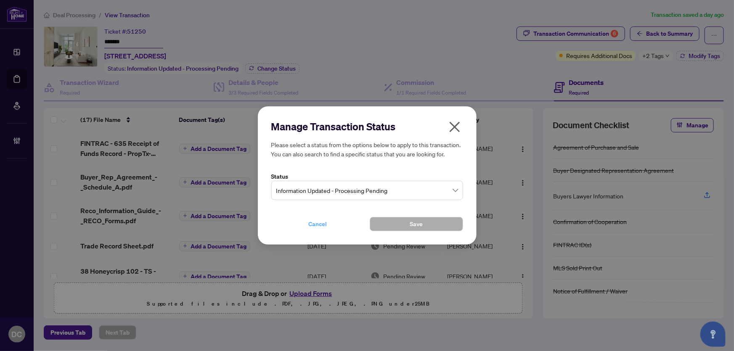
drag, startPoint x: 358, startPoint y: 185, endPoint x: 351, endPoint y: 225, distance: 40.1
click at [358, 185] on span "Information Updated - Processing Pending" at bounding box center [367, 191] width 182 height 16
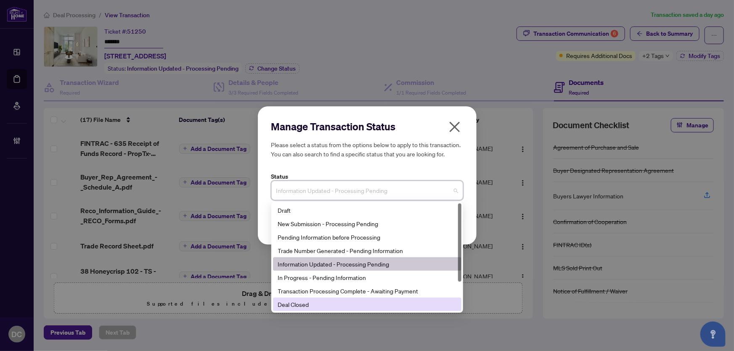
click at [312, 303] on div "Deal Closed" at bounding box center [367, 304] width 178 height 9
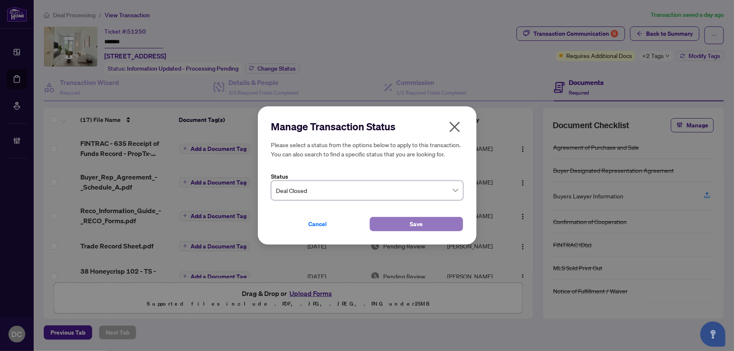
click at [400, 225] on button "Save" at bounding box center [416, 224] width 93 height 14
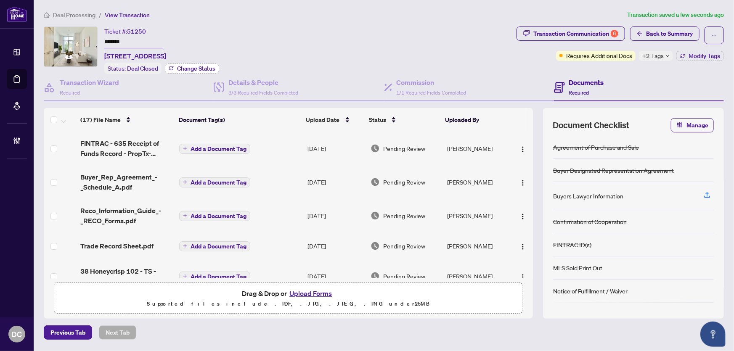
click at [205, 69] on span "Change Status" at bounding box center [196, 69] width 38 height 6
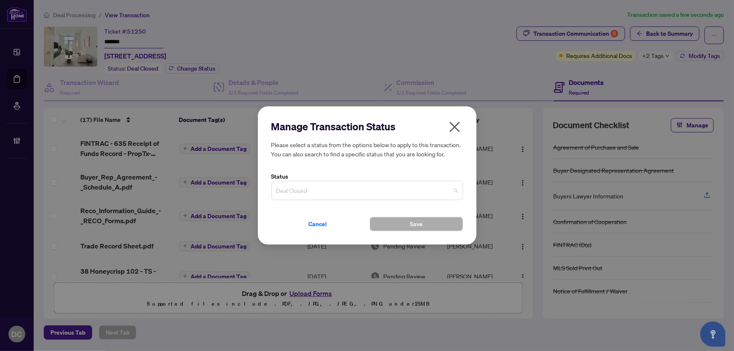
click at [412, 193] on span "Deal Closed" at bounding box center [367, 191] width 182 height 16
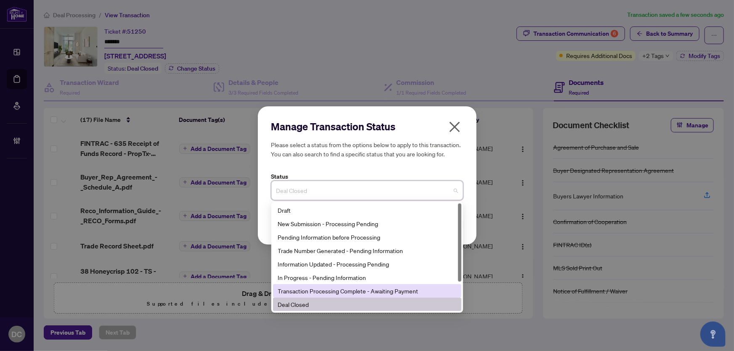
click at [391, 296] on div "Transaction Processing Complete - Awaiting Payment" at bounding box center [367, 291] width 178 height 9
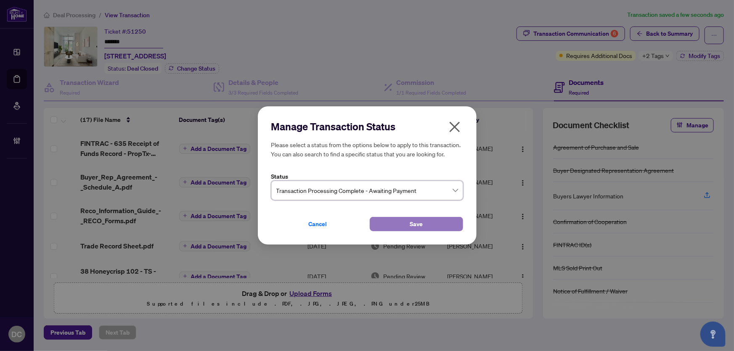
click at [403, 228] on button "Save" at bounding box center [416, 224] width 93 height 14
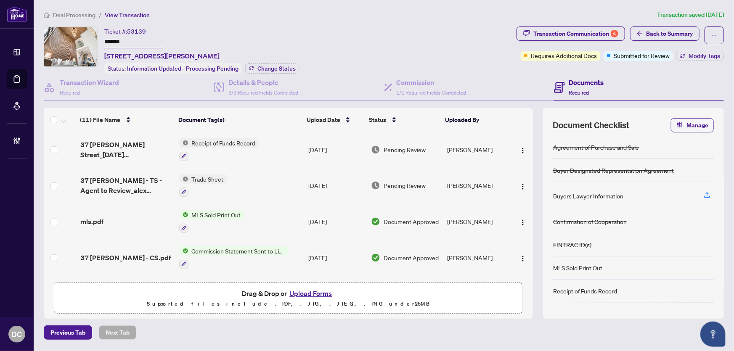
drag, startPoint x: 151, startPoint y: 45, endPoint x: 57, endPoint y: 43, distance: 93.9
click at [57, 43] on div "Ticket #: 53139 ******* [STREET_ADDRESS][PERSON_NAME] Status: Information Updat…" at bounding box center [279, 51] width 470 height 48
click at [286, 66] on span "Change Status" at bounding box center [277, 69] width 38 height 6
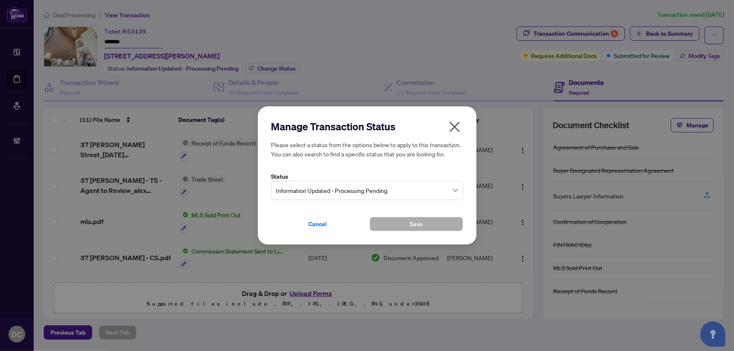
click at [372, 183] on span "Information Updated - Processing Pending" at bounding box center [367, 191] width 182 height 16
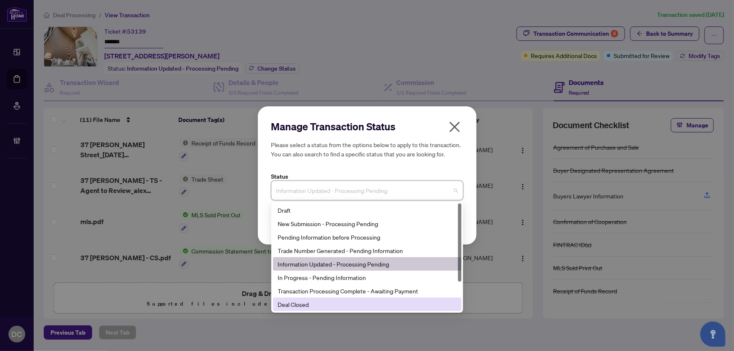
click at [316, 303] on div "Deal Closed" at bounding box center [367, 304] width 178 height 9
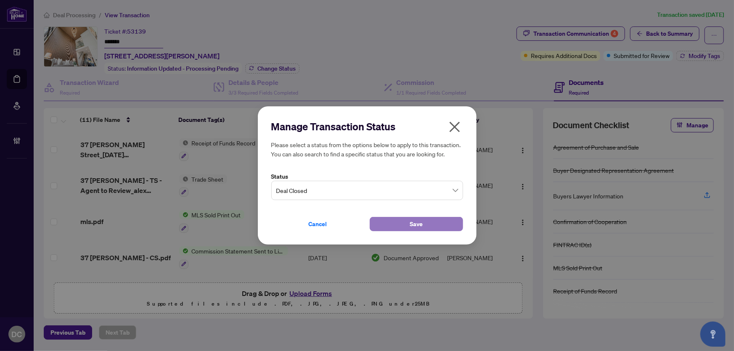
click at [390, 226] on button "Save" at bounding box center [416, 224] width 93 height 14
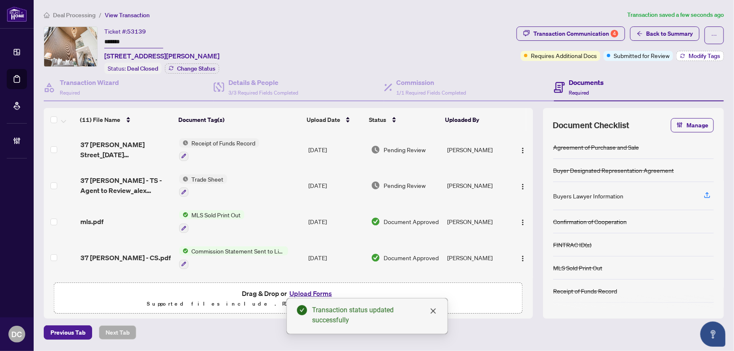
click at [698, 56] on span "Modify Tags" at bounding box center [705, 56] width 32 height 6
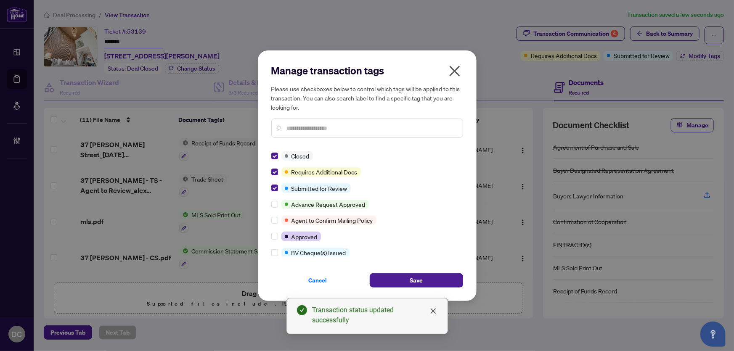
click at [319, 129] on input "text" at bounding box center [371, 128] width 169 height 9
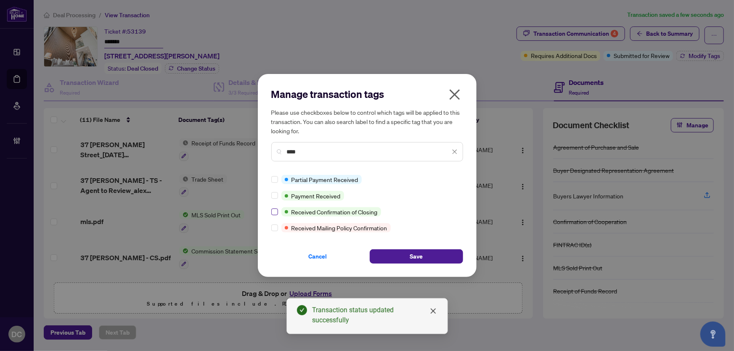
type input "****"
click at [277, 190] on div "Partial Payment Received Payment Received Received Confirmation of Closing Rece…" at bounding box center [367, 204] width 192 height 58
click at [448, 264] on div "Manage transaction tags Please use checkboxes below to control which tags will …" at bounding box center [367, 175] width 219 height 203
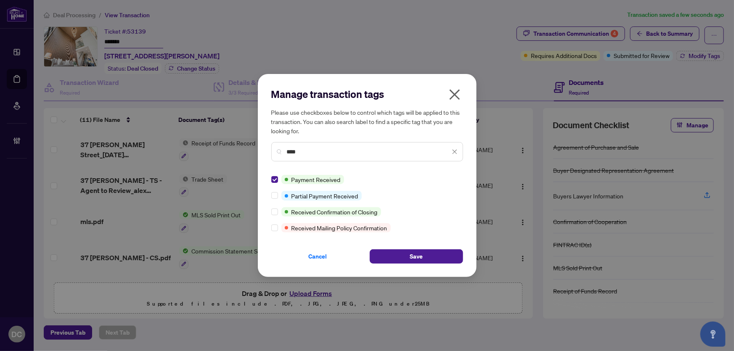
drag, startPoint x: 408, startPoint y: 258, endPoint x: 36, endPoint y: 253, distance: 372.0
click at [404, 257] on button "Save" at bounding box center [416, 257] width 93 height 14
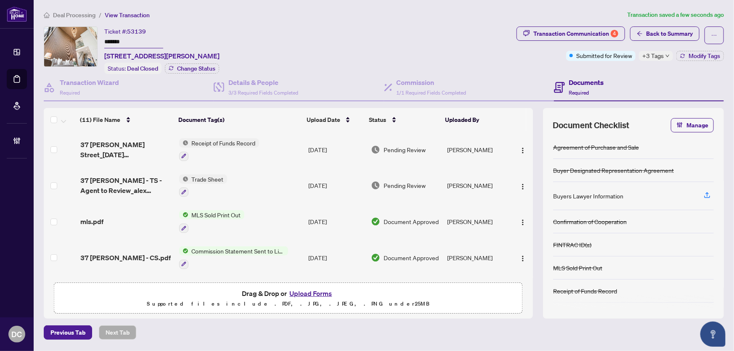
click at [660, 58] on span "+3 Tags" at bounding box center [653, 56] width 21 height 10
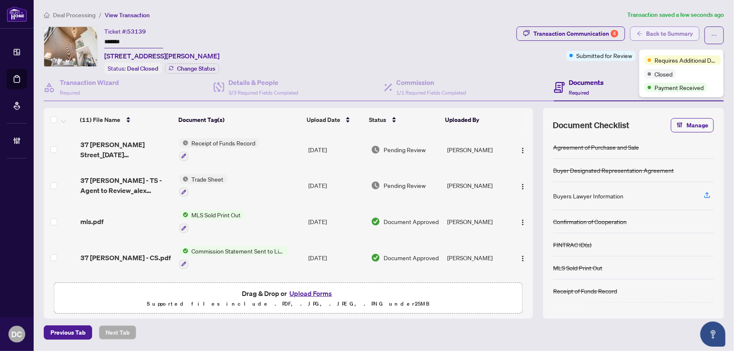
click at [646, 36] on span "Back to Summary" at bounding box center [669, 33] width 47 height 13
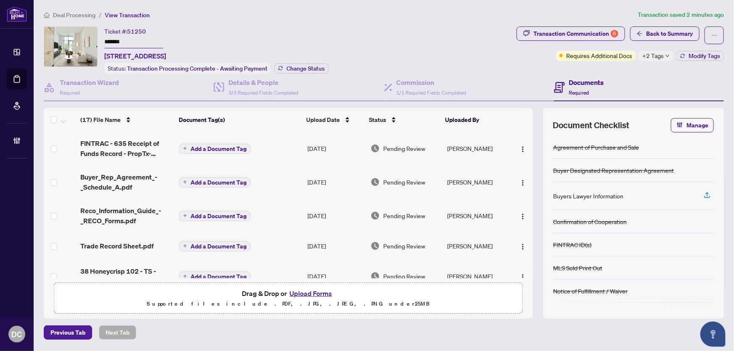
drag, startPoint x: 123, startPoint y: 42, endPoint x: 84, endPoint y: 42, distance: 39.1
click at [84, 42] on div "Ticket #: 51250 ******* [STREET_ADDRESS] Status: Transaction Processing Complet…" at bounding box center [279, 51] width 470 height 48
click at [315, 66] on span "Change Status" at bounding box center [306, 69] width 38 height 6
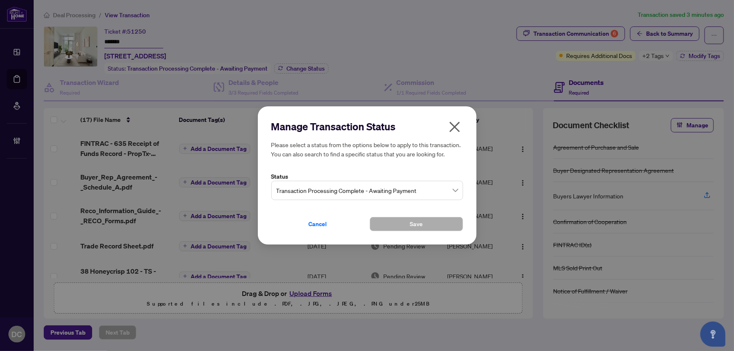
click at [385, 196] on span "Transaction Processing Complete - Awaiting Payment" at bounding box center [367, 191] width 182 height 16
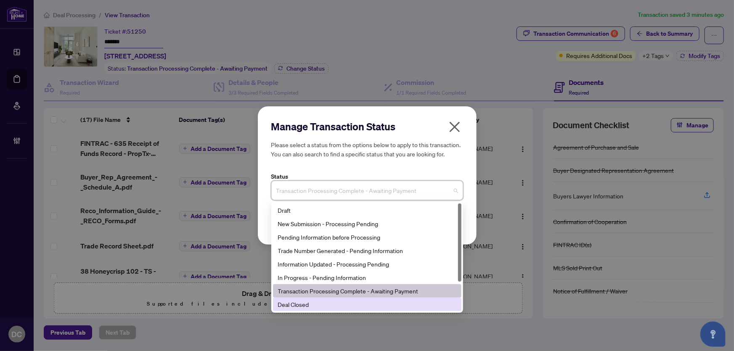
click at [308, 310] on div "Deal Closed" at bounding box center [367, 304] width 189 height 13
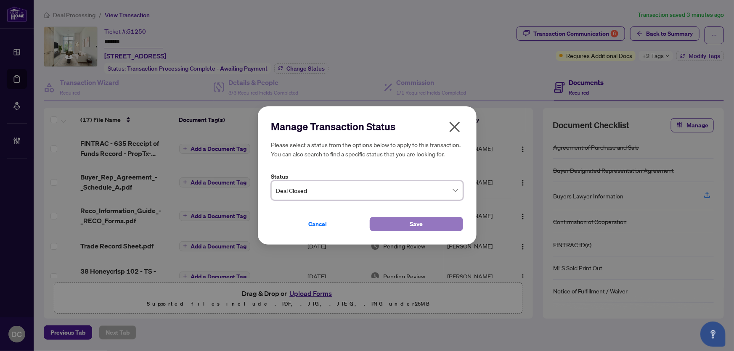
click at [392, 223] on button "Save" at bounding box center [416, 224] width 93 height 14
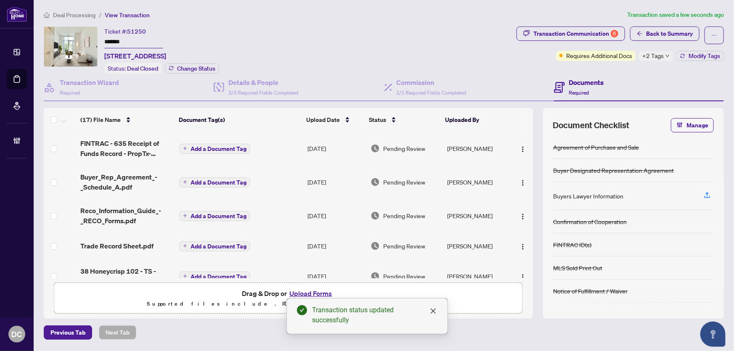
click at [666, 56] on icon "down" at bounding box center [668, 56] width 4 height 4
click at [593, 67] on div "Transaction Communication 6 Back to Summary Requires Additional Docs +2 Tags Mo…" at bounding box center [620, 51] width 211 height 48
click at [706, 58] on span "Modify Tags" at bounding box center [705, 56] width 32 height 6
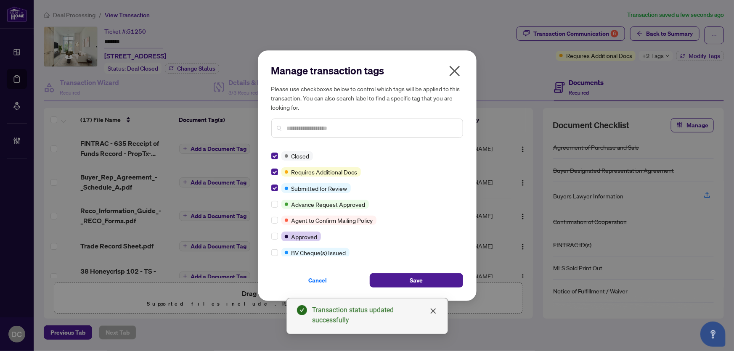
click at [324, 126] on input "text" at bounding box center [371, 128] width 169 height 9
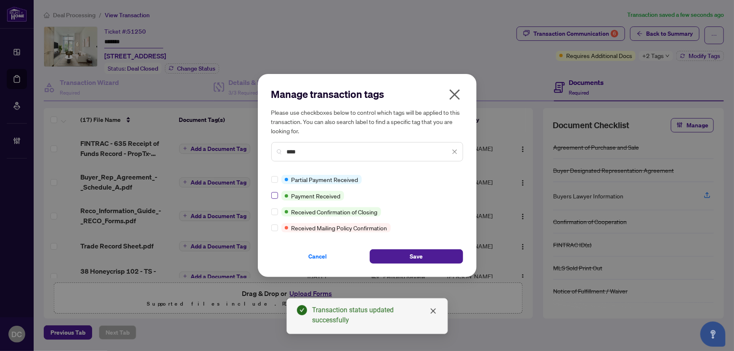
type input "****"
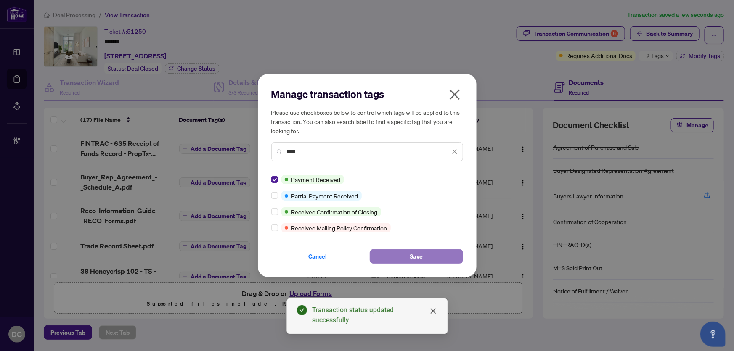
click at [410, 252] on span "Save" at bounding box center [416, 256] width 13 height 13
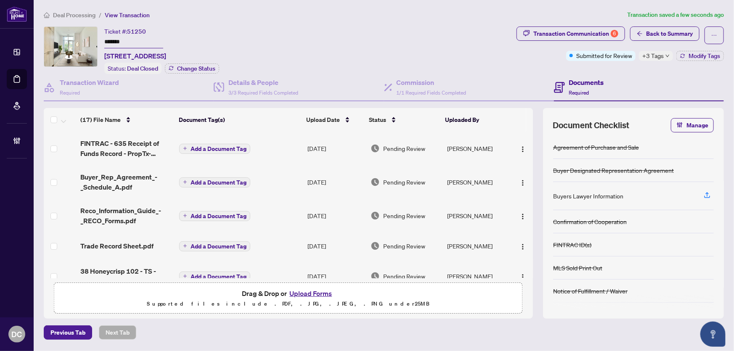
click at [671, 55] on div "+3 Tags" at bounding box center [656, 56] width 34 height 10
click at [614, 70] on div "Transaction Communication 6 Back to Summary Submitted for Review +3 Tags Modify…" at bounding box center [620, 51] width 211 height 48
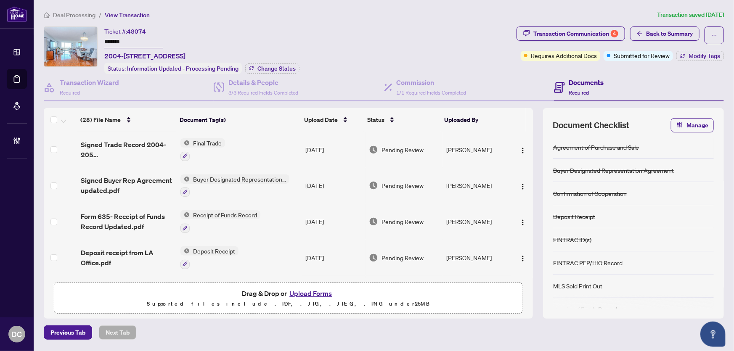
drag, startPoint x: 119, startPoint y: 40, endPoint x: 43, endPoint y: 48, distance: 76.5
click at [34, 41] on main "Deal Processing / View Transaction Transaction saved [DATE] Ticket #: 48074 ***…" at bounding box center [384, 175] width 701 height 351
click at [283, 66] on span "Change Status" at bounding box center [277, 69] width 38 height 6
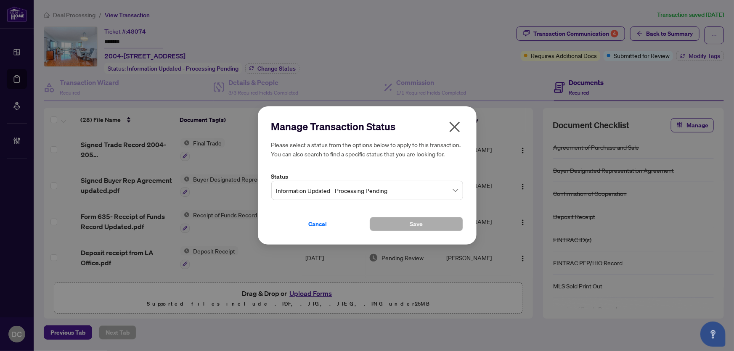
click at [309, 183] on span "Information Updated - Processing Pending" at bounding box center [367, 191] width 182 height 16
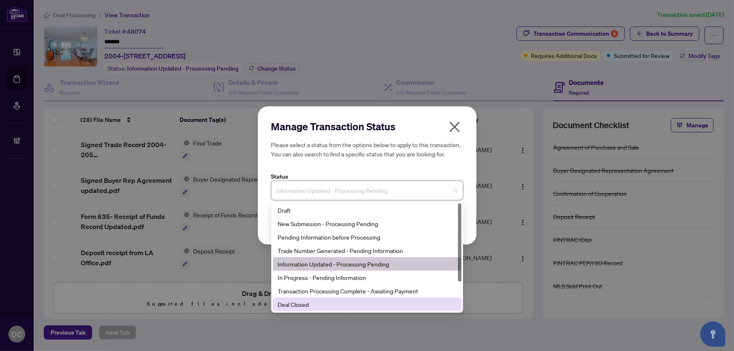
click at [303, 301] on div "Deal Closed" at bounding box center [367, 304] width 178 height 9
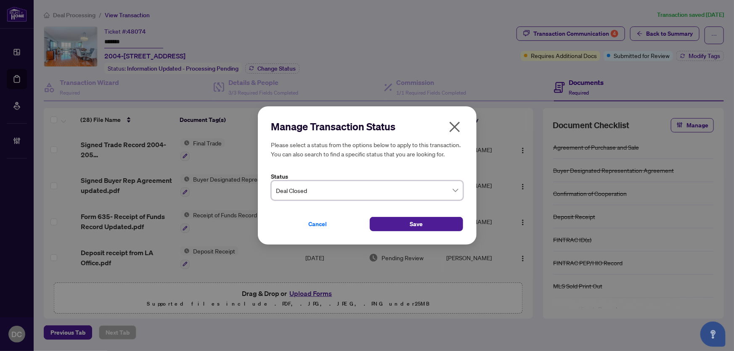
click at [393, 216] on div "Cancel Save" at bounding box center [367, 219] width 192 height 24
click at [394, 220] on button "Save" at bounding box center [416, 224] width 93 height 14
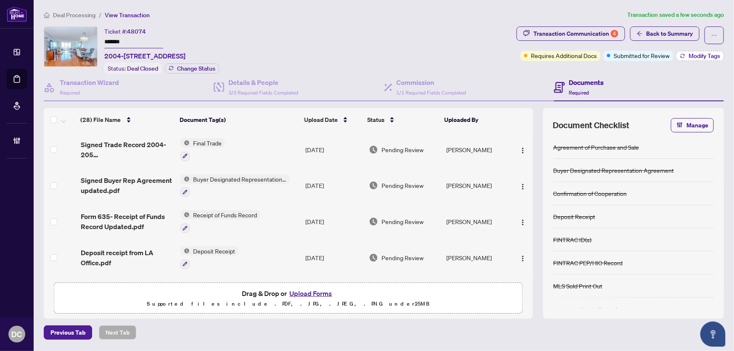
click at [703, 54] on span "Modify Tags" at bounding box center [705, 56] width 32 height 6
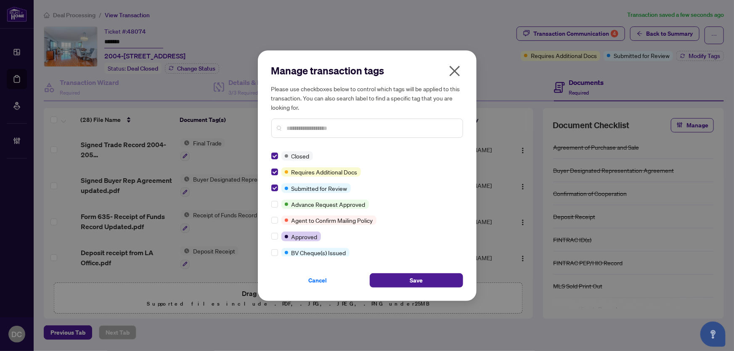
click at [328, 128] on input "text" at bounding box center [371, 128] width 169 height 9
type input "****"
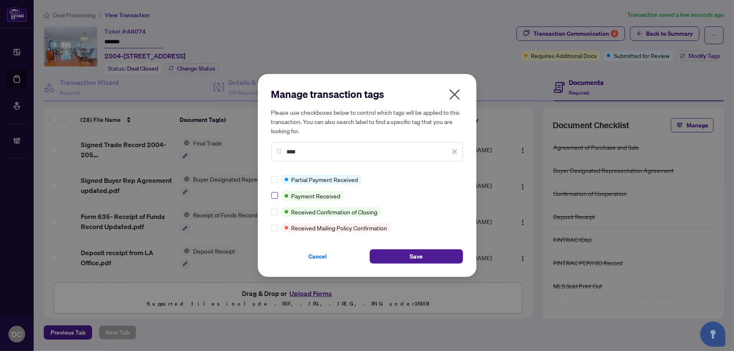
click at [274, 191] on label at bounding box center [274, 195] width 7 height 9
drag, startPoint x: 431, startPoint y: 257, endPoint x: 333, endPoint y: 252, distance: 97.7
click at [425, 256] on button "Save" at bounding box center [416, 257] width 93 height 14
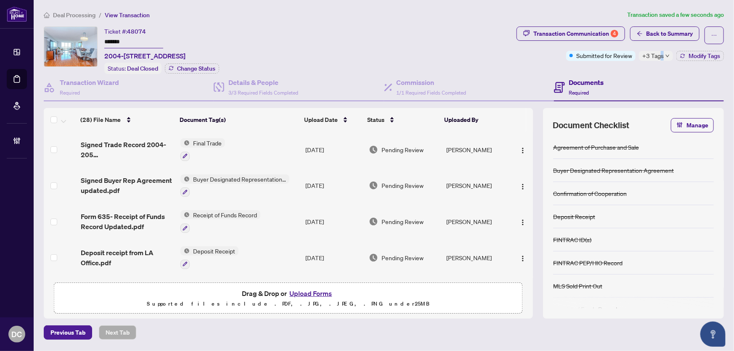
click at [662, 56] on span "+3 Tags" at bounding box center [653, 56] width 21 height 10
click at [592, 66] on div "Transaction Communication 4 Back to Summary Submitted for Review +3 Tags Modify…" at bounding box center [620, 51] width 211 height 48
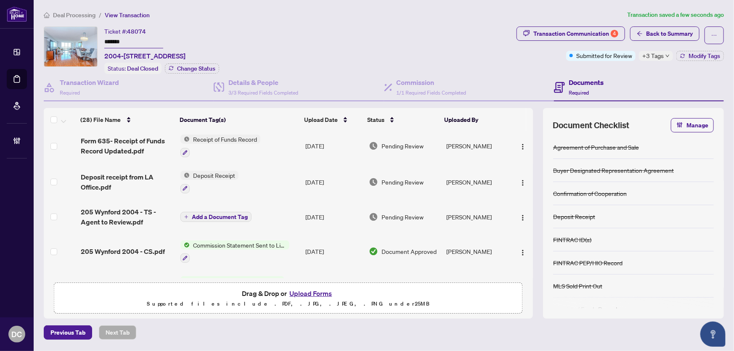
scroll to position [76, 0]
click at [609, 36] on div "Submitted for Review" at bounding box center [601, 38] width 55 height 13
click at [561, 34] on div "Transaction Communication 4" at bounding box center [576, 33] width 85 height 13
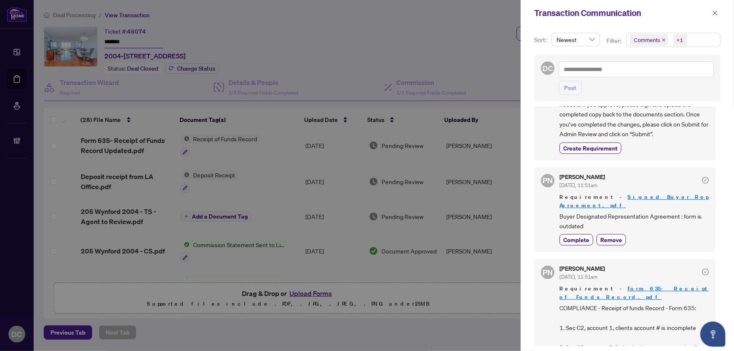
scroll to position [191, 0]
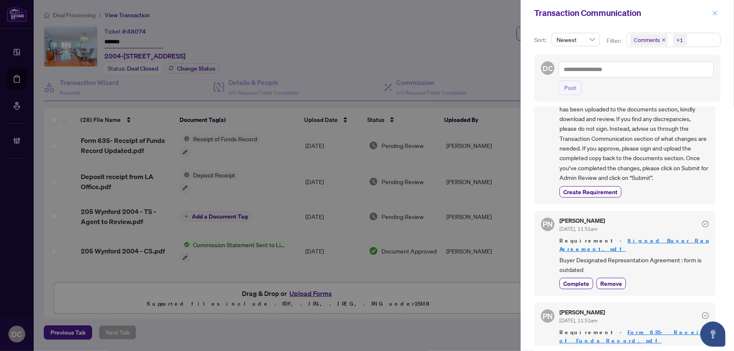
click at [717, 14] on icon "close" at bounding box center [715, 13] width 5 height 5
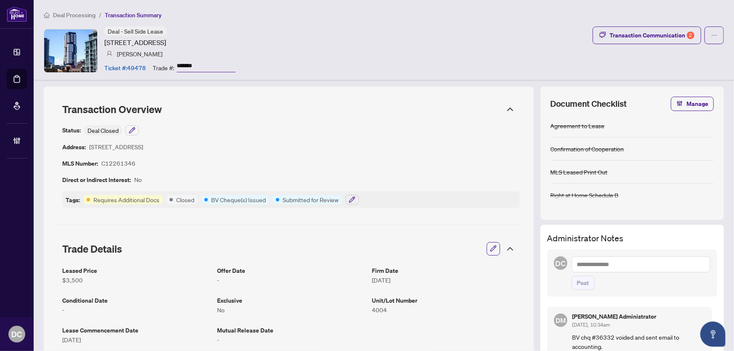
click at [507, 249] on icon at bounding box center [510, 249] width 10 height 10
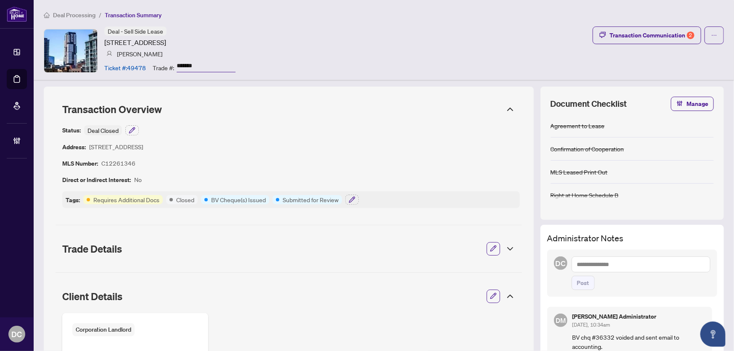
click at [507, 249] on icon at bounding box center [510, 249] width 10 height 10
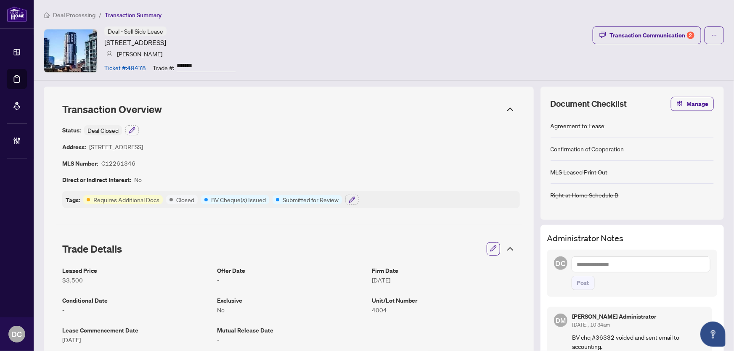
click at [507, 249] on icon at bounding box center [510, 249] width 10 height 10
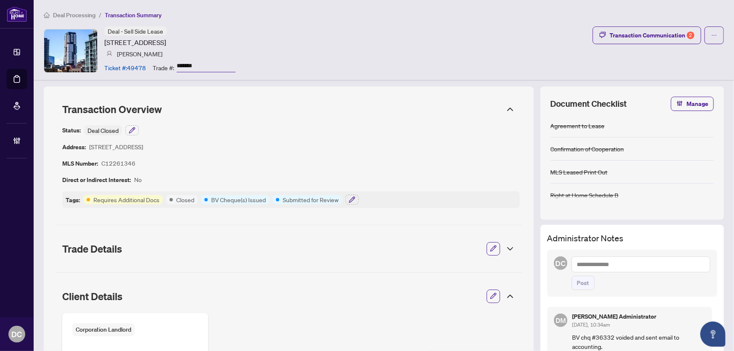
click at [508, 293] on icon at bounding box center [510, 297] width 10 height 10
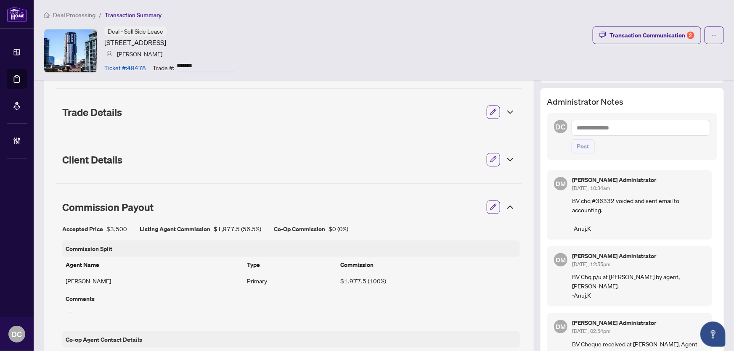
scroll to position [153, 0]
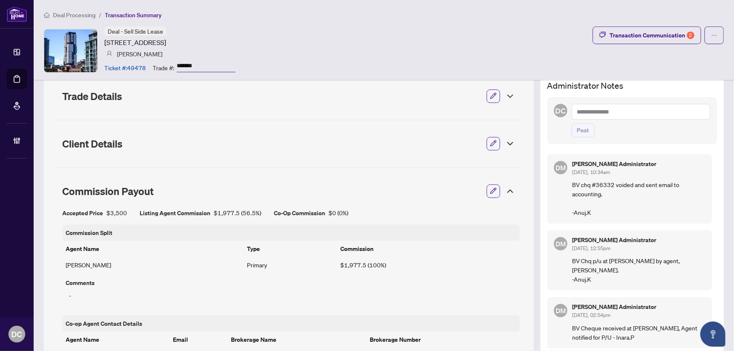
click at [505, 188] on icon at bounding box center [510, 191] width 10 height 10
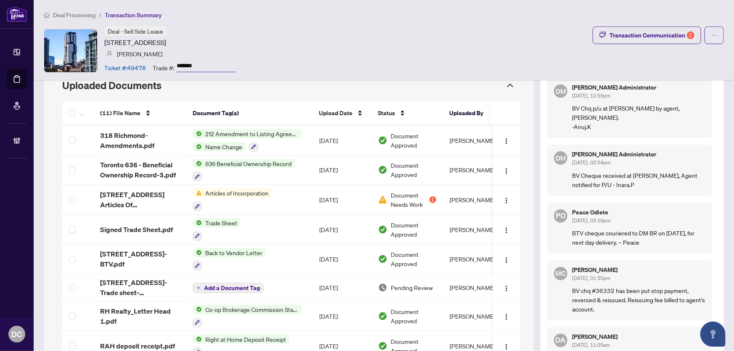
scroll to position [306, 0]
click at [316, 143] on td "[DATE]" at bounding box center [342, 140] width 59 height 30
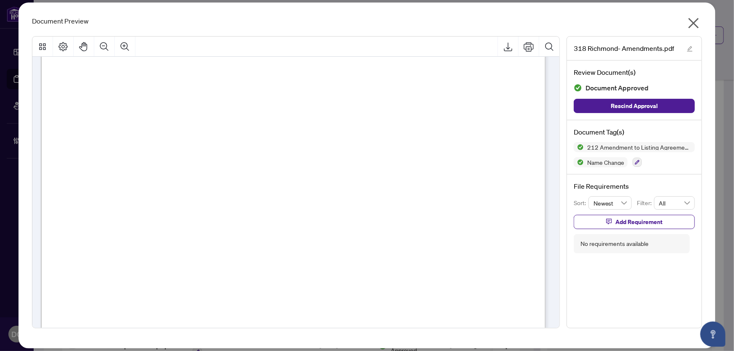
scroll to position [229, 0]
click at [698, 17] on icon "close" at bounding box center [693, 22] width 13 height 13
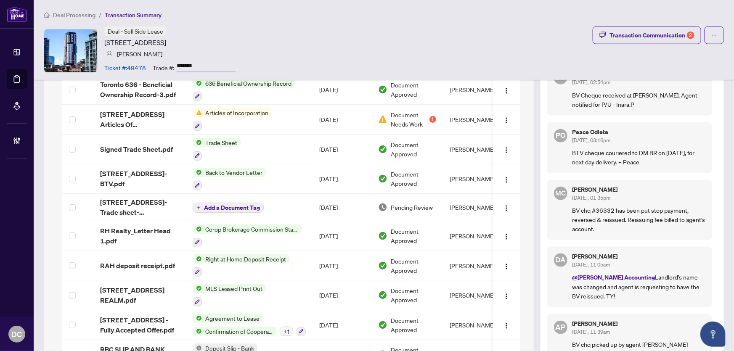
scroll to position [421, 0]
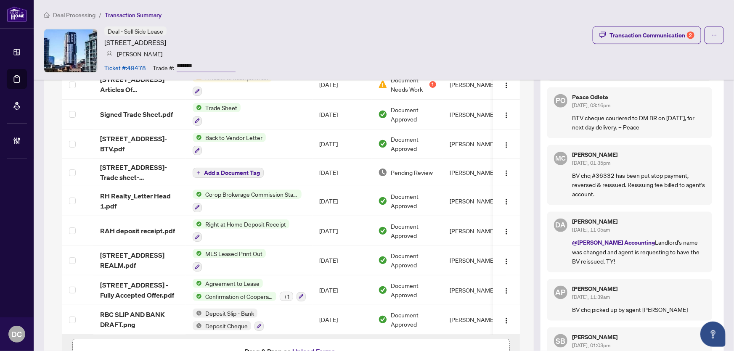
drag, startPoint x: 616, startPoint y: 168, endPoint x: 635, endPoint y: 194, distance: 32.2
click at [635, 194] on p "BV chq #36332 has been put stop payment, reversed & reissued. Reissuing fee bil…" at bounding box center [639, 185] width 133 height 28
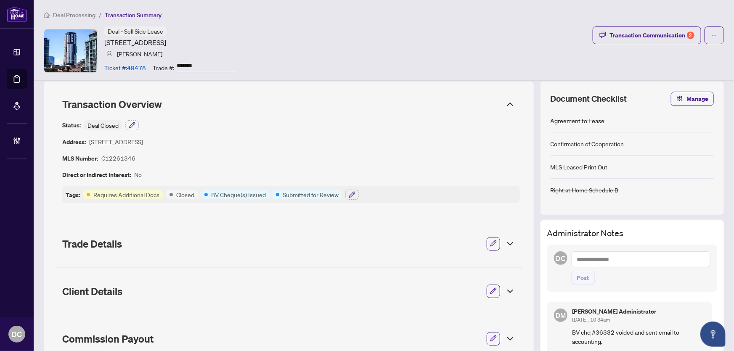
scroll to position [0, 0]
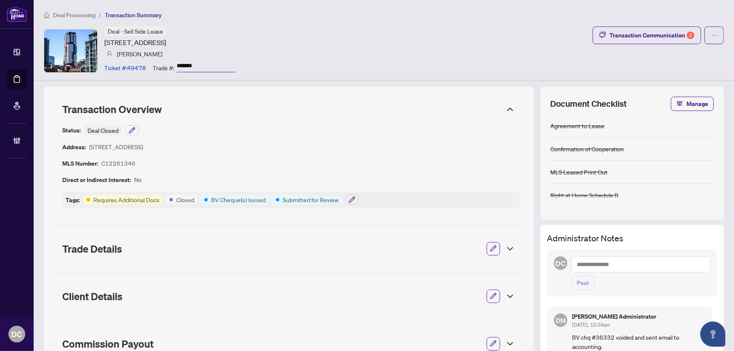
click at [78, 11] on li "Deal Processing" at bounding box center [70, 15] width 52 height 10
click at [80, 14] on span "Deal Processing" at bounding box center [74, 15] width 43 height 8
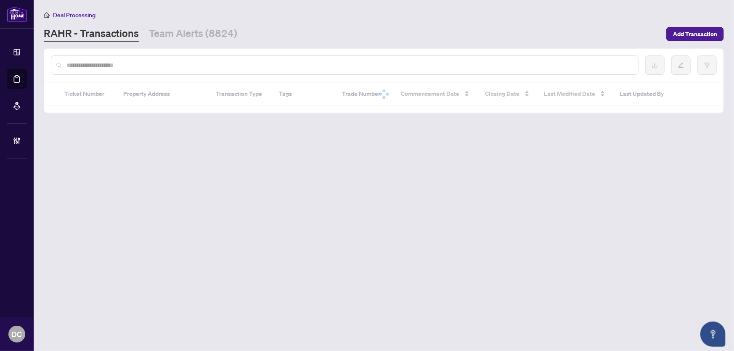
click at [145, 64] on input "text" at bounding box center [348, 65] width 565 height 9
paste input "*******"
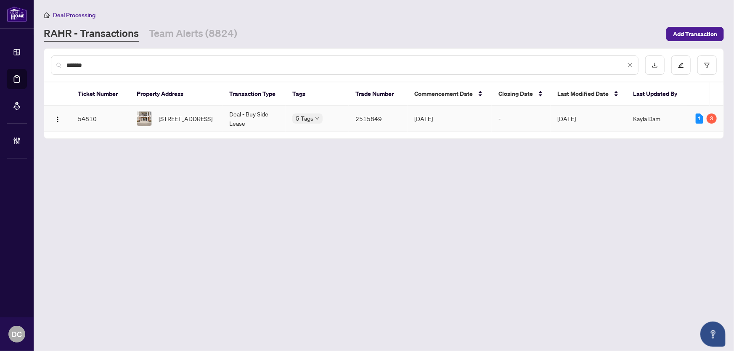
type input "*******"
click at [191, 122] on span "[STREET_ADDRESS]" at bounding box center [186, 118] width 54 height 9
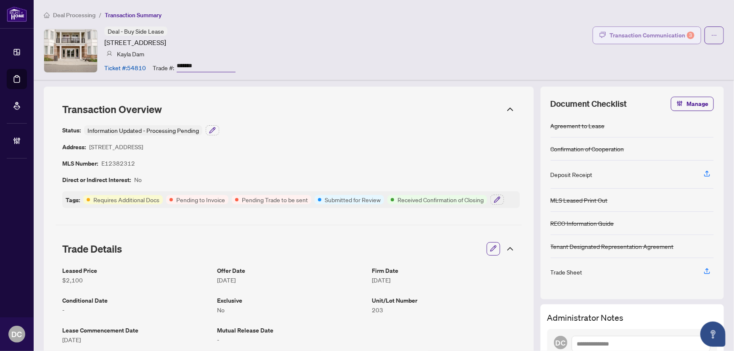
click at [672, 36] on div "Transaction Communication 3" at bounding box center [652, 35] width 85 height 13
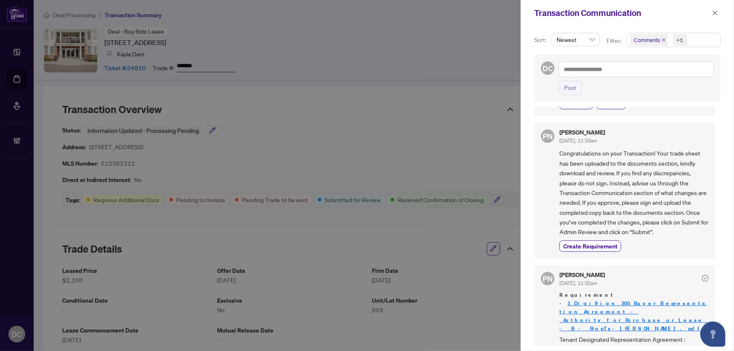
scroll to position [260, 0]
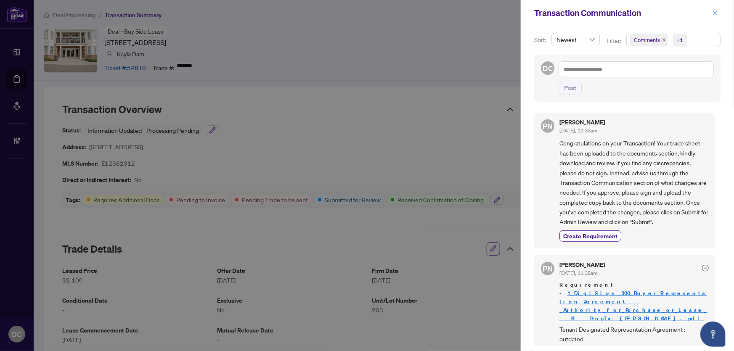
click at [713, 13] on icon "close" at bounding box center [715, 13] width 6 height 6
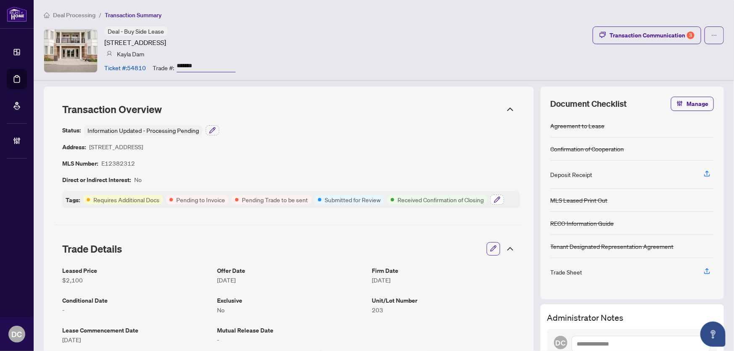
click at [496, 199] on icon "button" at bounding box center [497, 200] width 7 height 7
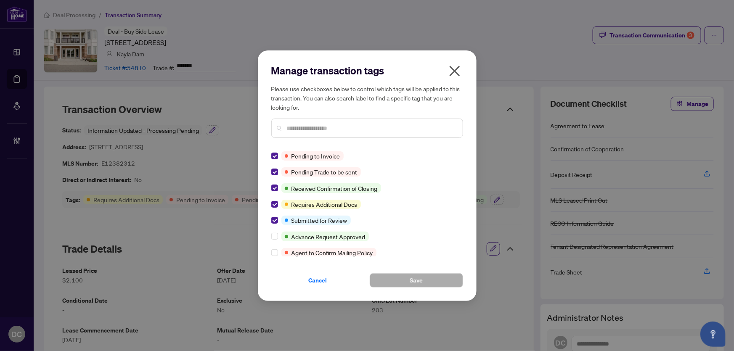
scroll to position [0, 0]
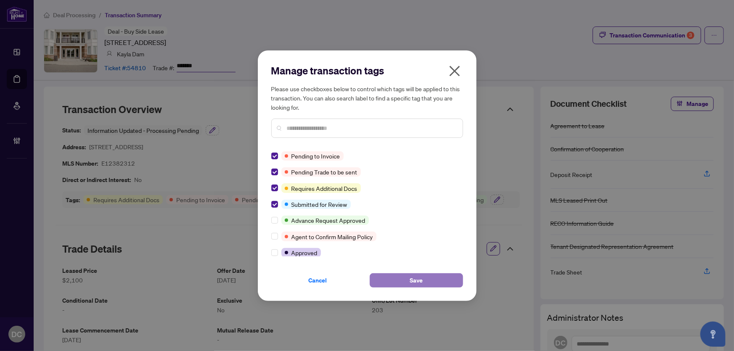
click at [388, 278] on button "Save" at bounding box center [416, 281] width 93 height 14
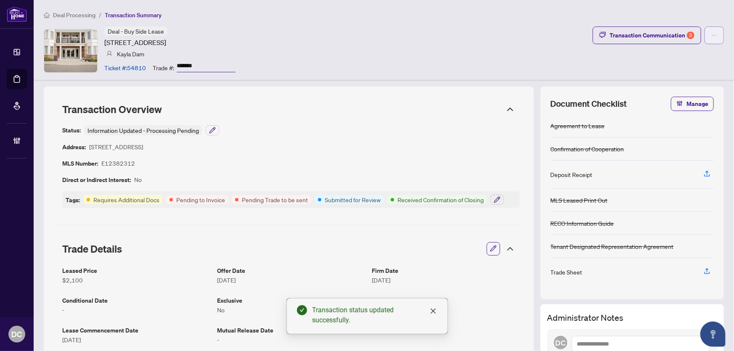
click at [705, 32] on button "button" at bounding box center [714, 36] width 19 height 18
click at [566, 74] on div "Deal - Buy Side Lease 65 Shipway Ave, Clarington, Ontario L1B 0B7, Canada Kayla…" at bounding box center [384, 51] width 680 height 48
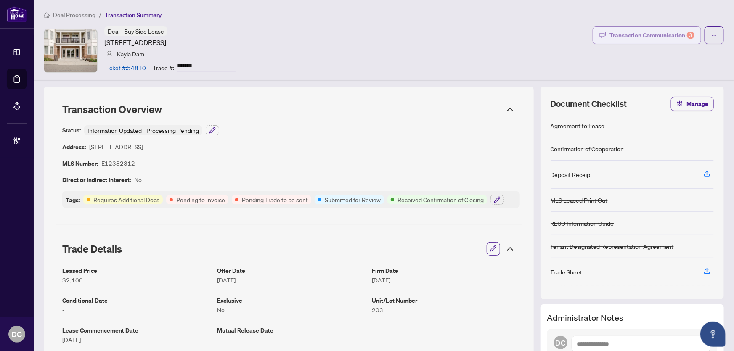
click at [624, 33] on div "Transaction Communication 3" at bounding box center [652, 35] width 85 height 13
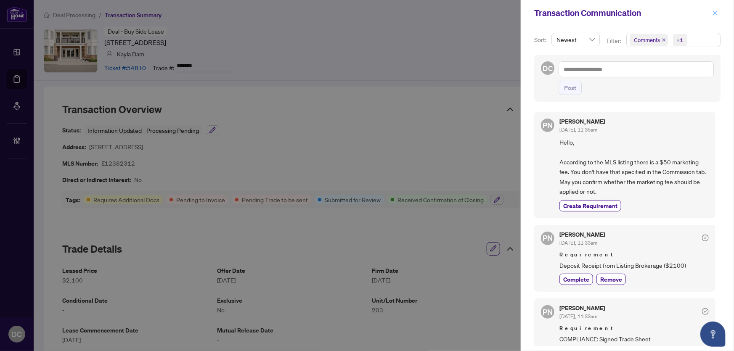
click at [717, 12] on icon "close" at bounding box center [715, 13] width 5 height 5
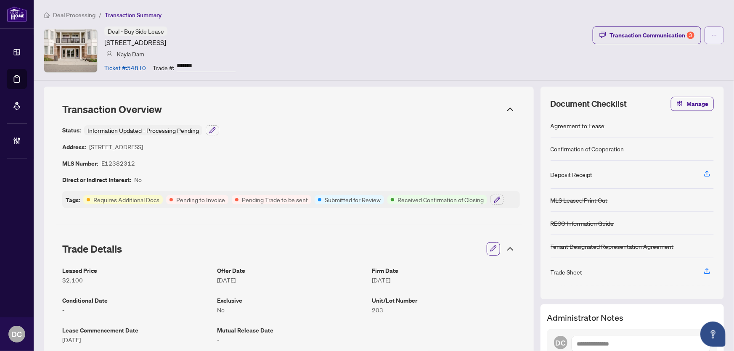
click at [712, 33] on icon "ellipsis" at bounding box center [715, 35] width 6 height 6
click at [585, 79] on div "Deal Processing / Transaction Summary Deal - Buy Side Lease 65 Shipway Ave, Cla…" at bounding box center [384, 40] width 701 height 80
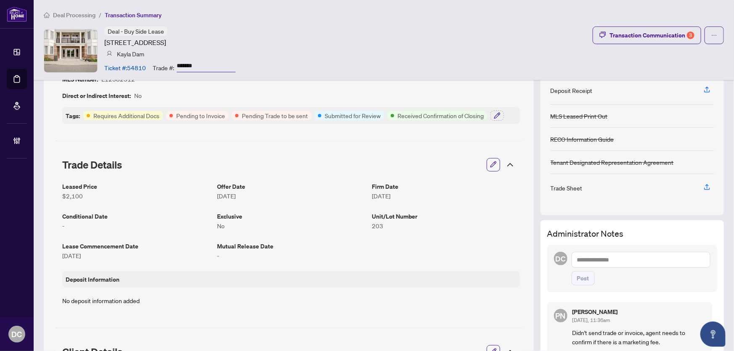
scroll to position [76, 0]
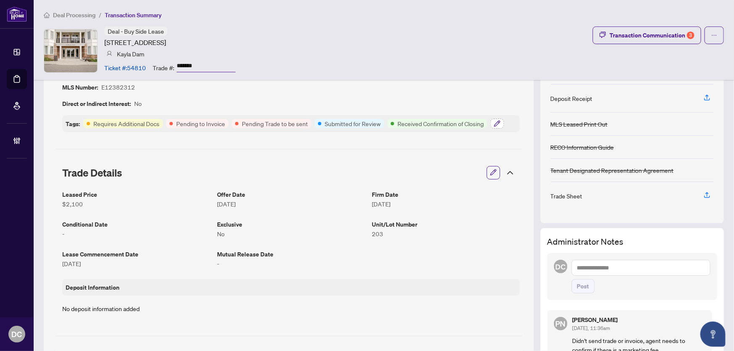
click at [496, 125] on icon "button" at bounding box center [497, 123] width 7 height 7
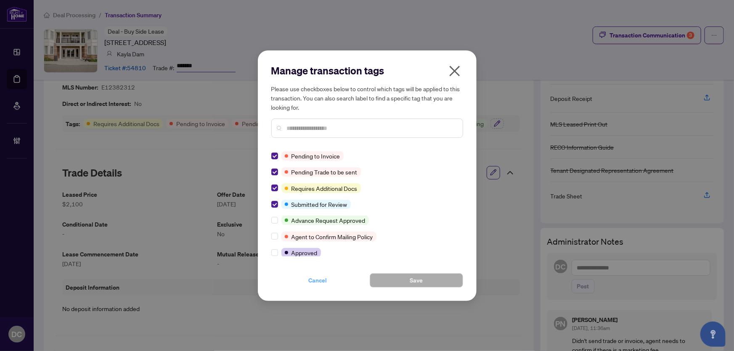
click at [318, 280] on span "Cancel" at bounding box center [318, 280] width 19 height 13
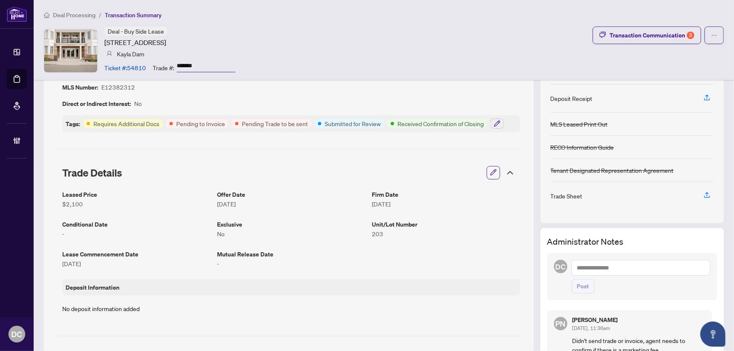
click at [87, 13] on span "Deal Processing" at bounding box center [74, 15] width 43 height 8
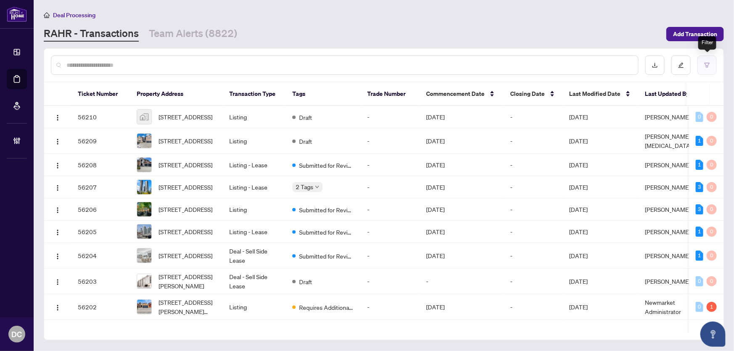
click at [710, 69] on button "button" at bounding box center [707, 65] width 19 height 19
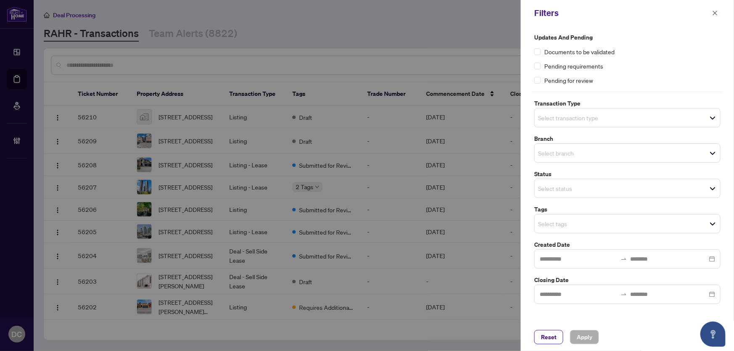
click at [575, 230] on div "Select tags" at bounding box center [627, 223] width 186 height 19
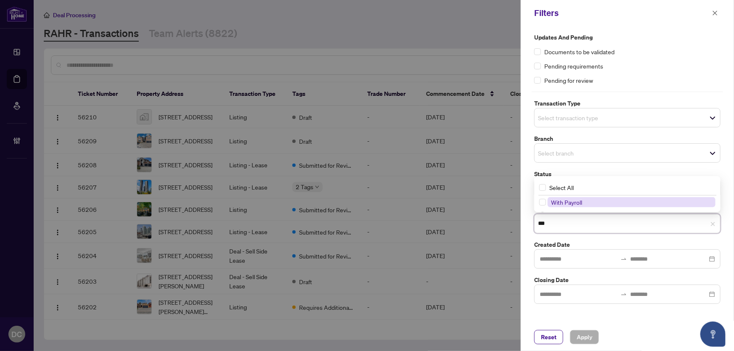
type input "****"
click at [578, 201] on span "With Payroll" at bounding box center [566, 203] width 31 height 8
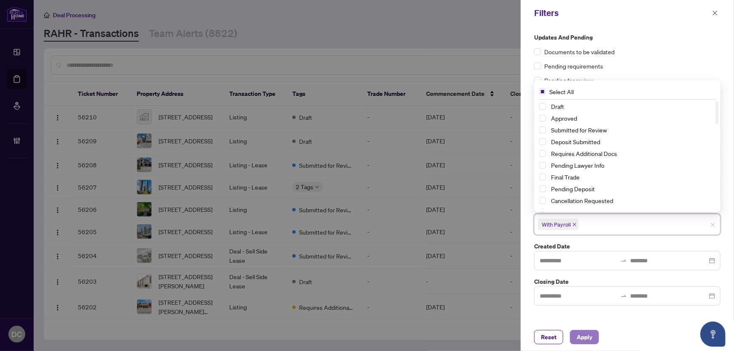
click at [591, 338] on span "Apply" at bounding box center [585, 337] width 16 height 13
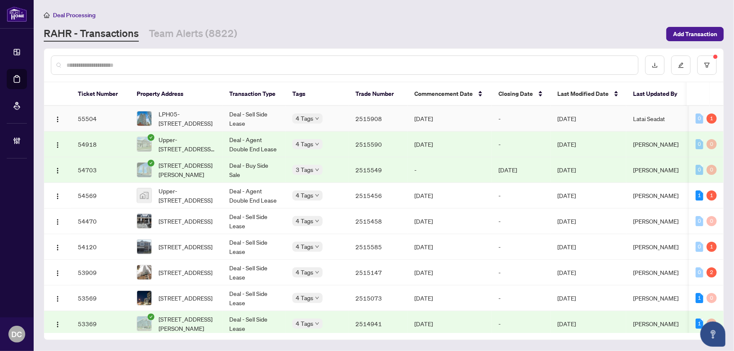
click at [513, 114] on td "-" at bounding box center [521, 119] width 59 height 26
click at [513, 122] on td "-" at bounding box center [521, 119] width 59 height 26
click at [353, 142] on td "2515590" at bounding box center [378, 145] width 59 height 26
click at [247, 173] on td "Deal - Buy Side Sale" at bounding box center [254, 170] width 63 height 26
click at [216, 192] on td "Upper-59 Denistoun Street, Welland, ON, Canada" at bounding box center [176, 196] width 93 height 26
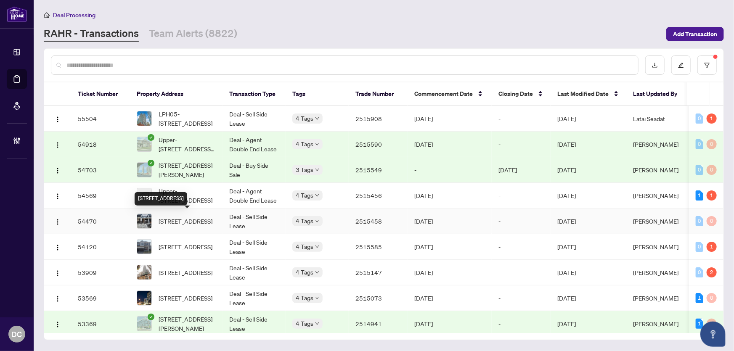
click at [189, 220] on span "221 Speckled Alder Row, Ottawa, Ontario K2J 7G6, Canada" at bounding box center [186, 221] width 54 height 9
click at [570, 93] on span "Last Modified Date" at bounding box center [583, 93] width 51 height 9
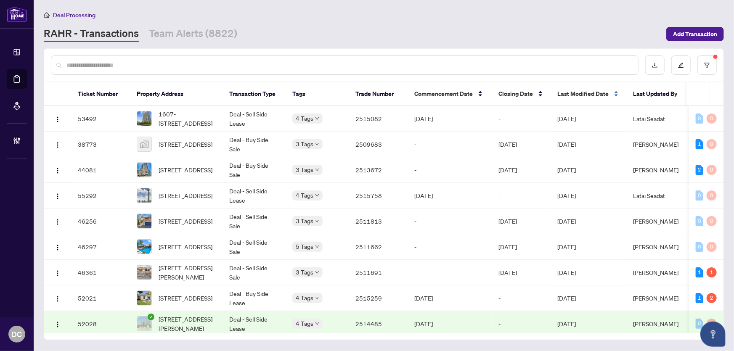
click at [570, 93] on span "Last Modified Date" at bounding box center [583, 93] width 51 height 9
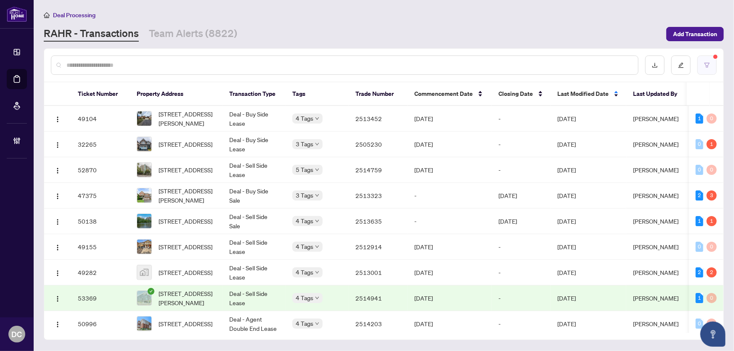
click at [711, 63] on button "button" at bounding box center [707, 65] width 19 height 19
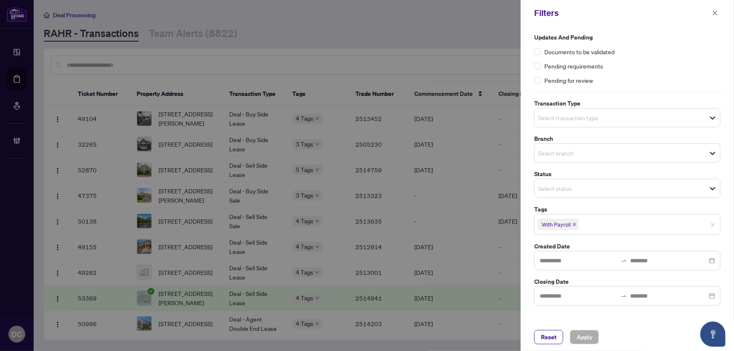
click at [571, 221] on span "With Payroll" at bounding box center [558, 225] width 41 height 12
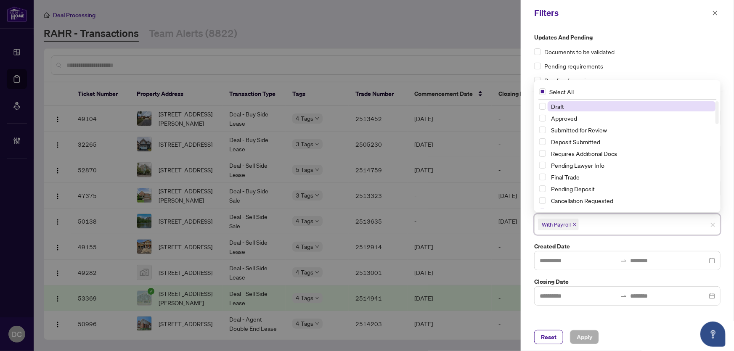
click at [574, 223] on icon "close" at bounding box center [575, 225] width 4 height 4
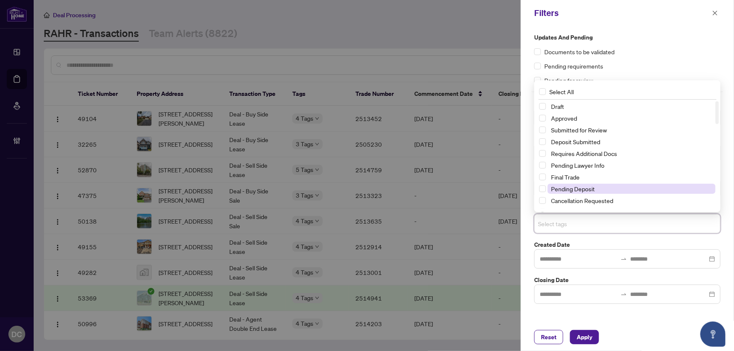
scroll to position [76, 0]
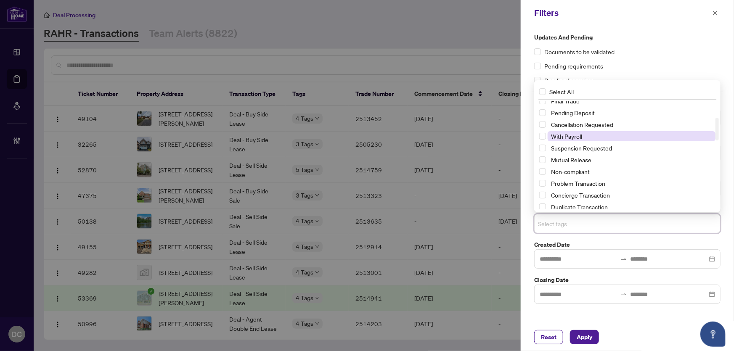
click at [573, 136] on span "With Payroll" at bounding box center [566, 137] width 31 height 8
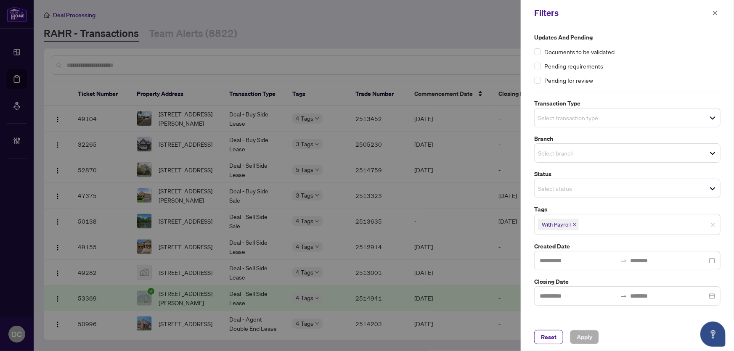
click at [721, 14] on div "Filters" at bounding box center [627, 13] width 213 height 26
click at [718, 12] on button "button" at bounding box center [715, 13] width 11 height 10
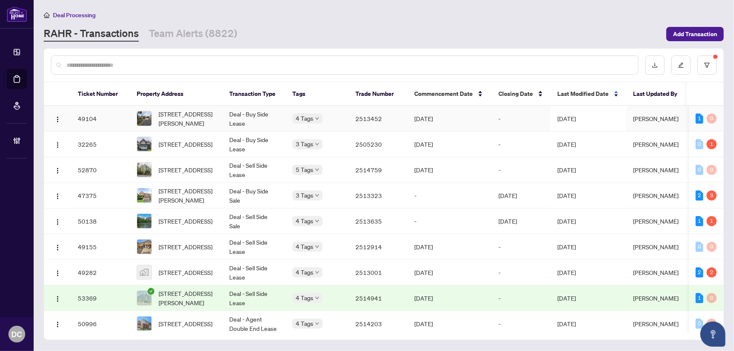
click at [512, 123] on td "-" at bounding box center [521, 119] width 59 height 26
click at [602, 92] on span "Last Modified Date" at bounding box center [583, 93] width 51 height 9
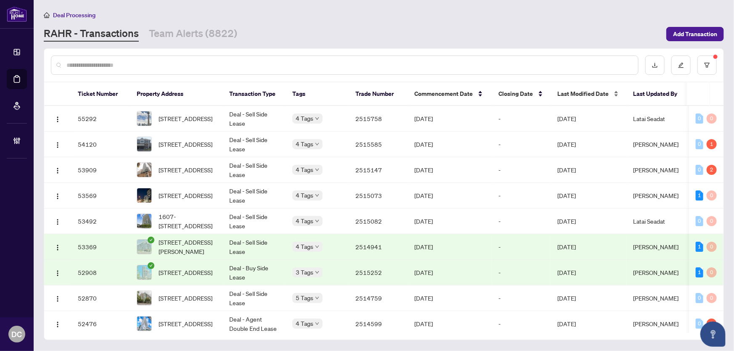
click at [587, 98] on div "Last Modified Date" at bounding box center [589, 93] width 62 height 9
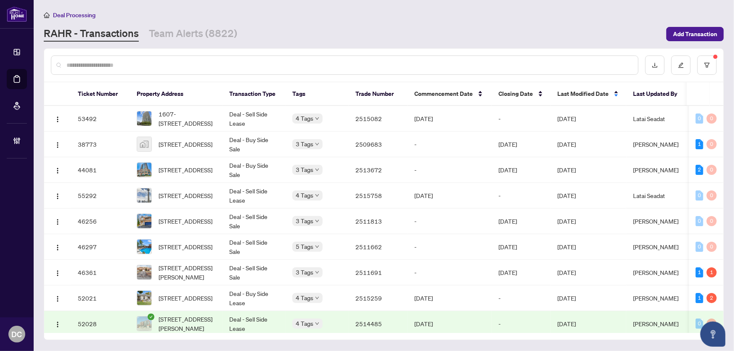
click at [106, 92] on th "Ticket Number" at bounding box center [100, 94] width 59 height 24
click at [577, 91] on span "Last Modified Date" at bounding box center [583, 93] width 51 height 9
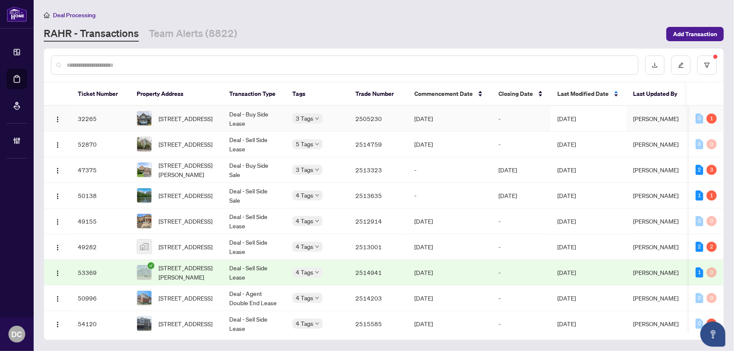
click at [568, 114] on td "[DATE]" at bounding box center [589, 119] width 76 height 26
click at [343, 140] on td "5 Tags" at bounding box center [317, 145] width 63 height 26
click at [215, 163] on span "307 BOSWELL Dr, Clarington, Ontario L1C 3K7, Canada" at bounding box center [187, 170] width 57 height 19
click at [582, 92] on span "Last Modified Date" at bounding box center [583, 93] width 51 height 9
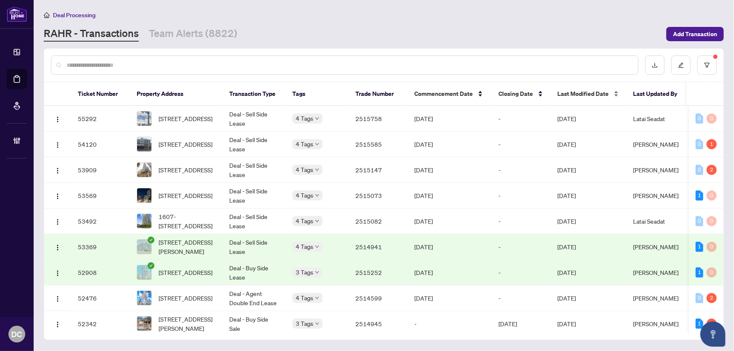
click at [582, 92] on span "Last Modified Date" at bounding box center [583, 93] width 51 height 9
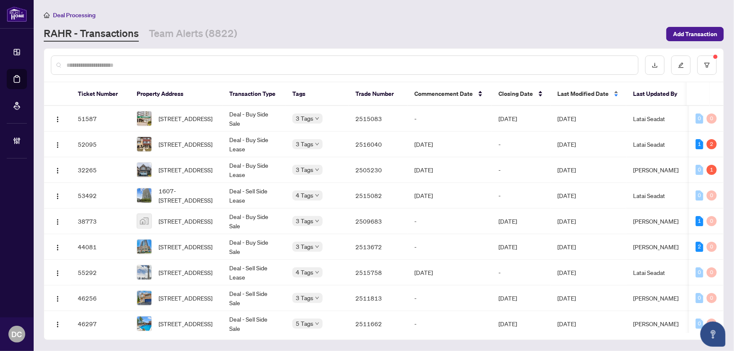
click at [582, 92] on span "Last Modified Date" at bounding box center [583, 93] width 51 height 9
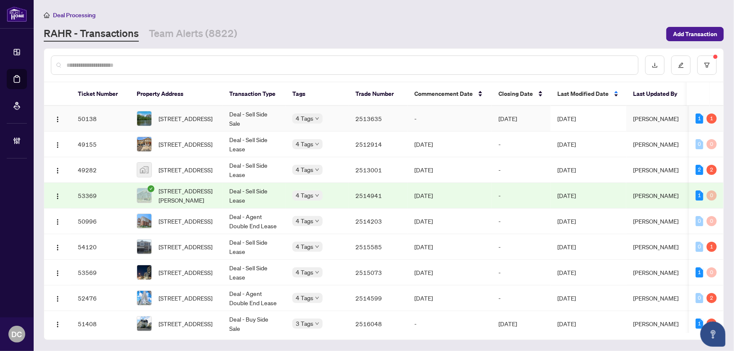
click at [574, 115] on span "Oct/04/2025" at bounding box center [567, 119] width 19 height 8
click at [495, 144] on td "-" at bounding box center [521, 145] width 59 height 26
click at [709, 59] on button "button" at bounding box center [707, 65] width 19 height 19
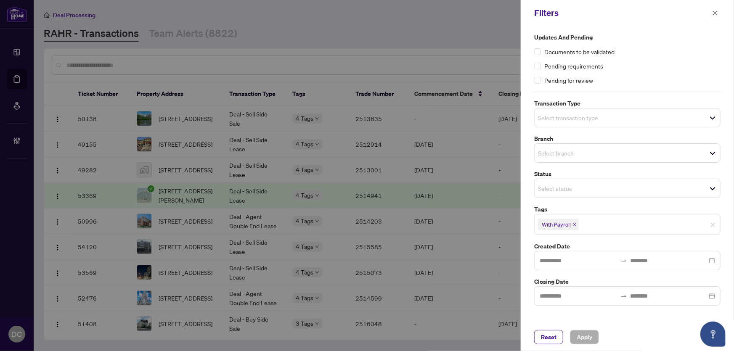
click at [574, 224] on icon "close" at bounding box center [575, 225] width 4 height 4
click at [640, 228] on span "Select tags" at bounding box center [628, 224] width 186 height 12
click at [485, 146] on div at bounding box center [367, 175] width 734 height 351
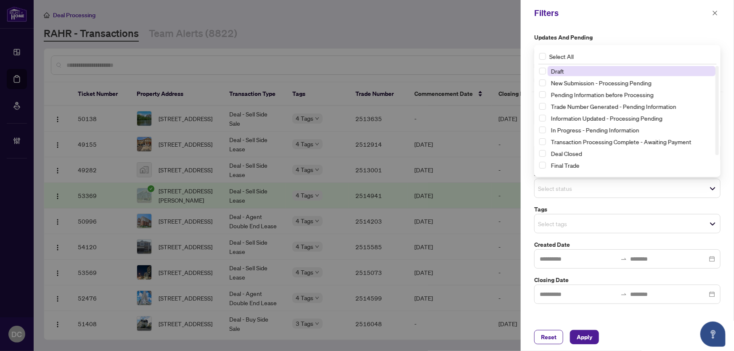
click at [611, 185] on span "Select status" at bounding box center [628, 189] width 186 height 12
click at [542, 141] on span "Select Transaction Processing Complete - Awaiting Payment" at bounding box center [542, 141] width 7 height 7
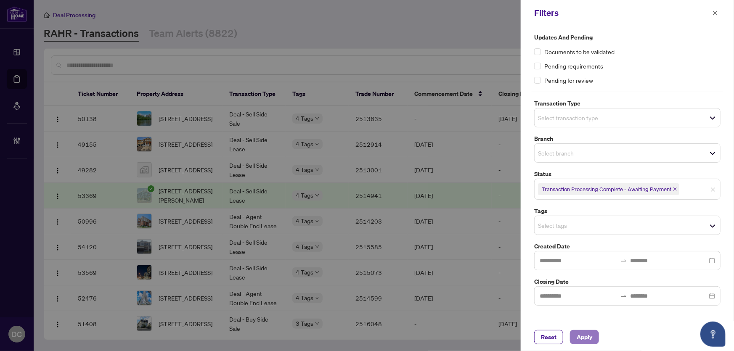
click at [593, 341] on button "Apply" at bounding box center [584, 337] width 29 height 14
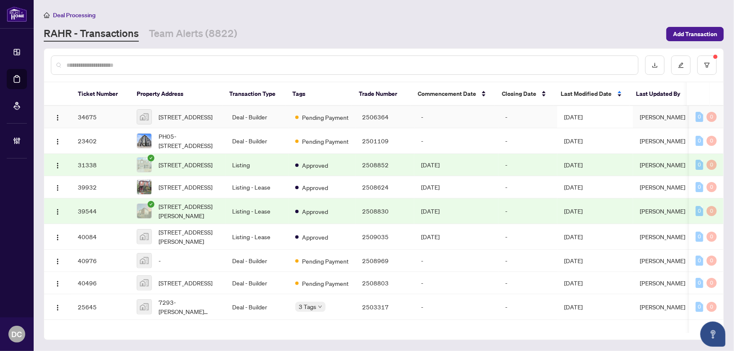
click at [600, 120] on td "Jun/24/2025" at bounding box center [596, 117] width 76 height 22
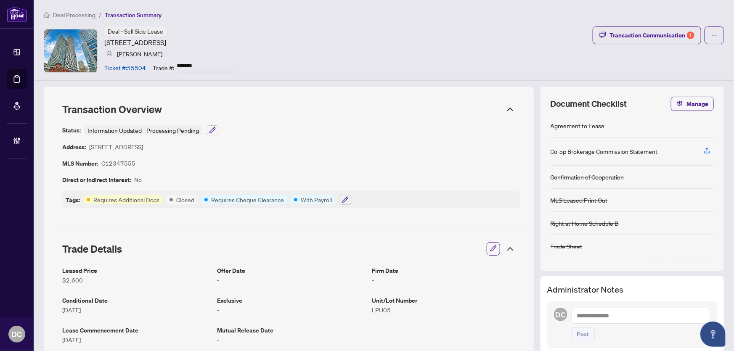
drag, startPoint x: 705, startPoint y: 33, endPoint x: 497, endPoint y: 121, distance: 226.5
click at [346, 201] on icon "button" at bounding box center [345, 200] width 7 height 7
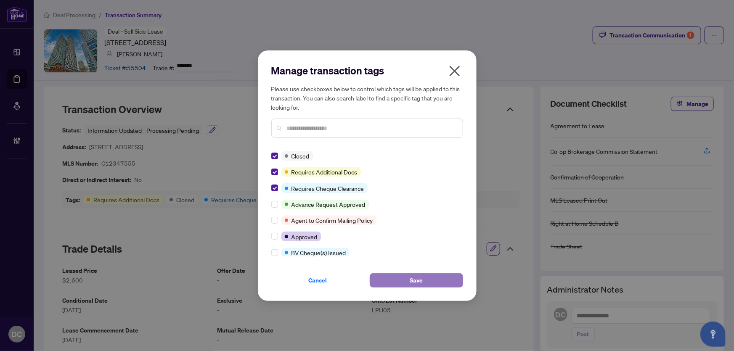
click at [387, 281] on button "Save" at bounding box center [416, 281] width 93 height 14
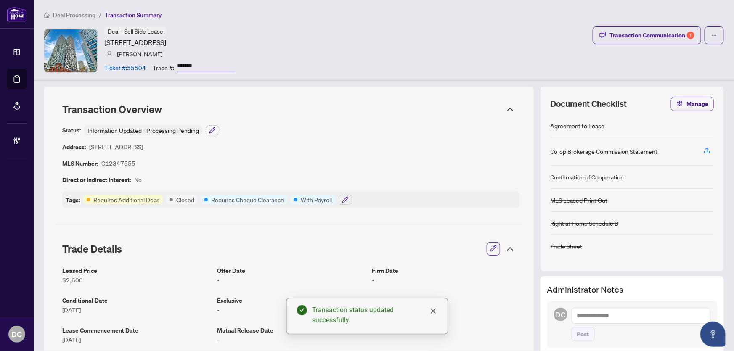
click at [196, 60] on div "Manage transaction tags Please use checkboxes below to control which tags will …" at bounding box center [367, 175] width 734 height 351
drag, startPoint x: 210, startPoint y: 65, endPoint x: 147, endPoint y: 64, distance: 62.7
click at [147, 64] on div "Ticket #: 55504 Trade #: *******" at bounding box center [169, 67] width 131 height 15
click at [214, 132] on icon "button" at bounding box center [212, 130] width 7 height 7
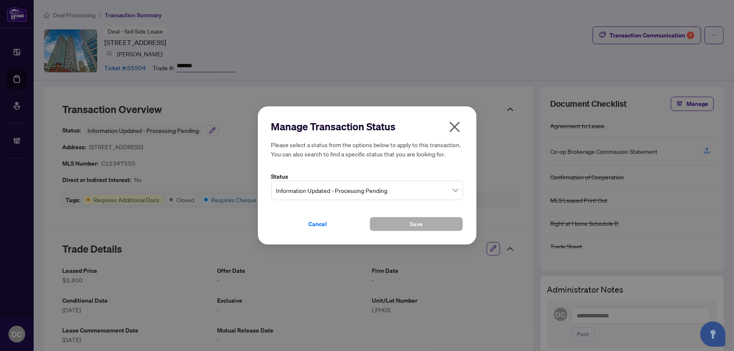
click at [322, 191] on span "Information Updated - Processing Pending" at bounding box center [367, 191] width 182 height 16
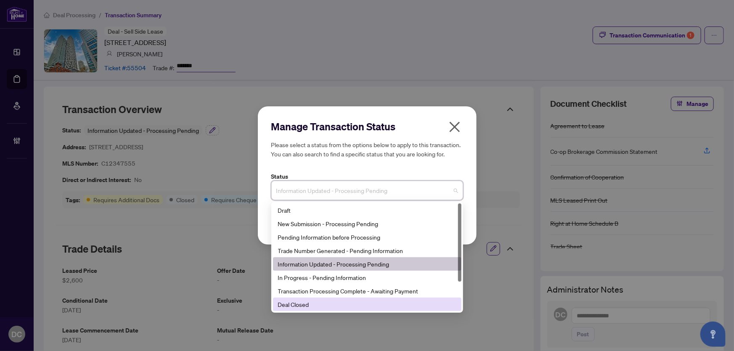
click at [324, 306] on div "Deal Closed" at bounding box center [367, 304] width 178 height 9
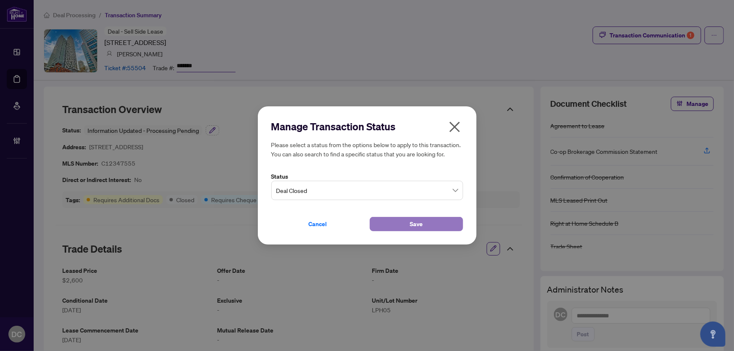
click at [388, 228] on button "Save" at bounding box center [416, 224] width 93 height 14
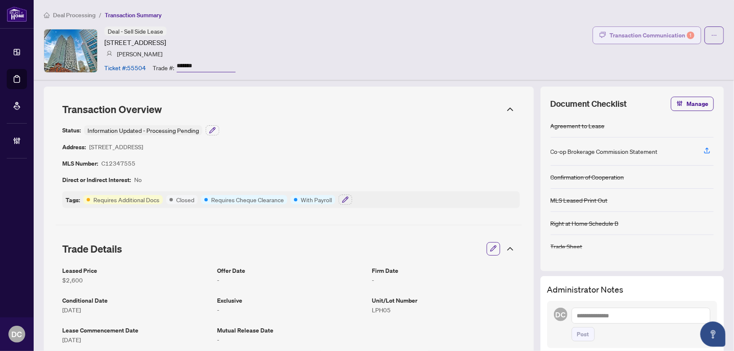
click at [643, 34] on div "Transaction Communication 1" at bounding box center [652, 35] width 85 height 13
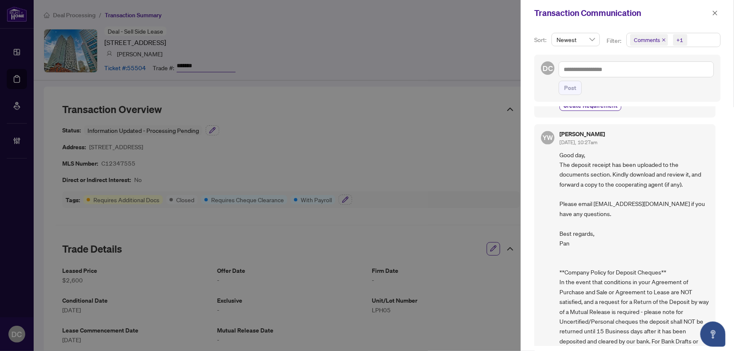
scroll to position [688, 0]
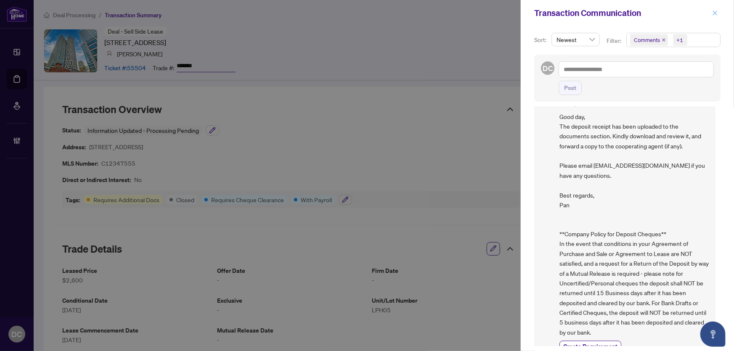
click at [715, 9] on span "button" at bounding box center [715, 12] width 6 height 13
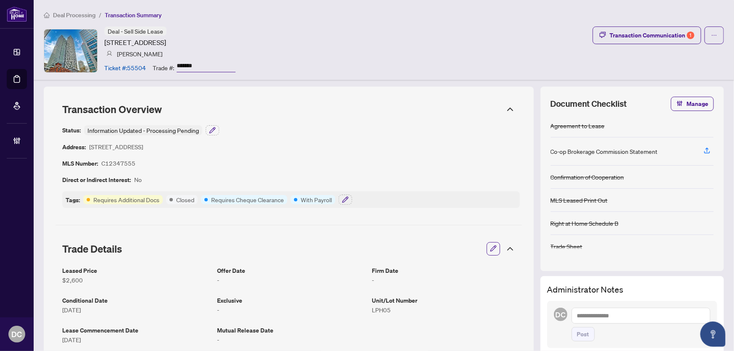
click at [508, 248] on icon at bounding box center [510, 249] width 5 height 3
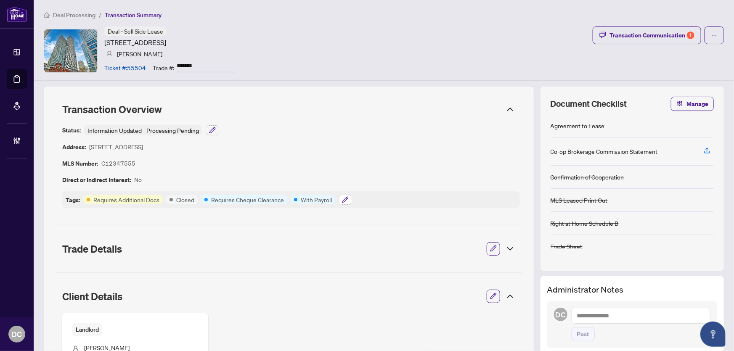
click at [345, 201] on icon "button" at bounding box center [345, 200] width 7 height 7
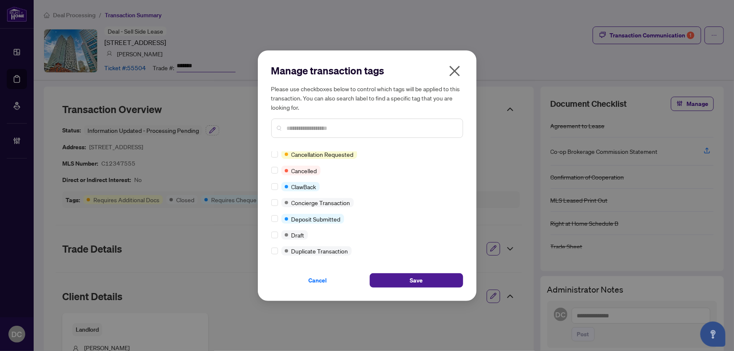
scroll to position [0, 0]
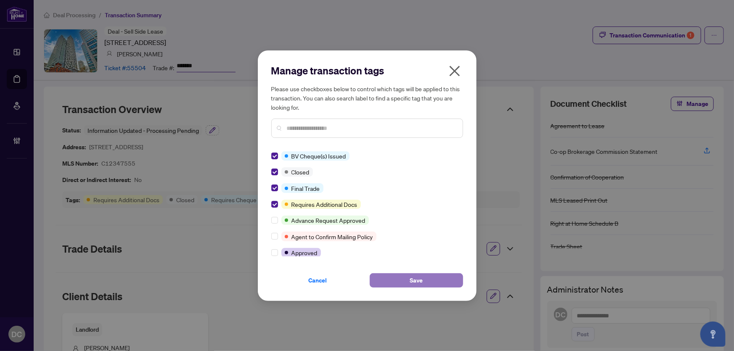
click at [428, 281] on button "Save" at bounding box center [416, 281] width 93 height 14
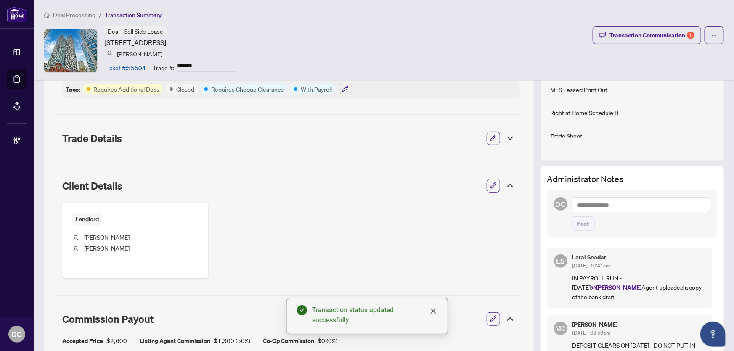
scroll to position [114, 0]
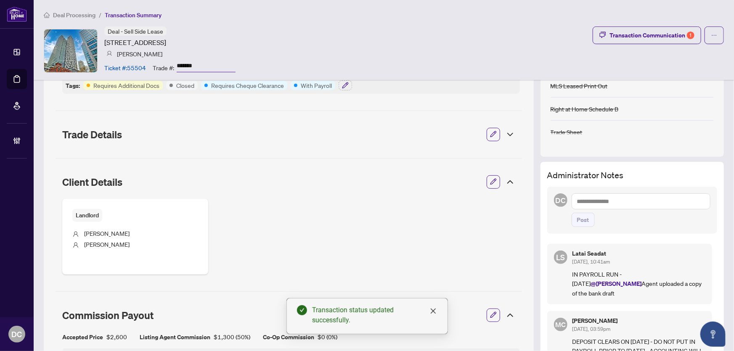
click at [508, 181] on icon at bounding box center [510, 182] width 5 height 3
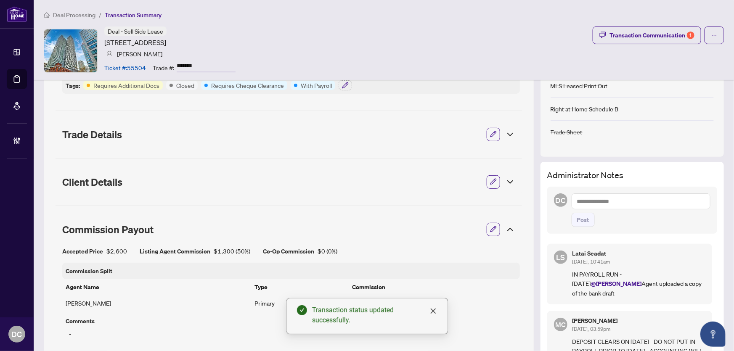
click at [505, 227] on icon at bounding box center [510, 230] width 10 height 10
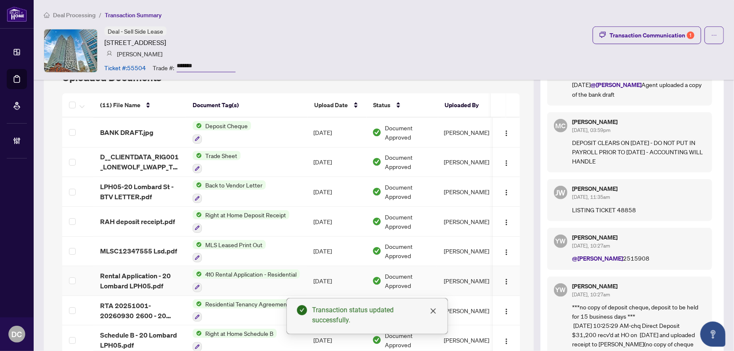
scroll to position [268, 0]
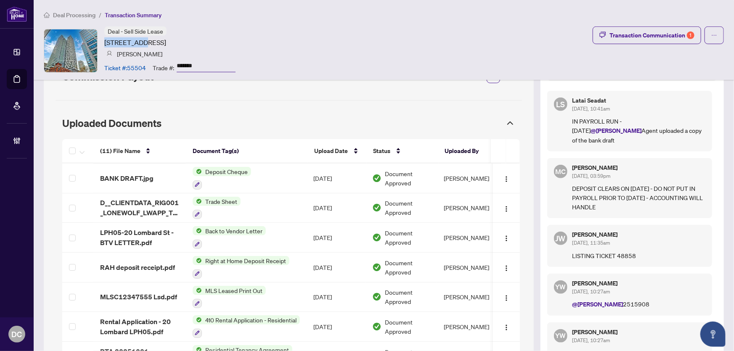
drag, startPoint x: 142, startPoint y: 43, endPoint x: 103, endPoint y: 43, distance: 39.6
click at [103, 43] on div "Deal - Sell Side Lease [STREET_ADDRESS] [PERSON_NAME] Ticket #: 55504 Trade #: …" at bounding box center [140, 51] width 192 height 48
copy article "20 Lombard"
click at [202, 65] on input "*******" at bounding box center [206, 66] width 59 height 12
drag, startPoint x: 206, startPoint y: 64, endPoint x: 156, endPoint y: 63, distance: 50.5
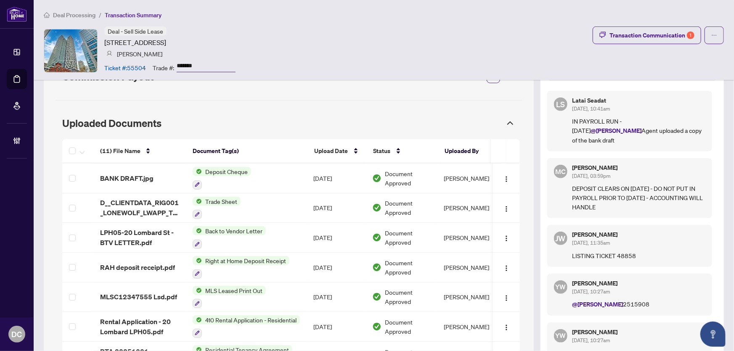
click at [156, 63] on div "Trade #: *******" at bounding box center [194, 67] width 83 height 15
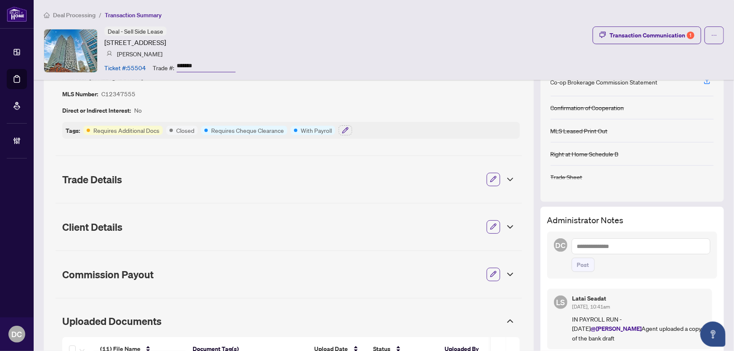
scroll to position [0, 0]
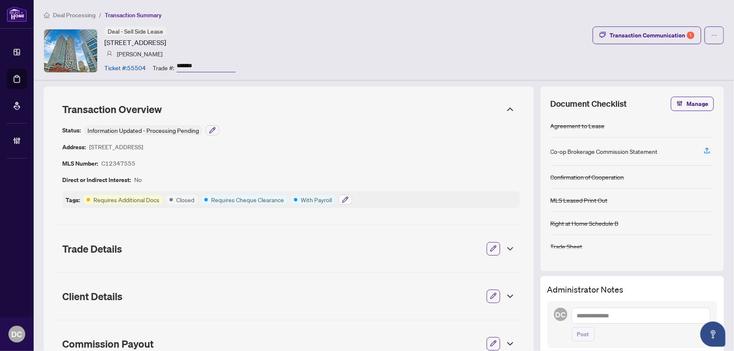
click at [348, 199] on icon "button" at bounding box center [345, 200] width 7 height 7
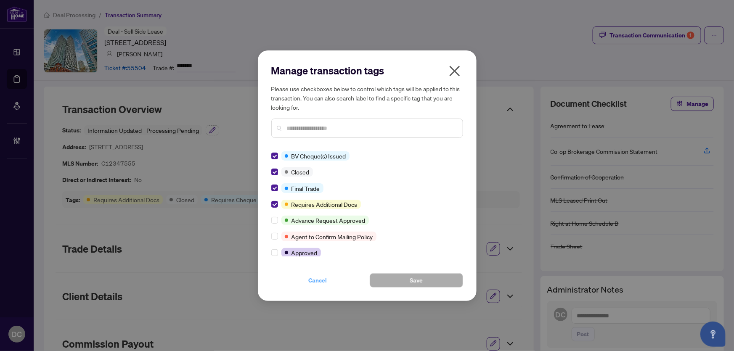
click at [319, 280] on span "Cancel" at bounding box center [318, 280] width 19 height 13
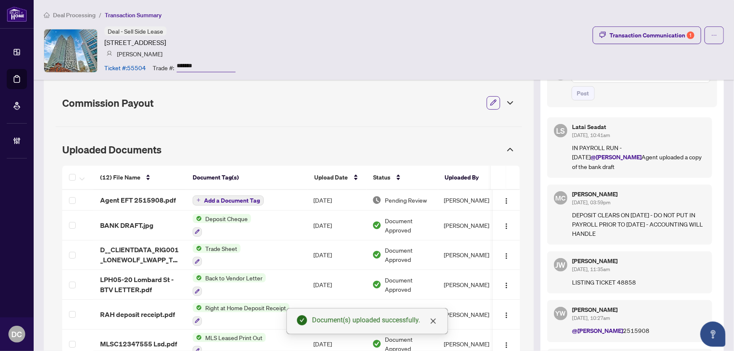
scroll to position [239, 0]
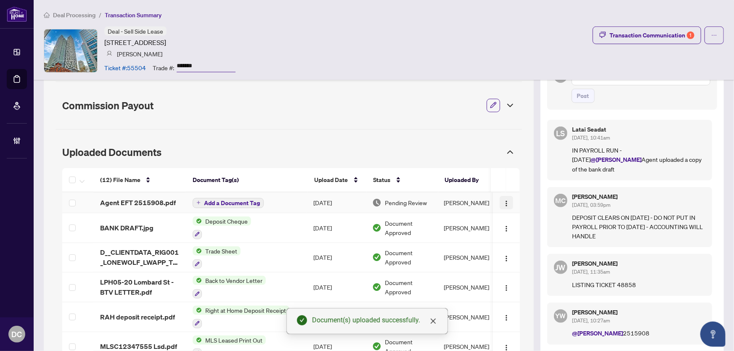
click at [503, 203] on img "button" at bounding box center [506, 203] width 7 height 7
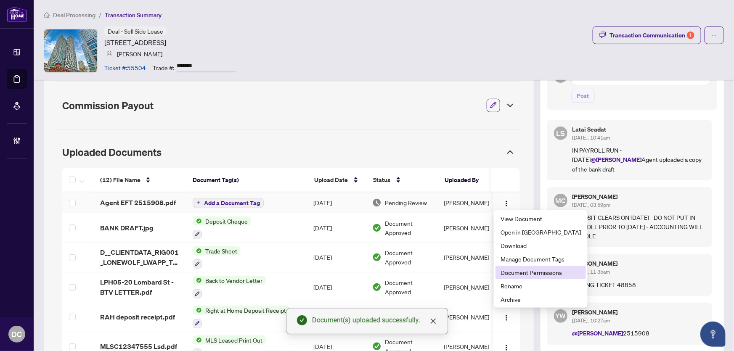
click at [539, 273] on span "Document Permissions" at bounding box center [541, 272] width 80 height 9
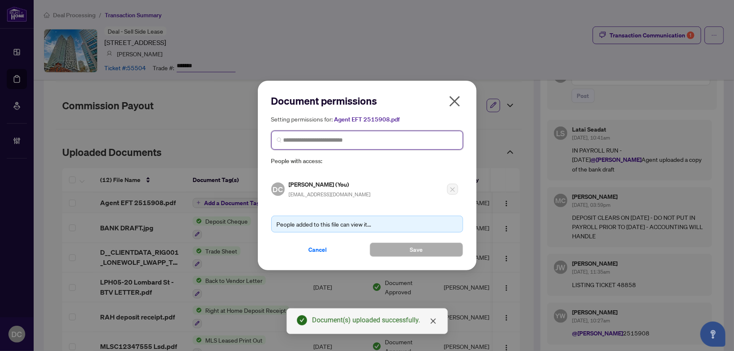
click at [376, 141] on input "search" at bounding box center [371, 140] width 174 height 9
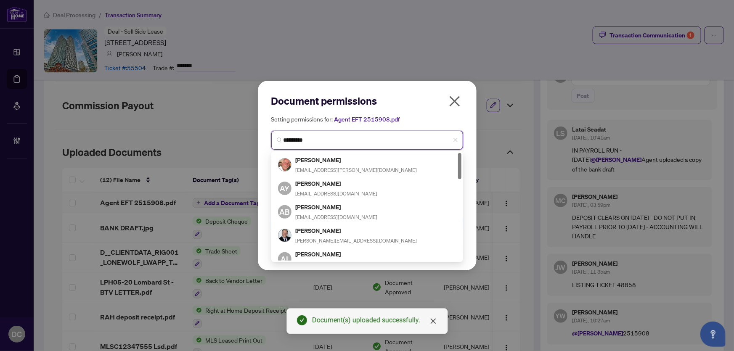
type input "**********"
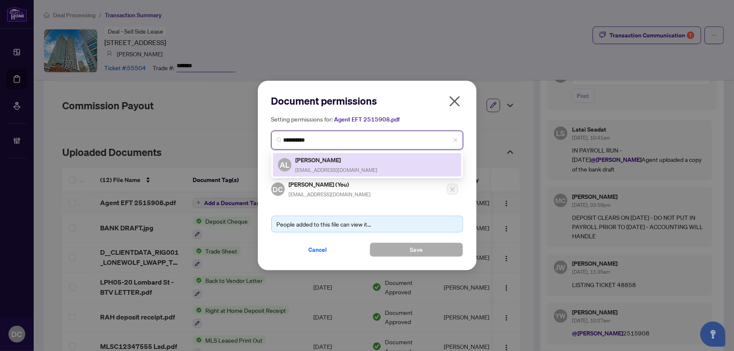
click at [330, 175] on div "AL [PERSON_NAME] [EMAIL_ADDRESS][DOMAIN_NAME]" at bounding box center [367, 165] width 189 height 24
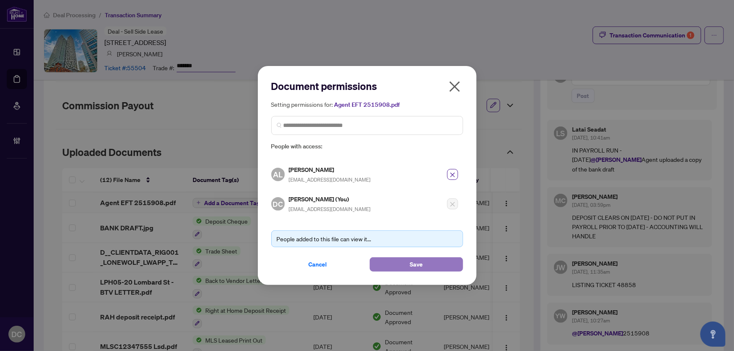
click at [404, 261] on button "Save" at bounding box center [416, 265] width 93 height 14
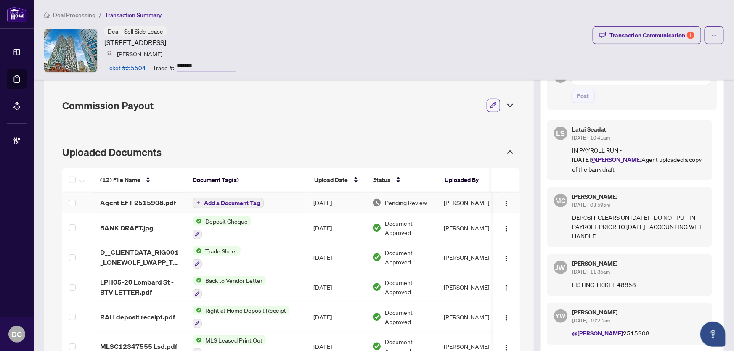
click at [197, 203] on icon "plus" at bounding box center [198, 203] width 3 height 0
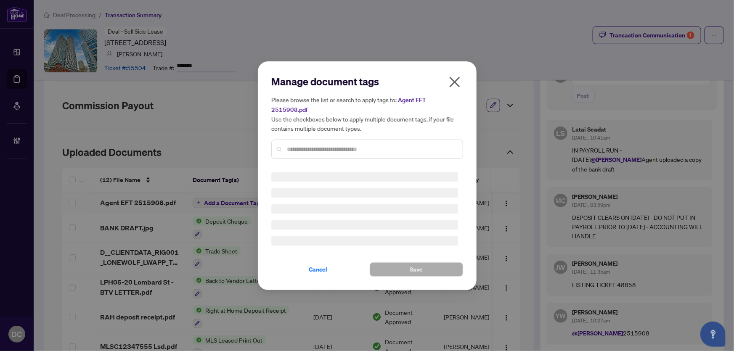
click at [319, 140] on div "Manage document tags Please browse the list or search to apply tags to: Agent E…" at bounding box center [367, 120] width 192 height 91
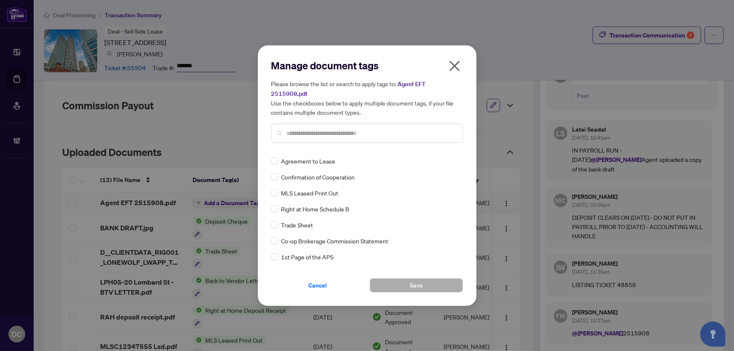
click at [334, 129] on input "text" at bounding box center [371, 133] width 169 height 9
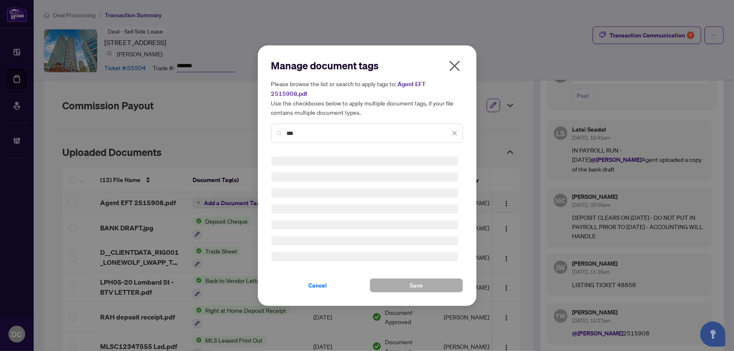
type input "***"
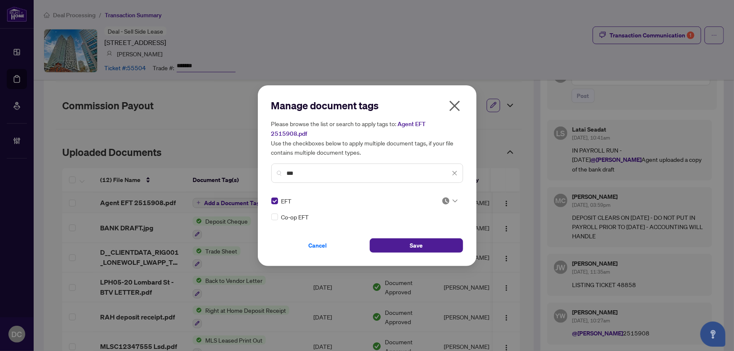
click at [461, 197] on div "EFT Co-op EFT" at bounding box center [367, 209] width 192 height 25
click at [450, 197] on div at bounding box center [450, 201] width 16 height 8
click at [438, 234] on div "Approved" at bounding box center [424, 237] width 54 height 9
click at [429, 239] on button "Save" at bounding box center [416, 246] width 93 height 14
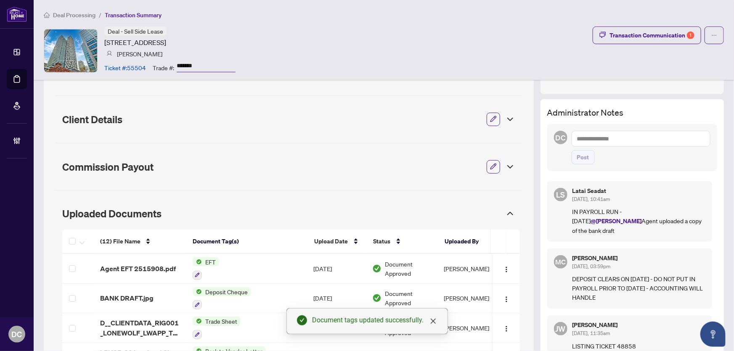
scroll to position [162, 0]
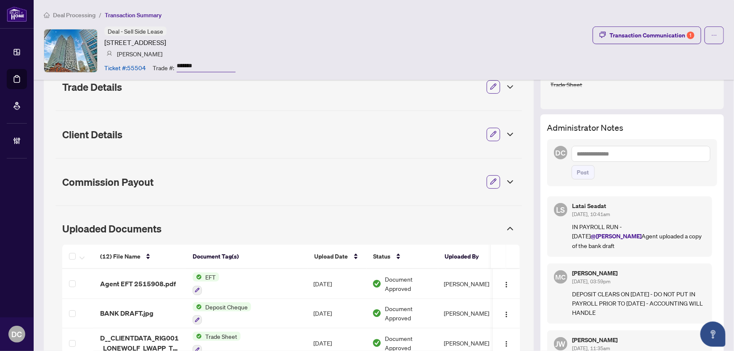
click at [639, 153] on textarea at bounding box center [641, 154] width 139 height 16
paste textarea "**********"
type textarea "**********"
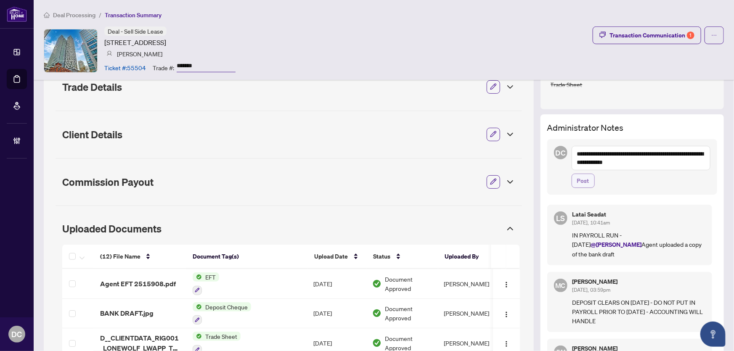
click at [577, 185] on span "Post" at bounding box center [583, 180] width 12 height 13
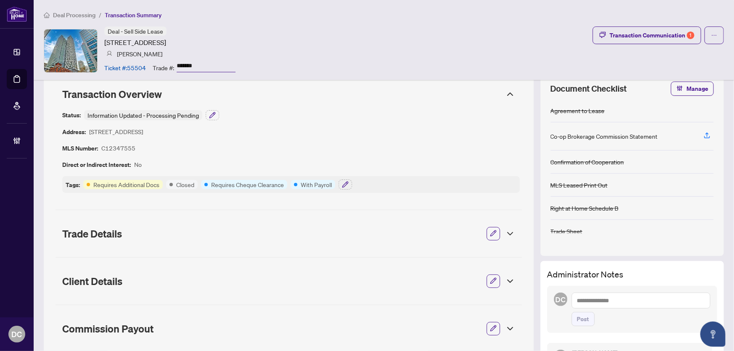
scroll to position [0, 0]
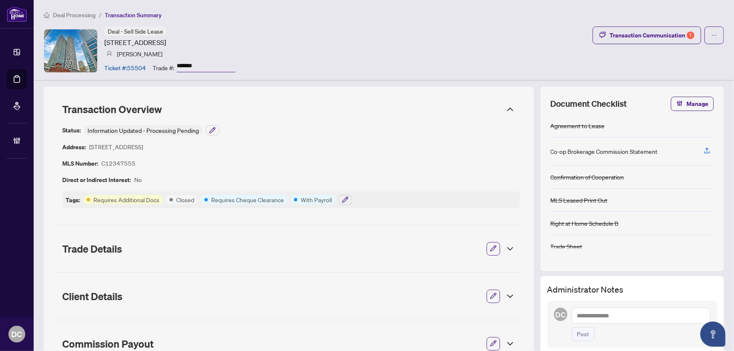
click at [328, 199] on article "With Payroll" at bounding box center [316, 199] width 31 height 9
click at [346, 200] on icon "button" at bounding box center [345, 200] width 7 height 7
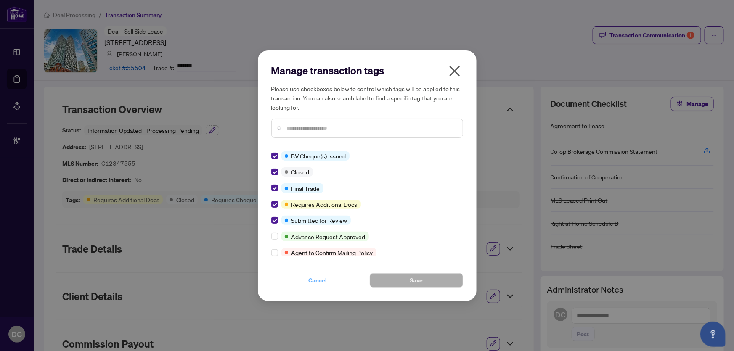
drag, startPoint x: 319, startPoint y: 279, endPoint x: 380, endPoint y: 246, distance: 68.9
click at [319, 279] on span "Cancel" at bounding box center [318, 280] width 19 height 13
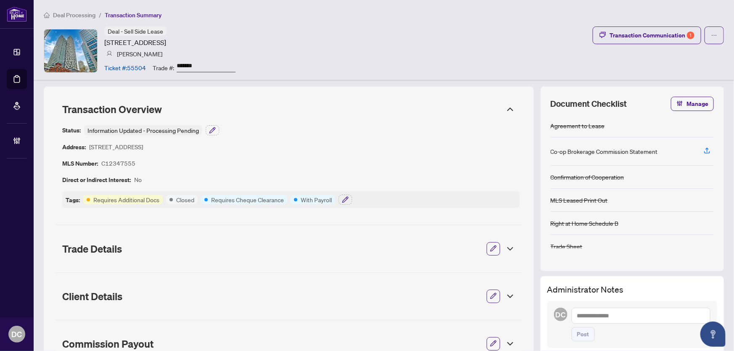
drag, startPoint x: 648, startPoint y: 35, endPoint x: 637, endPoint y: 52, distance: 20.0
click at [637, 51] on div "Deal - Sell Side Lease 20 Lombard St, Toronto, Ontario M5C 0A7, Canada Andy Leu…" at bounding box center [384, 51] width 680 height 48
click at [215, 129] on icon "button" at bounding box center [212, 130] width 7 height 7
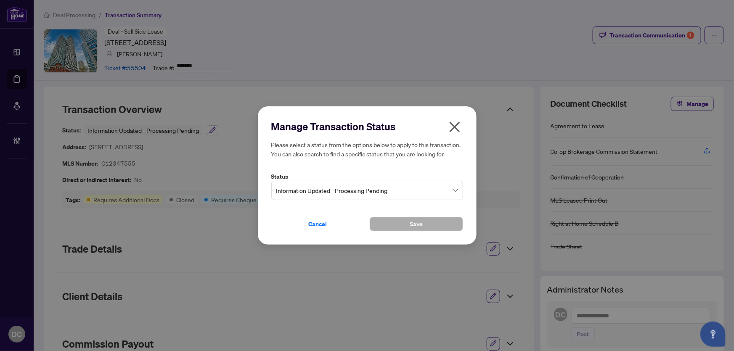
click at [393, 191] on span "Information Updated - Processing Pending" at bounding box center [367, 191] width 182 height 16
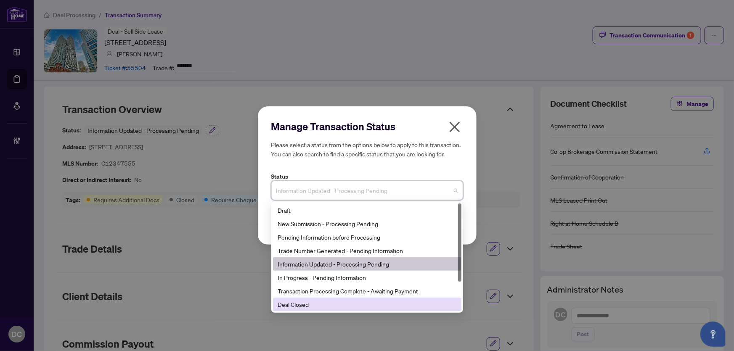
click at [302, 305] on div "Deal Closed" at bounding box center [367, 304] width 178 height 9
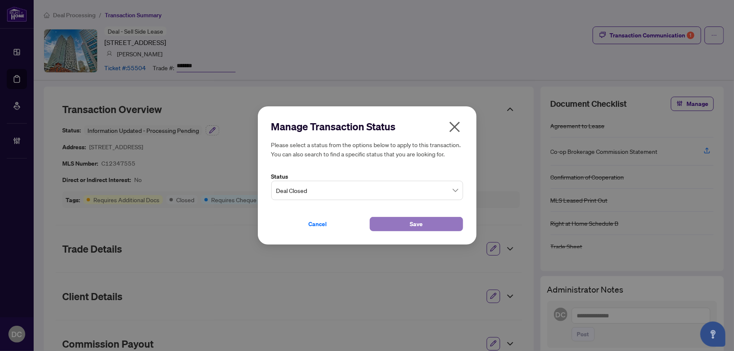
click at [422, 224] on span "Save" at bounding box center [416, 224] width 13 height 13
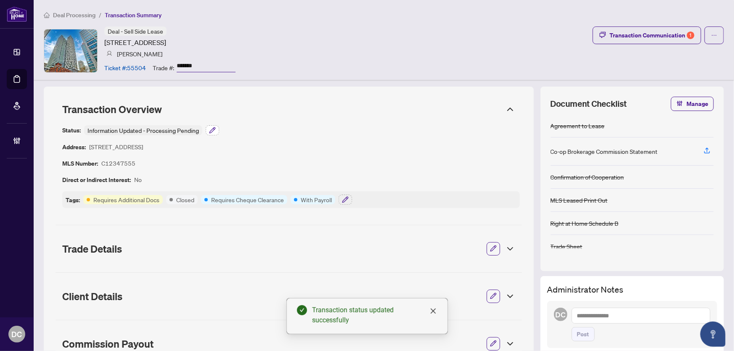
click at [210, 127] on icon "button" at bounding box center [212, 130] width 7 height 7
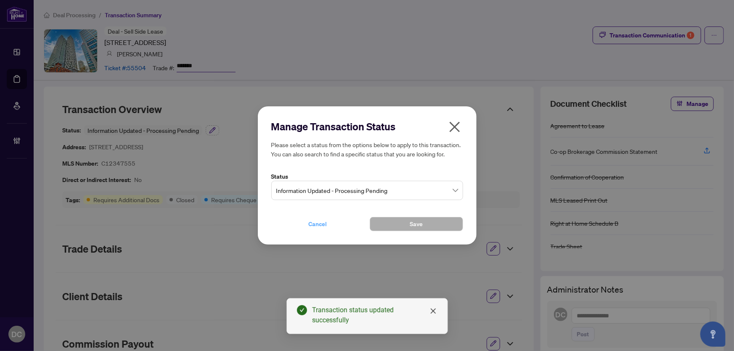
click at [318, 226] on span "Cancel" at bounding box center [318, 224] width 19 height 13
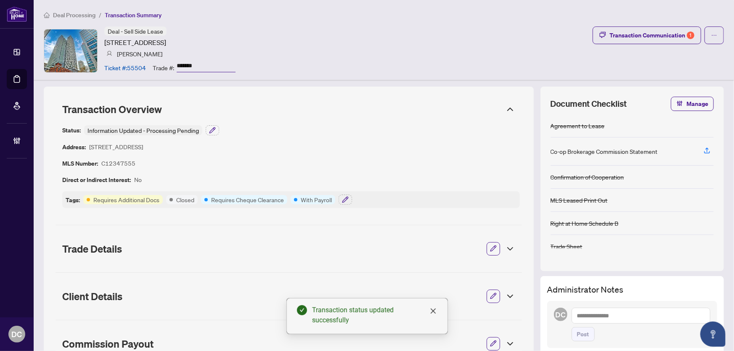
drag, startPoint x: 213, startPoint y: 66, endPoint x: 162, endPoint y: 61, distance: 52.0
click at [162, 61] on div "Trade #: *******" at bounding box center [194, 67] width 83 height 15
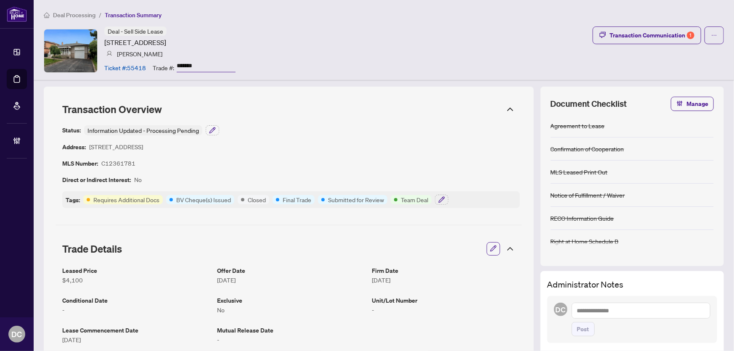
click at [508, 249] on icon at bounding box center [510, 249] width 5 height 3
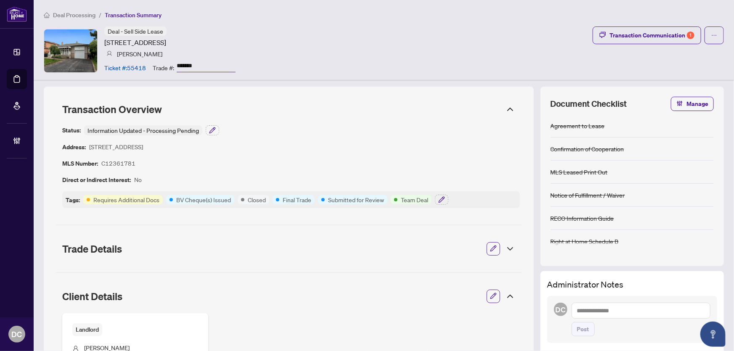
click at [505, 289] on div "Client Details" at bounding box center [289, 297] width 467 height 24
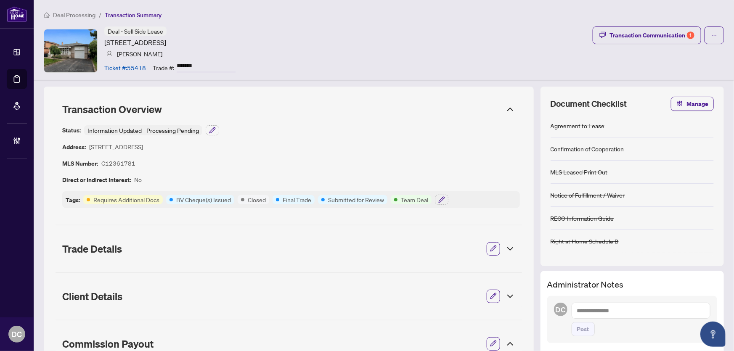
scroll to position [153, 0]
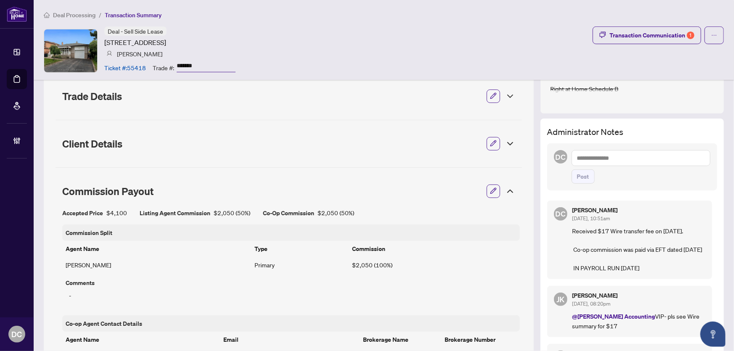
click at [505, 188] on icon at bounding box center [510, 191] width 10 height 10
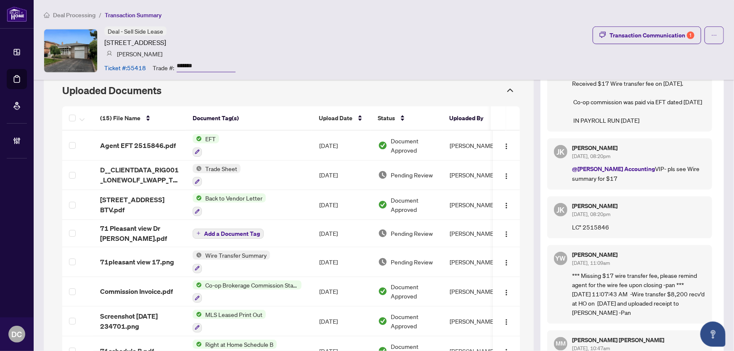
scroll to position [306, 0]
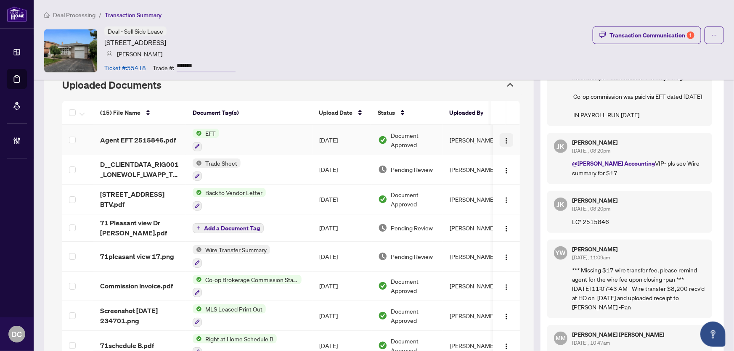
click at [500, 140] on button "button" at bounding box center [506, 139] width 13 height 13
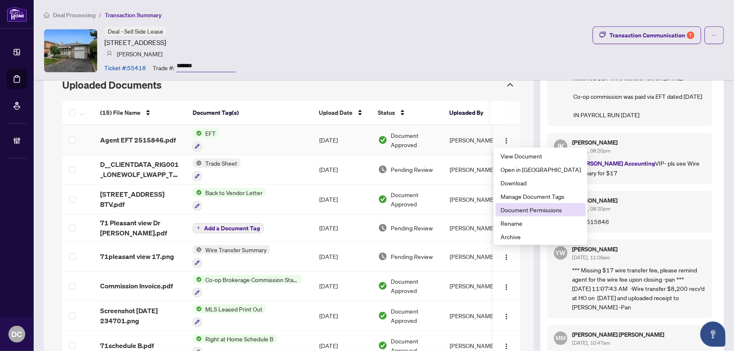
click at [509, 210] on span "Document Permissions" at bounding box center [541, 209] width 80 height 9
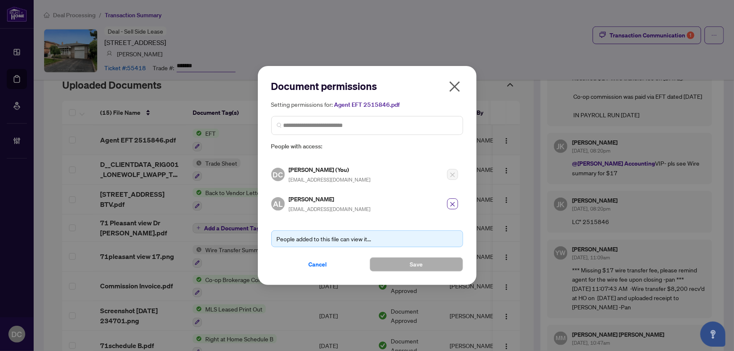
click at [455, 90] on icon "close" at bounding box center [454, 86] width 13 height 13
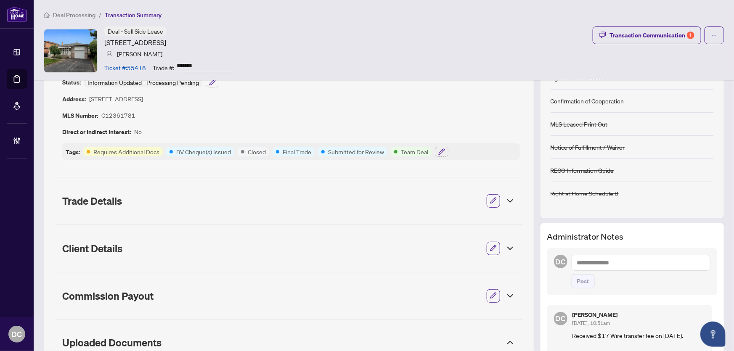
scroll to position [38, 0]
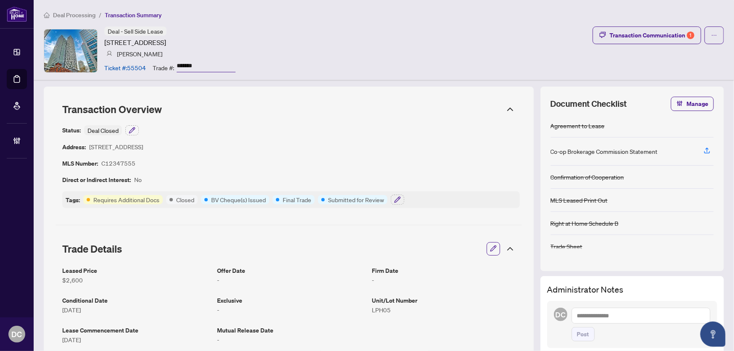
click at [505, 252] on icon at bounding box center [510, 249] width 10 height 10
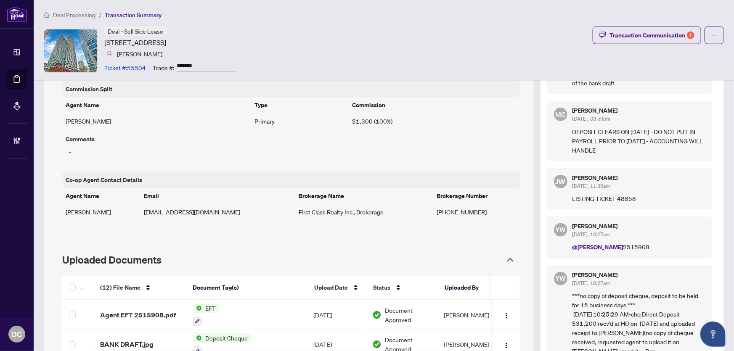
scroll to position [574, 0]
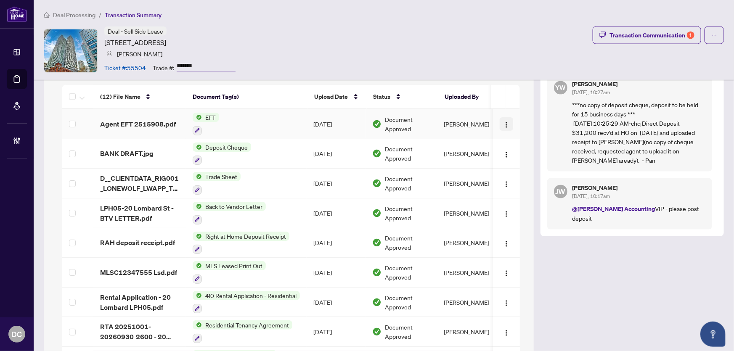
click at [500, 117] on button "button" at bounding box center [506, 123] width 13 height 13
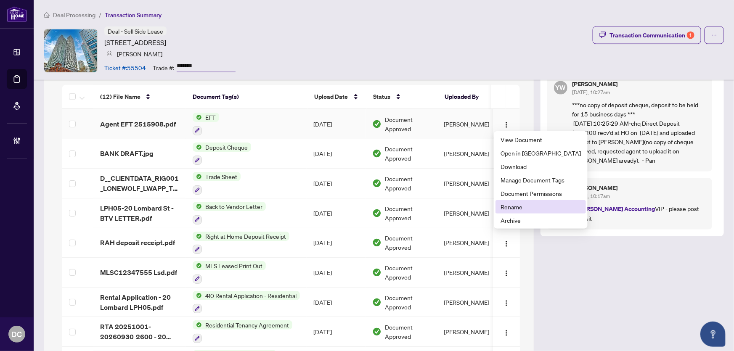
click at [526, 200] on li "Rename" at bounding box center [541, 206] width 90 height 13
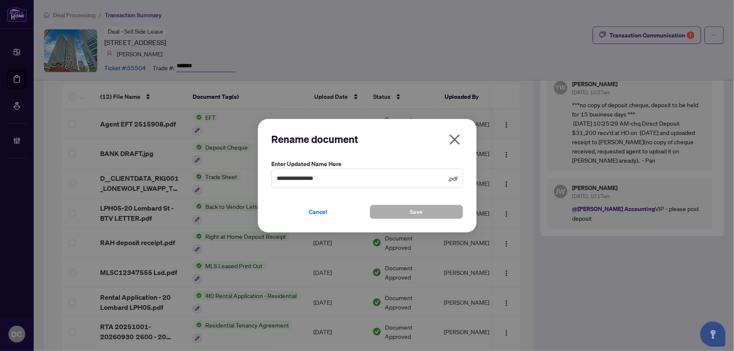
click at [526, 200] on div "**********" at bounding box center [367, 175] width 734 height 351
click at [457, 137] on icon "close" at bounding box center [454, 139] width 11 height 11
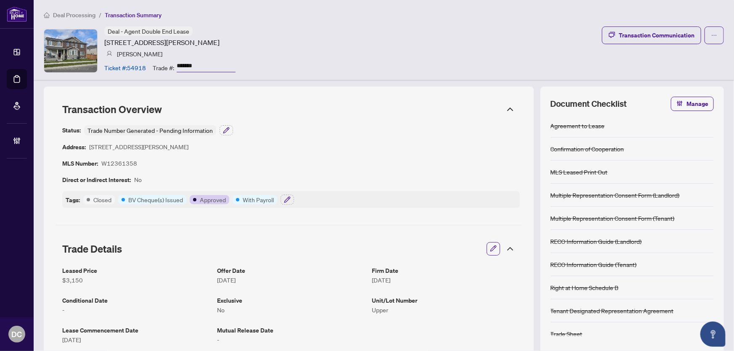
drag, startPoint x: 213, startPoint y: 67, endPoint x: 160, endPoint y: 66, distance: 52.6
click at [160, 66] on div "Trade #: *******" at bounding box center [194, 67] width 83 height 15
click at [287, 199] on icon "button" at bounding box center [287, 200] width 7 height 7
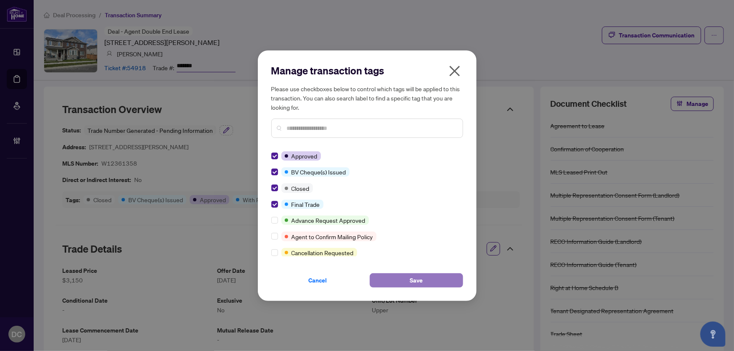
click at [390, 281] on button "Save" at bounding box center [416, 281] width 93 height 14
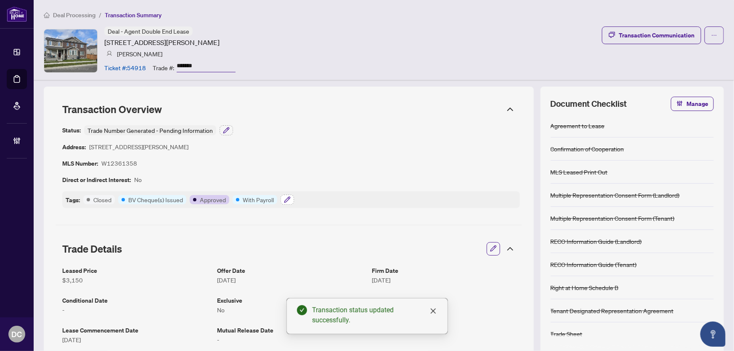
click at [284, 199] on icon "button" at bounding box center [287, 200] width 7 height 7
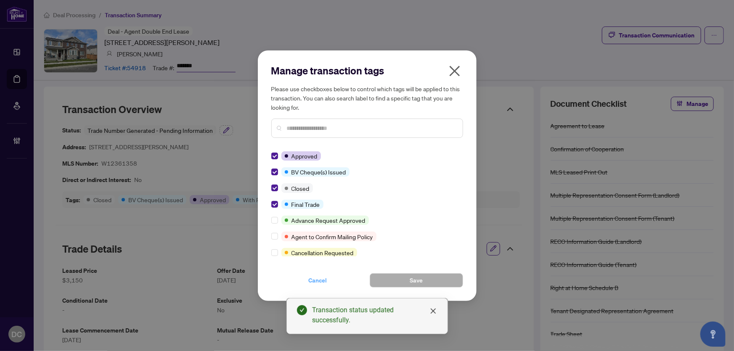
click at [311, 287] on button "Cancel" at bounding box center [317, 281] width 93 height 14
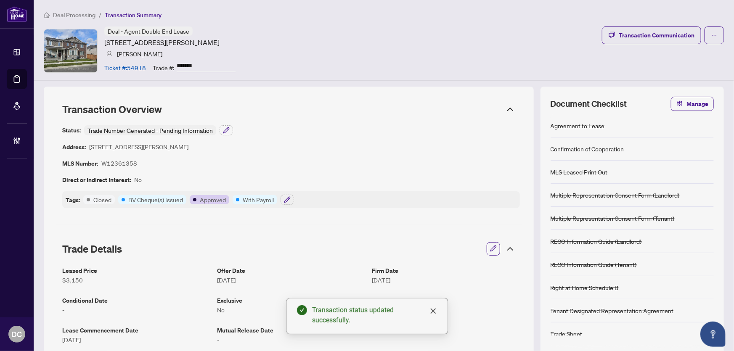
click at [506, 252] on icon at bounding box center [510, 249] width 10 height 10
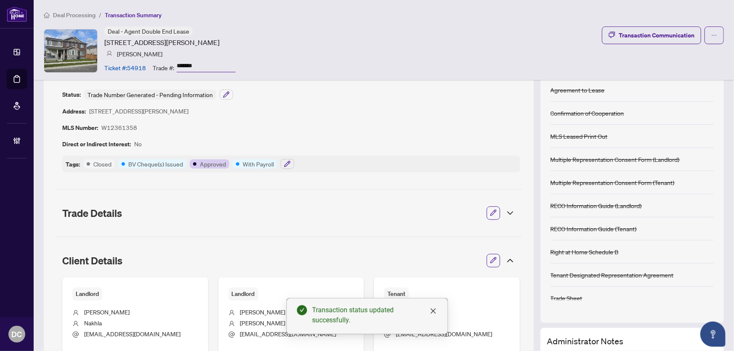
scroll to position [76, 0]
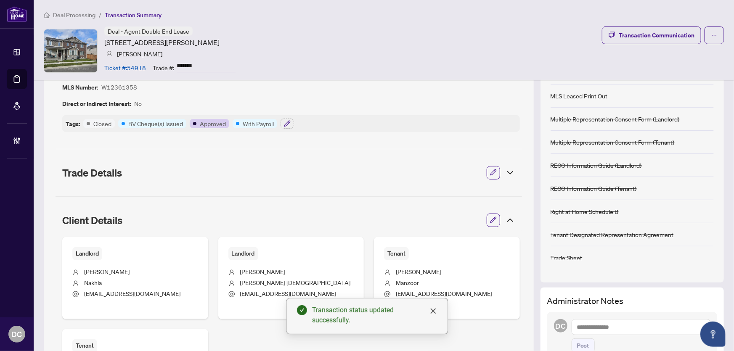
click at [507, 223] on icon at bounding box center [510, 220] width 10 height 10
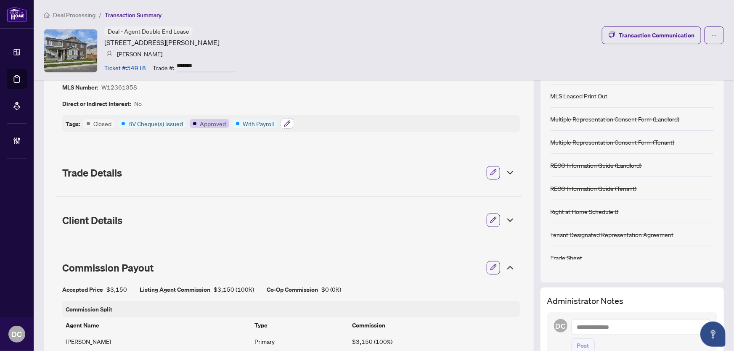
click at [282, 124] on button "button" at bounding box center [287, 124] width 13 height 10
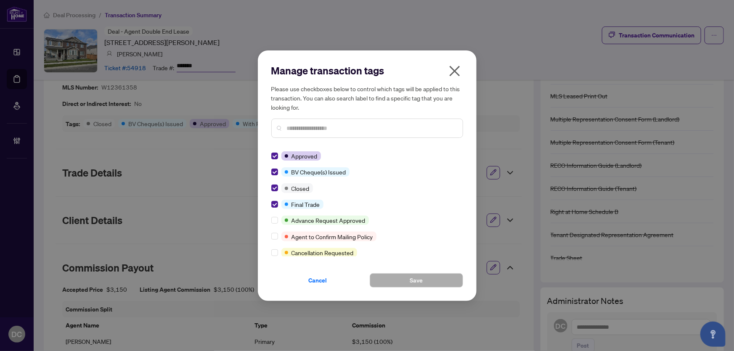
click at [450, 74] on icon "close" at bounding box center [454, 70] width 13 height 13
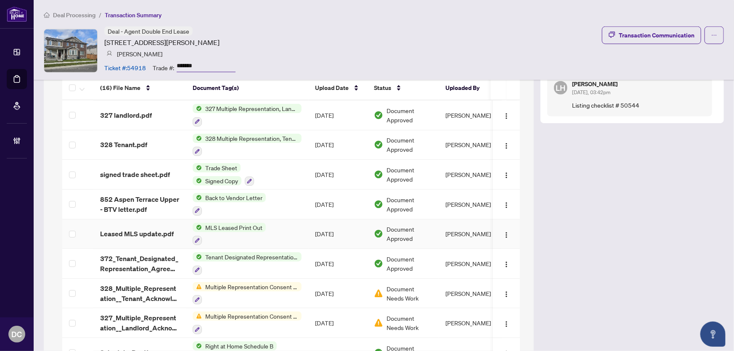
scroll to position [497, 0]
click at [276, 173] on td "Trade Sheet Signed Copy" at bounding box center [247, 174] width 122 height 30
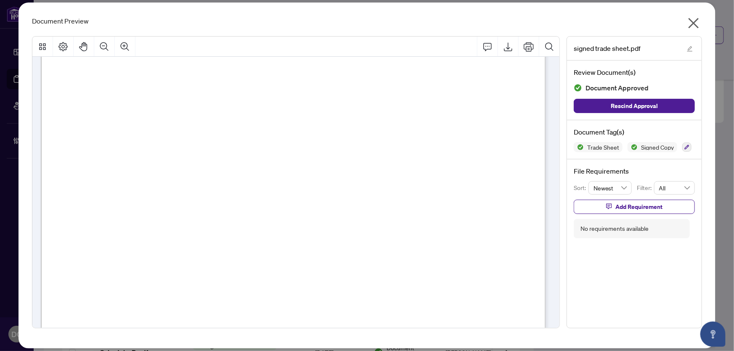
scroll to position [153, 0]
click at [699, 25] on icon "close" at bounding box center [693, 22] width 13 height 13
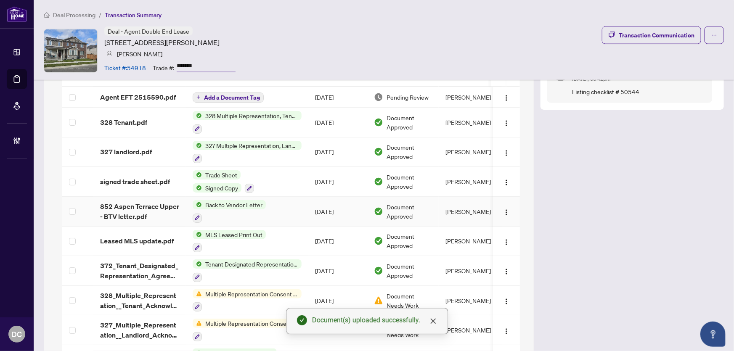
scroll to position [440, 0]
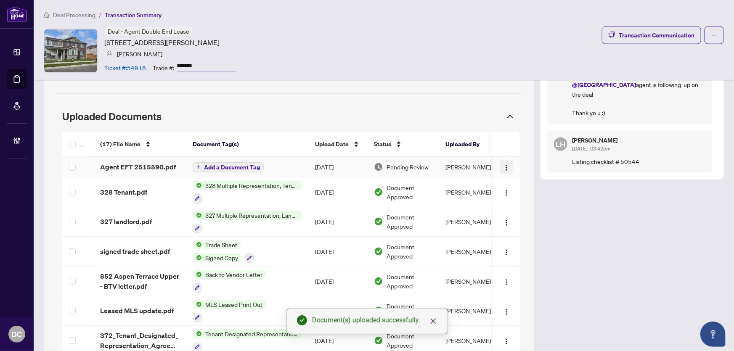
click at [503, 166] on img "button" at bounding box center [506, 168] width 7 height 7
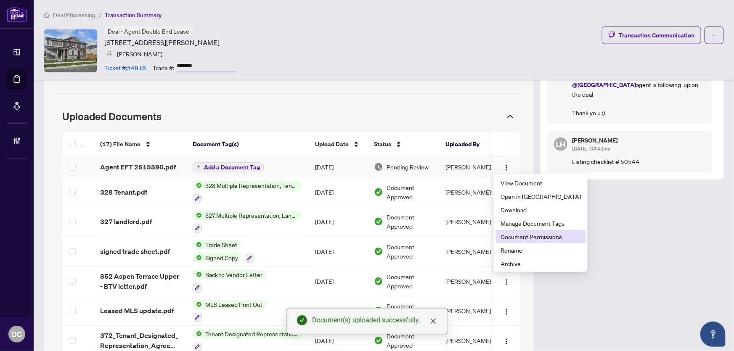
click at [524, 236] on span "Document Permissions" at bounding box center [541, 236] width 80 height 9
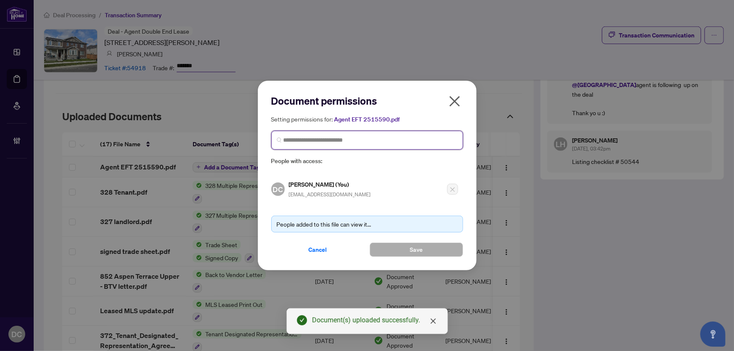
click at [387, 144] on input "search" at bounding box center [371, 140] width 174 height 9
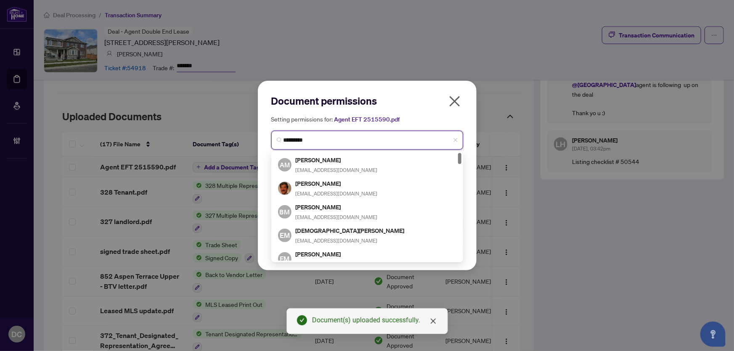
type input "**********"
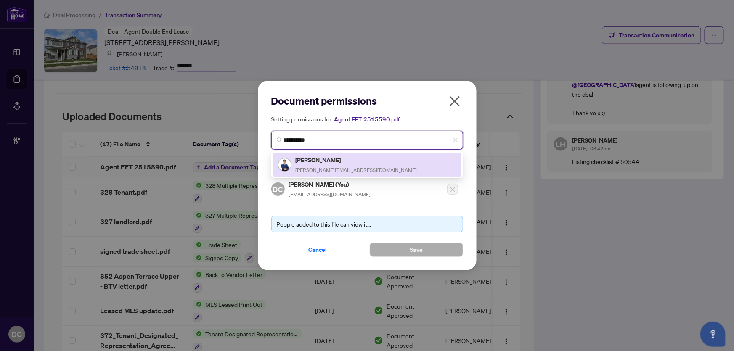
click at [377, 156] on div "Mohammed Al-Ogaidi mohammed@al-ogaidi.com" at bounding box center [367, 164] width 178 height 19
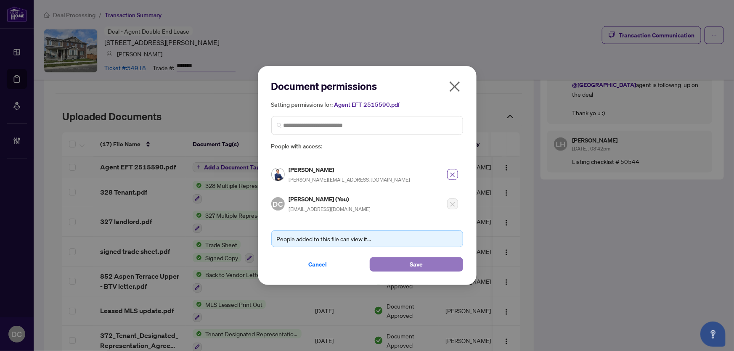
click at [399, 262] on button "Save" at bounding box center [416, 265] width 93 height 14
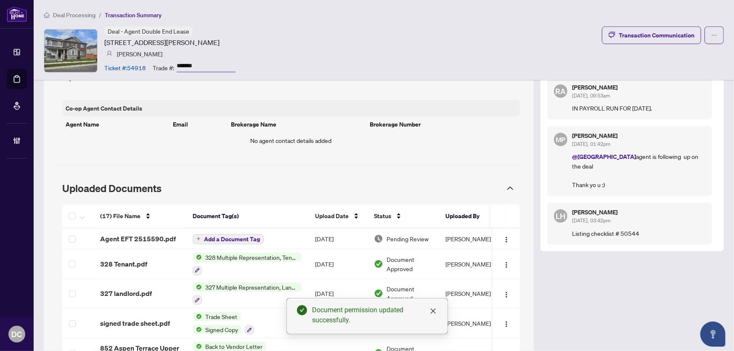
scroll to position [375, 0]
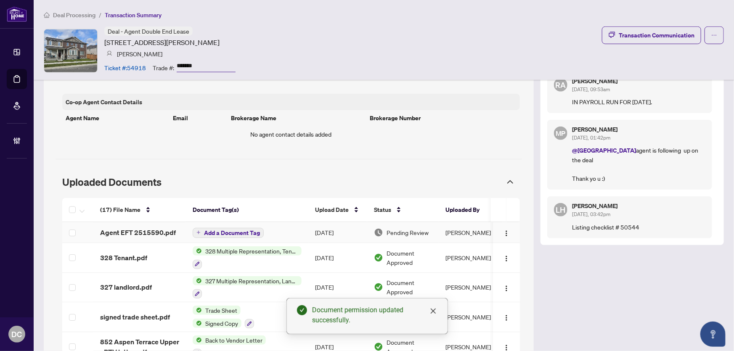
click at [199, 228] on button "Add a Document Tag" at bounding box center [228, 233] width 71 height 10
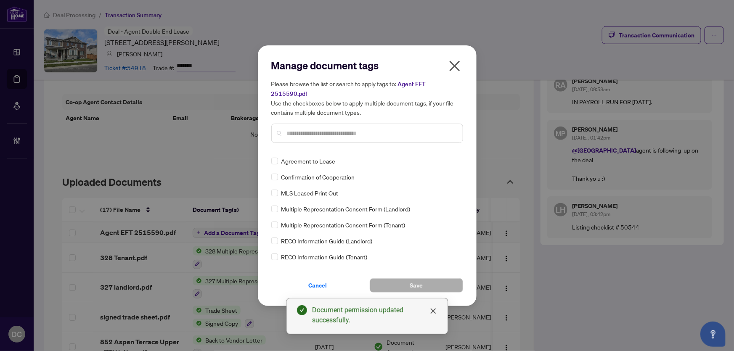
click at [339, 142] on div "Manage document tags Please browse the list or search to apply tags to: Agent E…" at bounding box center [367, 104] width 192 height 91
click at [343, 133] on input "text" at bounding box center [371, 133] width 169 height 9
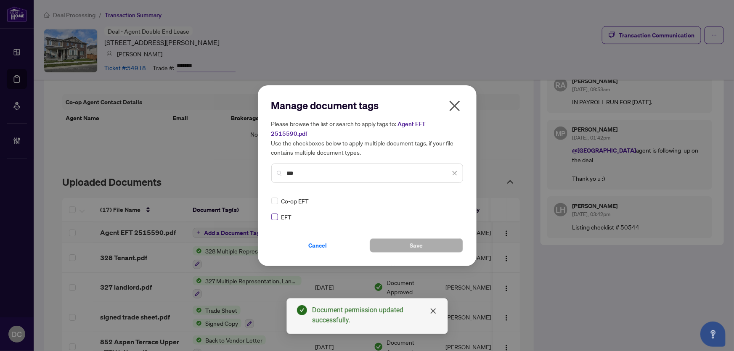
type input "***"
click at [449, 197] on img at bounding box center [446, 201] width 8 height 8
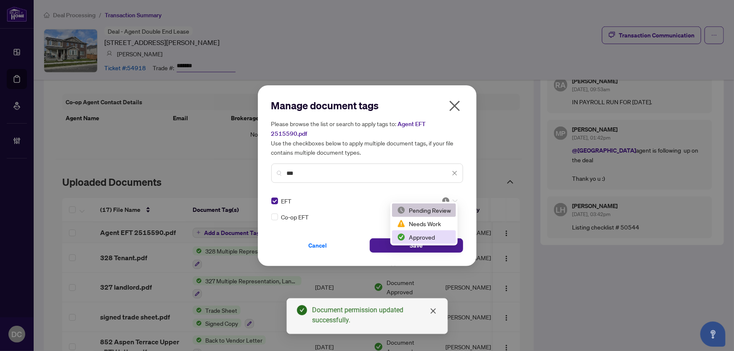
click at [436, 239] on div "Approved" at bounding box center [424, 237] width 54 height 9
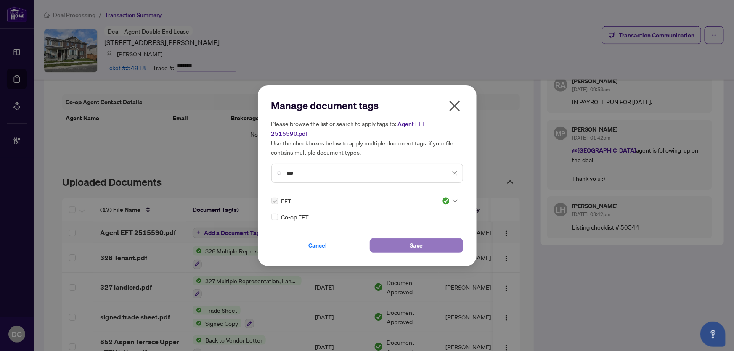
click at [420, 239] on span "Save" at bounding box center [416, 245] width 13 height 13
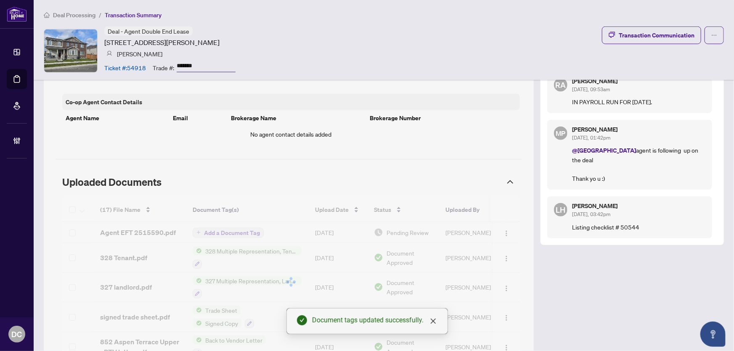
drag, startPoint x: 732, startPoint y: 172, endPoint x: 732, endPoint y: 90, distance: 81.2
click at [734, 80] on body "Dashboard Deal Processing Mortgage Referrals Brokerage Management DC Dawn Chan …" at bounding box center [367, 175] width 734 height 351
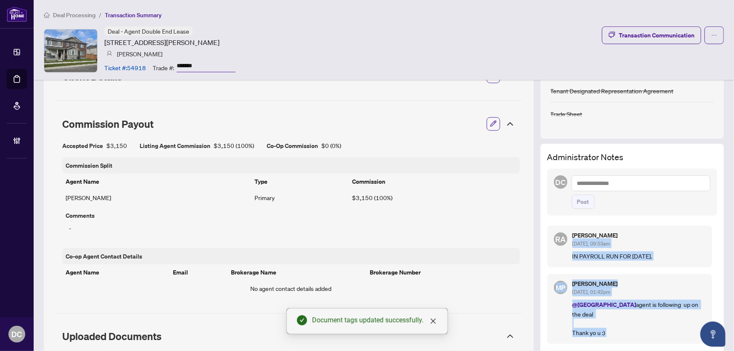
scroll to position [190, 0]
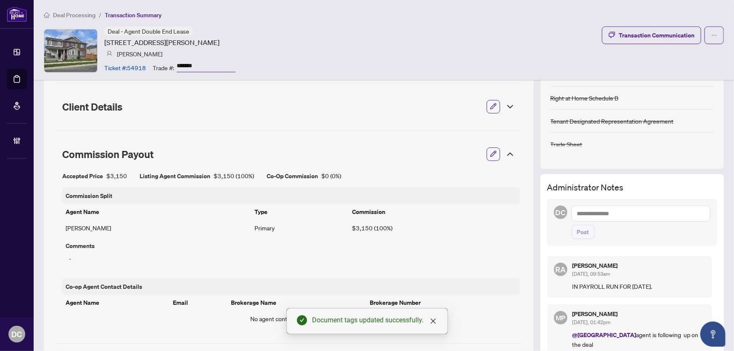
click at [400, 59] on div "Deal - Agent Double End Lease 852 Aspen Terr, Milton, Ontario L9E 1S2, Canada M…" at bounding box center [384, 51] width 680 height 48
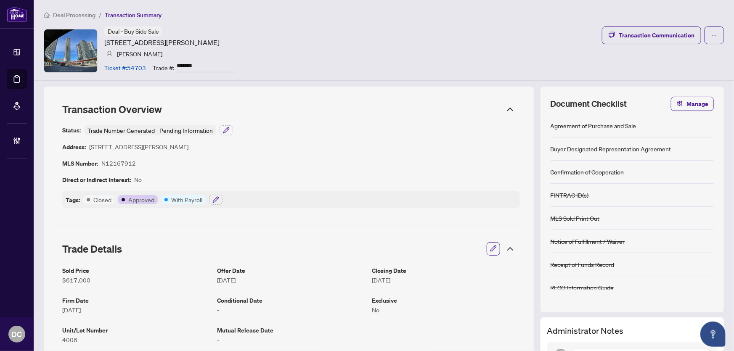
drag, startPoint x: 223, startPoint y: 65, endPoint x: 1, endPoint y: 67, distance: 221.4
click at [124, 66] on div "Ticket #: 54703 Trade #: *******" at bounding box center [169, 67] width 131 height 15
click at [215, 199] on icon "button" at bounding box center [216, 200] width 7 height 7
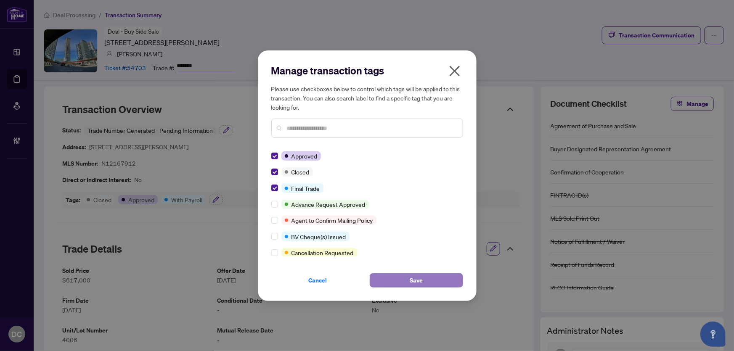
click at [381, 278] on button "Save" at bounding box center [416, 281] width 93 height 14
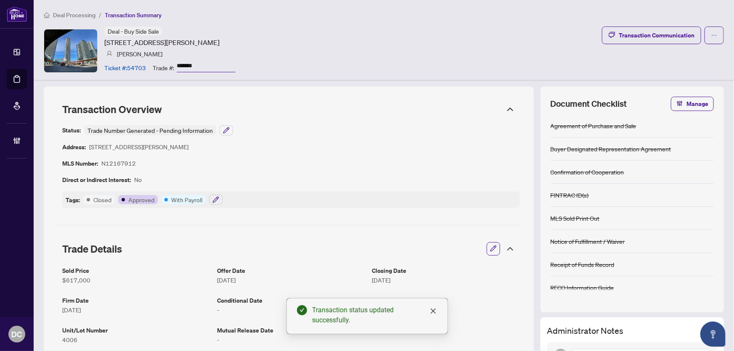
click at [505, 250] on icon at bounding box center [510, 249] width 10 height 10
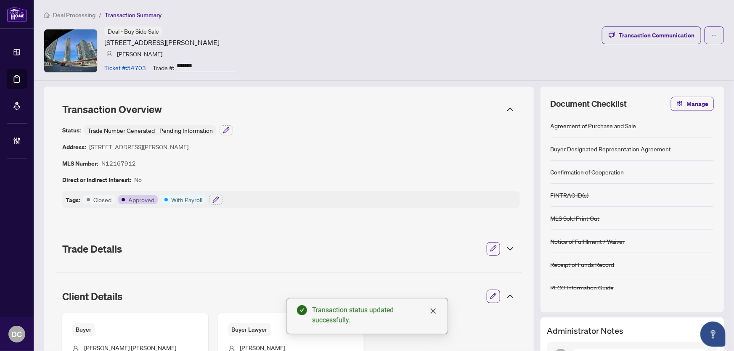
click at [505, 295] on icon at bounding box center [510, 297] width 10 height 10
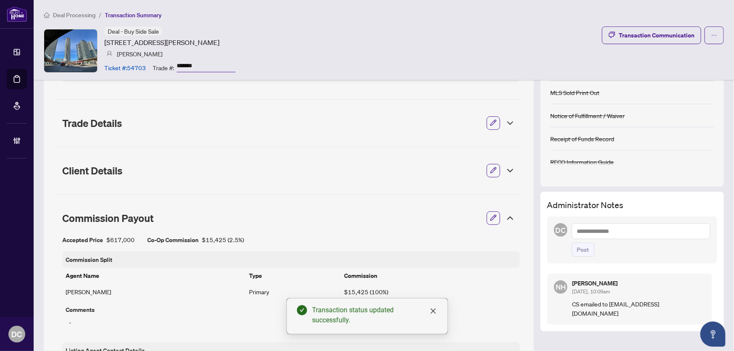
scroll to position [153, 0]
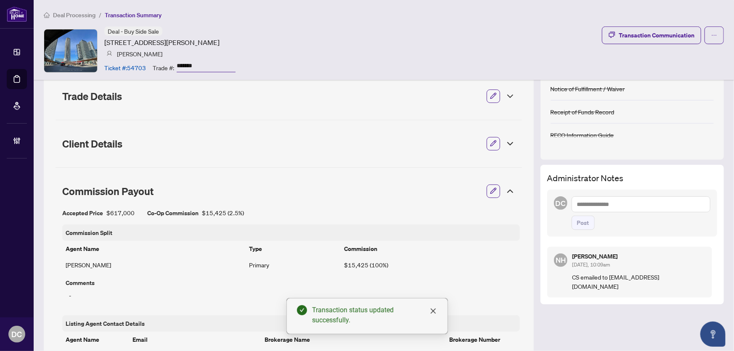
click at [505, 189] on icon at bounding box center [510, 191] width 10 height 10
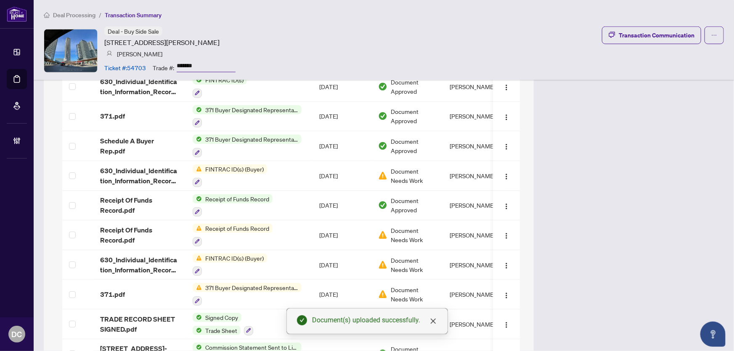
scroll to position [265, 0]
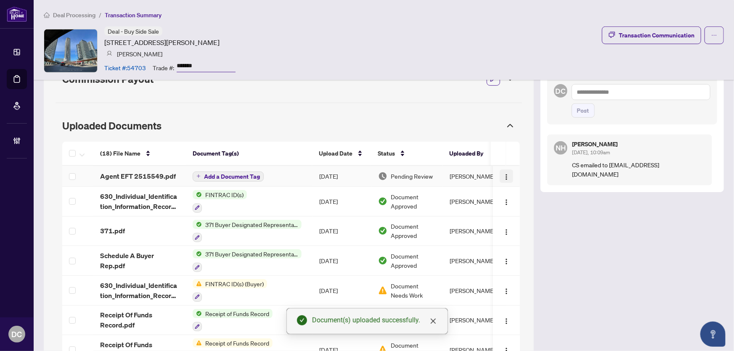
click at [500, 172] on button "button" at bounding box center [506, 176] width 13 height 13
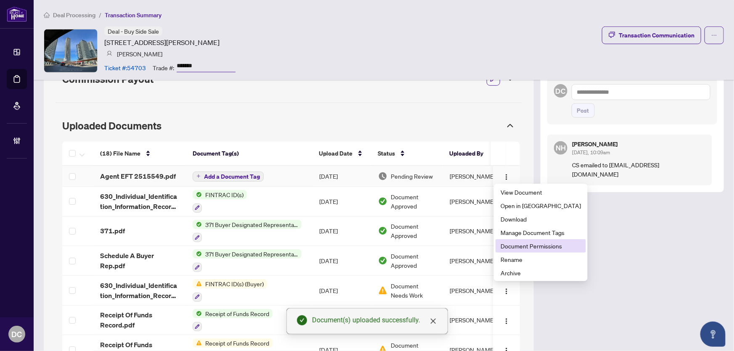
click at [515, 244] on span "Document Permissions" at bounding box center [541, 246] width 80 height 9
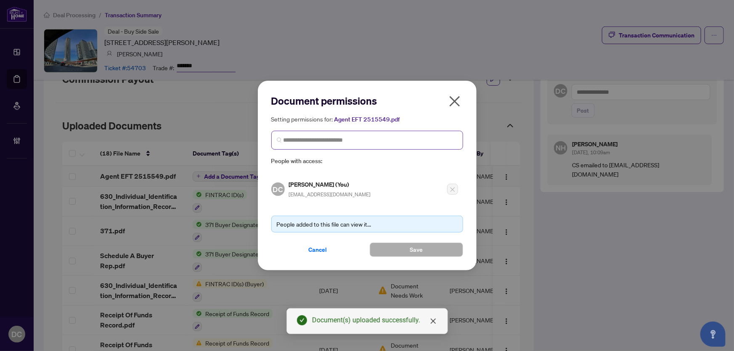
click at [438, 146] on span at bounding box center [367, 140] width 192 height 19
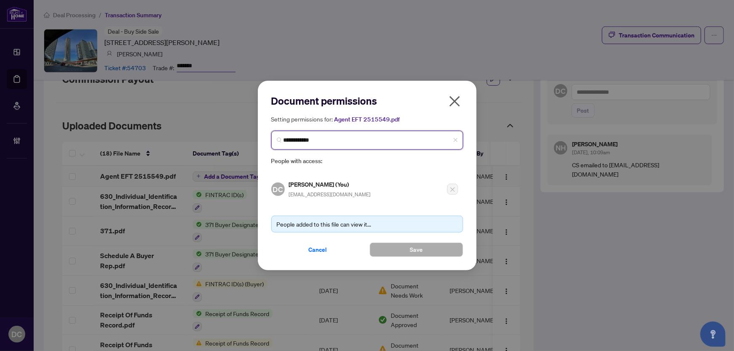
type input "**********"
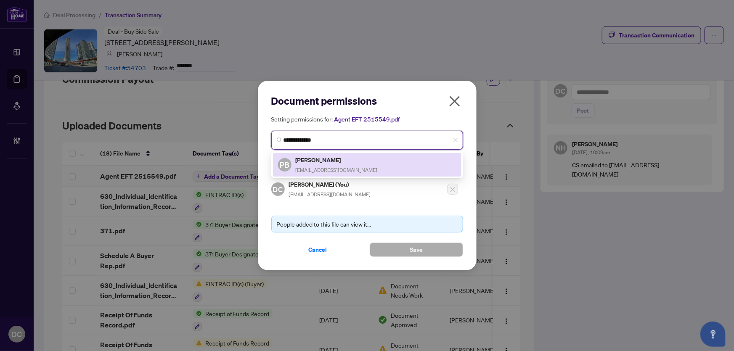
click at [400, 164] on div "PB [PERSON_NAME] [EMAIL_ADDRESS][DOMAIN_NAME]" at bounding box center [367, 164] width 178 height 19
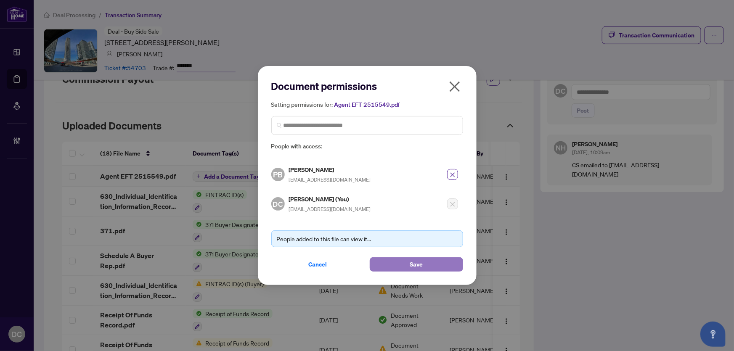
click at [395, 264] on button "Save" at bounding box center [416, 265] width 93 height 14
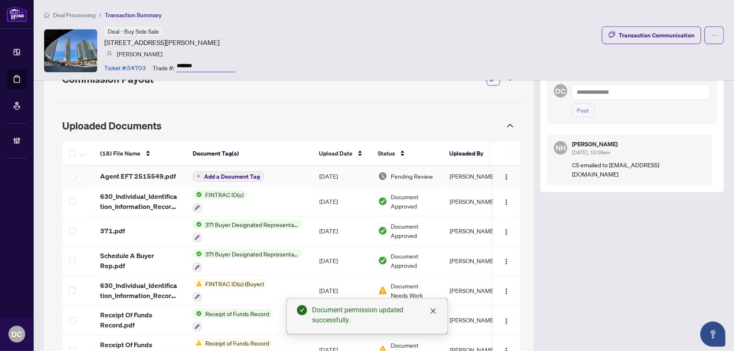
click at [248, 174] on span "Add a Document Tag" at bounding box center [232, 177] width 56 height 6
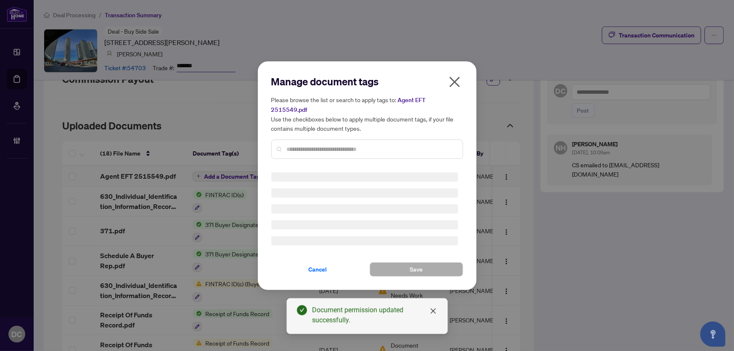
click at [341, 143] on div "Manage document tags Please browse the list or search to apply tags to: Agent E…" at bounding box center [367, 120] width 192 height 91
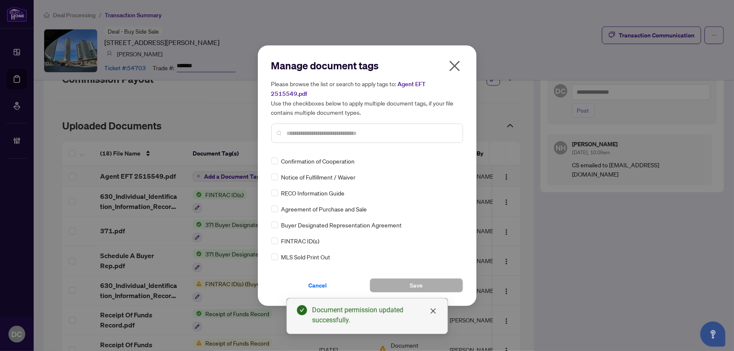
click at [354, 129] on input "text" at bounding box center [371, 133] width 169 height 9
type input "***"
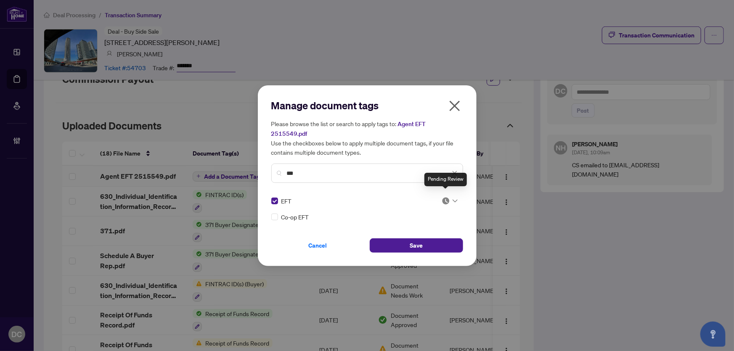
click at [447, 197] on img at bounding box center [446, 201] width 8 height 8
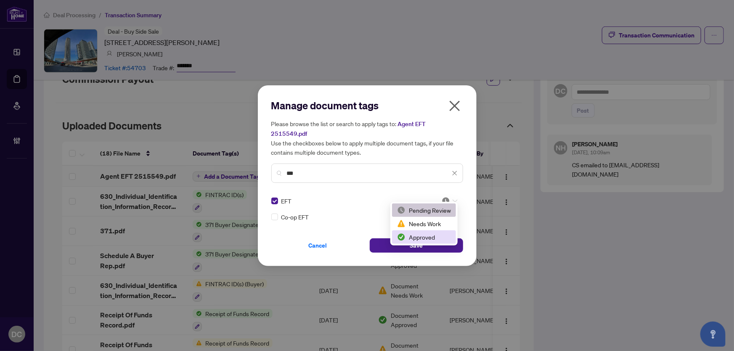
click at [439, 238] on div "Approved" at bounding box center [424, 237] width 54 height 9
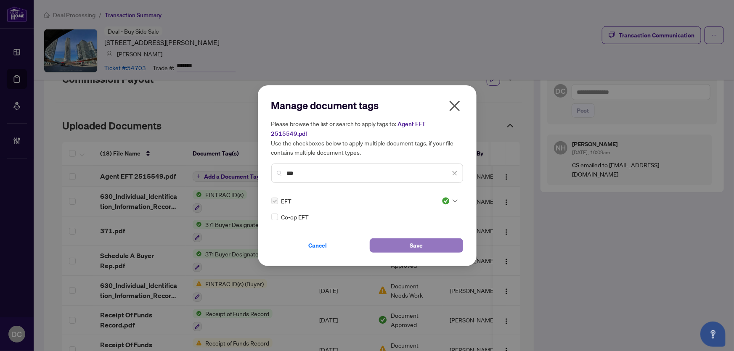
click at [436, 239] on button "Save" at bounding box center [416, 246] width 93 height 14
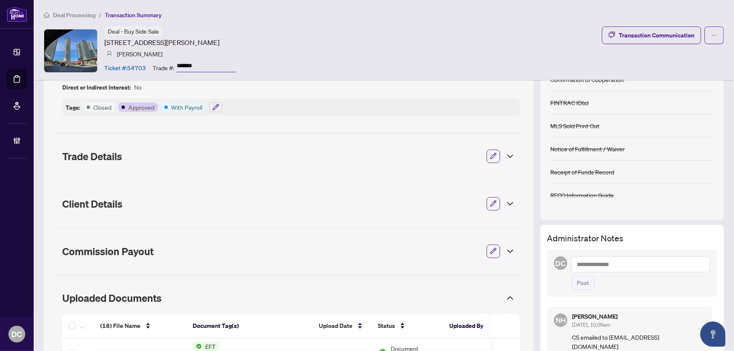
scroll to position [74, 0]
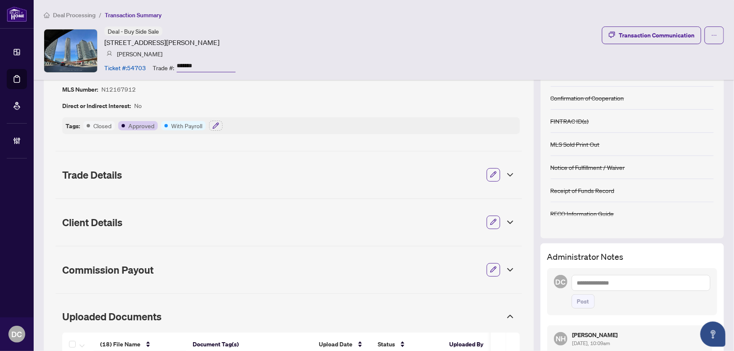
click at [648, 276] on textarea at bounding box center [641, 283] width 139 height 16
click at [640, 287] on textarea at bounding box center [641, 283] width 139 height 16
paste textarea "**********"
type textarea "**********"
click at [577, 301] on span "Post" at bounding box center [583, 301] width 12 height 13
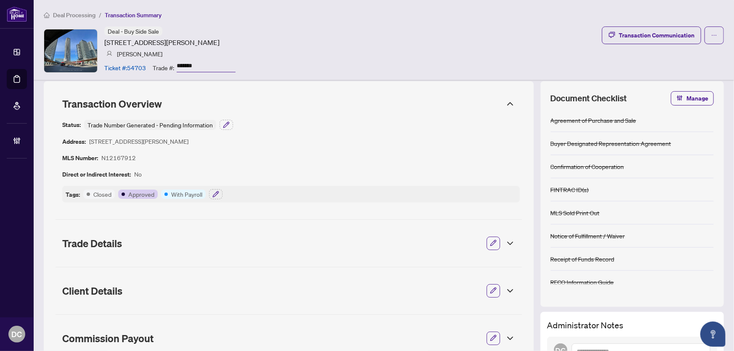
scroll to position [0, 0]
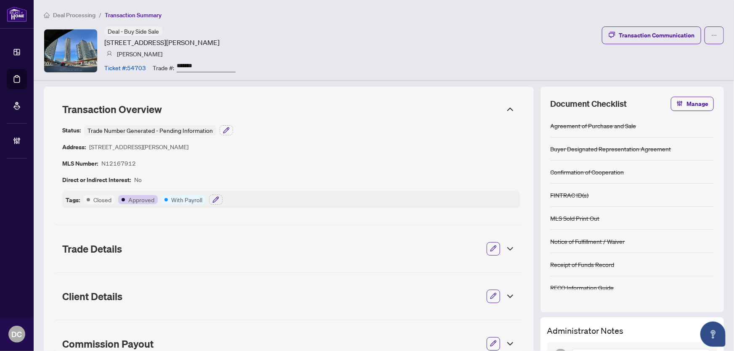
click at [200, 201] on article "With Payroll" at bounding box center [186, 199] width 31 height 9
click at [211, 200] on button "button" at bounding box center [215, 200] width 13 height 10
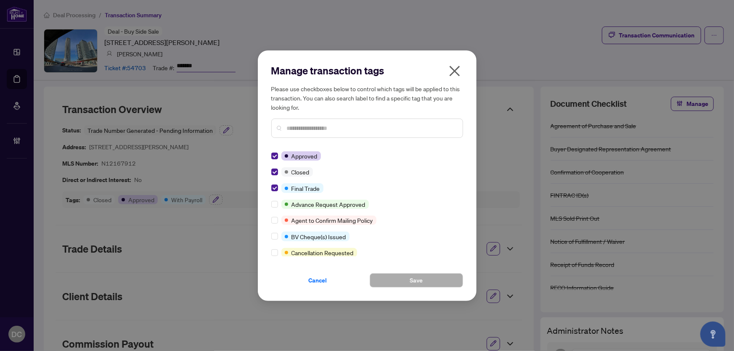
click at [454, 70] on icon "close" at bounding box center [454, 71] width 11 height 11
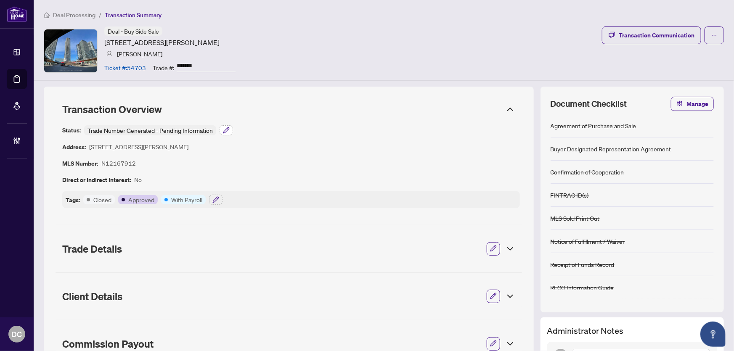
click at [228, 130] on icon "button" at bounding box center [226, 130] width 7 height 7
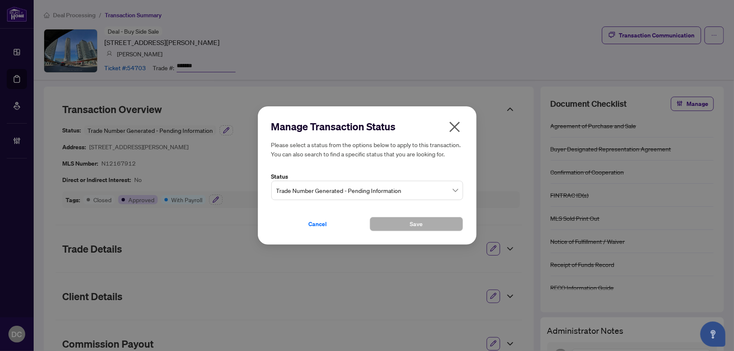
drag, startPoint x: 303, startPoint y: 165, endPoint x: 317, endPoint y: 194, distance: 31.6
click at [317, 194] on span "Trade Number Generated - Pending Information" at bounding box center [367, 191] width 182 height 16
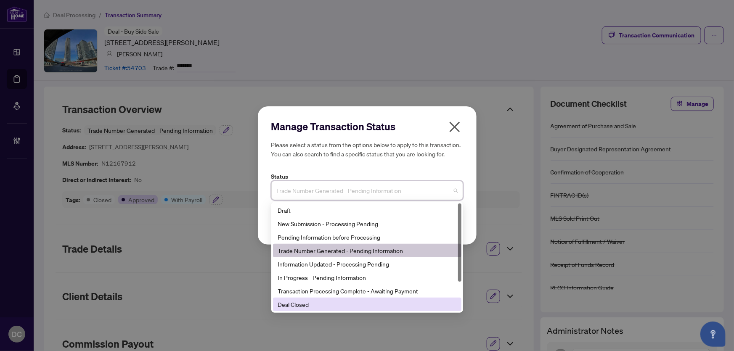
click at [318, 308] on div "Deal Closed" at bounding box center [367, 304] width 178 height 9
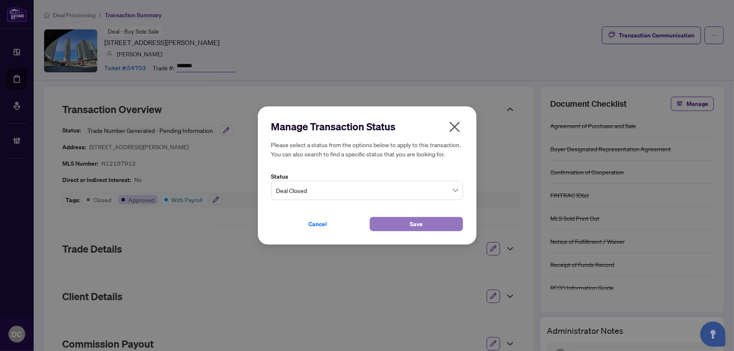
click at [414, 220] on span "Save" at bounding box center [416, 224] width 13 height 13
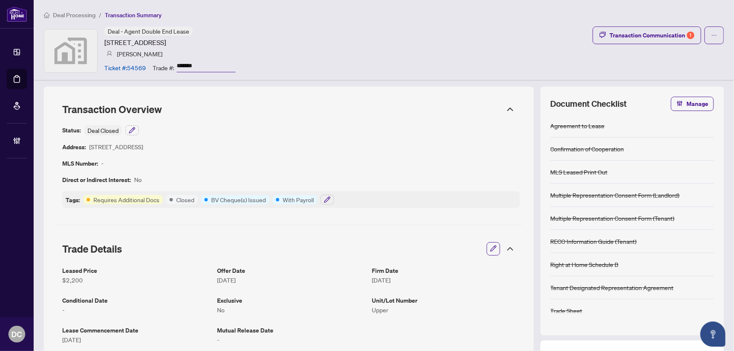
drag, startPoint x: 210, startPoint y: 63, endPoint x: 151, endPoint y: 63, distance: 58.5
click at [151, 63] on div "Ticket #: 54569 Trade #: *******" at bounding box center [169, 67] width 131 height 15
click at [329, 199] on button "button" at bounding box center [327, 200] width 13 height 10
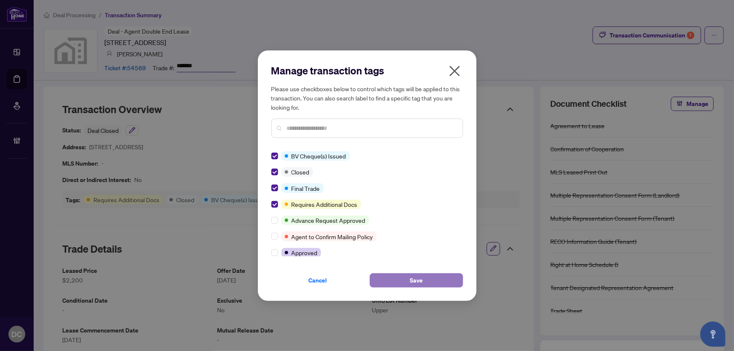
click at [397, 279] on button "Save" at bounding box center [416, 281] width 93 height 14
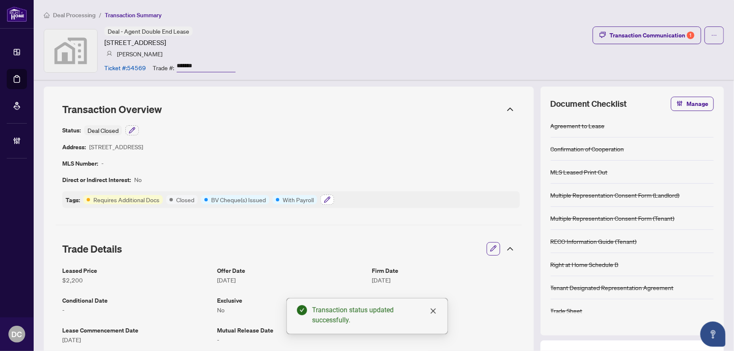
click at [321, 199] on button "button" at bounding box center [327, 200] width 13 height 10
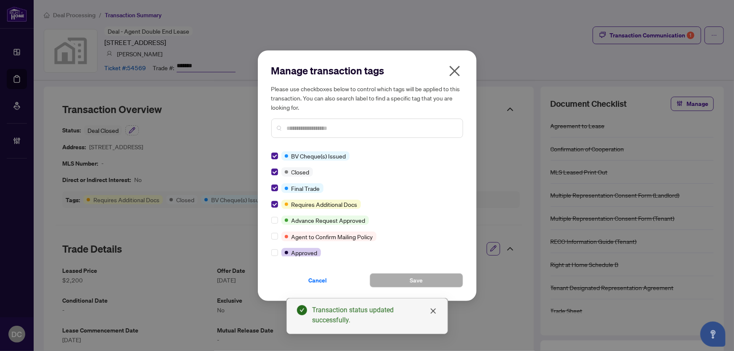
drag, startPoint x: 321, startPoint y: 279, endPoint x: 0, endPoint y: 248, distance: 323.0
click at [318, 277] on span "Cancel" at bounding box center [318, 280] width 19 height 13
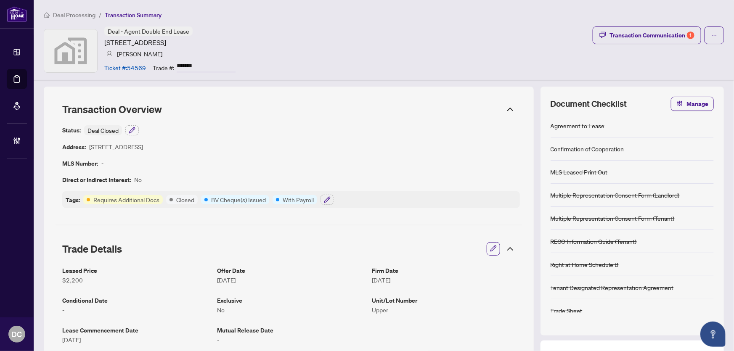
click at [507, 246] on icon at bounding box center [510, 249] width 10 height 10
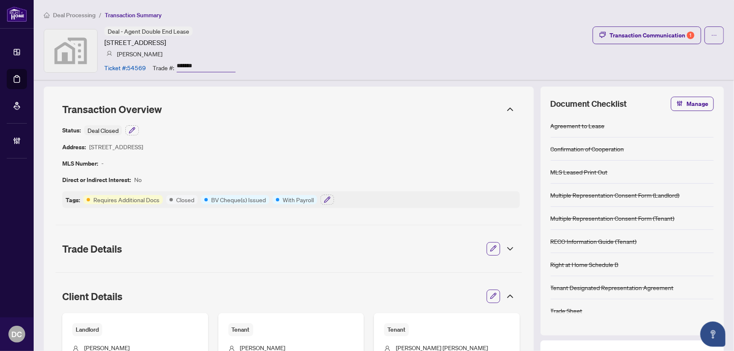
click at [505, 299] on icon at bounding box center [510, 297] width 10 height 10
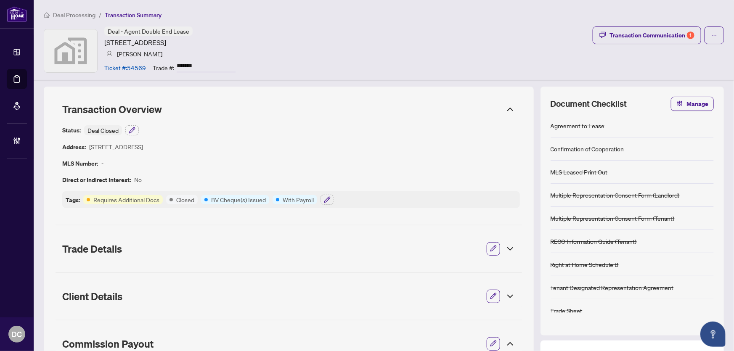
click at [505, 113] on icon at bounding box center [510, 109] width 10 height 10
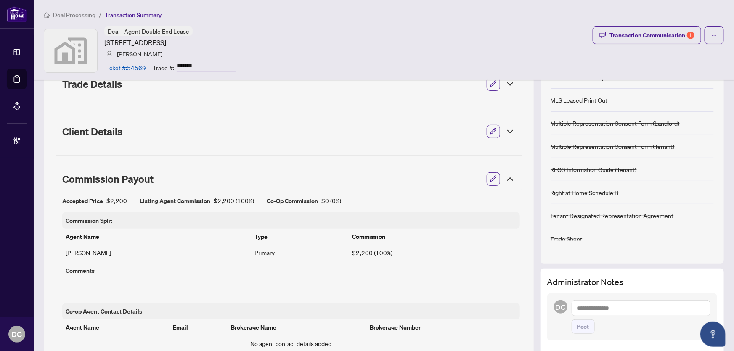
scroll to position [76, 0]
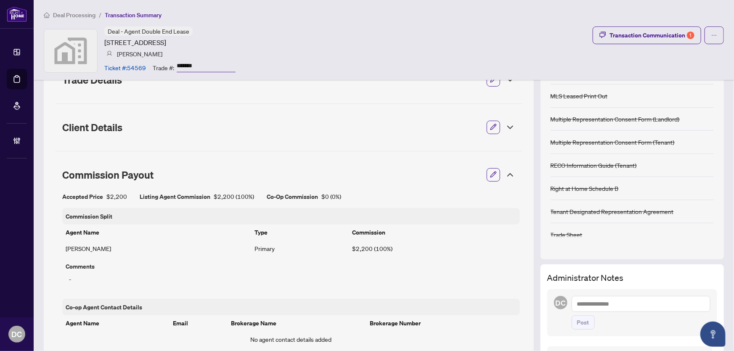
click at [507, 175] on icon at bounding box center [510, 175] width 10 height 10
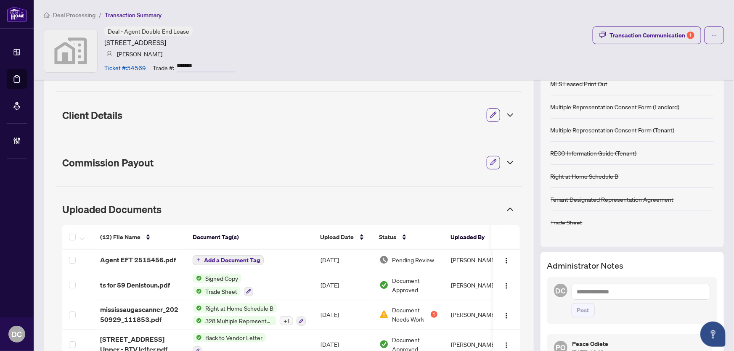
scroll to position [88, 0]
click at [503, 259] on img "button" at bounding box center [506, 261] width 7 height 7
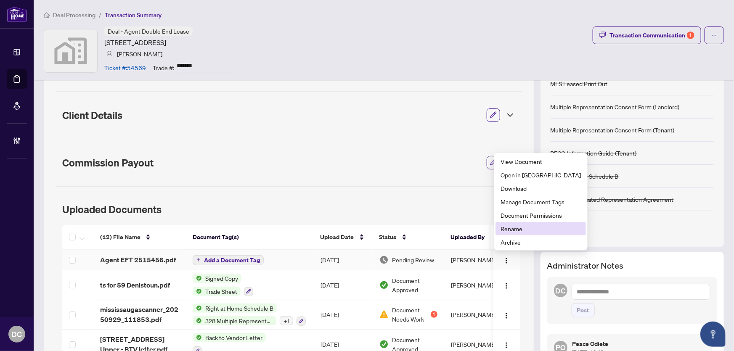
click at [525, 227] on span "Rename" at bounding box center [541, 228] width 80 height 9
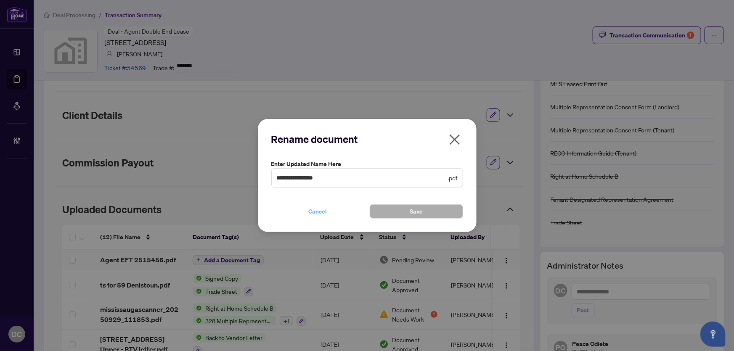
click at [328, 213] on button "Cancel" at bounding box center [317, 212] width 93 height 14
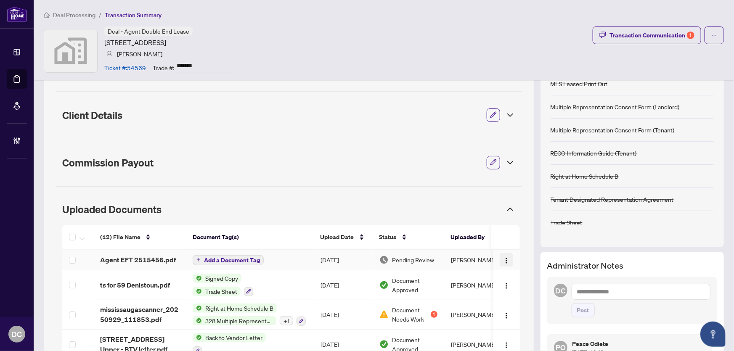
click at [503, 261] on img "button" at bounding box center [506, 261] width 7 height 7
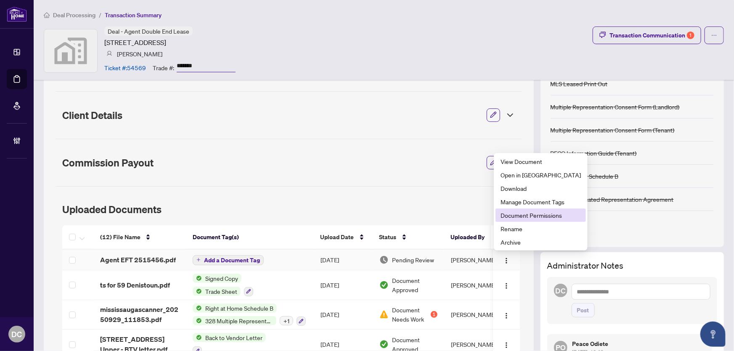
click at [533, 214] on span "Document Permissions" at bounding box center [541, 215] width 80 height 9
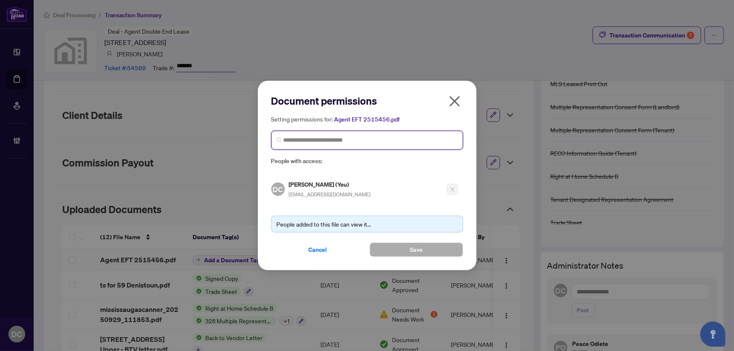
click at [355, 138] on input "search" at bounding box center [371, 140] width 174 height 9
type input "**********"
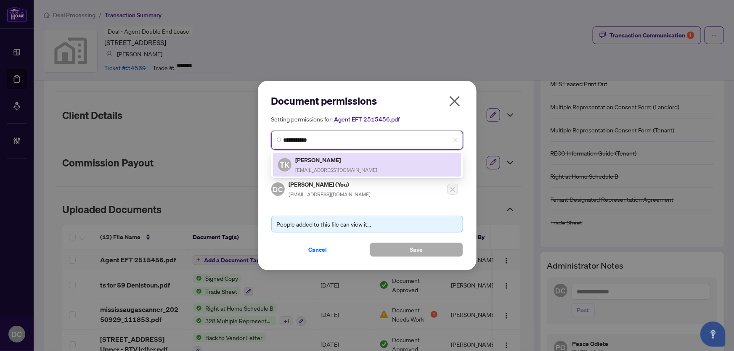
click at [351, 165] on div "[PERSON_NAME] [EMAIL_ADDRESS][DOMAIN_NAME]" at bounding box center [337, 164] width 82 height 19
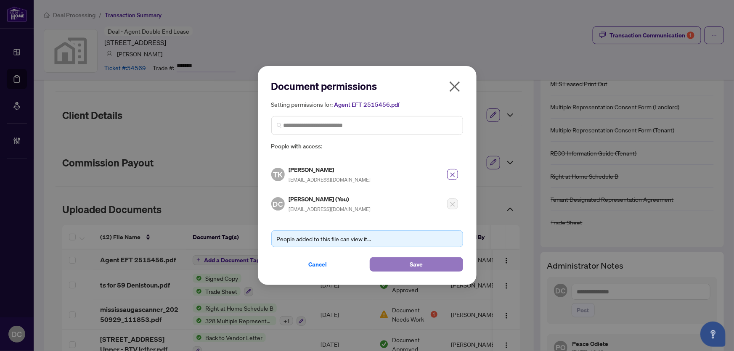
click at [393, 263] on button "Save" at bounding box center [416, 265] width 93 height 14
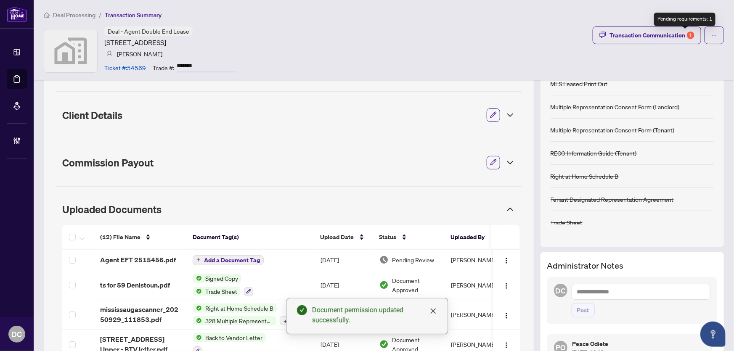
drag, startPoint x: 687, startPoint y: 34, endPoint x: 667, endPoint y: 191, distance: 158.2
click at [659, 143] on div "Deal Processing / Transaction Summary Deal - Agent Double End Lease [STREET_ADD…" at bounding box center [384, 282] width 680 height 721
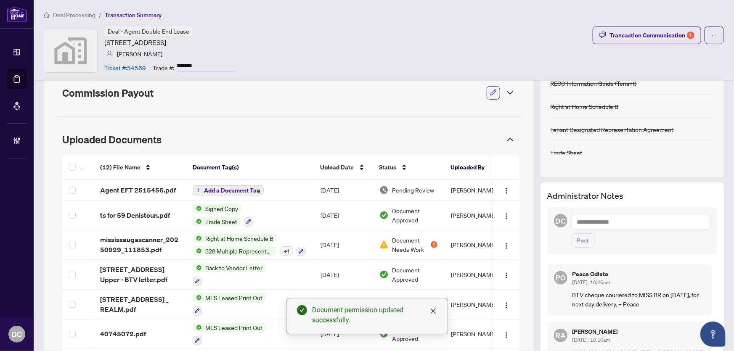
scroll to position [50, 0]
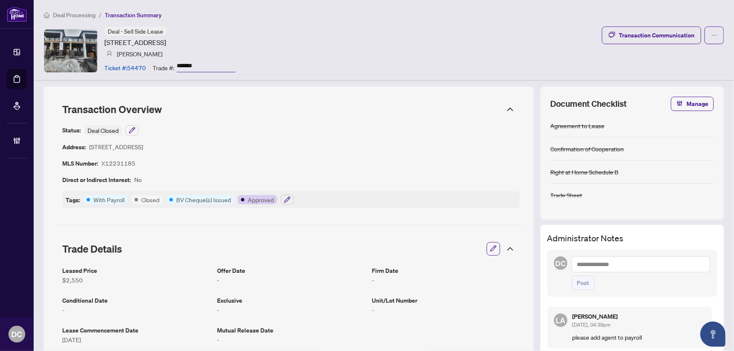
drag, startPoint x: 219, startPoint y: 66, endPoint x: 161, endPoint y: 61, distance: 58.3
click at [161, 61] on div "Trade #: *******" at bounding box center [194, 67] width 83 height 15
click at [289, 200] on icon "button" at bounding box center [287, 200] width 7 height 7
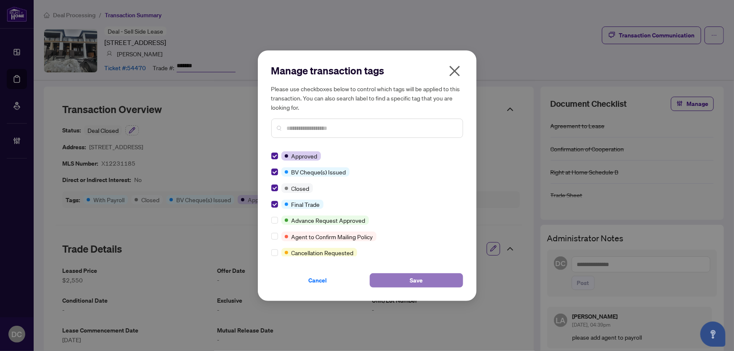
drag, startPoint x: 424, startPoint y: 281, endPoint x: 404, endPoint y: 275, distance: 21.4
click at [422, 280] on button "Save" at bounding box center [416, 281] width 93 height 14
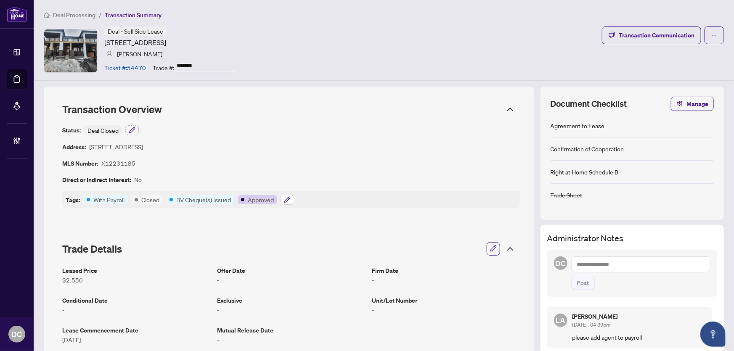
click at [288, 198] on icon "button" at bounding box center [288, 198] width 1 height 1
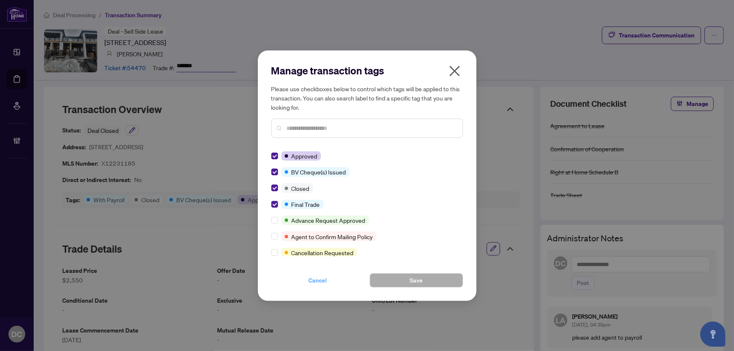
click at [316, 282] on span "Cancel" at bounding box center [318, 280] width 19 height 13
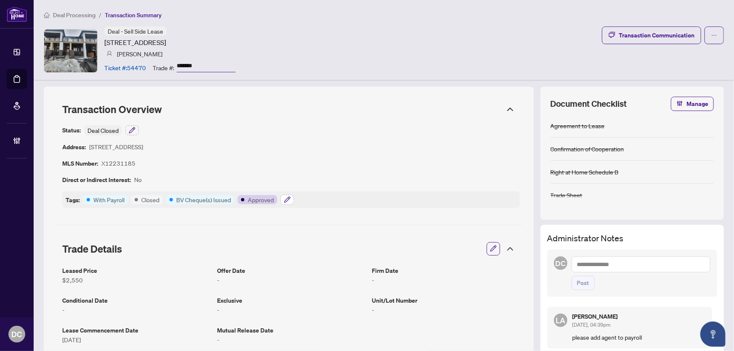
drag, startPoint x: 287, startPoint y: 198, endPoint x: 282, endPoint y: 198, distance: 5.5
click at [282, 198] on button "button" at bounding box center [287, 200] width 13 height 10
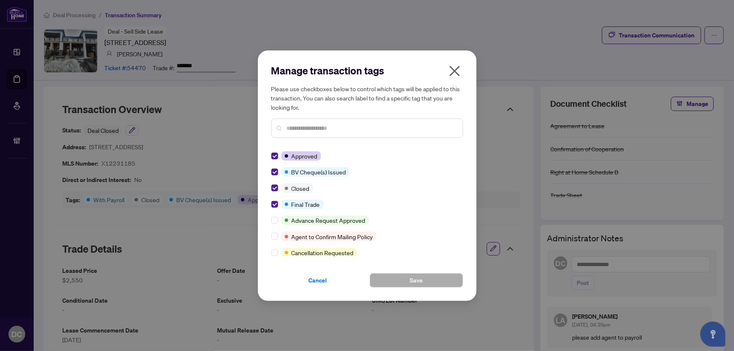
click at [459, 72] on icon "close" at bounding box center [454, 70] width 13 height 13
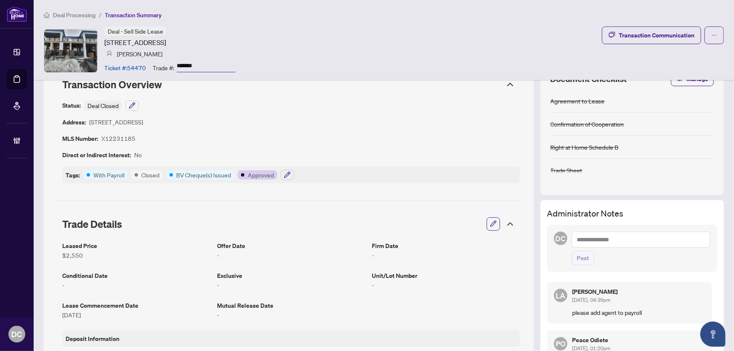
scroll to position [191, 0]
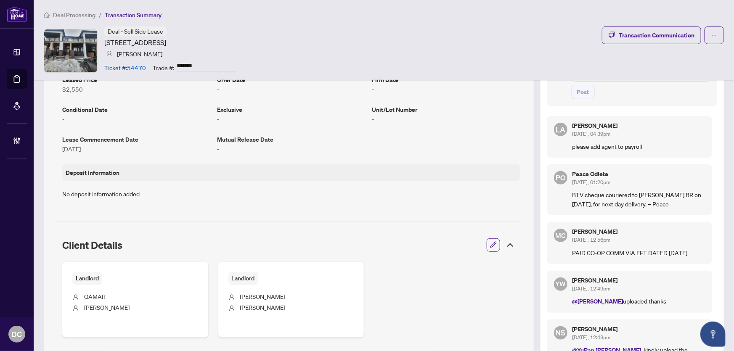
click at [506, 248] on icon at bounding box center [510, 245] width 10 height 10
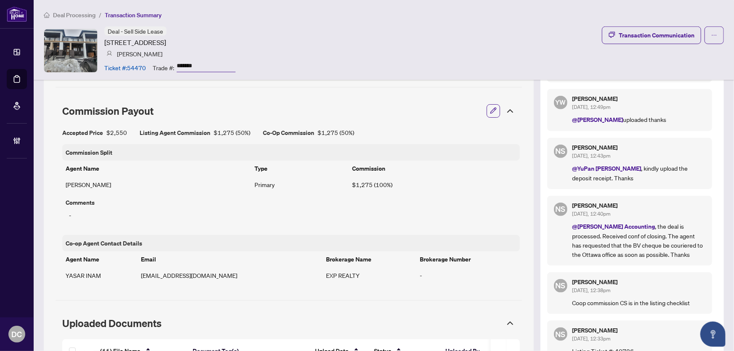
scroll to position [383, 0]
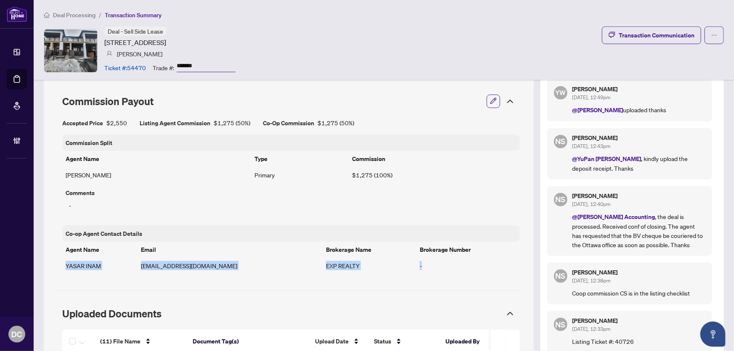
drag, startPoint x: 506, startPoint y: 311, endPoint x: 493, endPoint y: 251, distance: 60.8
click at [493, 252] on div "Transaction Overview Status: Deal Closed Address: 221 Speckled Alder Row, Ottaw…" at bounding box center [289, 220] width 490 height 1032
click at [505, 98] on icon at bounding box center [510, 101] width 10 height 10
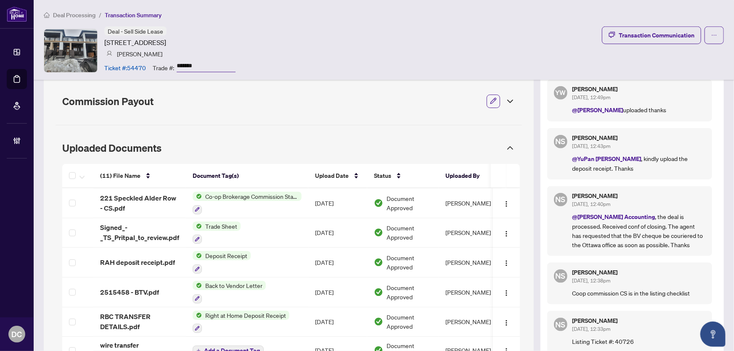
click at [518, 289] on div "Transaction Overview Status: Deal Closed Address: 221 Speckled Alder Row, Ottaw…" at bounding box center [289, 137] width 490 height 866
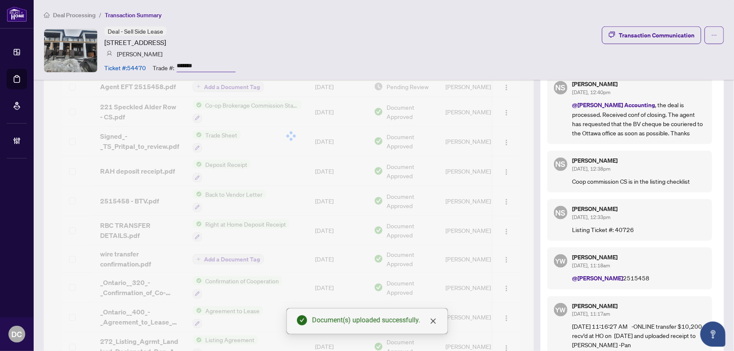
scroll to position [380, 0]
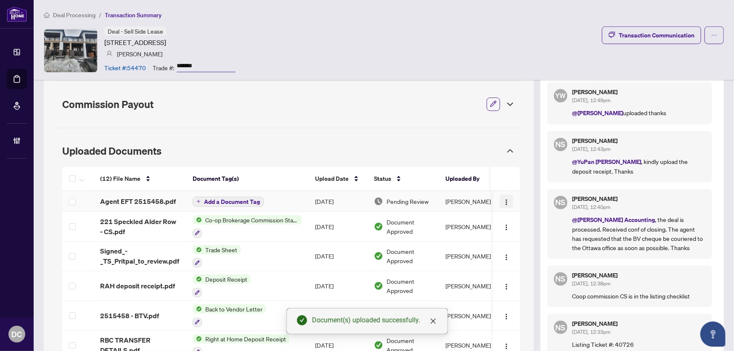
click at [505, 199] on button "button" at bounding box center [506, 201] width 13 height 13
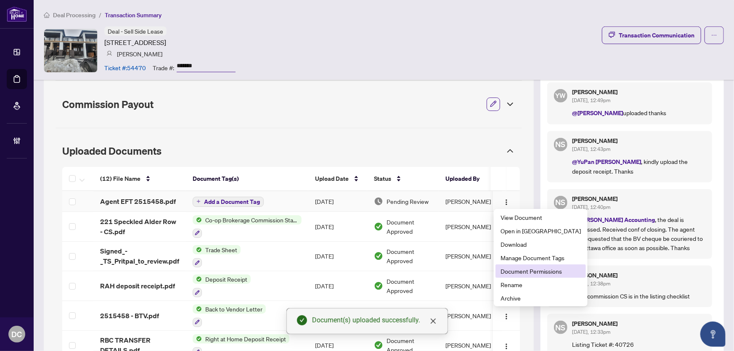
click at [515, 269] on span "Document Permissions" at bounding box center [541, 271] width 80 height 9
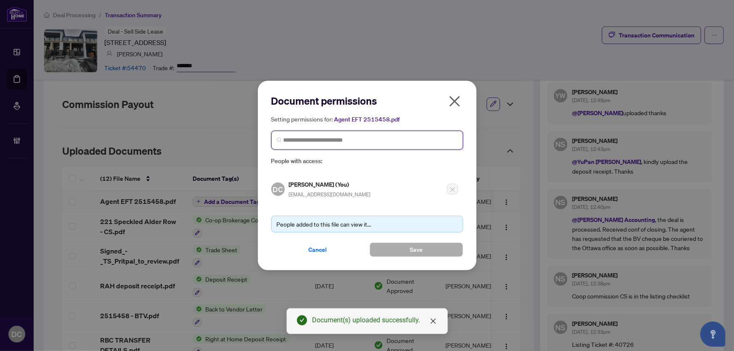
click at [332, 141] on input "search" at bounding box center [371, 140] width 174 height 9
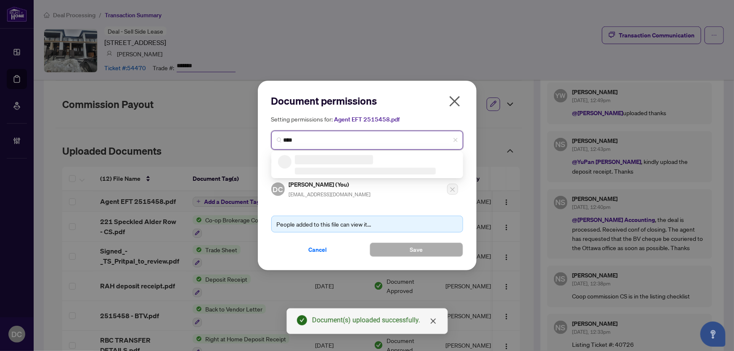
type input "*****"
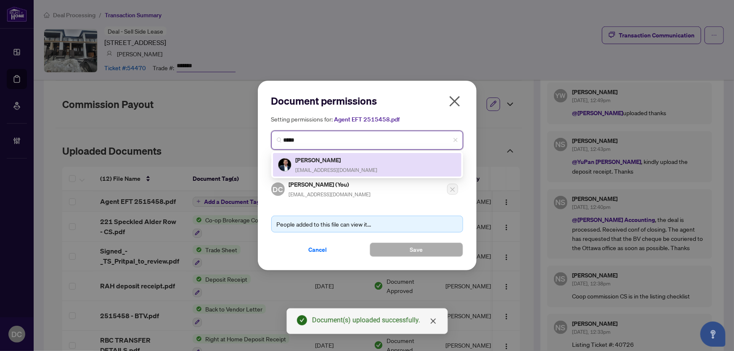
click at [340, 167] on span "pritpalmahal@outlook.com" at bounding box center [337, 170] width 82 height 6
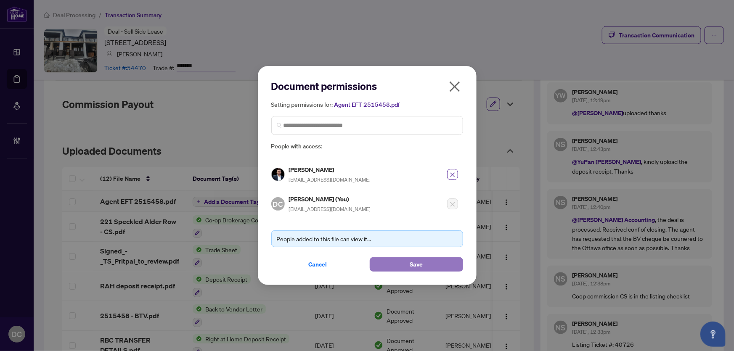
click at [399, 265] on button "Save" at bounding box center [416, 265] width 93 height 14
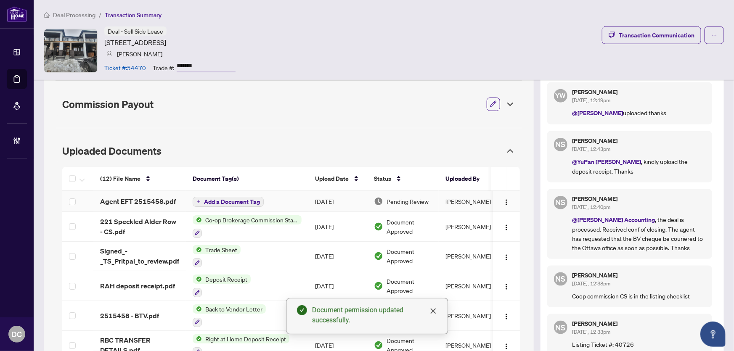
click at [199, 200] on icon "plus" at bounding box center [199, 201] width 4 height 4
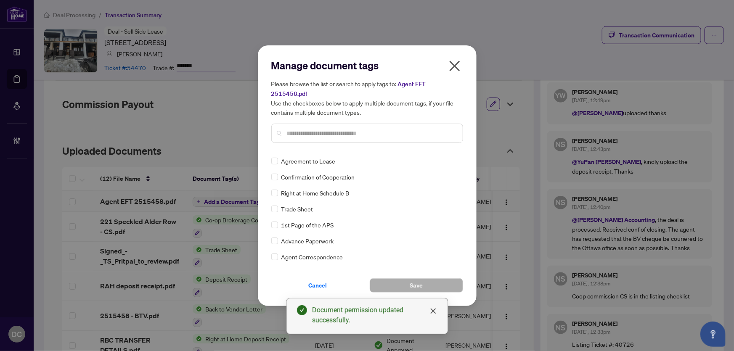
click at [351, 142] on div "Manage document tags Please browse the list or search to apply tags to: Agent E…" at bounding box center [367, 104] width 192 height 91
click at [367, 130] on input "text" at bounding box center [371, 133] width 169 height 9
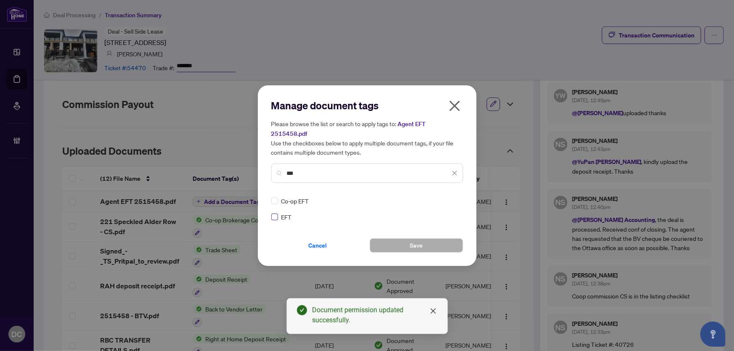
type input "***"
click at [454, 199] on icon at bounding box center [455, 200] width 5 height 3
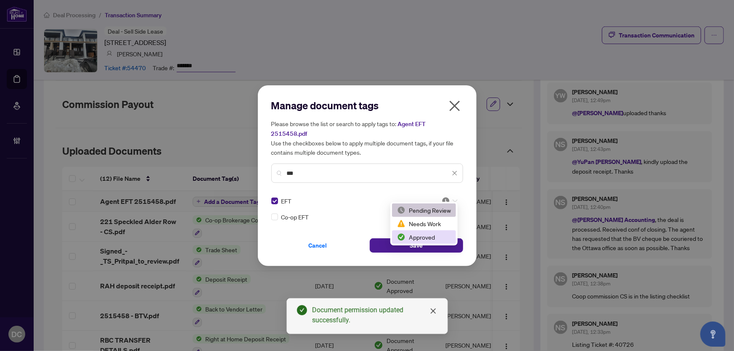
click at [432, 234] on div "Approved" at bounding box center [424, 237] width 54 height 9
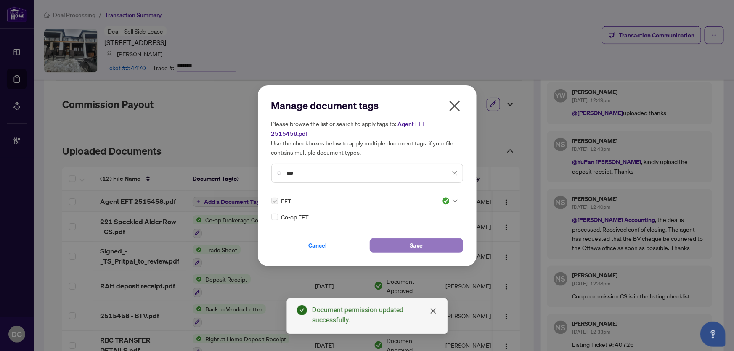
click at [431, 242] on button "Save" at bounding box center [416, 246] width 93 height 14
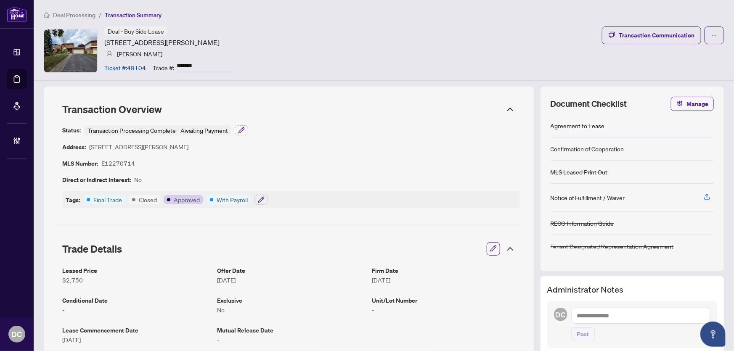
drag, startPoint x: 206, startPoint y: 63, endPoint x: 162, endPoint y: 63, distance: 44.2
click at [162, 63] on div "Trade #: *******" at bounding box center [194, 67] width 83 height 15
click at [243, 128] on icon "button" at bounding box center [241, 130] width 7 height 7
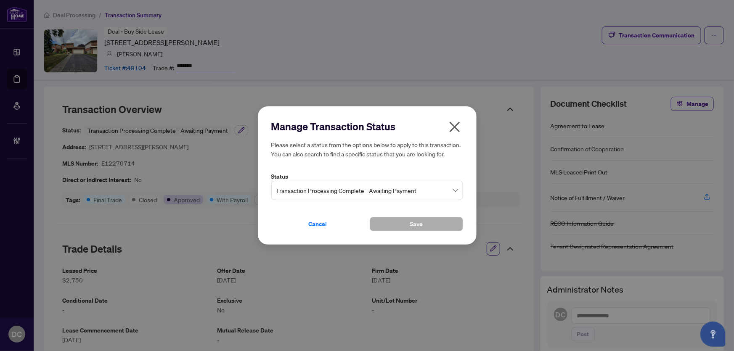
click at [410, 190] on span "Transaction Processing Complete - Awaiting Payment" at bounding box center [367, 191] width 182 height 16
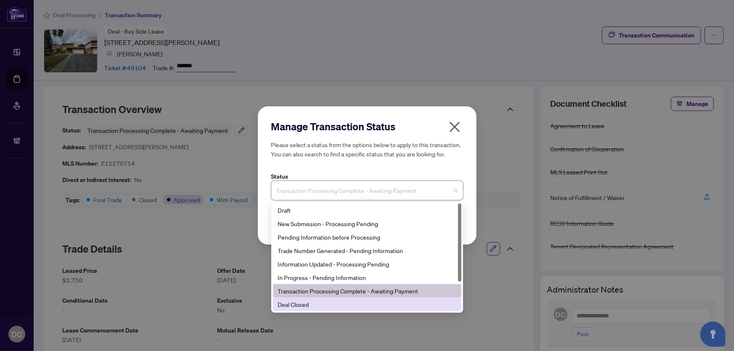
click at [330, 304] on div "Deal Closed" at bounding box center [367, 304] width 178 height 9
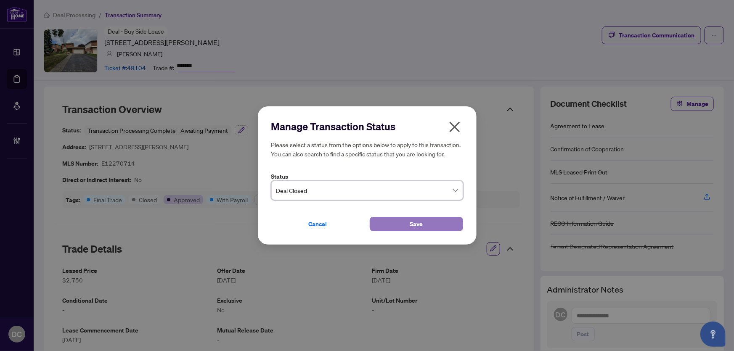
click at [394, 221] on button "Save" at bounding box center [416, 224] width 93 height 14
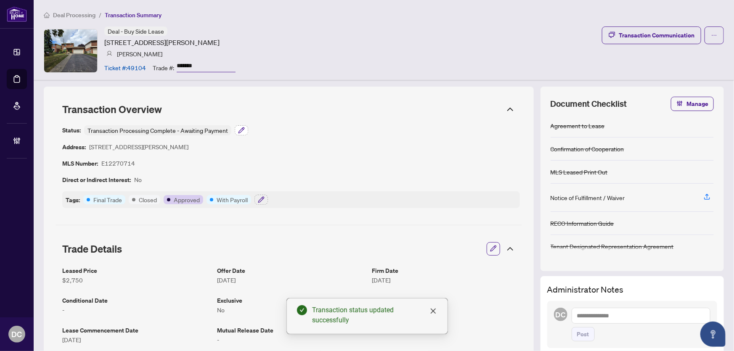
click at [241, 128] on icon "button" at bounding box center [241, 130] width 7 height 7
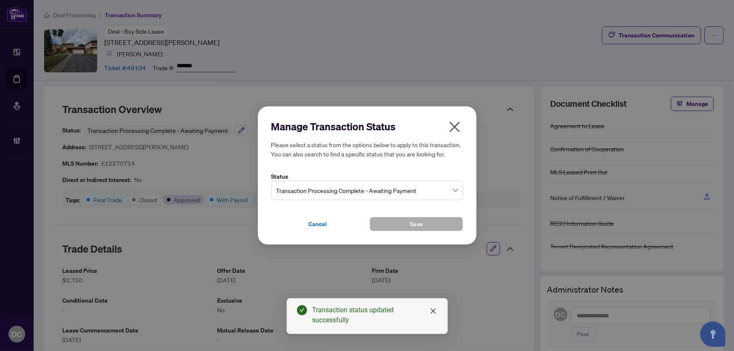
click at [372, 192] on span "Transaction Processing Complete - Awaiting Payment" at bounding box center [367, 191] width 182 height 16
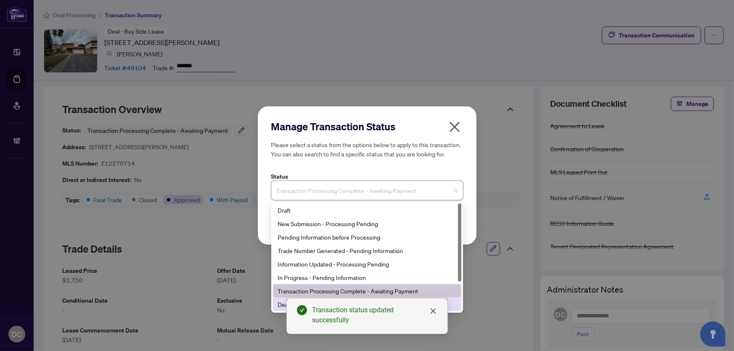
click at [279, 306] on div "Deal Closed" at bounding box center [367, 304] width 178 height 9
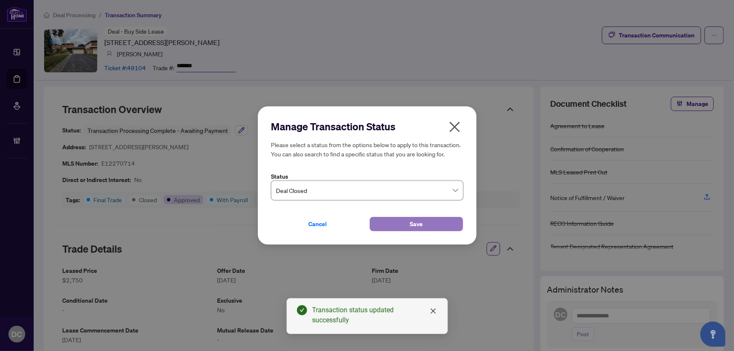
click at [399, 223] on button "Save" at bounding box center [416, 224] width 93 height 14
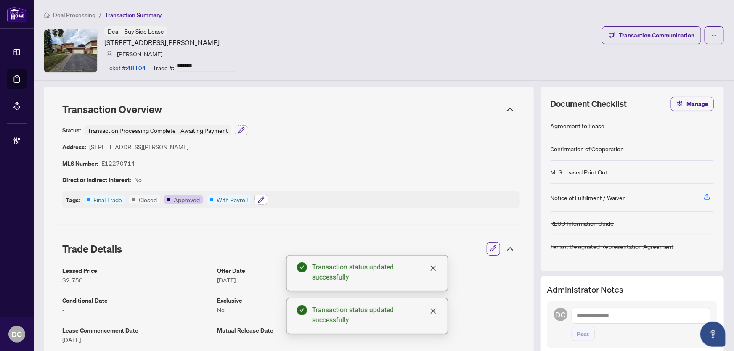
click at [263, 197] on icon "button" at bounding box center [261, 200] width 7 height 7
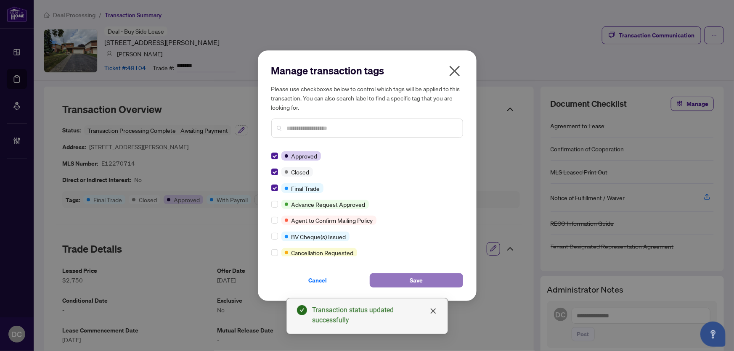
click at [391, 279] on button "Save" at bounding box center [416, 281] width 93 height 14
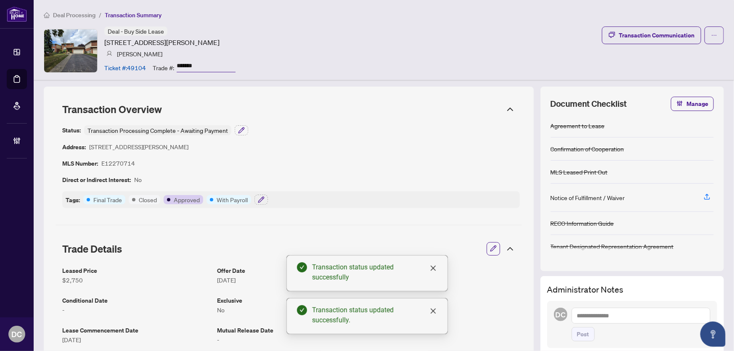
click at [508, 248] on icon at bounding box center [510, 249] width 5 height 3
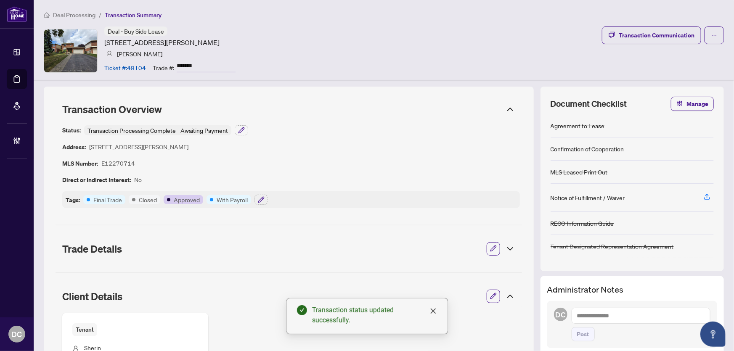
click at [505, 298] on icon at bounding box center [510, 297] width 10 height 10
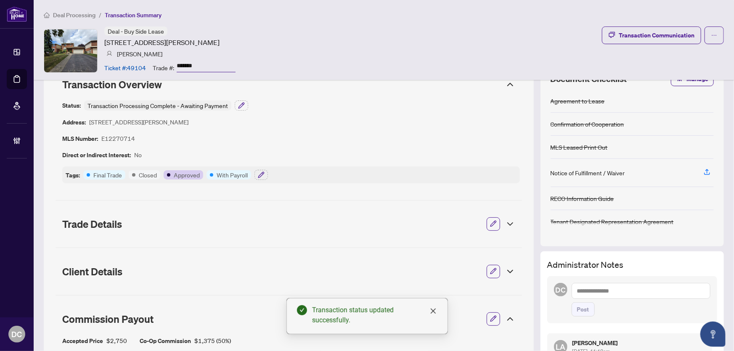
scroll to position [153, 0]
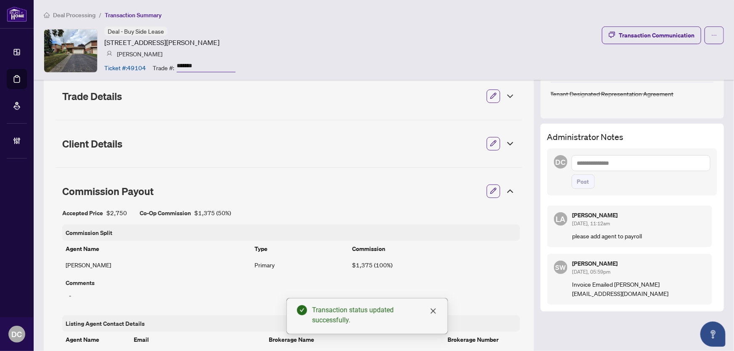
click at [508, 194] on icon at bounding box center [510, 191] width 10 height 10
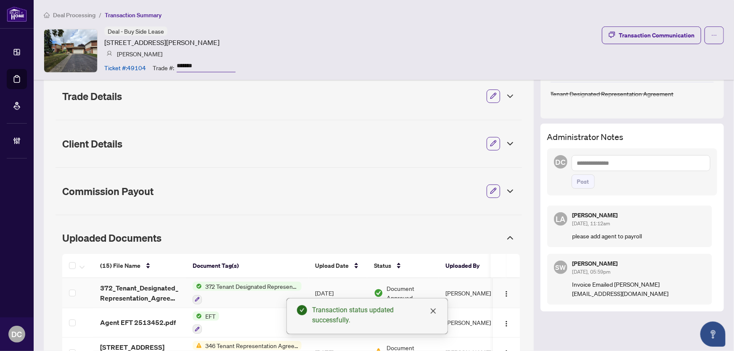
scroll to position [268, 0]
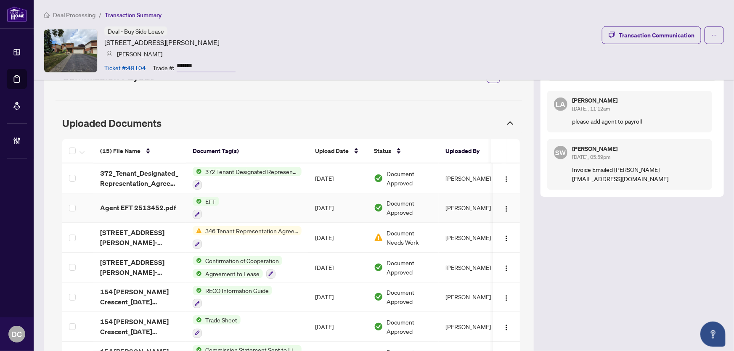
click at [267, 201] on td "EFT" at bounding box center [247, 209] width 122 height 30
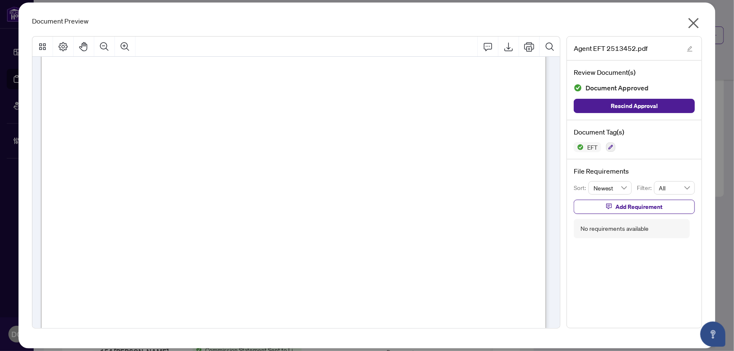
scroll to position [0, 0]
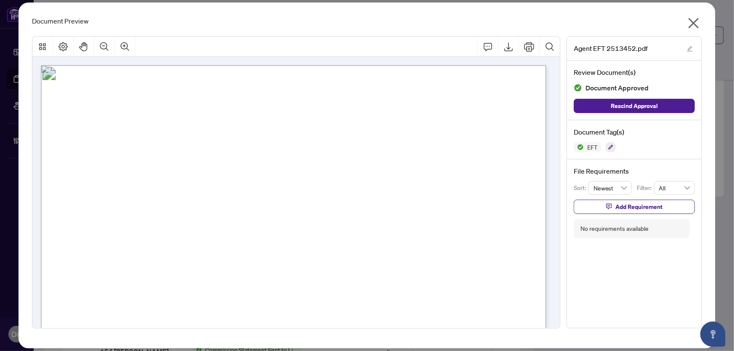
click at [699, 25] on icon "close" at bounding box center [693, 22] width 13 height 13
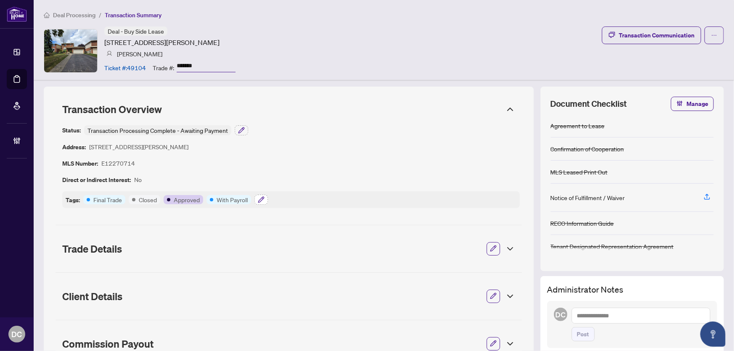
click at [263, 199] on icon "button" at bounding box center [261, 200] width 7 height 7
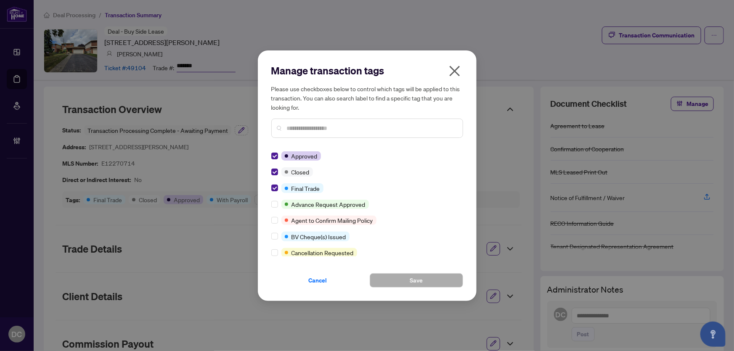
click at [457, 72] on icon "close" at bounding box center [454, 70] width 13 height 13
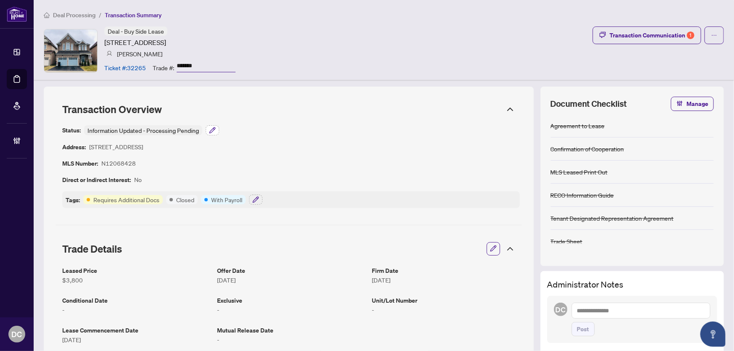
click at [214, 128] on icon "button" at bounding box center [213, 128] width 1 height 1
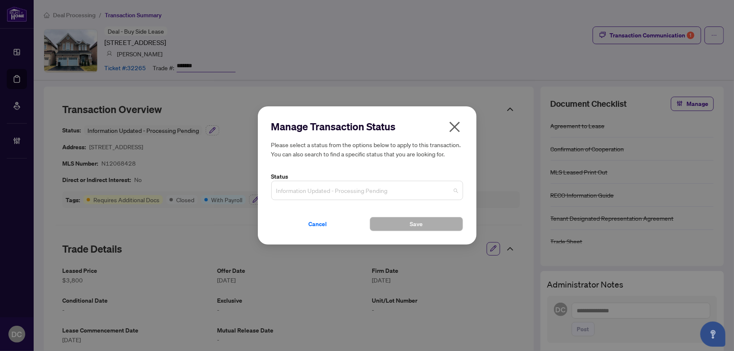
click at [382, 191] on span "Information Updated - Processing Pending" at bounding box center [367, 191] width 182 height 16
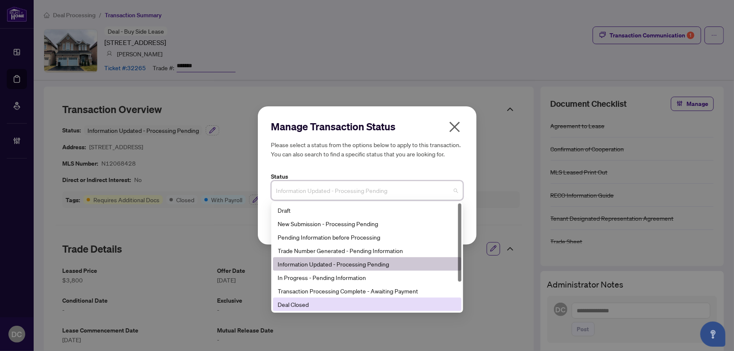
click at [340, 307] on div "Deal Closed" at bounding box center [367, 304] width 178 height 9
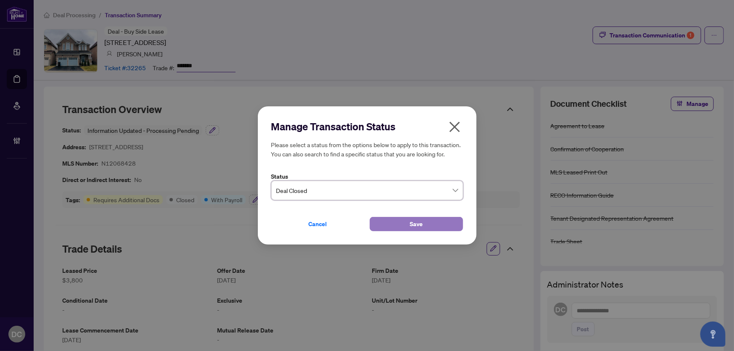
click at [391, 226] on button "Save" at bounding box center [416, 224] width 93 height 14
click at [200, 66] on div "Manage Transaction Status Please select a status from the options below to appl…" at bounding box center [367, 175] width 734 height 351
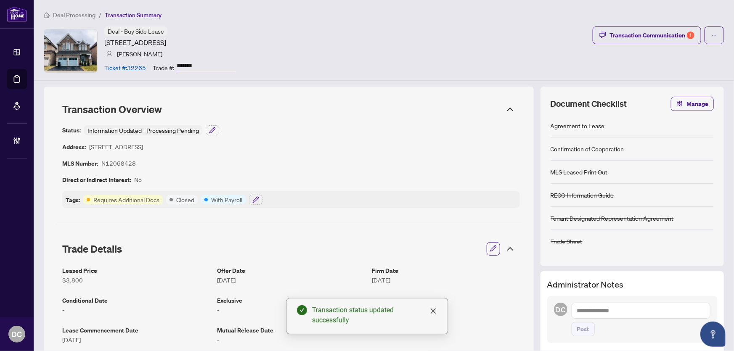
drag, startPoint x: 206, startPoint y: 64, endPoint x: 151, endPoint y: 66, distance: 54.7
click at [154, 64] on div "Trade #: *******" at bounding box center [194, 67] width 83 height 15
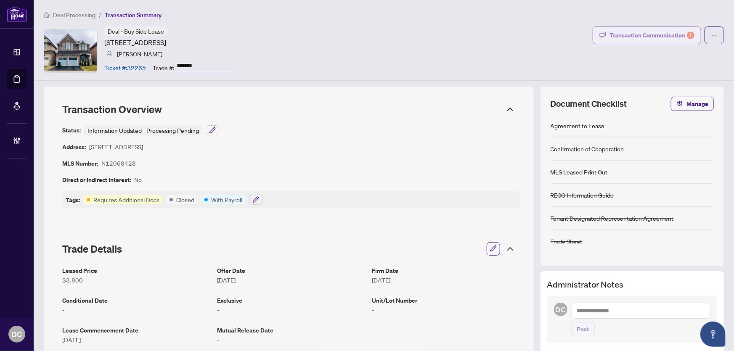
click at [659, 38] on div "Transaction Communication 1" at bounding box center [652, 35] width 85 height 13
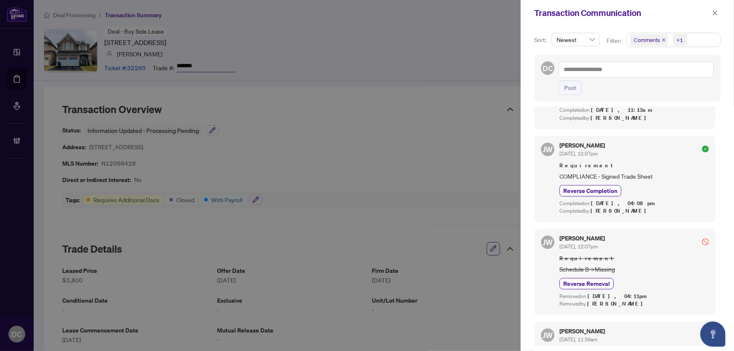
scroll to position [1033, 0]
click at [716, 18] on span "button" at bounding box center [715, 12] width 6 height 13
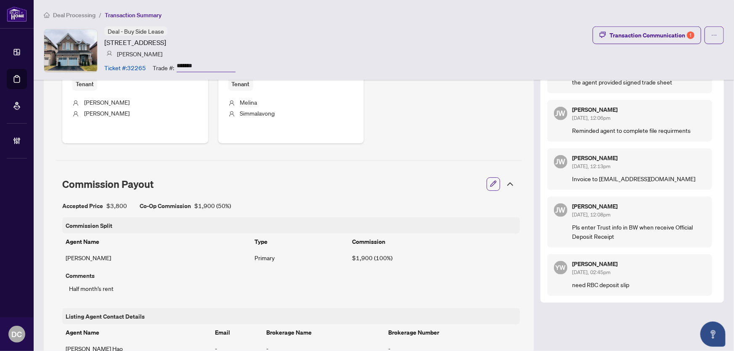
scroll to position [421, 0]
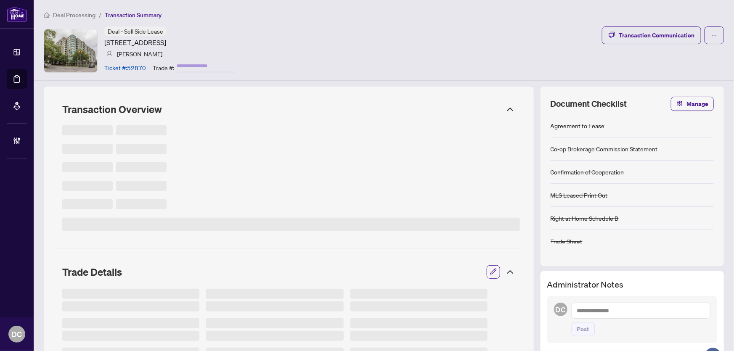
type input "*******"
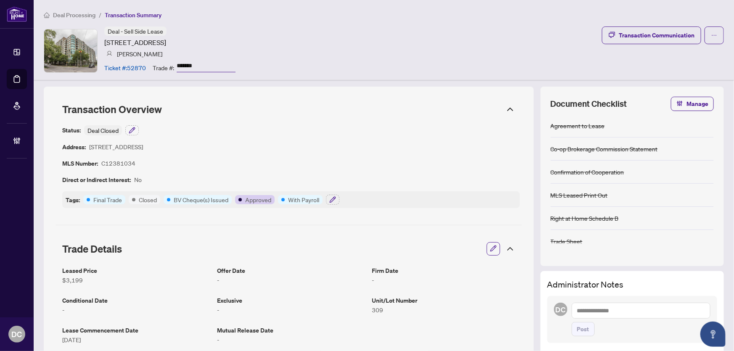
drag, startPoint x: 220, startPoint y: 67, endPoint x: 143, endPoint y: 67, distance: 76.6
click at [143, 67] on div "Ticket #: 52870 Trade #: *******" at bounding box center [169, 67] width 131 height 15
click at [334, 199] on icon "button" at bounding box center [332, 199] width 5 height 5
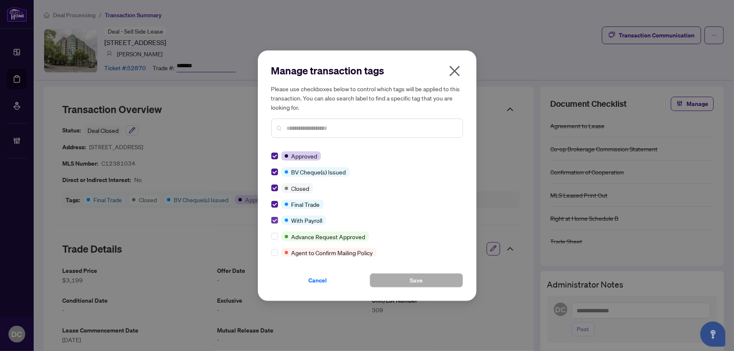
click at [275, 223] on label at bounding box center [274, 220] width 7 height 9
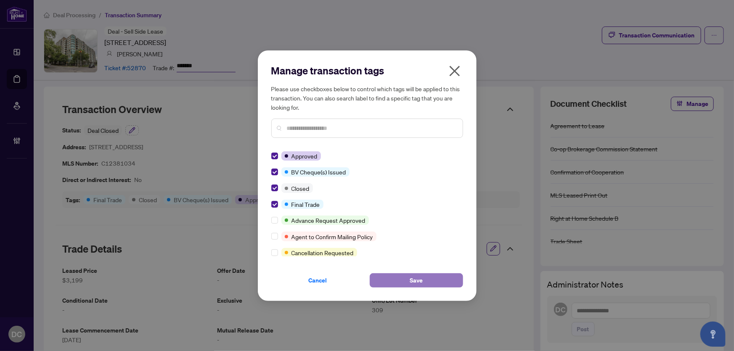
click at [410, 279] on span "Save" at bounding box center [416, 280] width 13 height 13
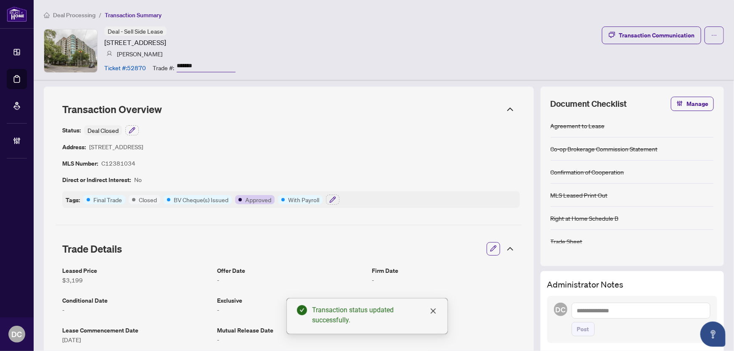
click at [508, 109] on icon at bounding box center [510, 109] width 5 height 3
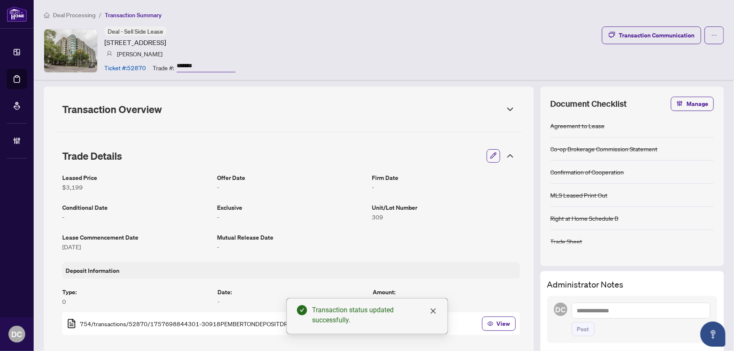
click at [509, 157] on icon at bounding box center [510, 156] width 10 height 10
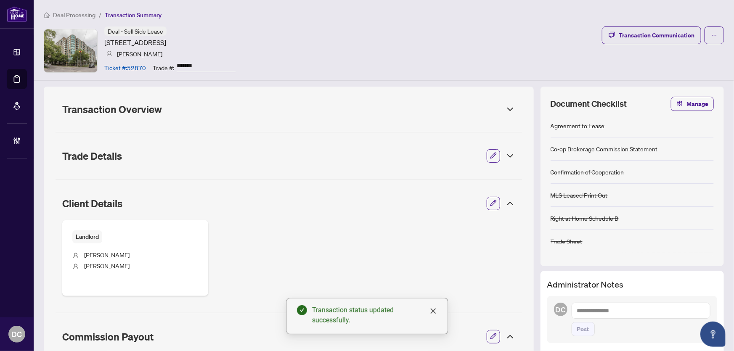
click at [505, 200] on icon at bounding box center [510, 204] width 10 height 10
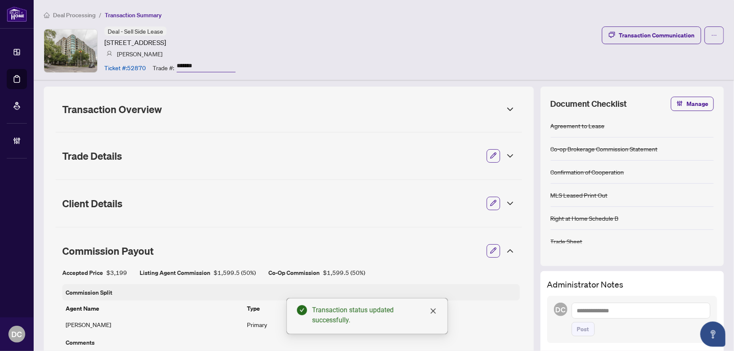
click at [508, 250] on icon at bounding box center [510, 251] width 10 height 10
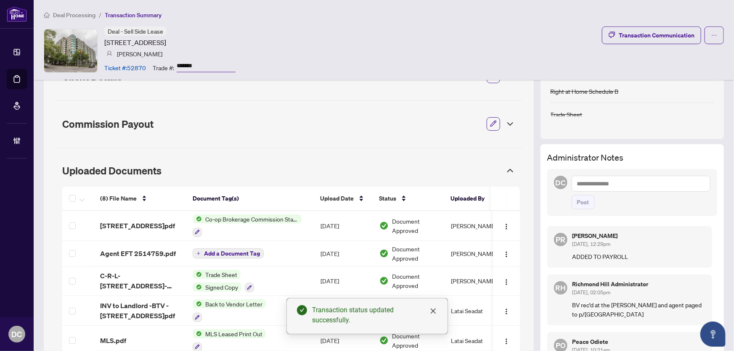
scroll to position [153, 0]
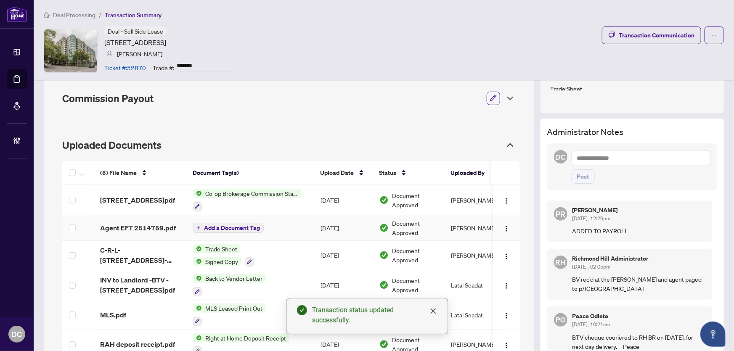
click at [237, 227] on span "Add a Document Tag" at bounding box center [232, 228] width 56 height 6
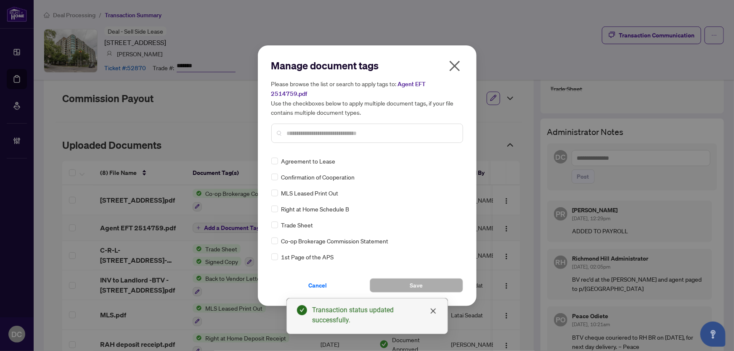
click at [388, 140] on div "Manage document tags Please browse the list or search to apply tags to: Agent E…" at bounding box center [367, 104] width 192 height 91
click at [398, 130] on input "text" at bounding box center [371, 133] width 169 height 9
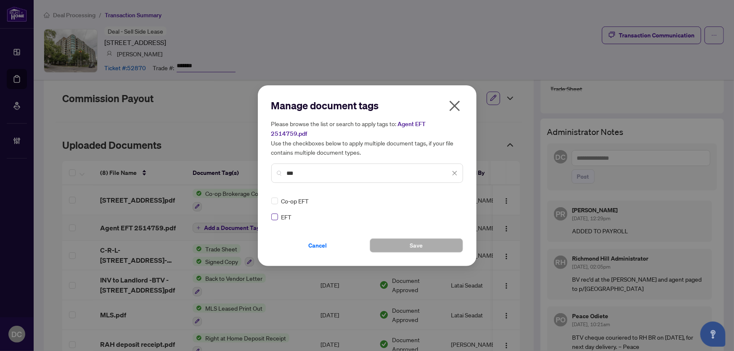
type input "***"
click at [455, 199] on icon at bounding box center [455, 200] width 5 height 3
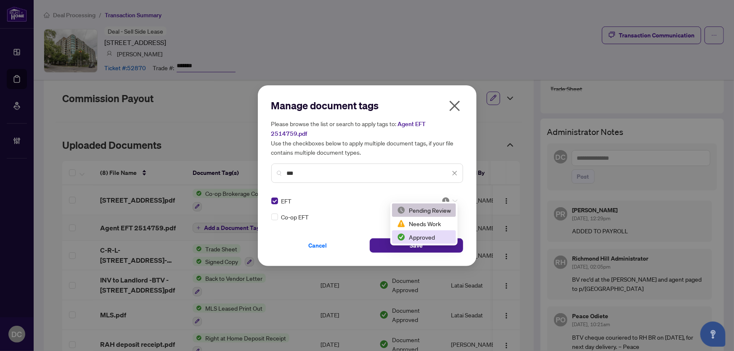
click at [430, 240] on div "Approved" at bounding box center [424, 237] width 54 height 9
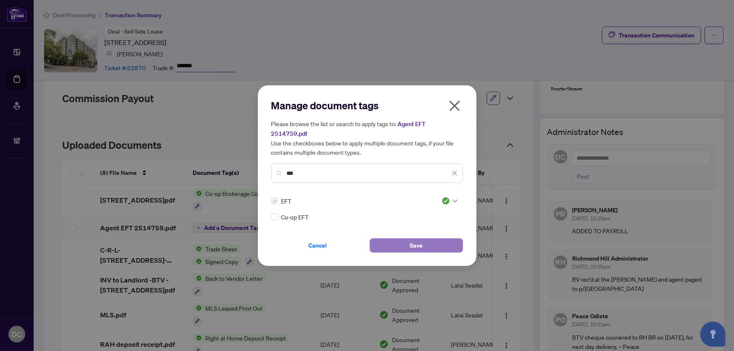
click at [440, 242] on button "Save" at bounding box center [416, 246] width 93 height 14
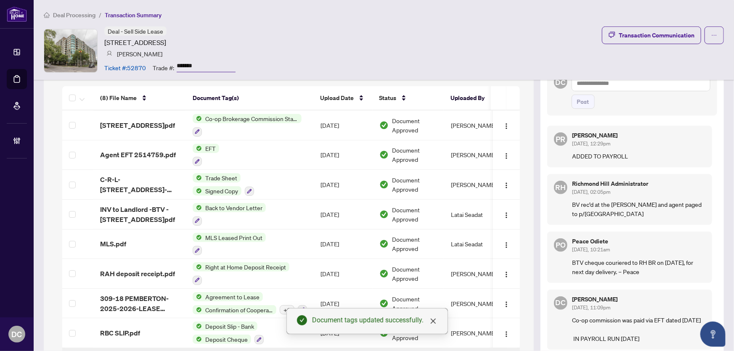
scroll to position [191, 0]
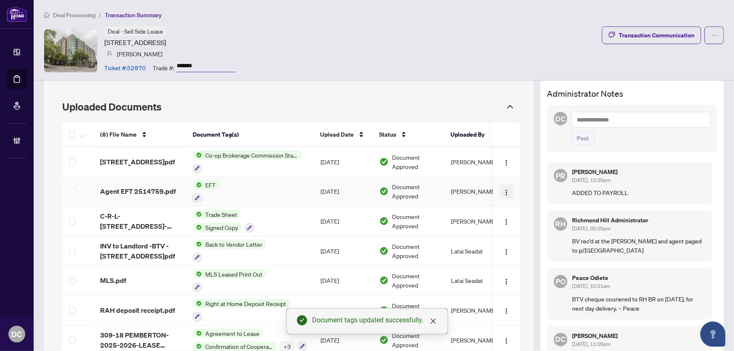
click at [503, 193] on img "button" at bounding box center [506, 192] width 7 height 7
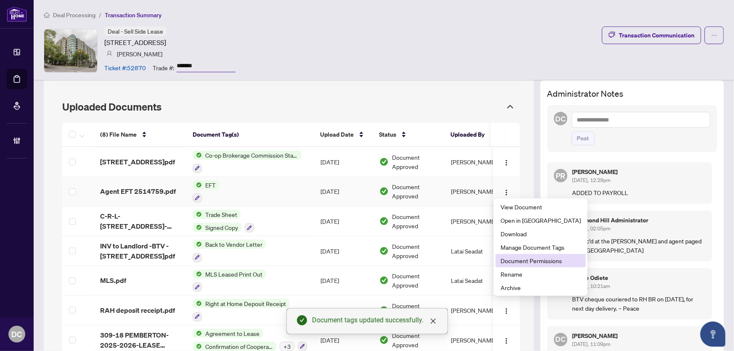
click at [526, 263] on span "Document Permissions" at bounding box center [541, 260] width 80 height 9
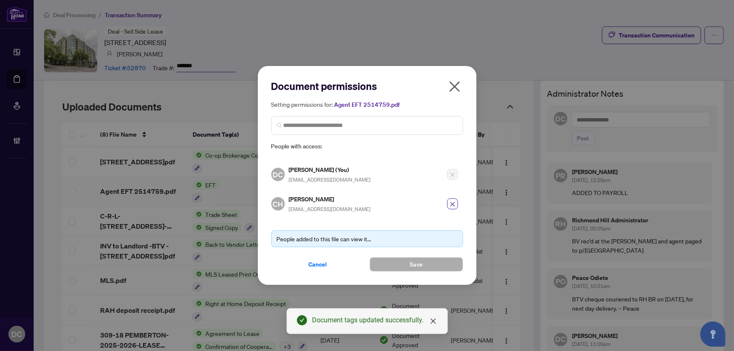
click at [452, 88] on icon "close" at bounding box center [454, 86] width 13 height 13
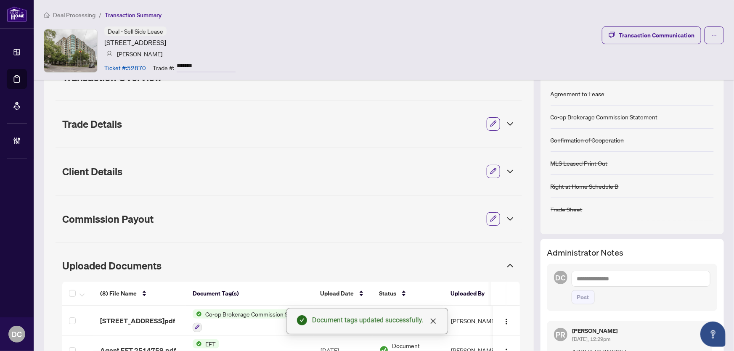
scroll to position [0, 0]
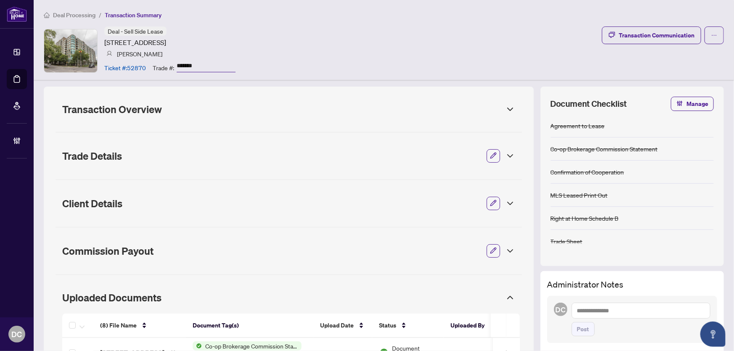
click at [506, 105] on icon at bounding box center [510, 109] width 10 height 10
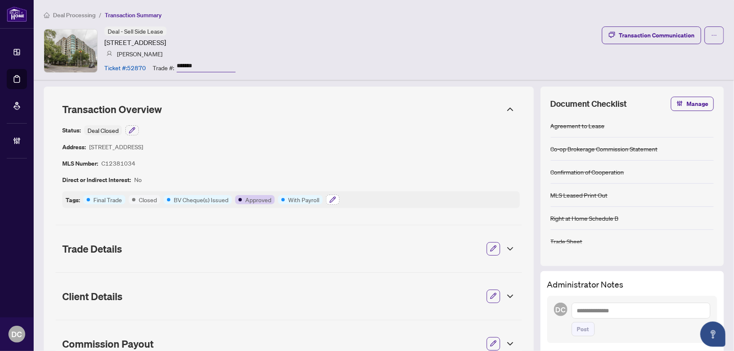
click at [329, 198] on icon "button" at bounding box center [332, 200] width 7 height 7
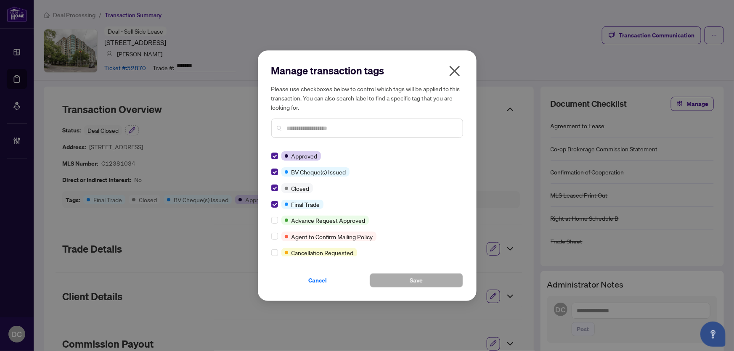
click at [454, 74] on icon "close" at bounding box center [454, 70] width 13 height 13
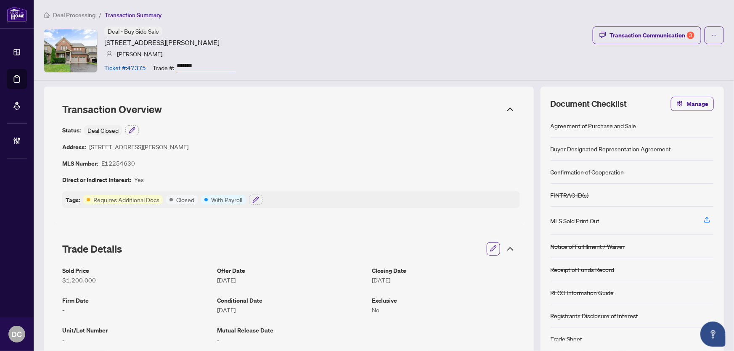
drag, startPoint x: 209, startPoint y: 61, endPoint x: 149, endPoint y: 62, distance: 59.3
click at [149, 62] on div "Ticket #: 47375 Trade #: *******" at bounding box center [169, 67] width 131 height 15
click at [253, 195] on button "button" at bounding box center [255, 200] width 13 height 10
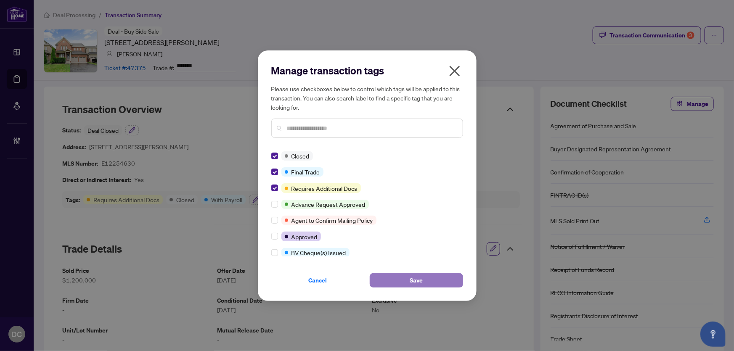
click at [391, 276] on button "Save" at bounding box center [416, 281] width 93 height 14
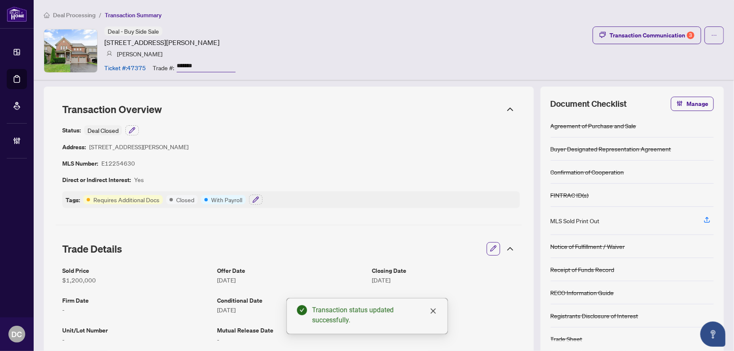
click at [505, 248] on icon at bounding box center [510, 249] width 10 height 10
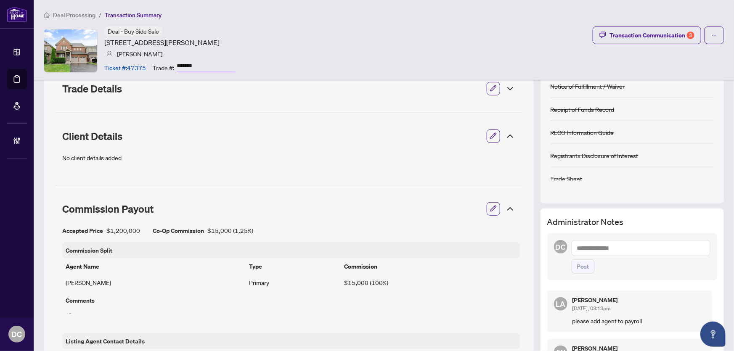
scroll to position [191, 0]
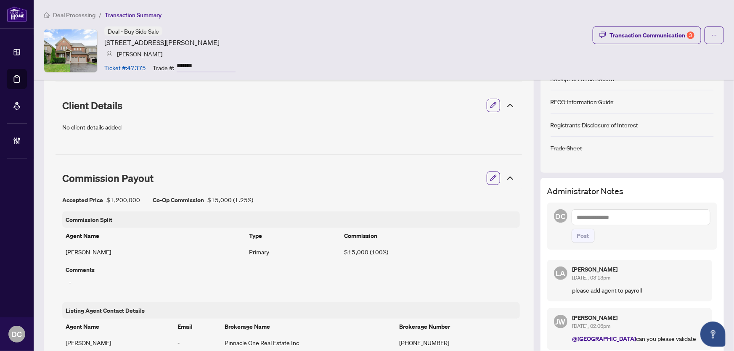
click at [506, 181] on icon at bounding box center [510, 178] width 10 height 10
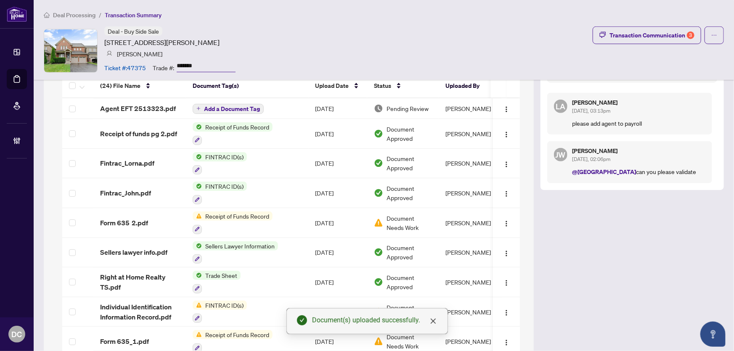
scroll to position [268, 0]
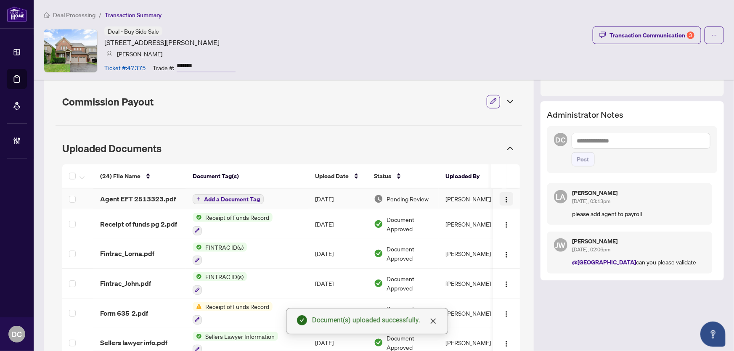
click at [503, 199] on img "button" at bounding box center [506, 200] width 7 height 7
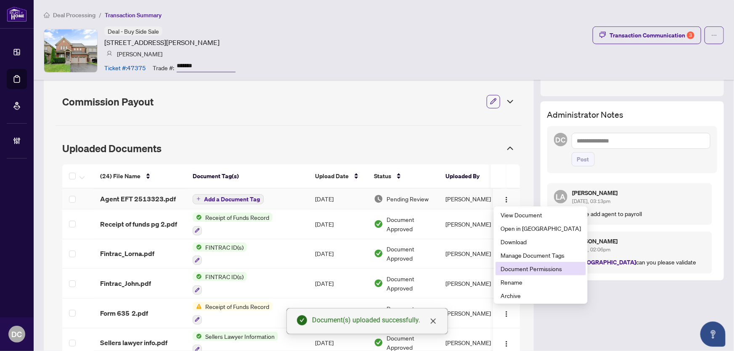
click at [535, 269] on span "Document Permissions" at bounding box center [541, 268] width 80 height 9
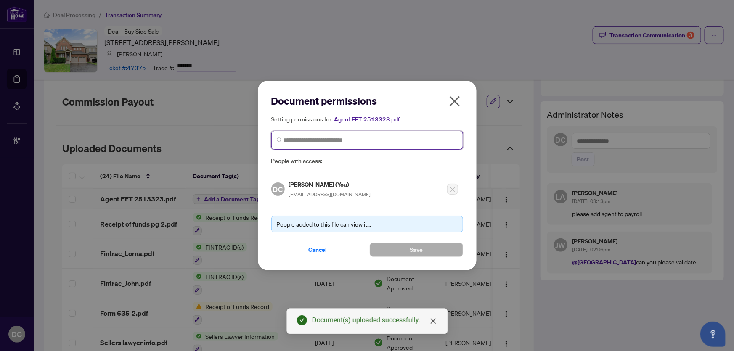
click at [428, 140] on input "search" at bounding box center [371, 140] width 174 height 9
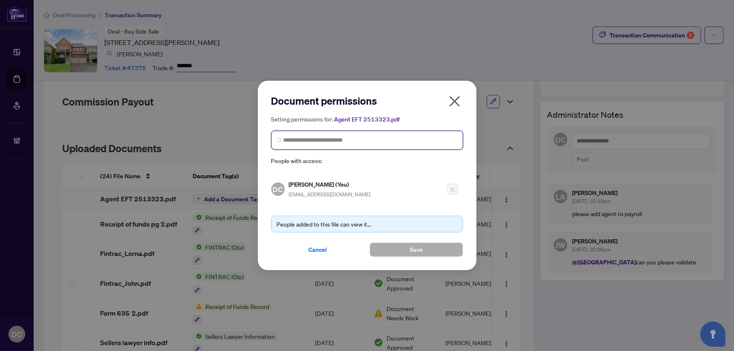
click at [428, 140] on input "search" at bounding box center [371, 140] width 174 height 9
type input "*********"
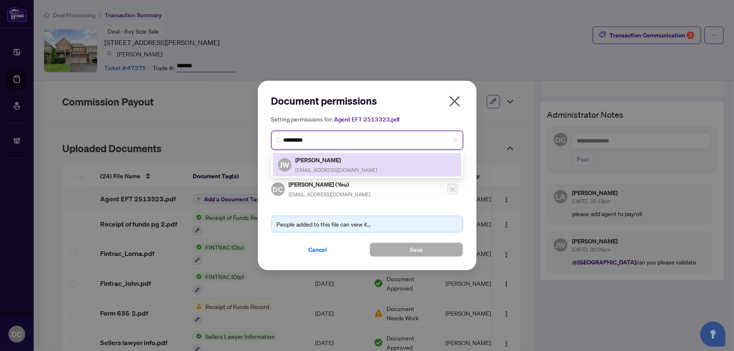
click at [410, 159] on div "[PERSON_NAME] [PERSON_NAME] [EMAIL_ADDRESS][DOMAIN_NAME]" at bounding box center [367, 164] width 178 height 19
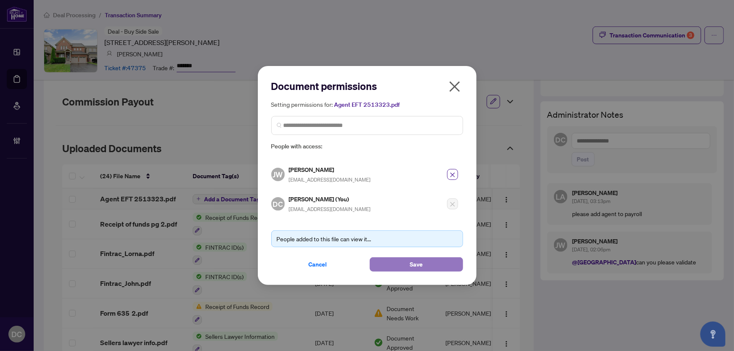
click at [419, 261] on span "Save" at bounding box center [416, 264] width 13 height 13
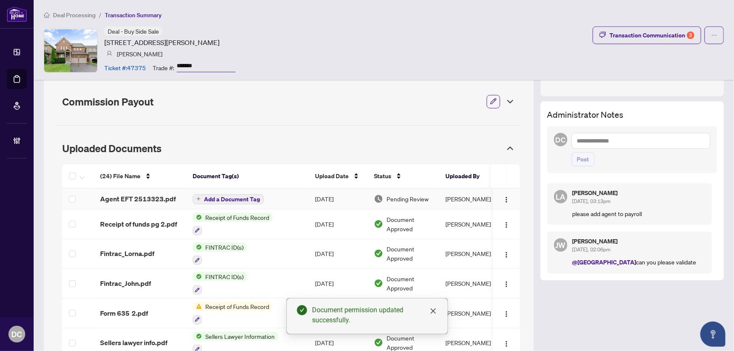
click at [234, 199] on span "Add a Document Tag" at bounding box center [232, 200] width 56 height 6
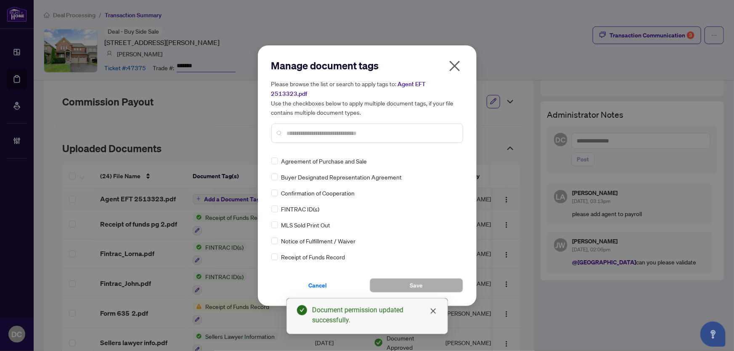
click at [394, 139] on div "Manage document tags Please browse the list or search to apply tags to: Agent E…" at bounding box center [367, 104] width 192 height 91
click at [391, 129] on input "text" at bounding box center [371, 133] width 169 height 9
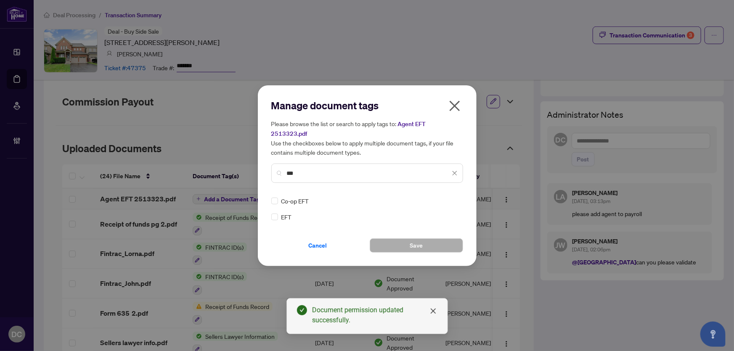
type input "***"
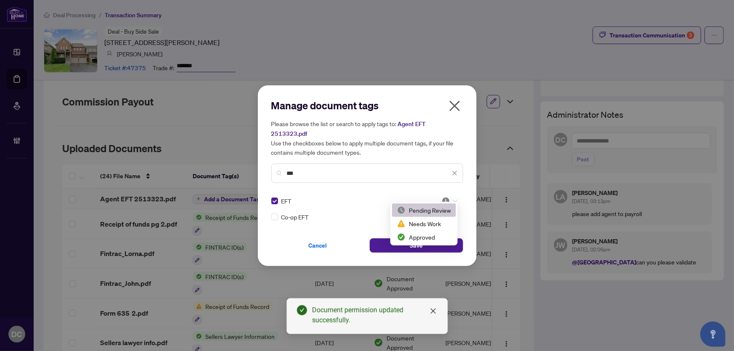
click at [442, 197] on img at bounding box center [446, 201] width 8 height 8
click at [441, 239] on div "Approved" at bounding box center [424, 237] width 54 height 9
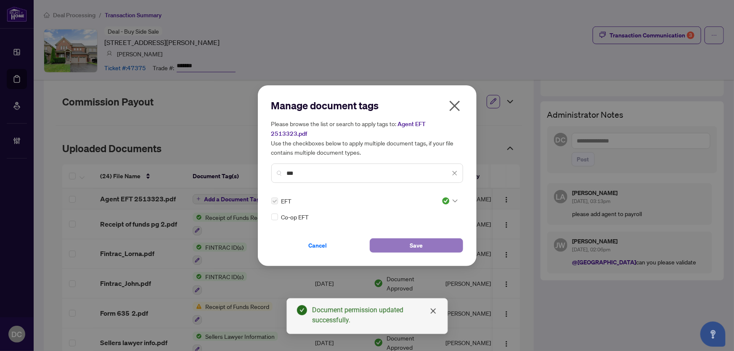
click at [414, 242] on span "Save" at bounding box center [416, 245] width 13 height 13
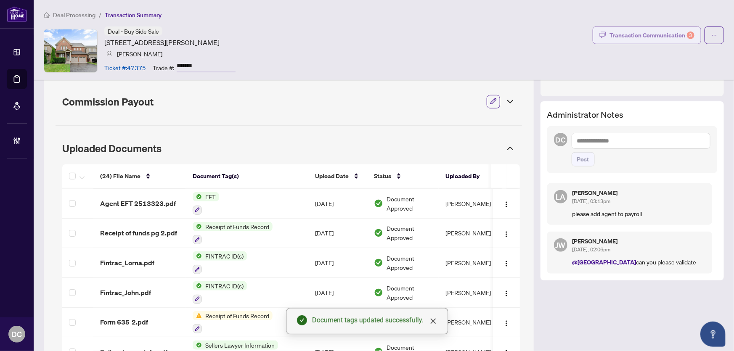
click at [652, 32] on div "Transaction Communication 3" at bounding box center [652, 35] width 85 height 13
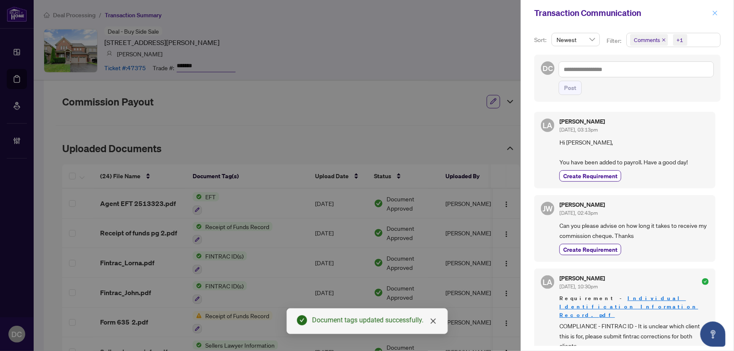
click at [717, 11] on icon "close" at bounding box center [715, 13] width 5 height 5
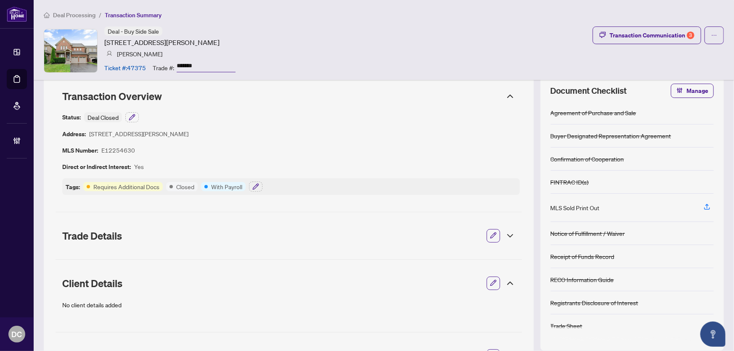
scroll to position [0, 0]
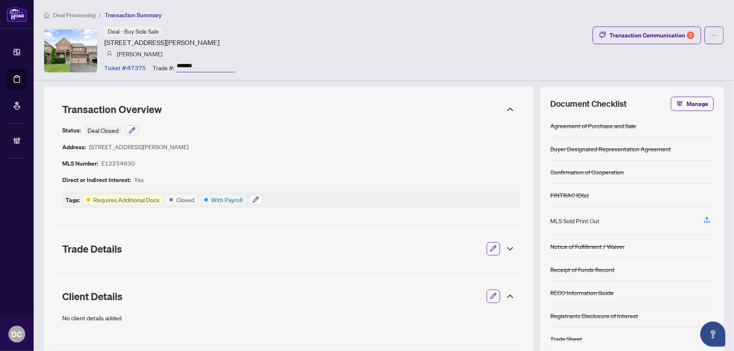
click at [258, 202] on icon "button" at bounding box center [255, 200] width 7 height 7
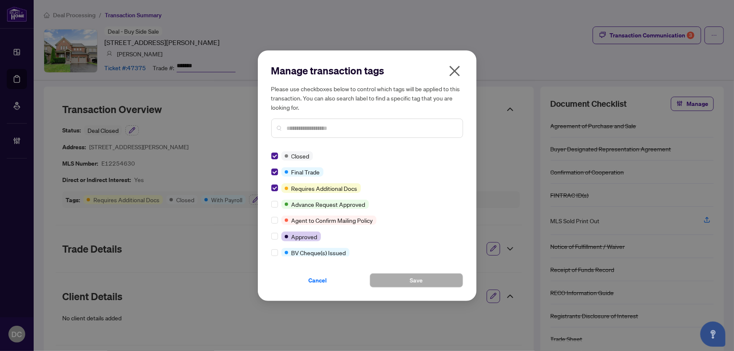
click at [452, 70] on icon "close" at bounding box center [454, 70] width 13 height 13
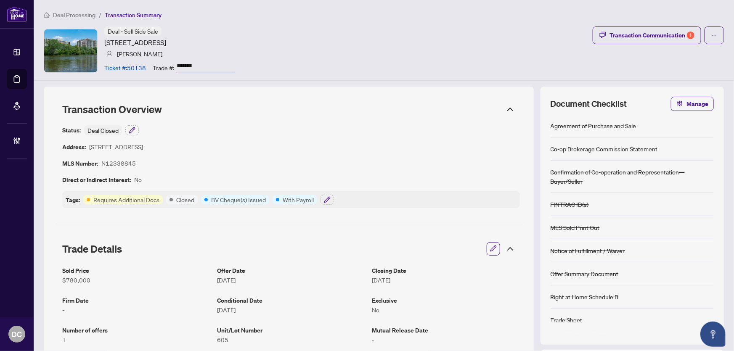
drag, startPoint x: 227, startPoint y: 65, endPoint x: 161, endPoint y: 67, distance: 66.1
click at [161, 67] on div "Trade #: *******" at bounding box center [194, 67] width 83 height 15
click at [330, 195] on button "button" at bounding box center [327, 200] width 13 height 10
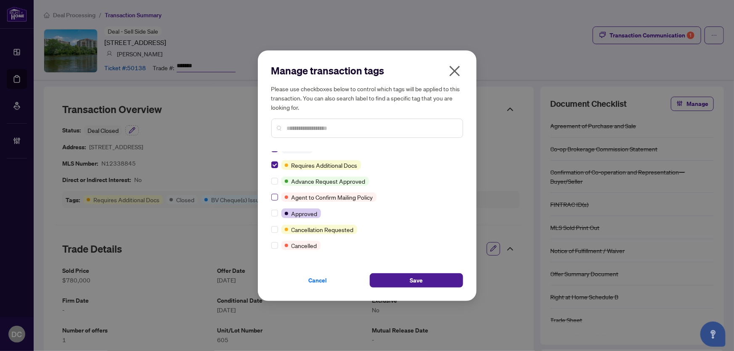
scroll to position [114, 0]
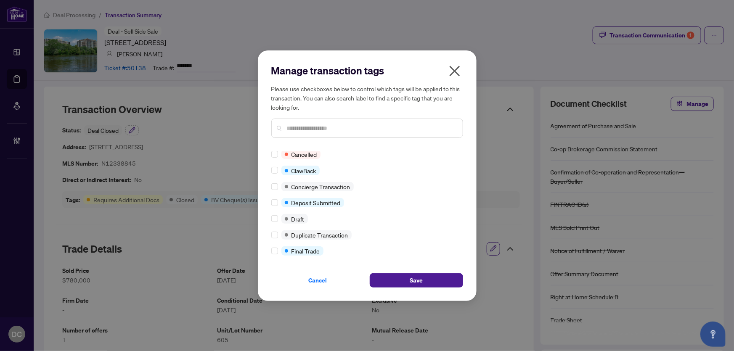
click at [278, 248] on div at bounding box center [276, 251] width 10 height 9
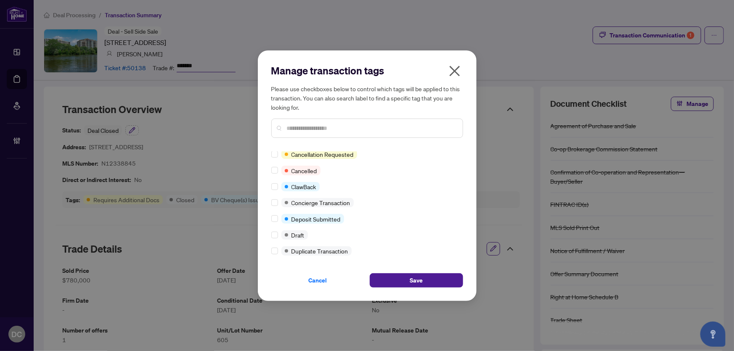
scroll to position [0, 0]
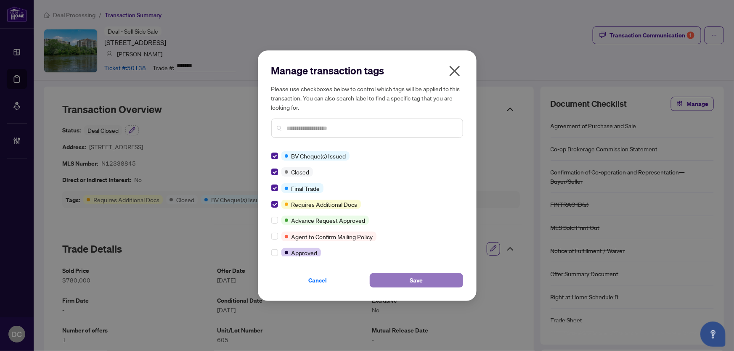
drag, startPoint x: 412, startPoint y: 278, endPoint x: 393, endPoint y: 276, distance: 19.4
click at [412, 278] on span "Save" at bounding box center [416, 280] width 13 height 13
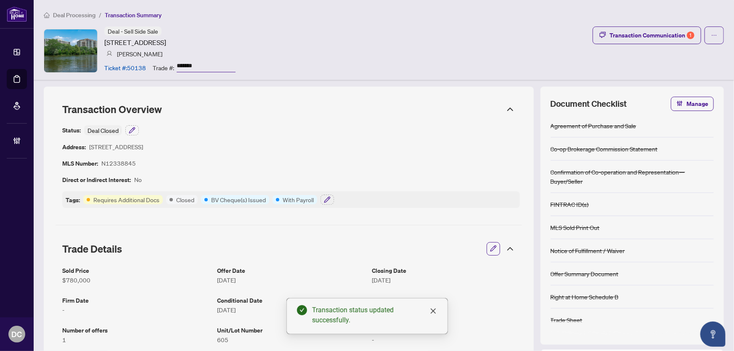
click at [505, 245] on icon at bounding box center [510, 249] width 10 height 10
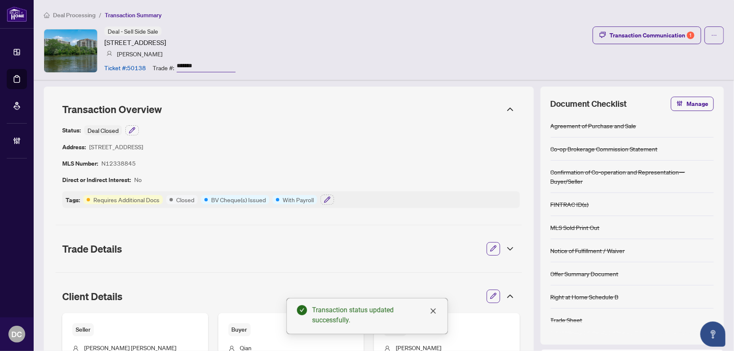
scroll to position [76, 0]
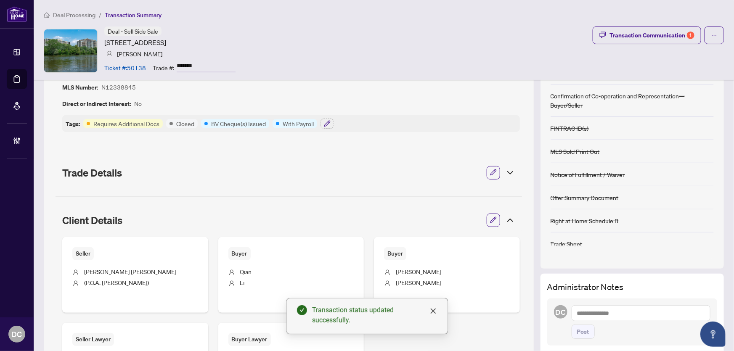
click at [508, 219] on icon at bounding box center [510, 220] width 5 height 3
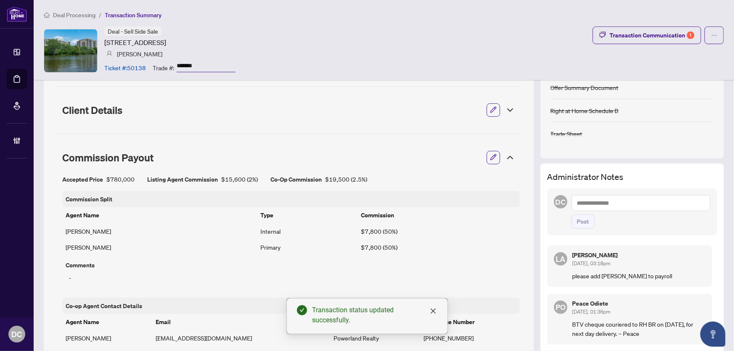
scroll to position [191, 0]
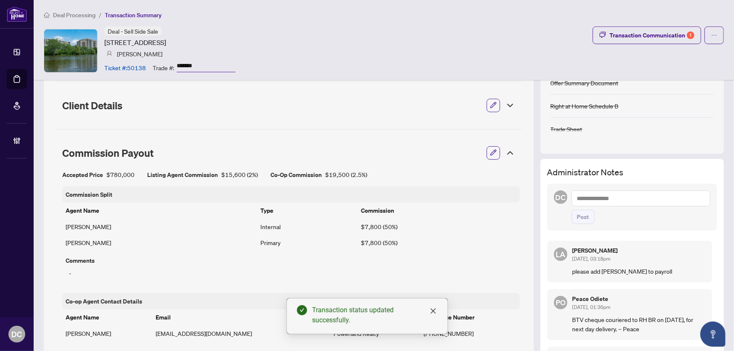
click at [505, 154] on icon at bounding box center [510, 153] width 10 height 10
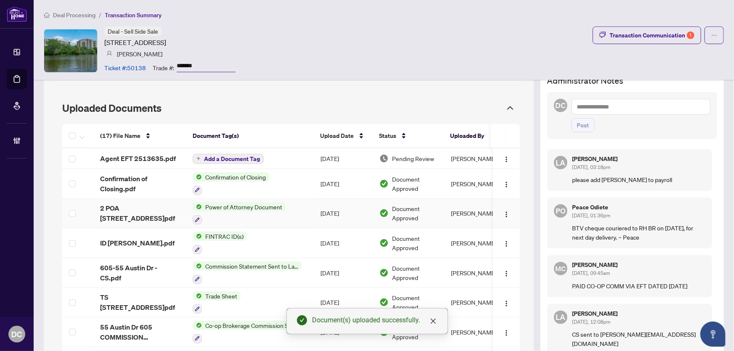
scroll to position [272, 0]
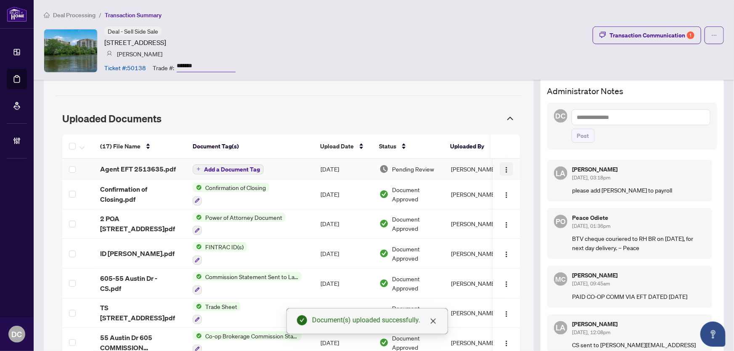
click at [503, 168] on img "button" at bounding box center [506, 170] width 7 height 7
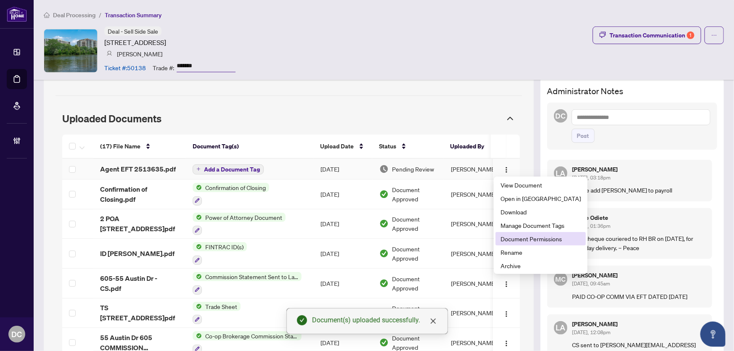
click at [531, 240] on span "Document Permissions" at bounding box center [541, 238] width 80 height 9
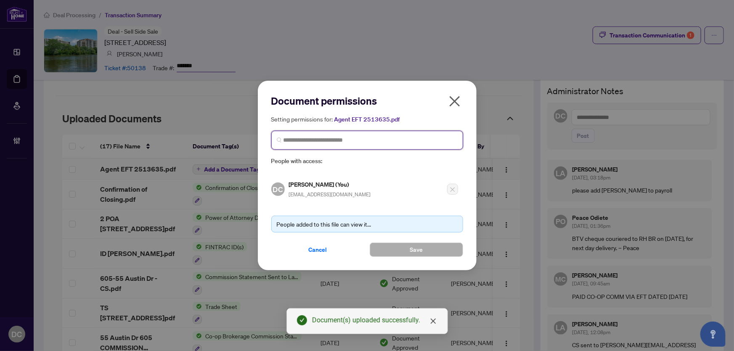
click at [401, 141] on input "search" at bounding box center [371, 140] width 174 height 9
type input "*********"
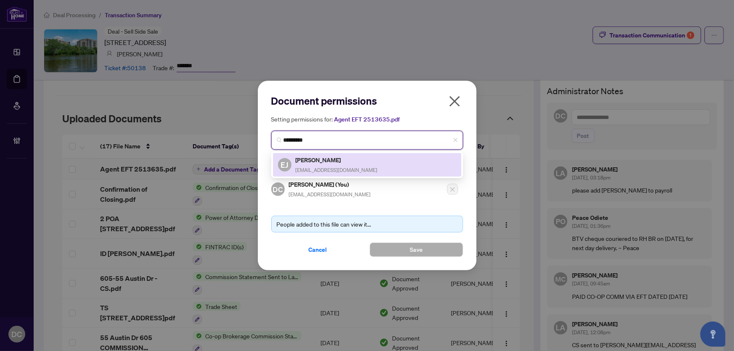
click at [389, 162] on div "EJ Elena Jirnova ejirnovarealtor@gmail.com" at bounding box center [367, 164] width 178 height 19
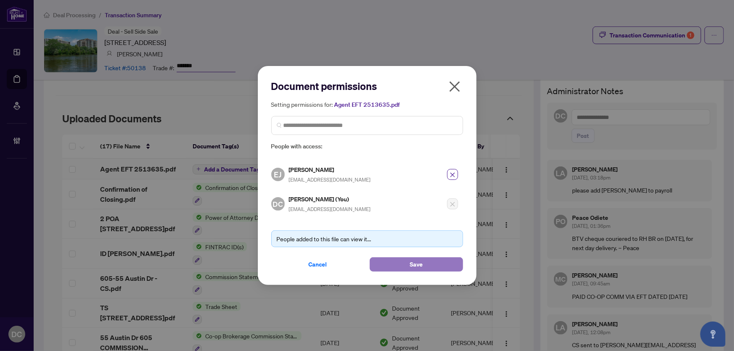
click at [406, 268] on button "Save" at bounding box center [416, 265] width 93 height 14
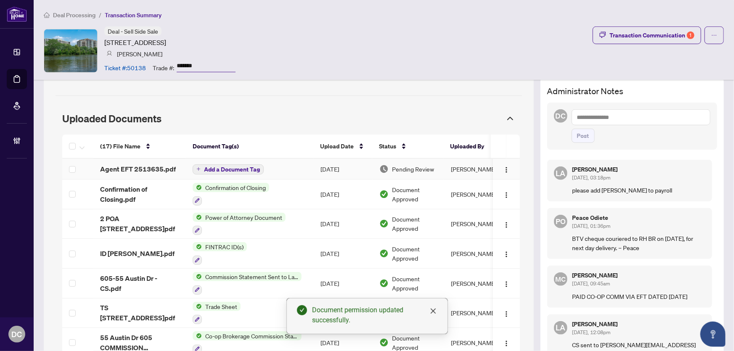
click at [242, 169] on span "Add a Document Tag" at bounding box center [232, 170] width 56 height 6
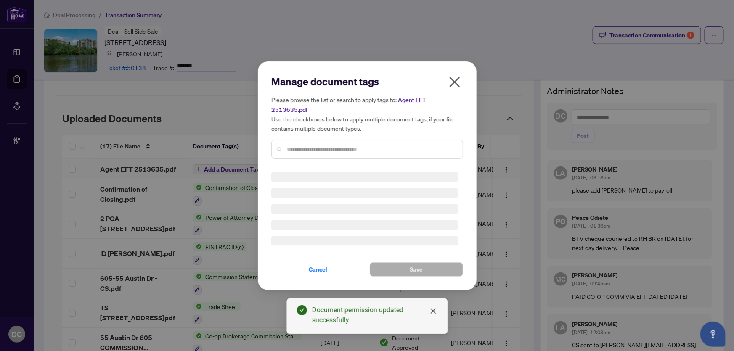
click at [375, 141] on div "Manage document tags Please browse the list or search to apply tags to: Agent E…" at bounding box center [367, 120] width 192 height 91
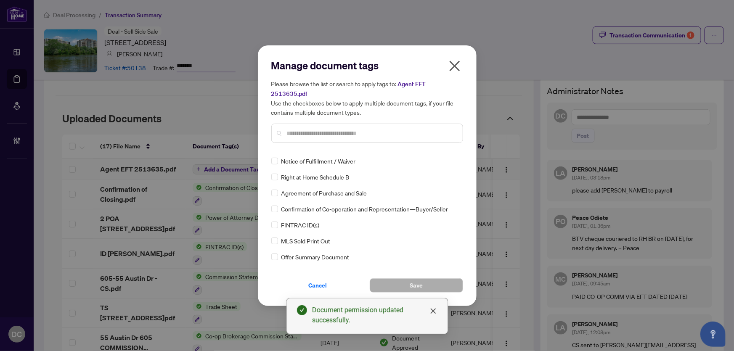
click at [373, 129] on input "text" at bounding box center [371, 133] width 169 height 9
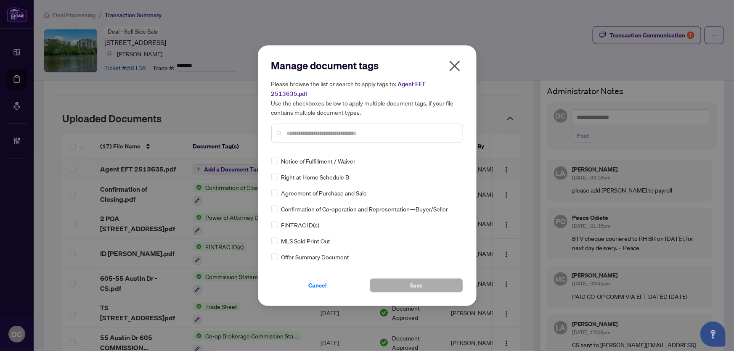
click at [373, 129] on input "text" at bounding box center [371, 133] width 169 height 9
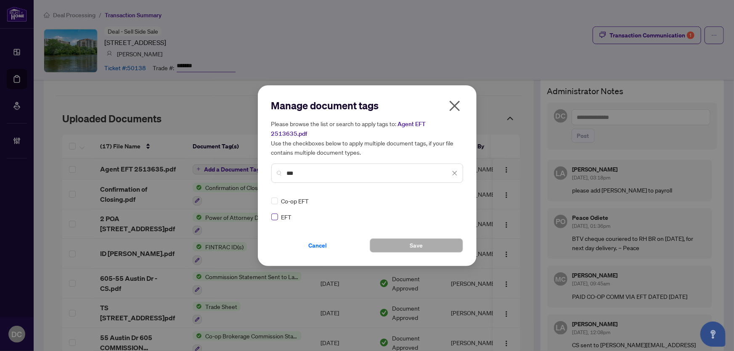
type input "***"
click at [445, 197] on img at bounding box center [446, 201] width 8 height 8
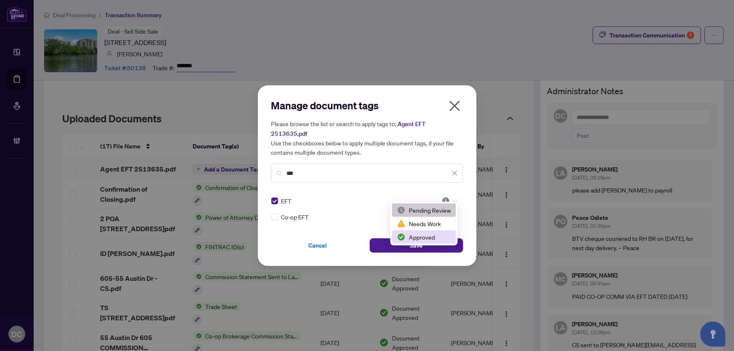
click at [430, 236] on div "Approved" at bounding box center [424, 237] width 54 height 9
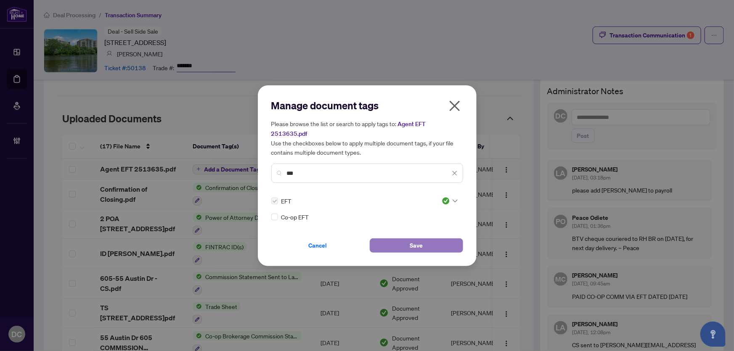
click at [430, 239] on button "Save" at bounding box center [416, 246] width 93 height 14
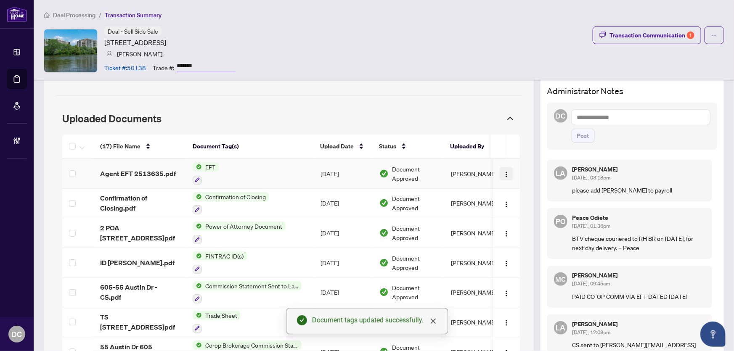
click at [503, 171] on img "button" at bounding box center [506, 174] width 7 height 7
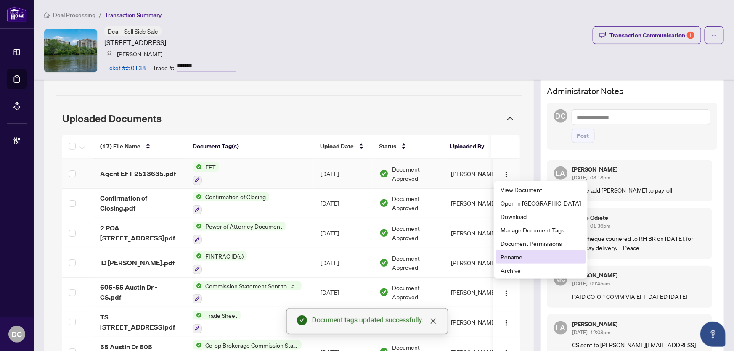
click at [531, 257] on span "Rename" at bounding box center [541, 256] width 80 height 9
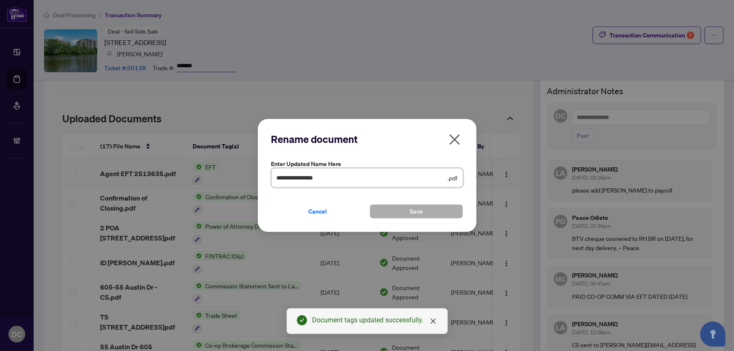
drag, startPoint x: 292, startPoint y: 180, endPoint x: 250, endPoint y: 179, distance: 42.5
click at [250, 179] on div "**********" at bounding box center [367, 175] width 734 height 351
type input "**********"
click at [417, 214] on span "Save" at bounding box center [416, 211] width 13 height 13
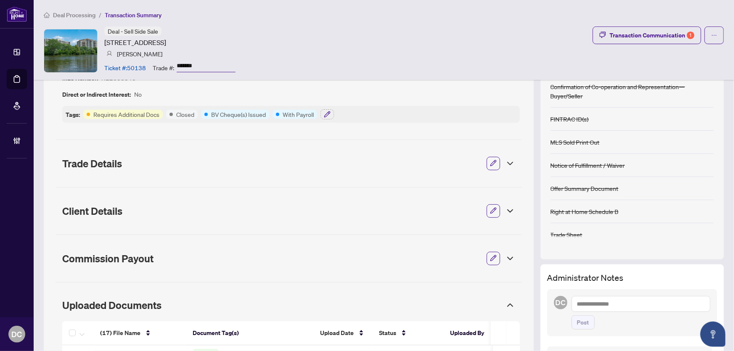
scroll to position [0, 0]
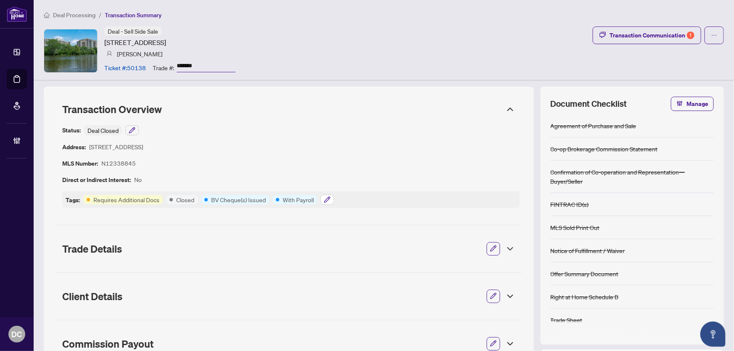
click at [325, 198] on icon "button" at bounding box center [327, 200] width 7 height 7
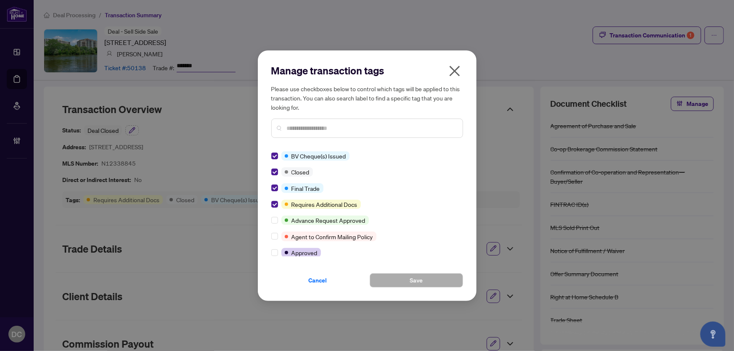
click at [460, 74] on icon "close" at bounding box center [454, 70] width 13 height 13
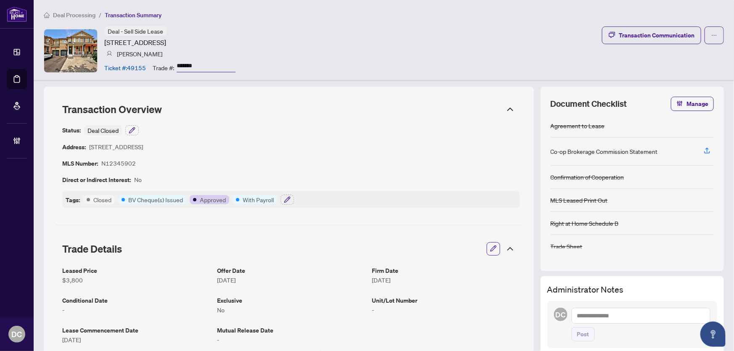
drag, startPoint x: 213, startPoint y: 69, endPoint x: 141, endPoint y: 67, distance: 71.1
click at [141, 67] on div "Ticket #: 49155 Trade #: *******" at bounding box center [169, 67] width 131 height 15
click at [287, 201] on icon "button" at bounding box center [287, 200] width 7 height 7
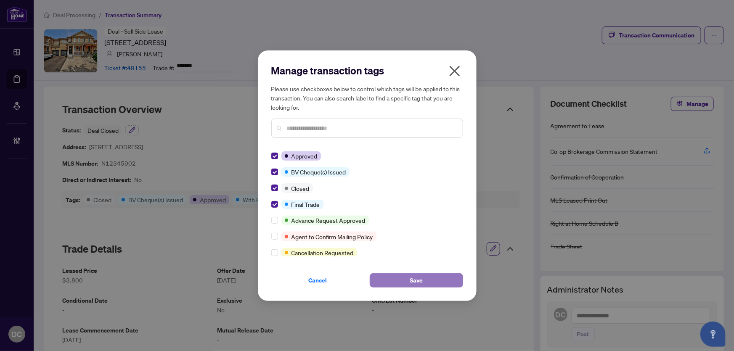
click at [410, 281] on span "Save" at bounding box center [416, 280] width 13 height 13
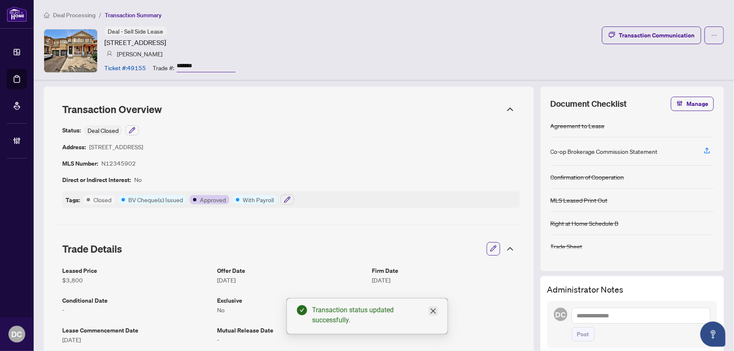
click at [433, 311] on icon "close" at bounding box center [432, 311] width 5 height 5
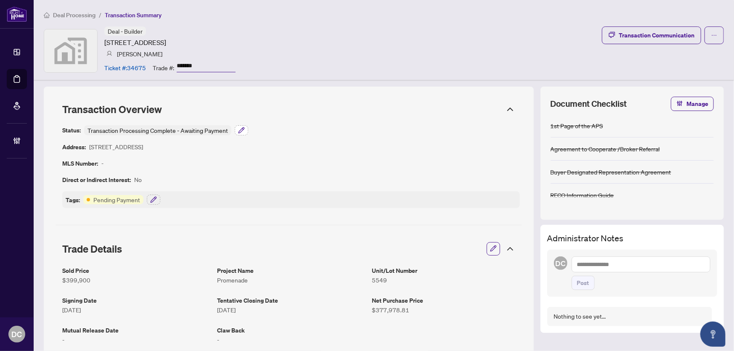
click at [236, 128] on button "button" at bounding box center [241, 130] width 13 height 10
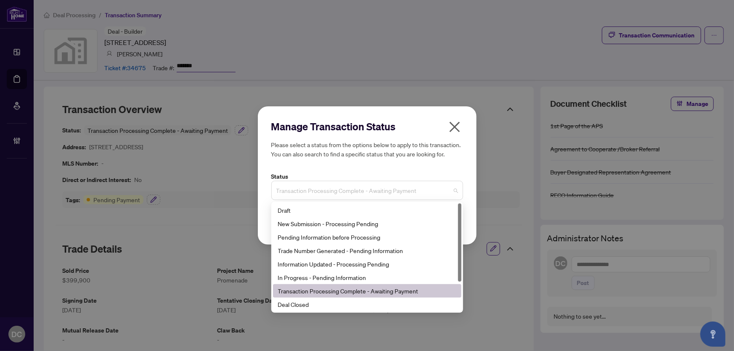
drag, startPoint x: 364, startPoint y: 191, endPoint x: 282, endPoint y: 192, distance: 82.1
click at [282, 192] on span "Transaction Processing Complete - Awaiting Payment" at bounding box center [367, 191] width 182 height 16
click at [378, 292] on div "Transaction Processing Complete - Awaiting Payment" at bounding box center [367, 291] width 178 height 9
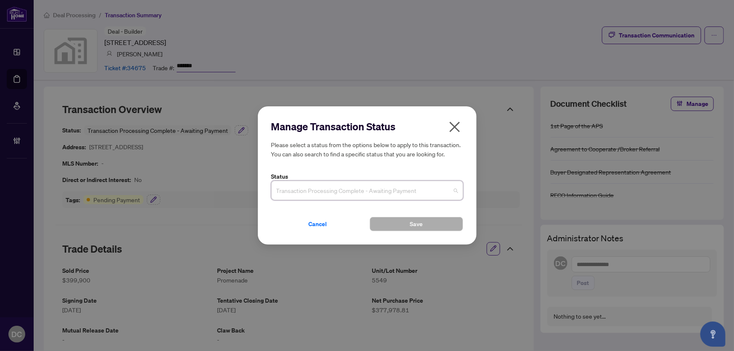
click at [453, 192] on span "Transaction Processing Complete - Awaiting Payment" at bounding box center [367, 191] width 182 height 16
click at [461, 125] on icon "close" at bounding box center [454, 126] width 13 height 13
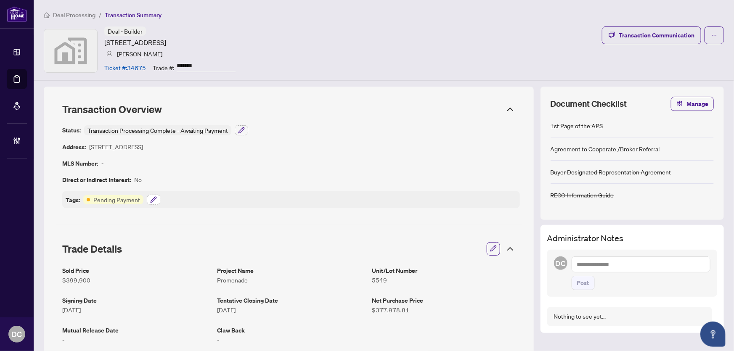
click at [151, 200] on icon "button" at bounding box center [153, 199] width 5 height 5
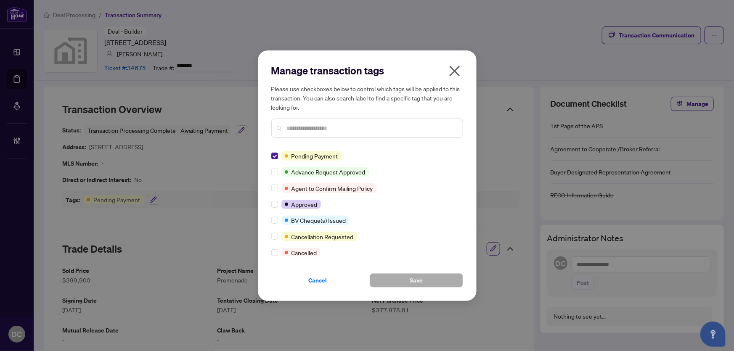
click at [453, 72] on icon "close" at bounding box center [454, 70] width 13 height 13
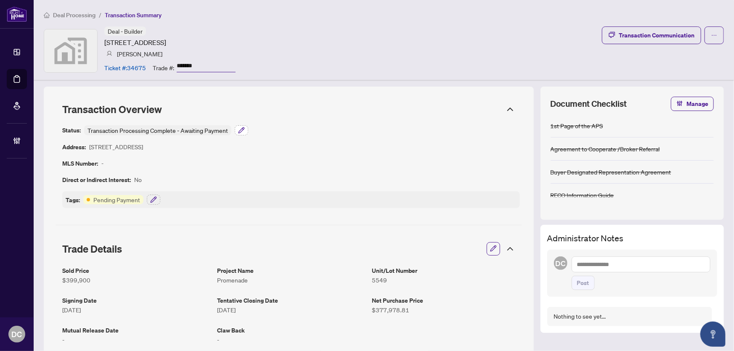
click at [240, 130] on icon "button" at bounding box center [241, 130] width 5 height 5
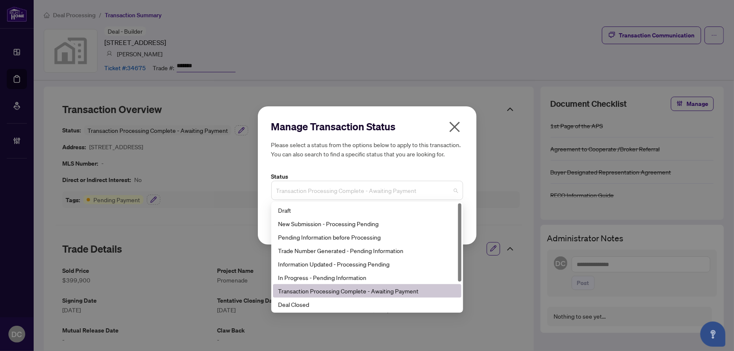
click at [438, 194] on span "Transaction Processing Complete - Awaiting Payment" at bounding box center [367, 191] width 182 height 16
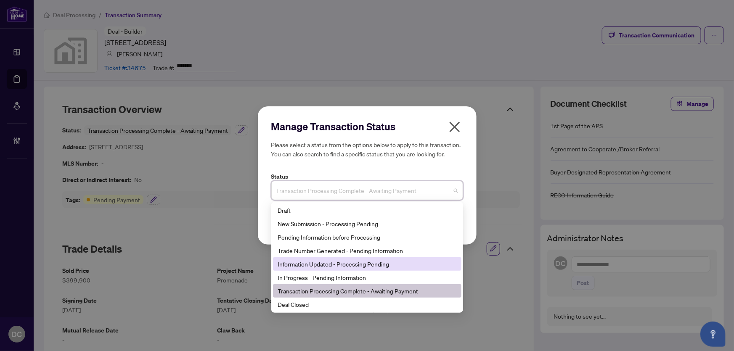
click at [453, 122] on icon "close" at bounding box center [454, 126] width 13 height 13
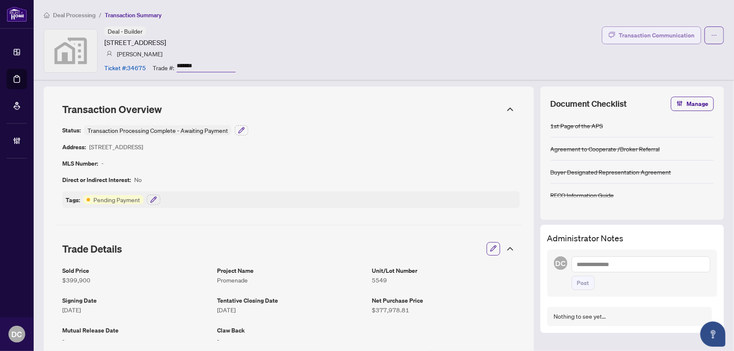
click at [669, 27] on button "Transaction Communication" at bounding box center [651, 36] width 99 height 18
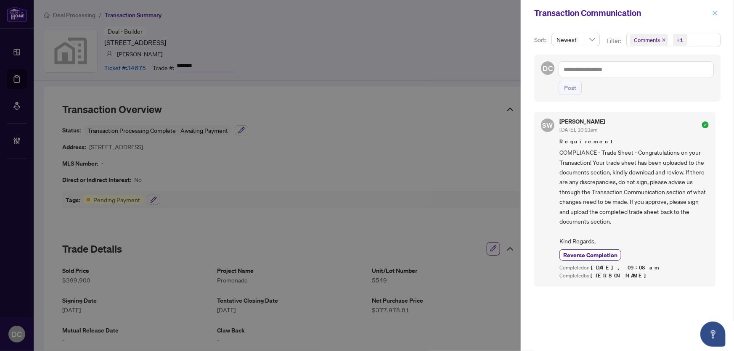
click at [717, 12] on icon "close" at bounding box center [715, 13] width 6 height 6
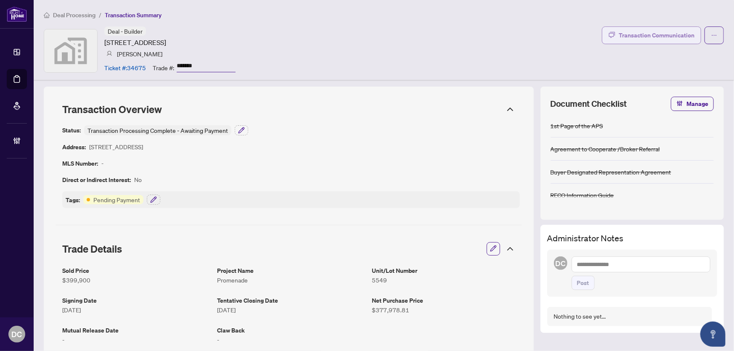
click at [648, 34] on div "Transaction Communication" at bounding box center [657, 35] width 76 height 13
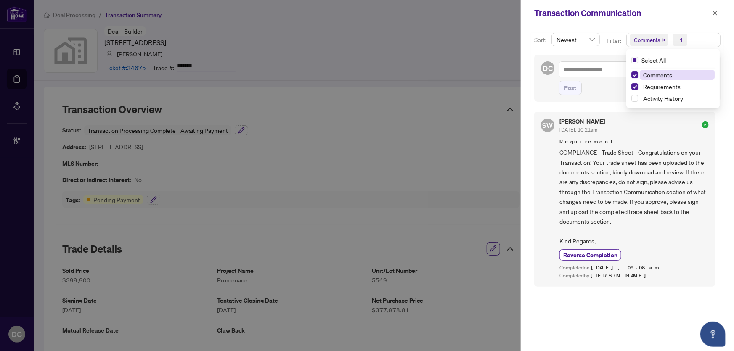
click at [697, 40] on span "Comments +1" at bounding box center [673, 39] width 93 height 13
click at [669, 85] on span "Requirements" at bounding box center [661, 87] width 37 height 8
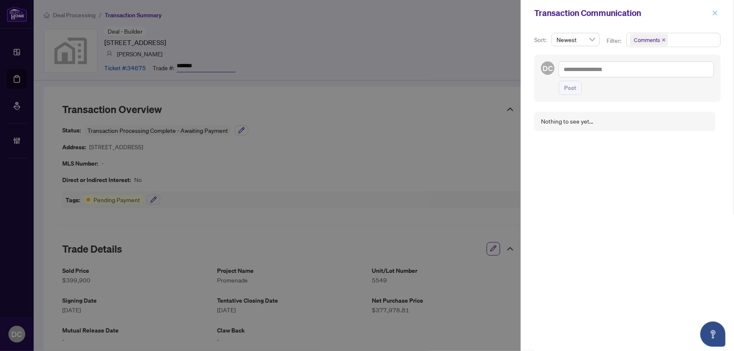
click at [712, 13] on icon "close" at bounding box center [715, 13] width 6 height 6
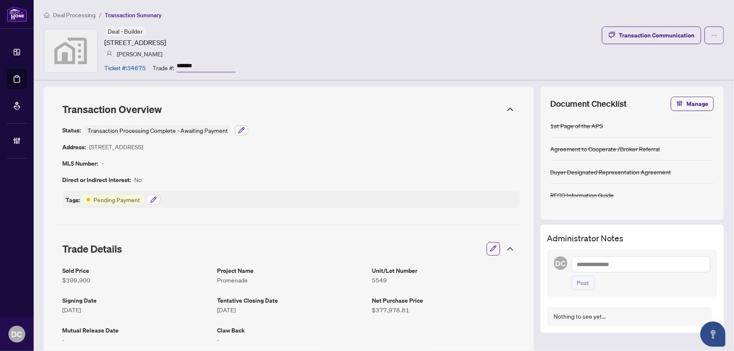
click at [154, 197] on icon "button" at bounding box center [153, 199] width 5 height 5
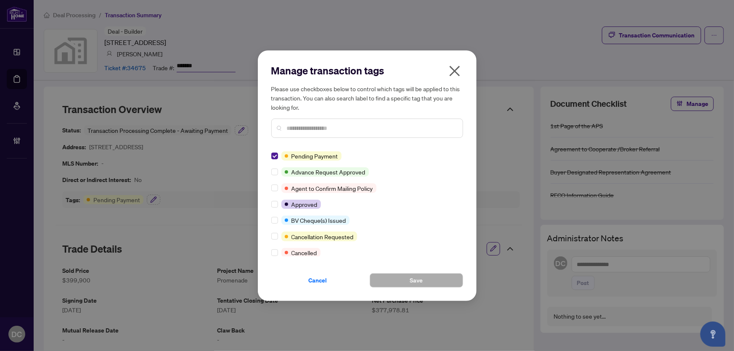
click at [367, 125] on input "text" at bounding box center [371, 128] width 169 height 9
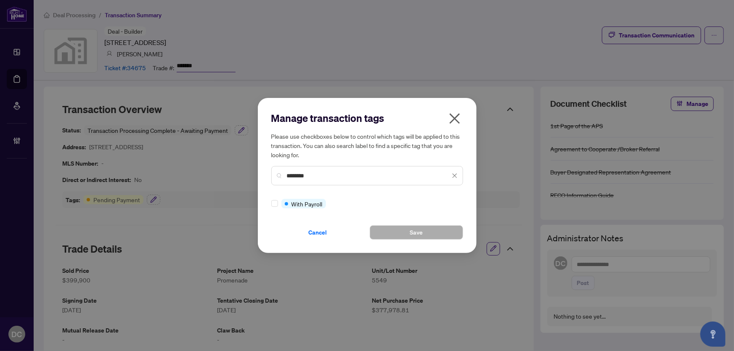
type input "********"
click at [323, 234] on span "Cancel" at bounding box center [318, 232] width 19 height 13
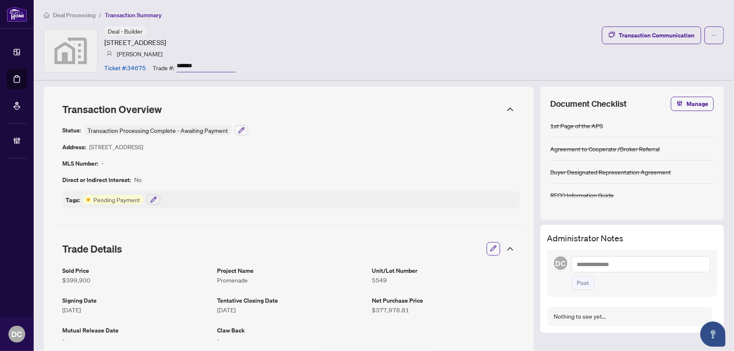
click at [74, 16] on span "Deal Processing" at bounding box center [74, 15] width 43 height 8
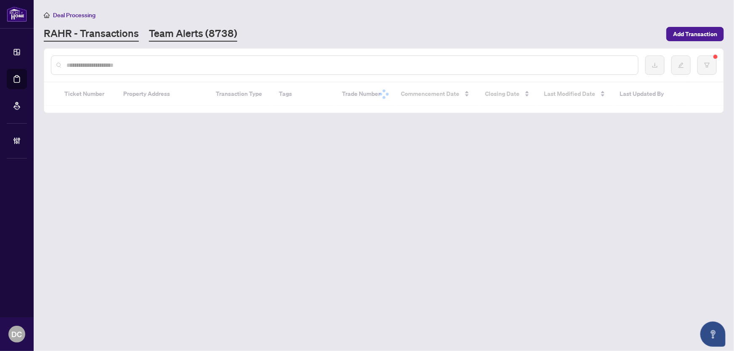
click at [181, 34] on link "Team Alerts (8738)" at bounding box center [193, 34] width 88 height 15
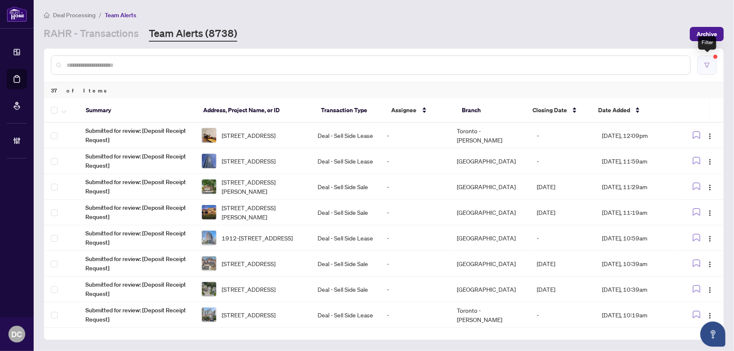
click at [703, 62] on button "button" at bounding box center [707, 65] width 19 height 19
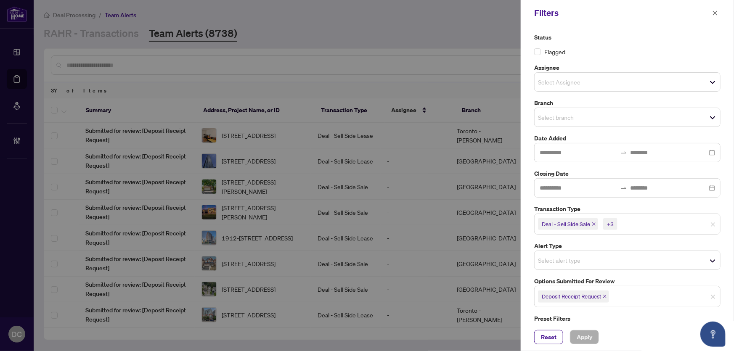
click at [605, 297] on icon "close" at bounding box center [605, 297] width 4 height 4
click at [631, 296] on span "Select options submitted for review" at bounding box center [628, 296] width 186 height 12
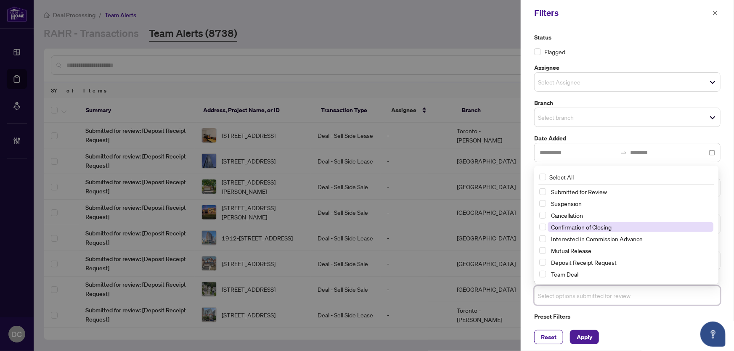
click at [600, 224] on span "Confirmation of Closing" at bounding box center [581, 227] width 61 height 8
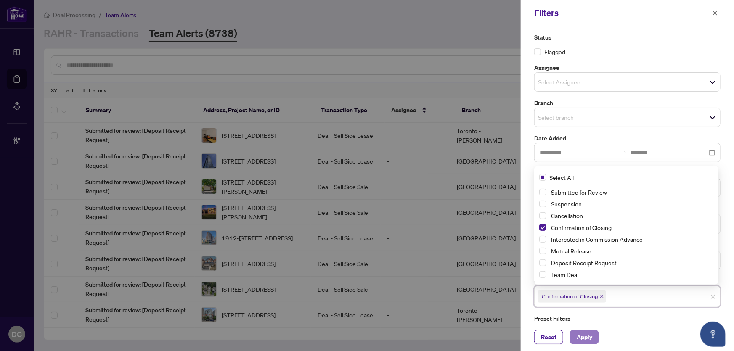
click at [591, 337] on span "Apply" at bounding box center [585, 337] width 16 height 13
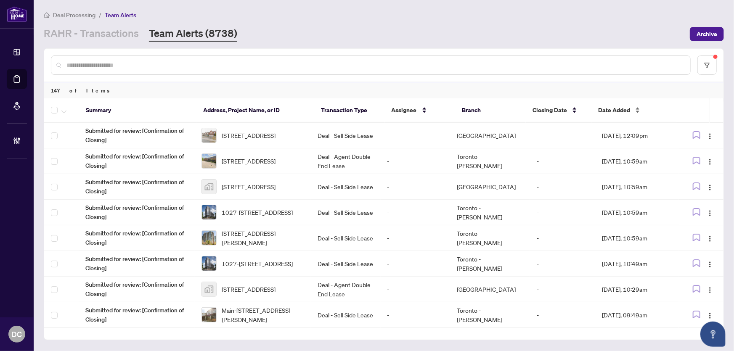
click at [618, 112] on span "Date Added" at bounding box center [614, 110] width 32 height 9
click at [617, 112] on span "Date Added" at bounding box center [614, 110] width 32 height 9
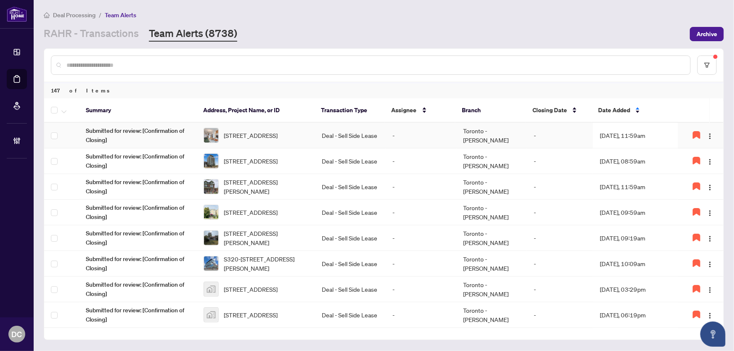
click at [559, 133] on td "-" at bounding box center [560, 136] width 66 height 26
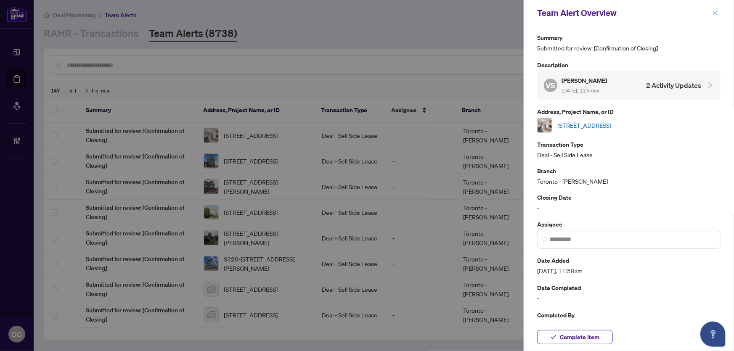
click at [716, 13] on icon "close" at bounding box center [715, 13] width 5 height 5
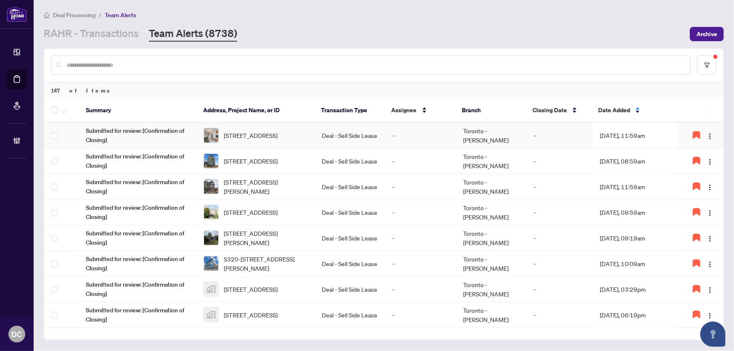
click at [636, 139] on td "[DATE], 11:59am" at bounding box center [635, 136] width 85 height 26
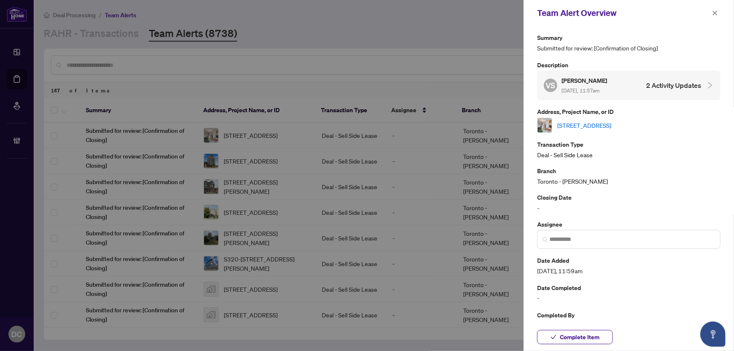
click at [611, 127] on link "[STREET_ADDRESS]" at bounding box center [585, 125] width 54 height 9
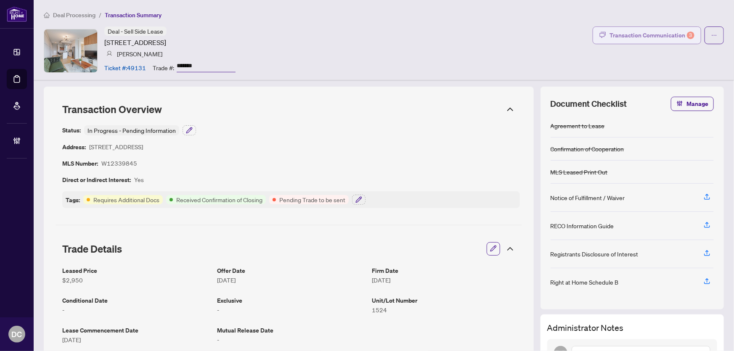
click at [644, 35] on div "Transaction Communication 3" at bounding box center [652, 35] width 85 height 13
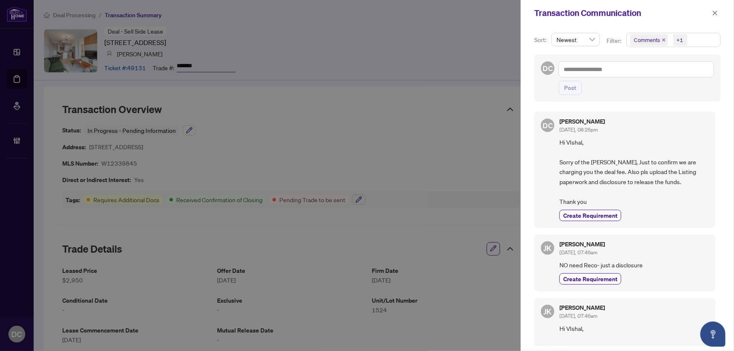
click at [699, 45] on span "Comments +1" at bounding box center [673, 39] width 93 height 13
click at [662, 75] on span "Comments" at bounding box center [657, 75] width 29 height 8
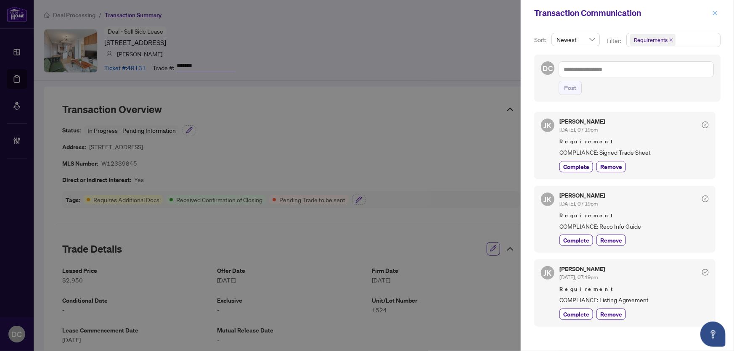
click at [718, 11] on icon "close" at bounding box center [715, 13] width 6 height 6
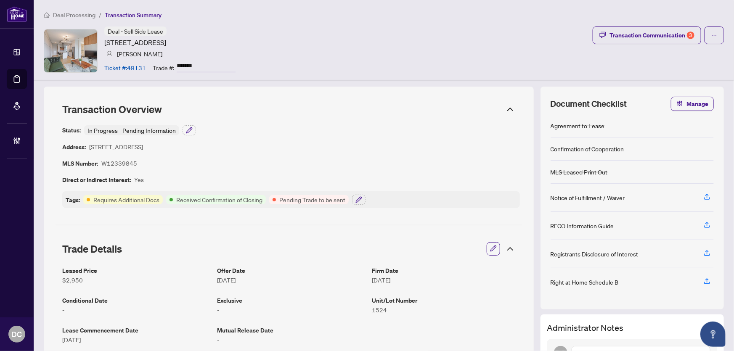
click at [508, 251] on icon at bounding box center [510, 249] width 10 height 10
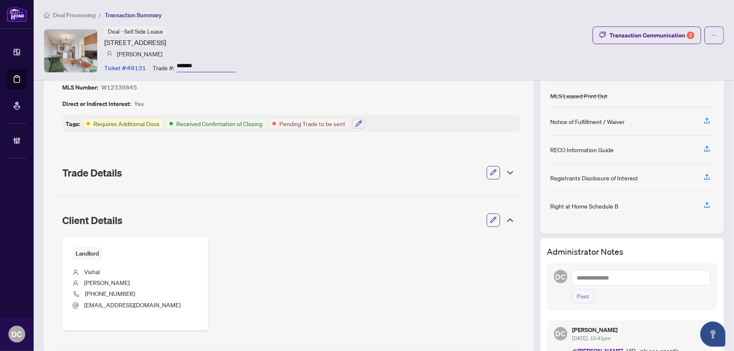
click at [505, 222] on icon at bounding box center [510, 220] width 10 height 10
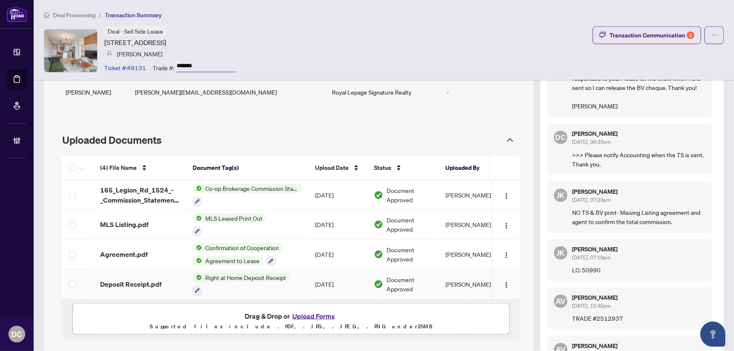
scroll to position [421, 0]
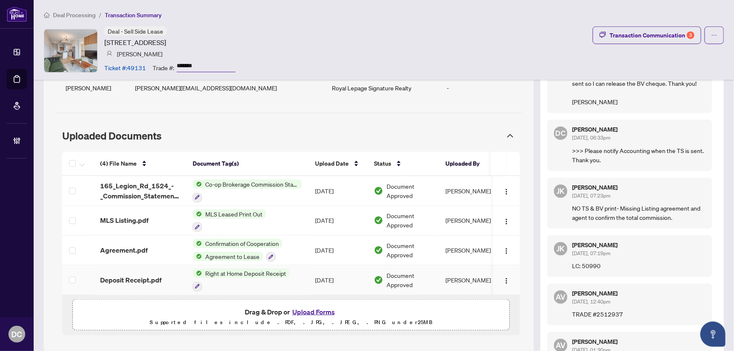
click at [269, 278] on div "Right at Home Deposit Receipt" at bounding box center [241, 280] width 97 height 23
click at [503, 278] on img "button" at bounding box center [506, 281] width 7 height 7
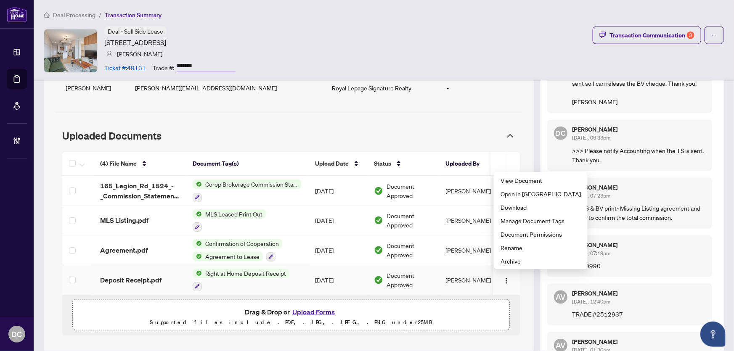
click at [227, 276] on div "Right at Home Deposit Receipt" at bounding box center [241, 280] width 97 height 23
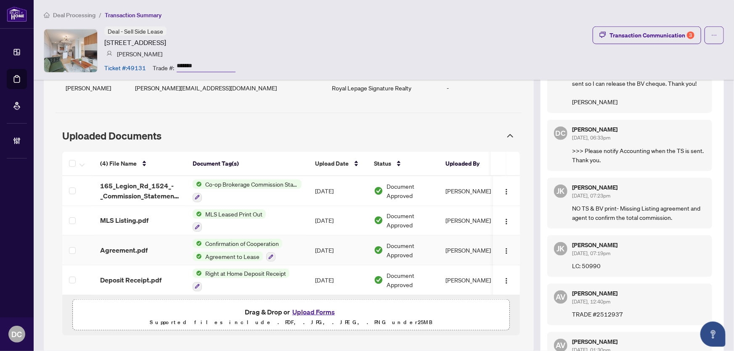
click at [295, 245] on td "Confirmation of Cooperation Agreement to Lease" at bounding box center [247, 251] width 122 height 30
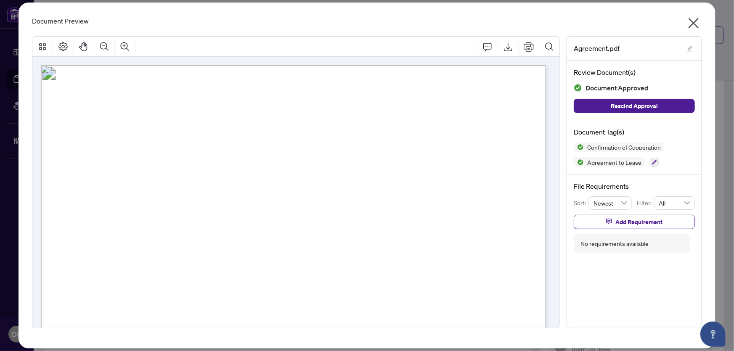
click at [699, 25] on icon "close" at bounding box center [693, 22] width 13 height 13
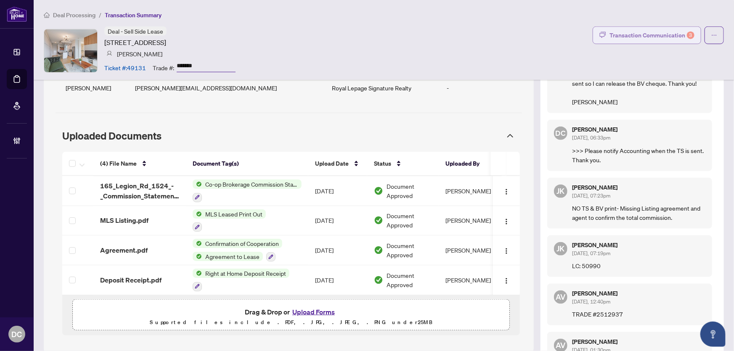
click at [662, 37] on div "Transaction Communication 3" at bounding box center [652, 35] width 85 height 13
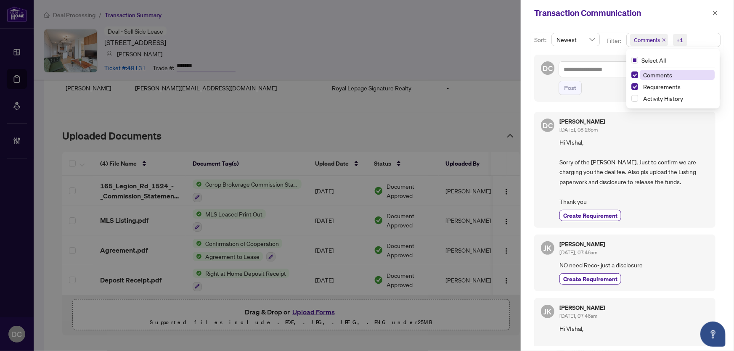
click at [707, 35] on span "Comments +1" at bounding box center [673, 39] width 93 height 13
click at [657, 76] on span "Comments" at bounding box center [657, 75] width 29 height 8
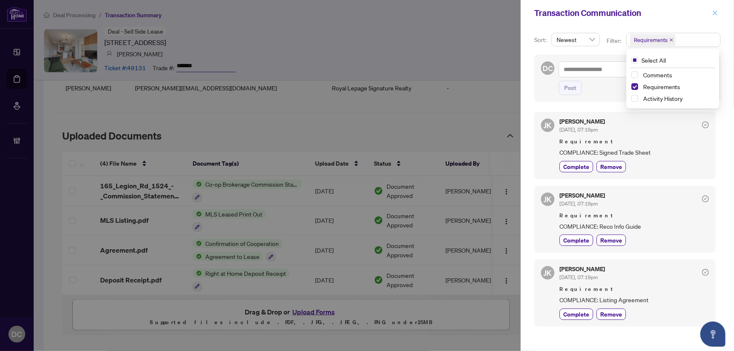
click at [715, 13] on icon "close" at bounding box center [715, 13] width 6 height 6
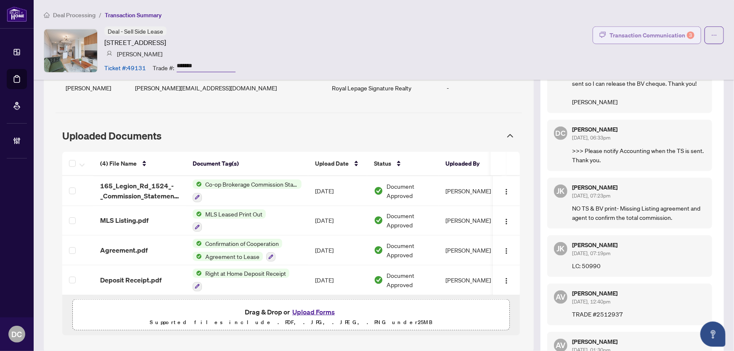
click at [637, 33] on div "Transaction Communication 3" at bounding box center [652, 35] width 85 height 13
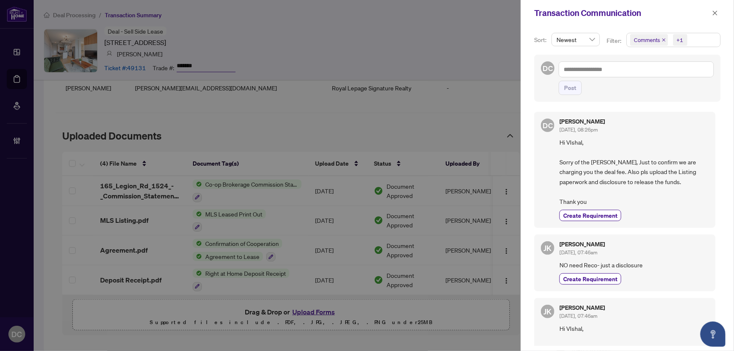
click at [707, 39] on span "Comments +1" at bounding box center [673, 39] width 93 height 13
click at [664, 76] on span "Comments" at bounding box center [657, 75] width 29 height 8
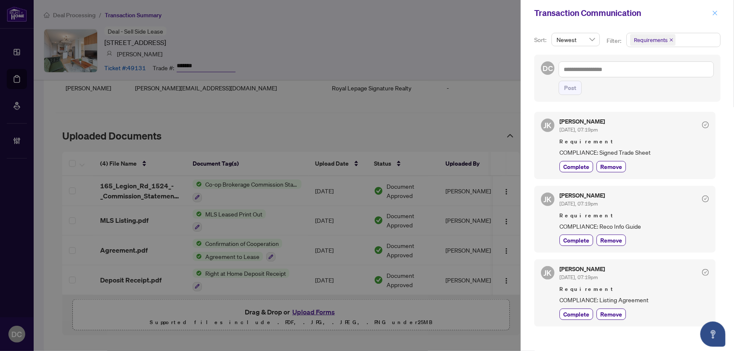
click at [715, 13] on icon "close" at bounding box center [715, 13] width 6 height 6
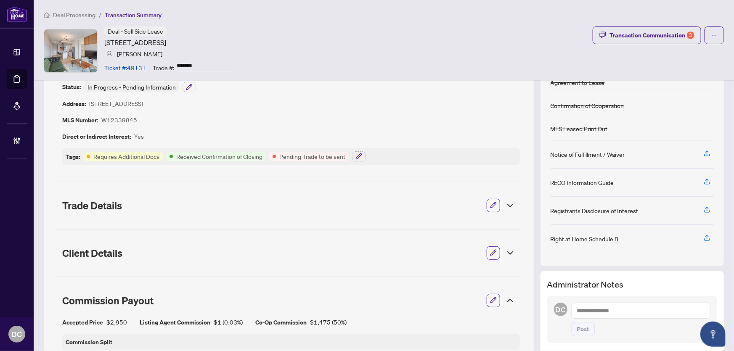
scroll to position [38, 0]
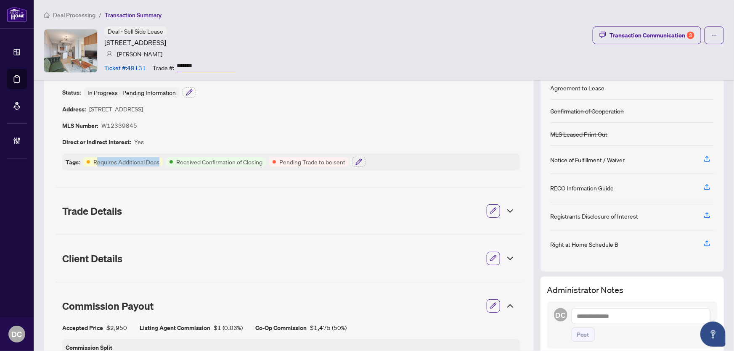
drag, startPoint x: 97, startPoint y: 161, endPoint x: 161, endPoint y: 158, distance: 64.5
click at [161, 158] on div "Requires Additional Docs" at bounding box center [123, 161] width 80 height 9
click at [87, 159] on div "Requires Additional Docs" at bounding box center [123, 161] width 80 height 9
drag, startPoint x: 90, startPoint y: 160, endPoint x: 161, endPoint y: 160, distance: 70.3
click at [161, 160] on div "Requires Additional Docs" at bounding box center [123, 161] width 80 height 9
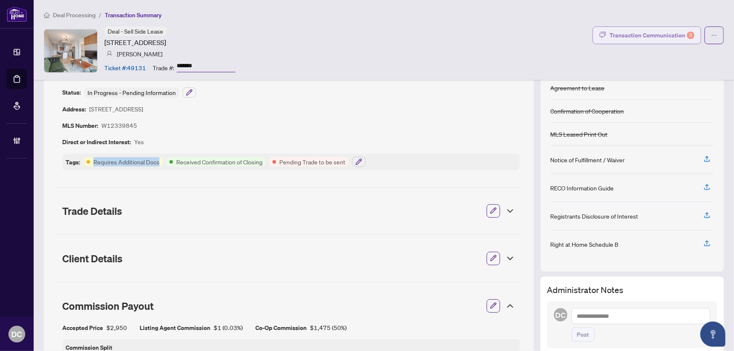
click at [673, 34] on div "Transaction Communication 3" at bounding box center [652, 35] width 85 height 13
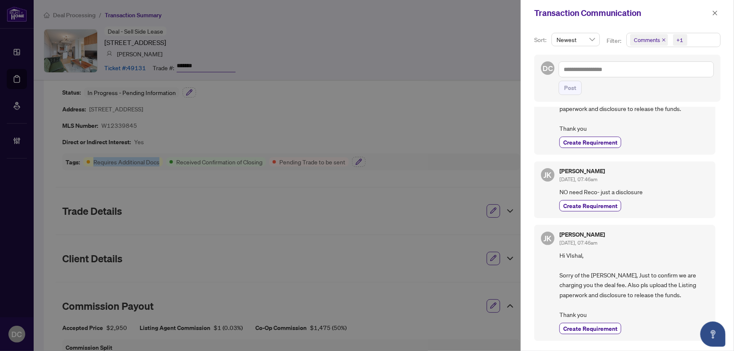
scroll to position [76, 0]
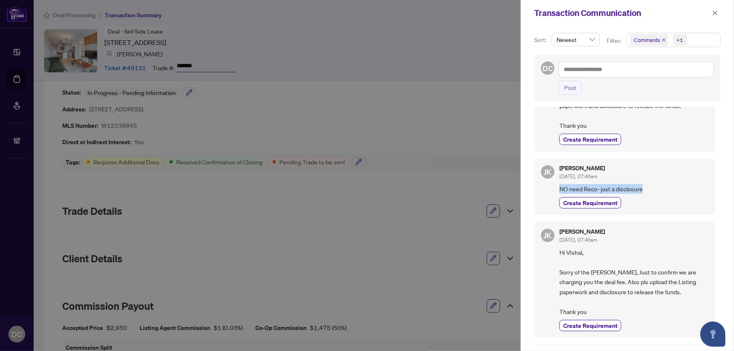
drag, startPoint x: 649, startPoint y: 188, endPoint x: 549, endPoint y: 189, distance: 100.2
click at [549, 189] on div "[PERSON_NAME] [DATE], 07:46am NO need Reco- just a disclosure Create Requirement" at bounding box center [624, 187] width 181 height 57
click at [672, 208] on div "[PERSON_NAME] [DATE], 07:46am NO need Reco- just a disclosure Create Requirement" at bounding box center [624, 187] width 181 height 57
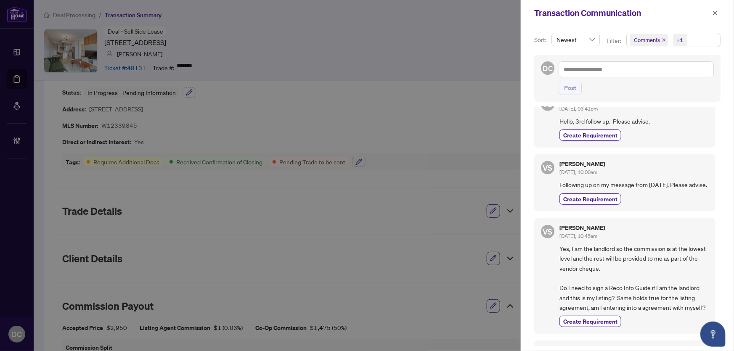
scroll to position [344, 0]
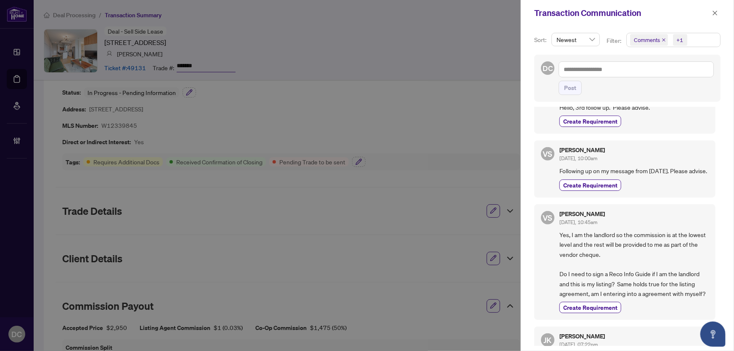
drag, startPoint x: 717, startPoint y: 13, endPoint x: 717, endPoint y: 39, distance: 25.7
click at [717, 39] on div "Transaction Communication Sort: Newest Filter: Comments +1 Select All Comments …" at bounding box center [627, 175] width 213 height 351
click at [716, 15] on icon "close" at bounding box center [715, 13] width 6 height 6
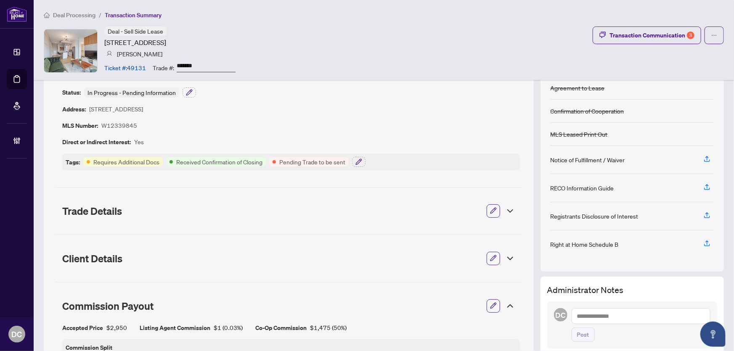
click at [79, 15] on span "Deal Processing" at bounding box center [74, 15] width 43 height 8
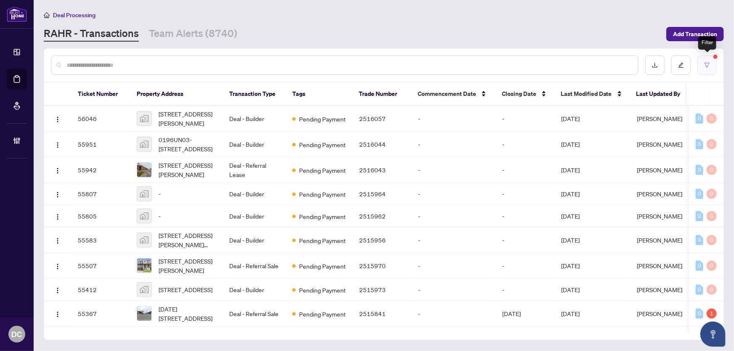
click at [712, 69] on button "button" at bounding box center [707, 65] width 19 height 19
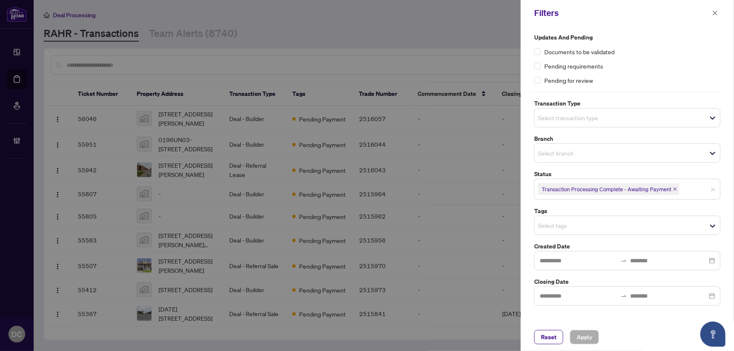
click at [677, 187] on icon "close" at bounding box center [675, 189] width 4 height 4
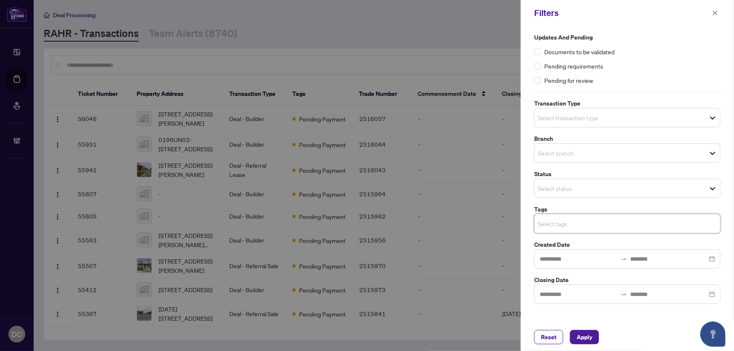
click at [578, 224] on input "search" at bounding box center [567, 224] width 59 height 10
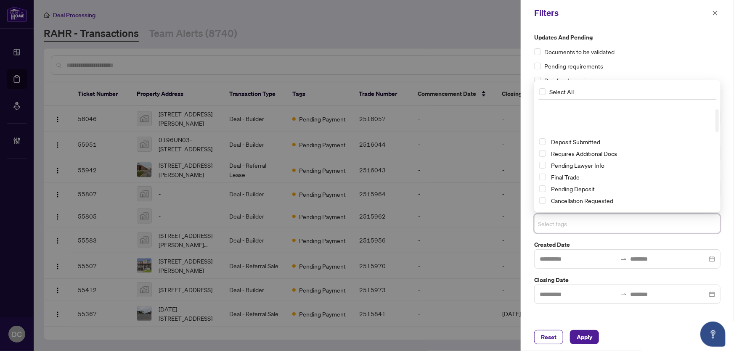
scroll to position [76, 0]
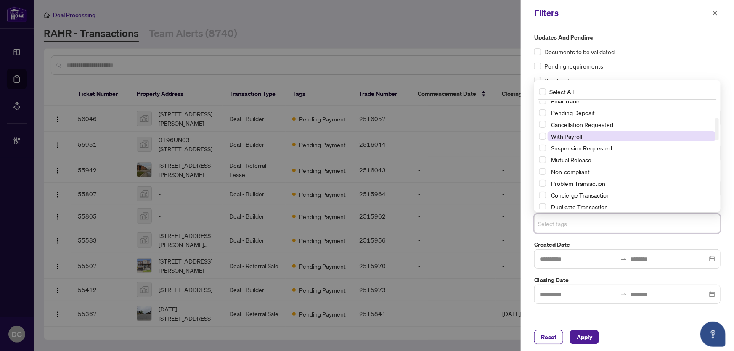
click at [571, 136] on span "With Payroll" at bounding box center [566, 137] width 31 height 8
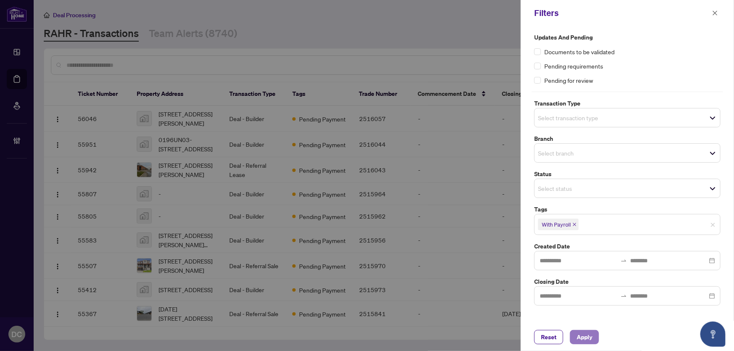
drag, startPoint x: 585, startPoint y: 340, endPoint x: 597, endPoint y: 335, distance: 13.0
click at [585, 340] on span "Apply" at bounding box center [585, 337] width 16 height 13
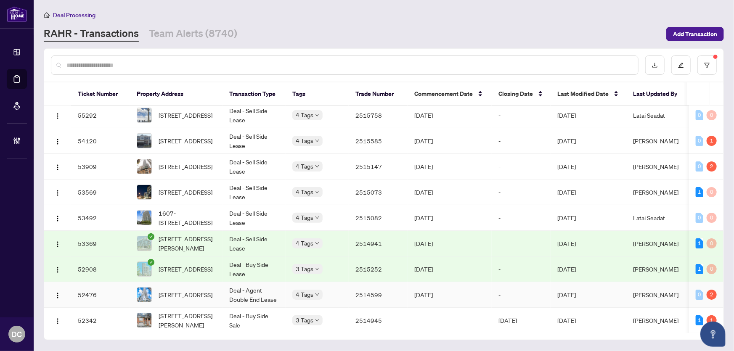
scroll to position [0, 0]
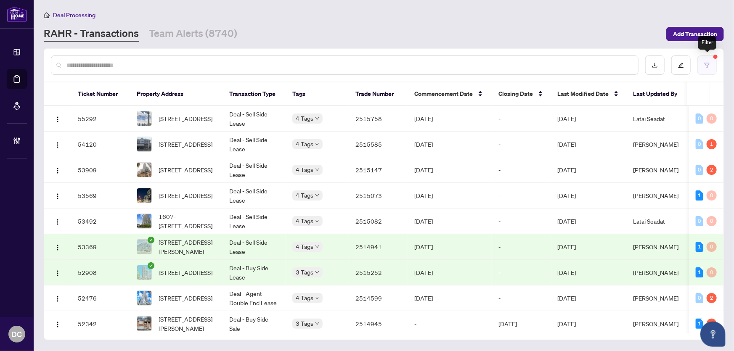
click at [703, 66] on button "button" at bounding box center [707, 65] width 19 height 19
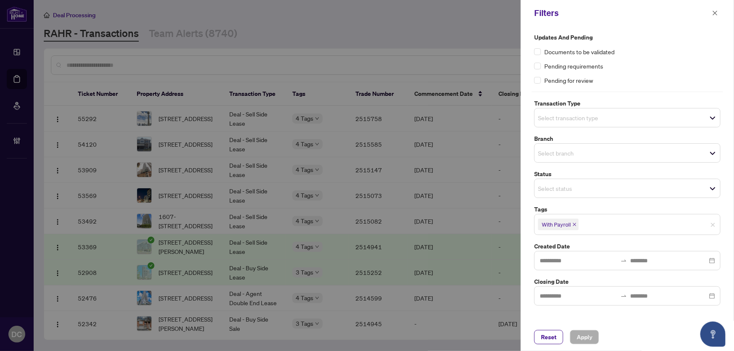
click at [575, 224] on icon "close" at bounding box center [574, 224] width 3 height 3
click at [593, 224] on input "search" at bounding box center [567, 224] width 59 height 10
click at [606, 226] on span "Select tags" at bounding box center [628, 224] width 186 height 12
click at [719, 16] on button "button" at bounding box center [715, 13] width 11 height 10
